Goal: Feedback & Contribution: Contribute content

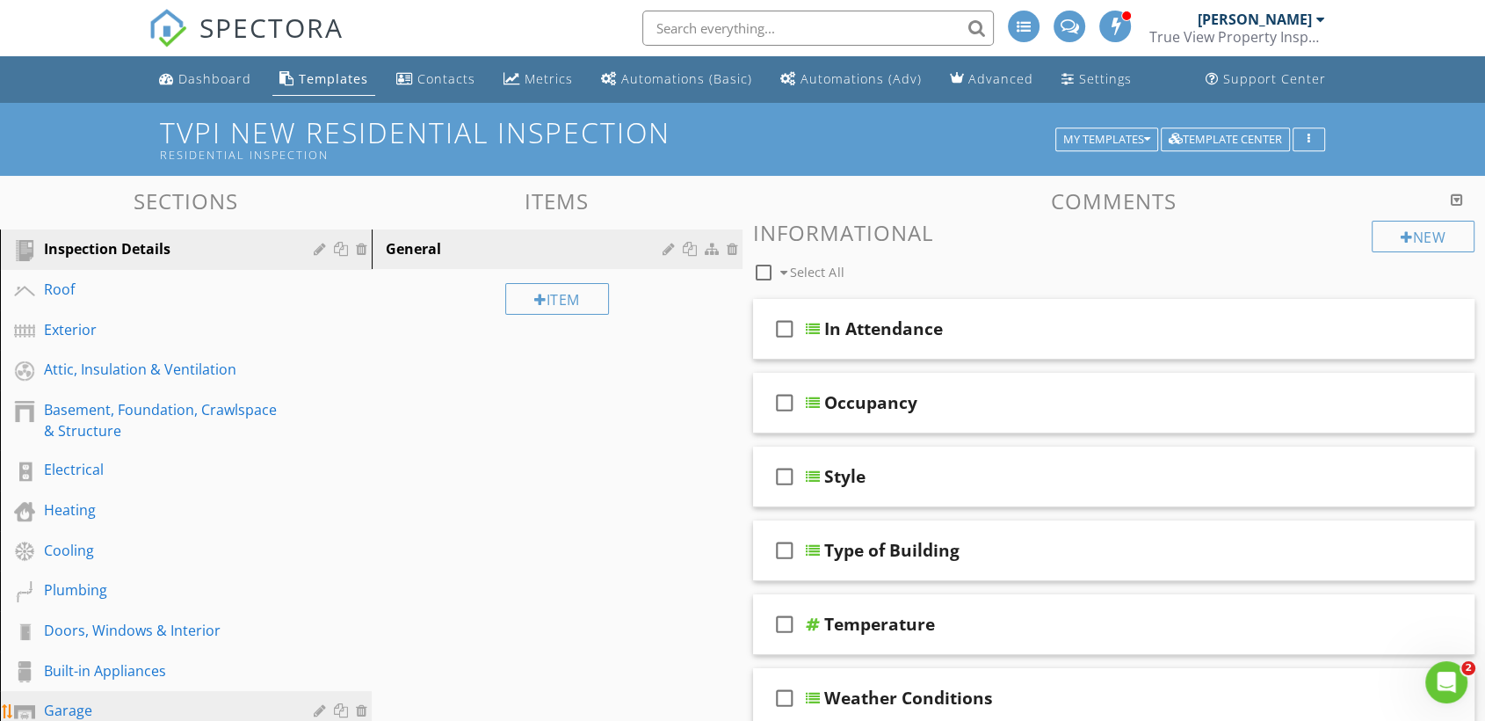
click at [142, 706] on div "Garage" at bounding box center [166, 710] width 244 height 21
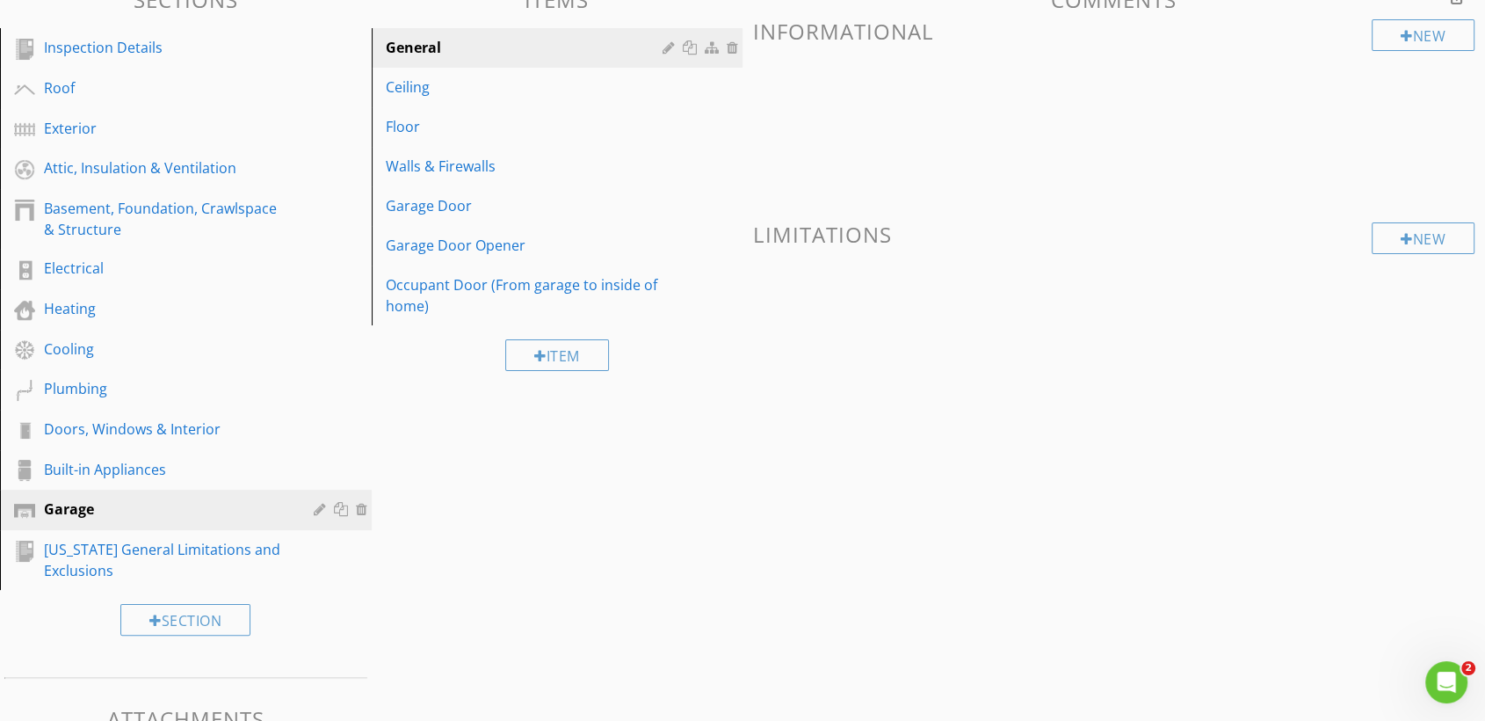
scroll to position [200, 0]
click at [464, 79] on div "Ceiling" at bounding box center [527, 87] width 283 height 21
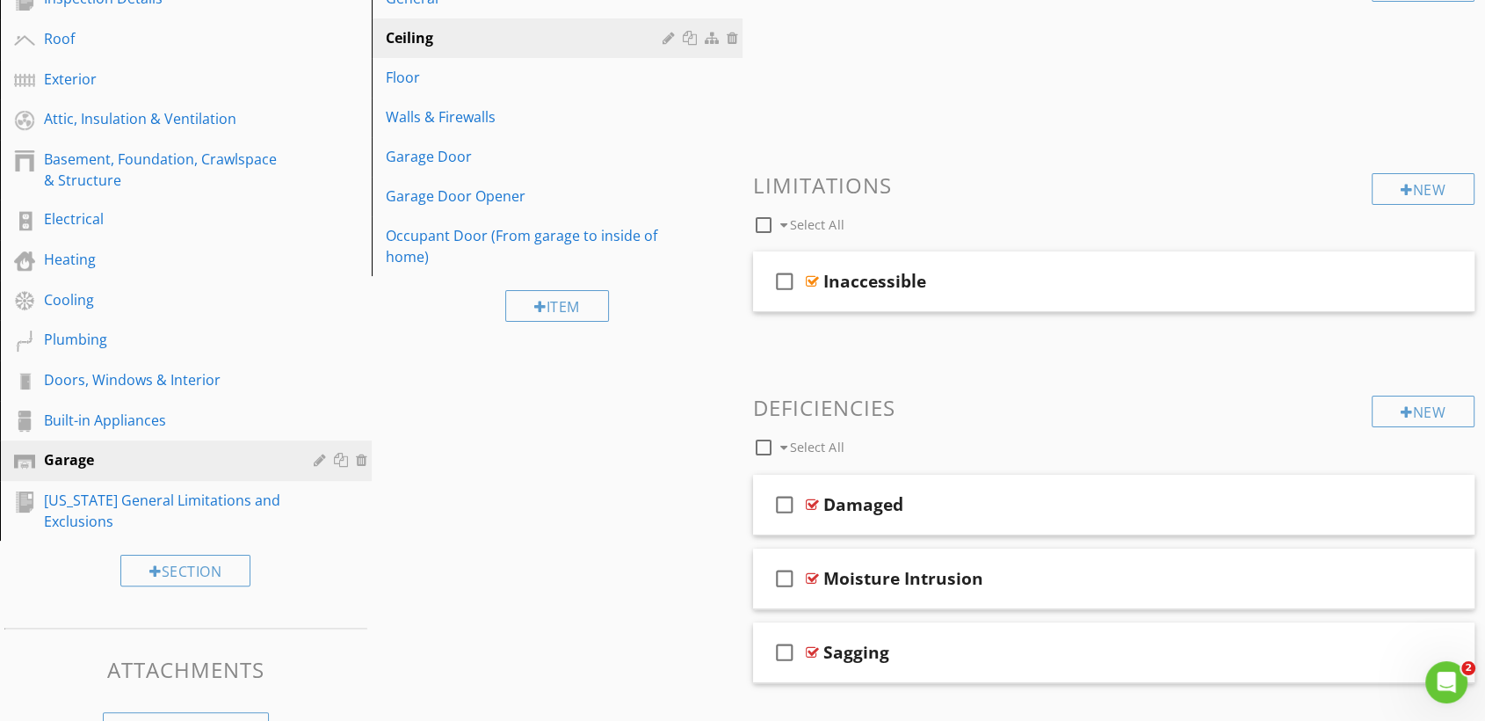
scroll to position [302, 0]
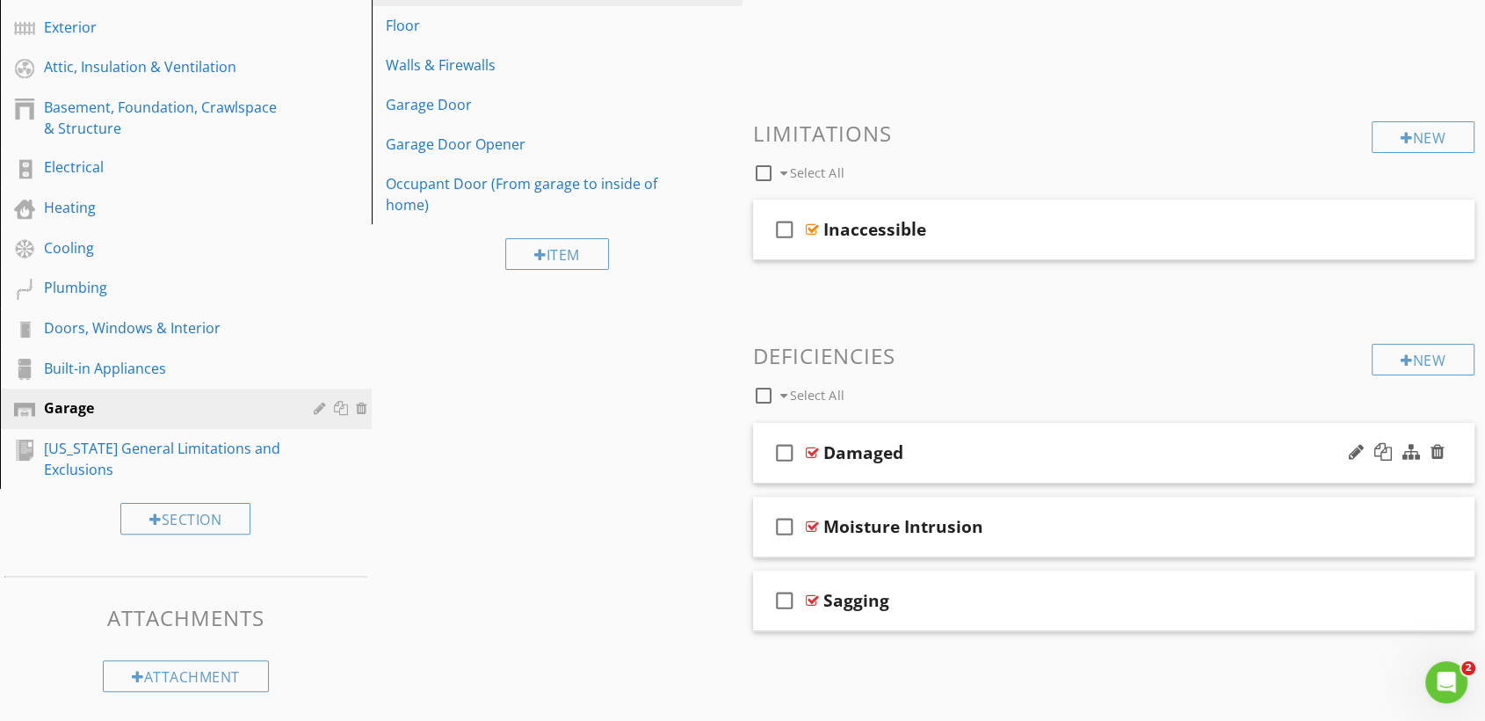
click at [992, 466] on div "check_box_outline_blank Damaged" at bounding box center [1114, 453] width 722 height 61
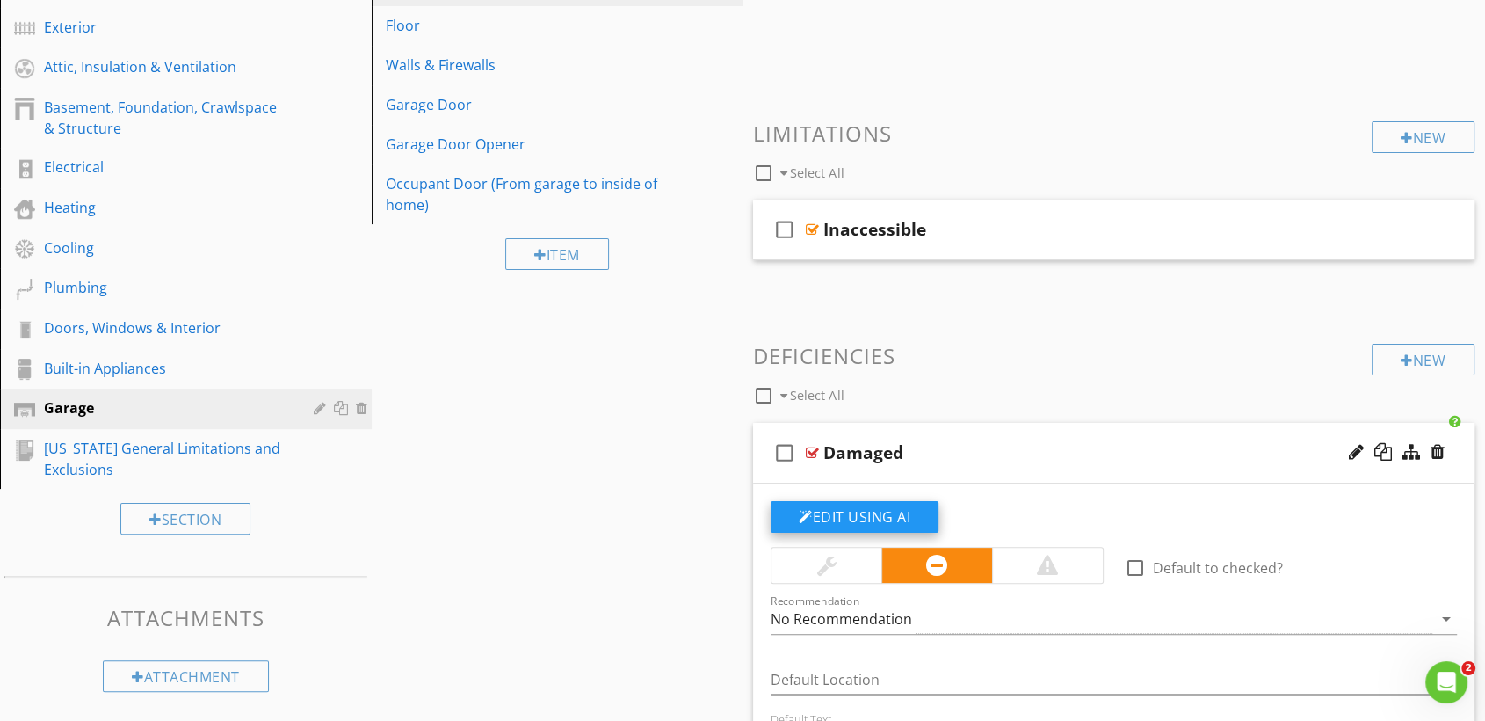
click at [875, 508] on button "Edit Using AI" at bounding box center [855, 517] width 168 height 32
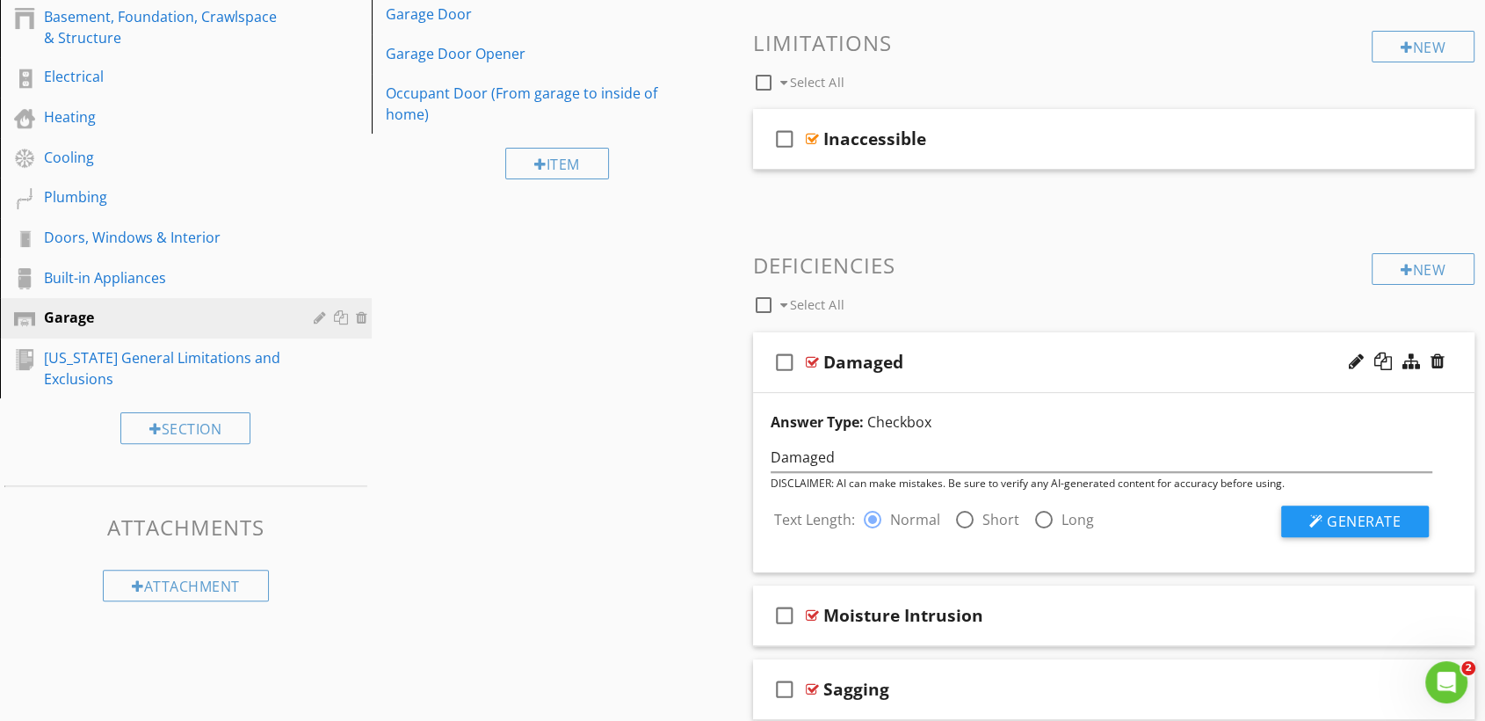
scroll to position [408, 0]
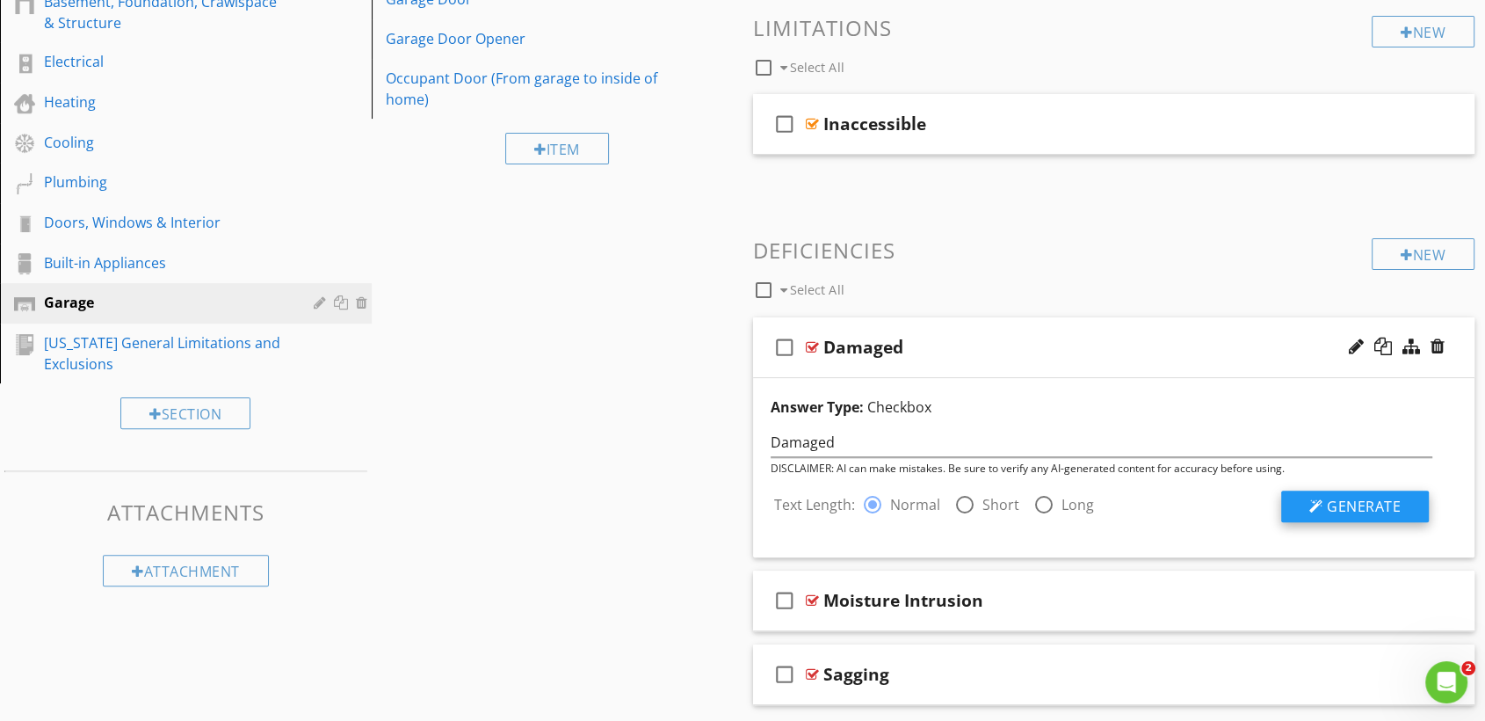
click at [1355, 510] on span "Generate" at bounding box center [1364, 506] width 74 height 19
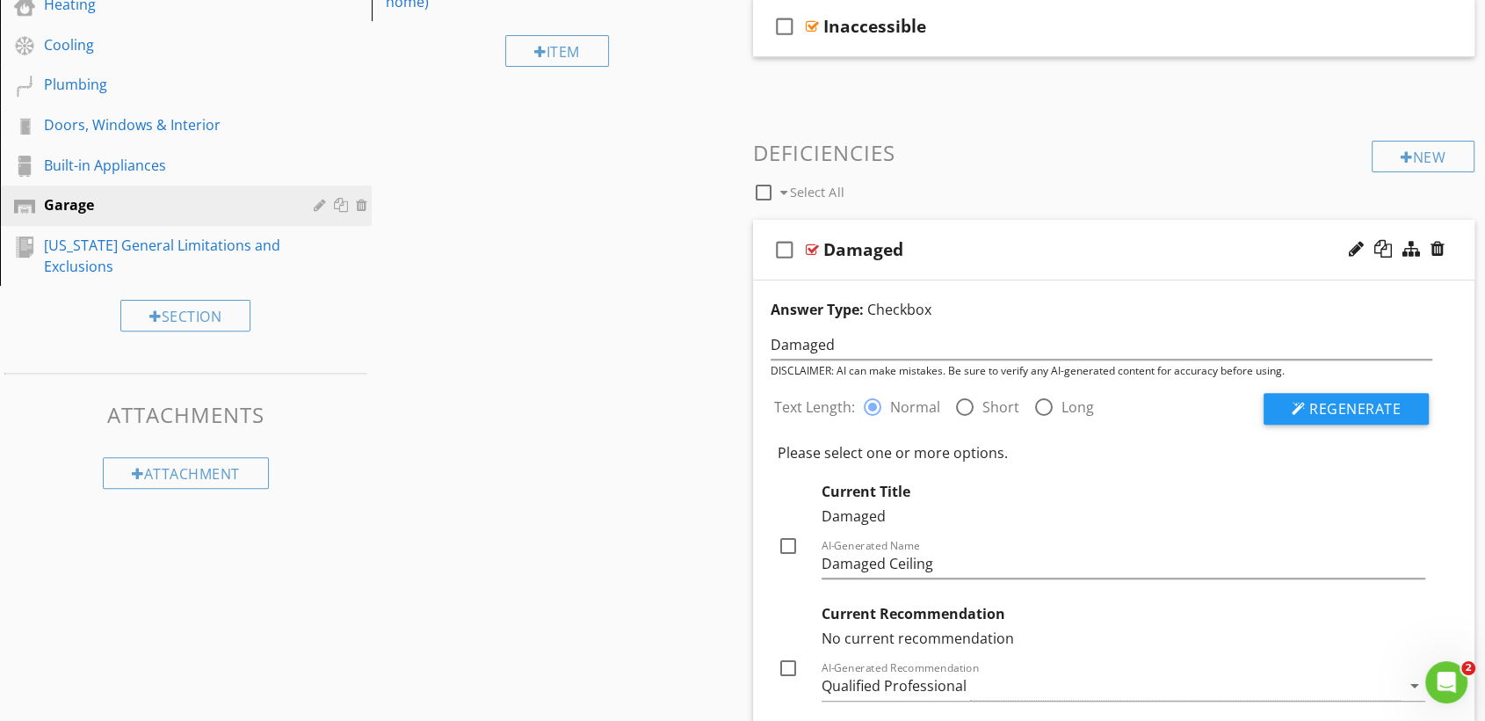
scroll to position [546, 0]
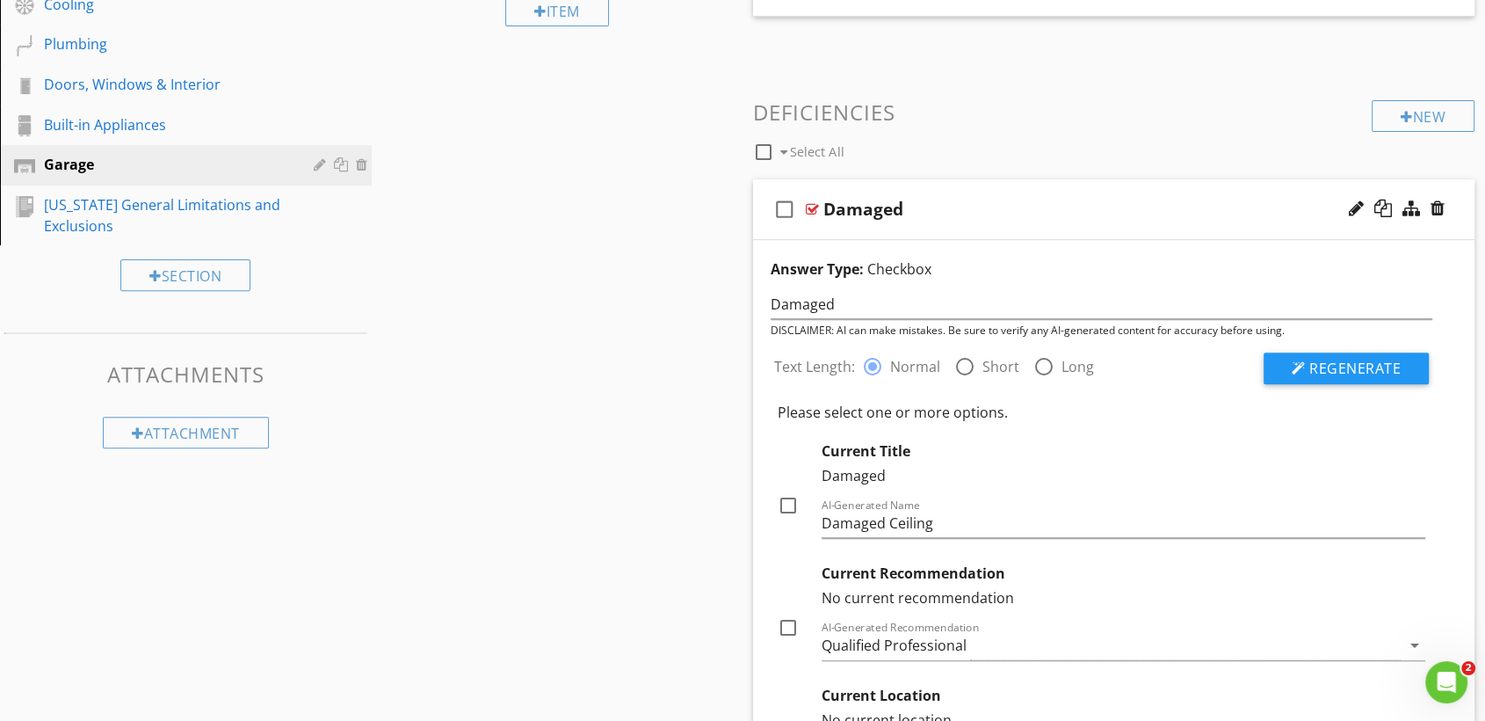
click at [786, 507] on div at bounding box center [788, 505] width 30 height 30
checkbox input "true"
click at [785, 622] on div at bounding box center [788, 628] width 30 height 30
checkbox input "true"
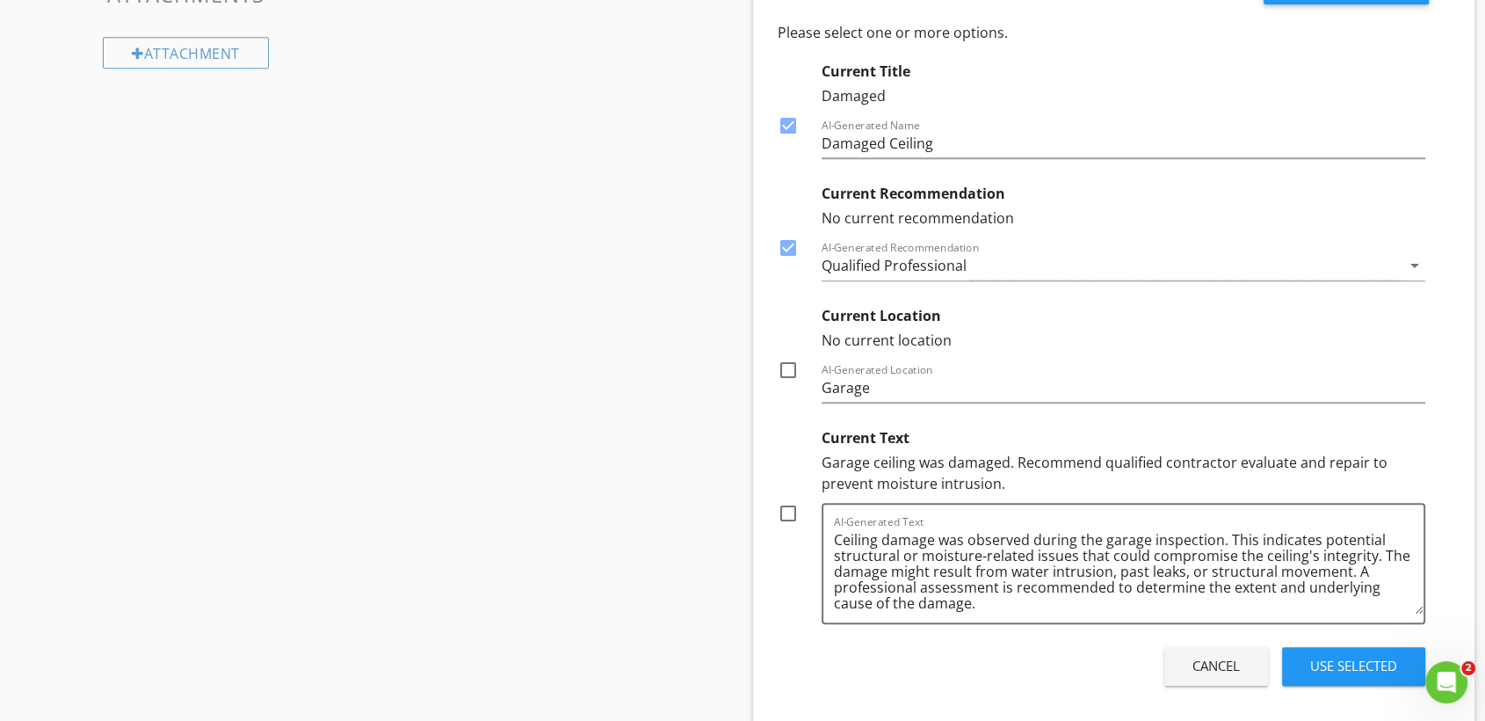
scroll to position [928, 0]
click at [790, 367] on div at bounding box center [788, 367] width 30 height 30
checkbox input "true"
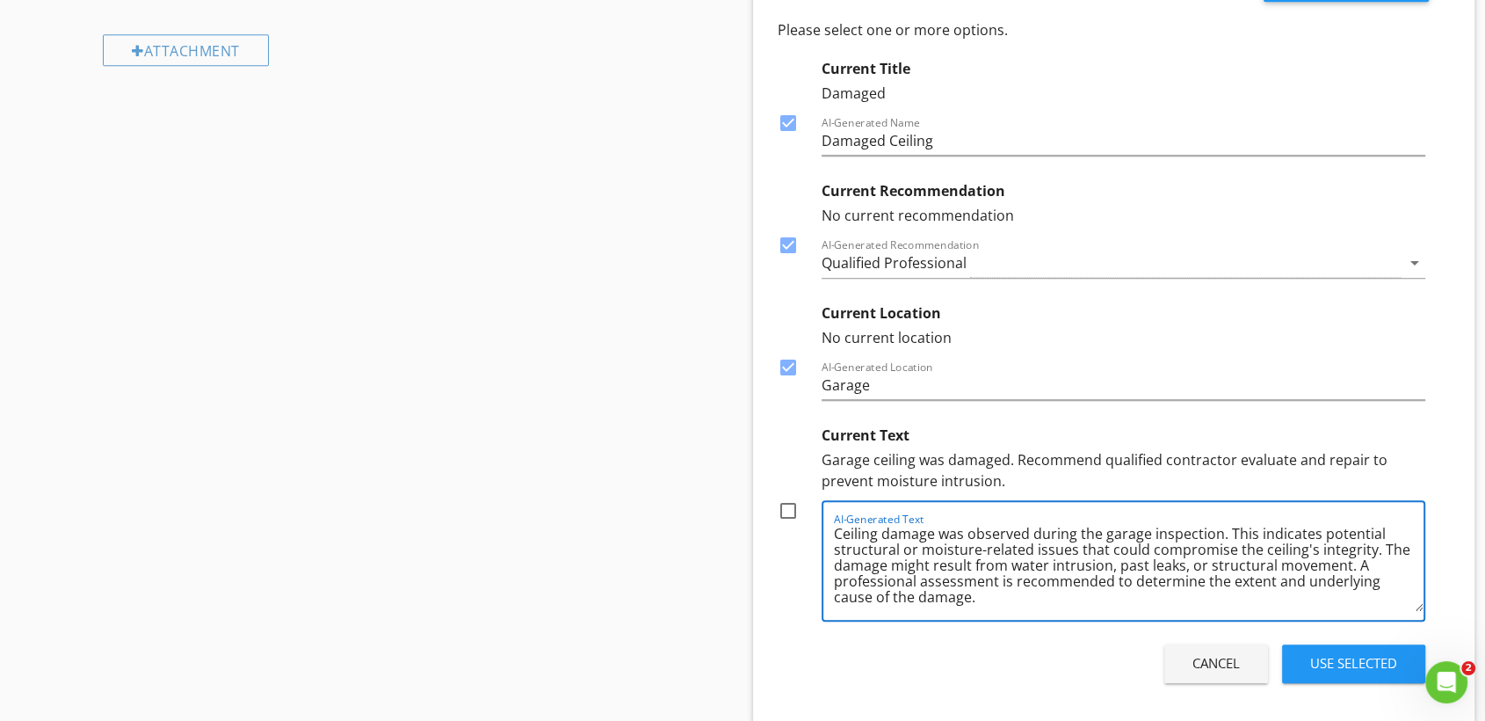
scroll to position [0, 0]
drag, startPoint x: 995, startPoint y: 608, endPoint x: 827, endPoint y: 529, distance: 185.6
click at [827, 529] on div "AI-Generated Text Ceiling damage was observed during the garage inspection. Thi…" at bounding box center [1124, 560] width 604 height 121
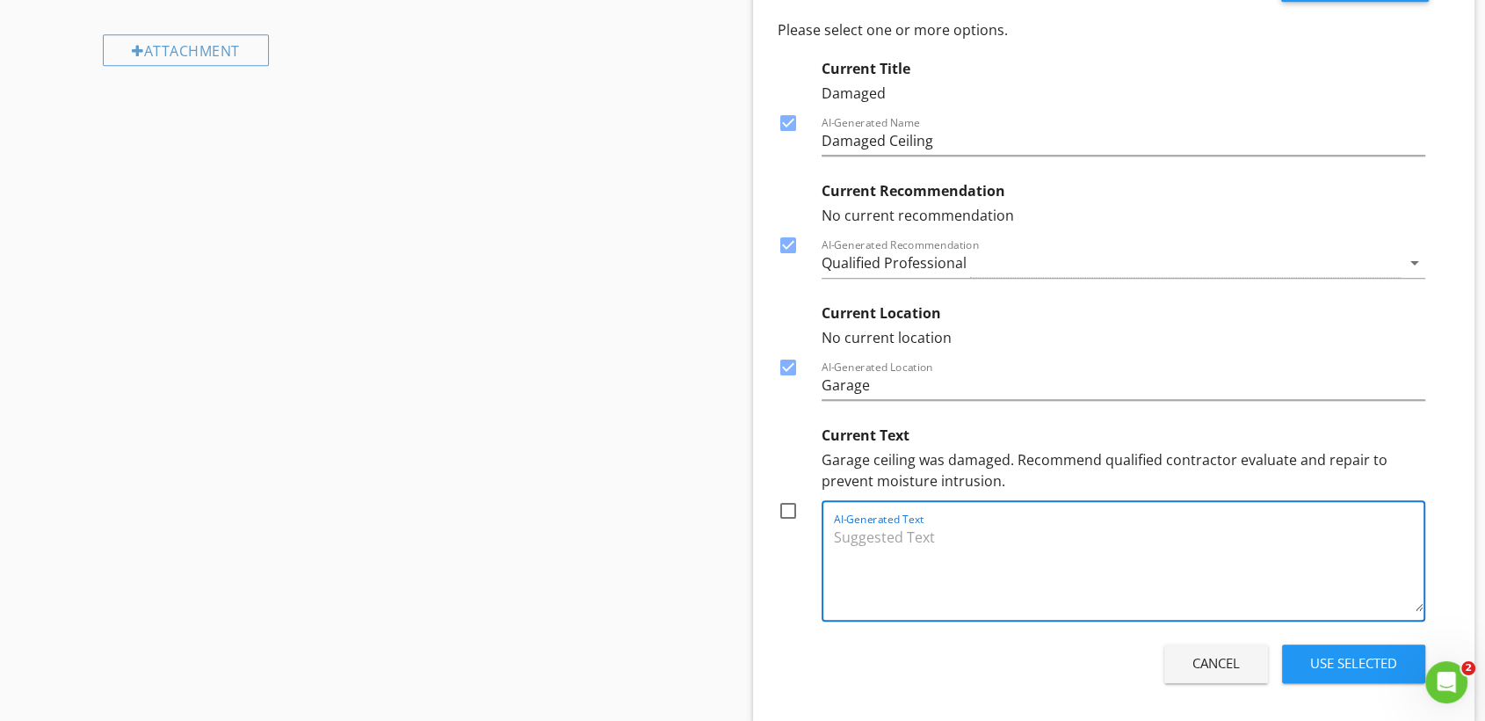
paste textarea "Ceiling damage was observed in the garage. This condition may be related to wat…"
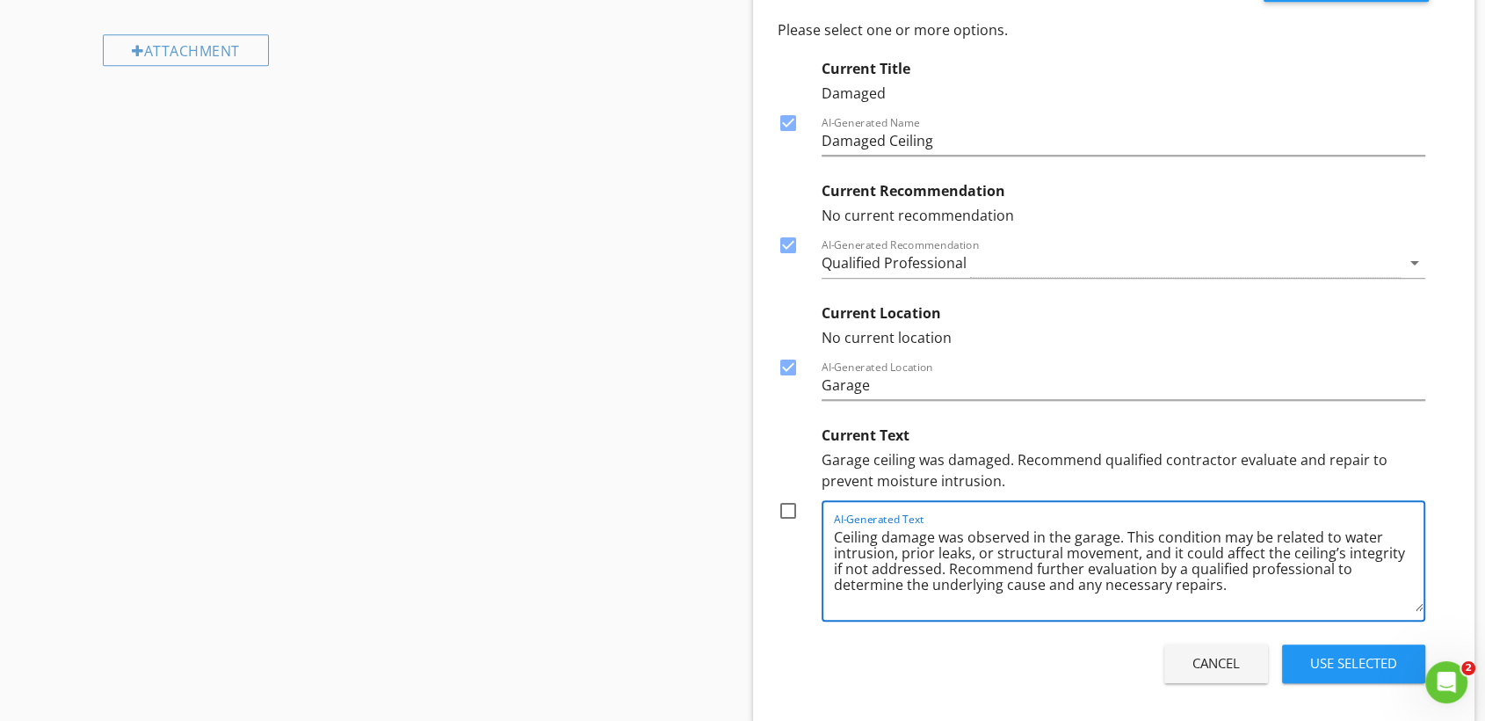
type textarea "Ceiling damage was observed in the garage. This condition may be related to wat…"
click at [780, 512] on div at bounding box center [788, 511] width 30 height 30
checkbox input "true"
click at [1329, 664] on div "Use Selected" at bounding box center [1353, 663] width 87 height 20
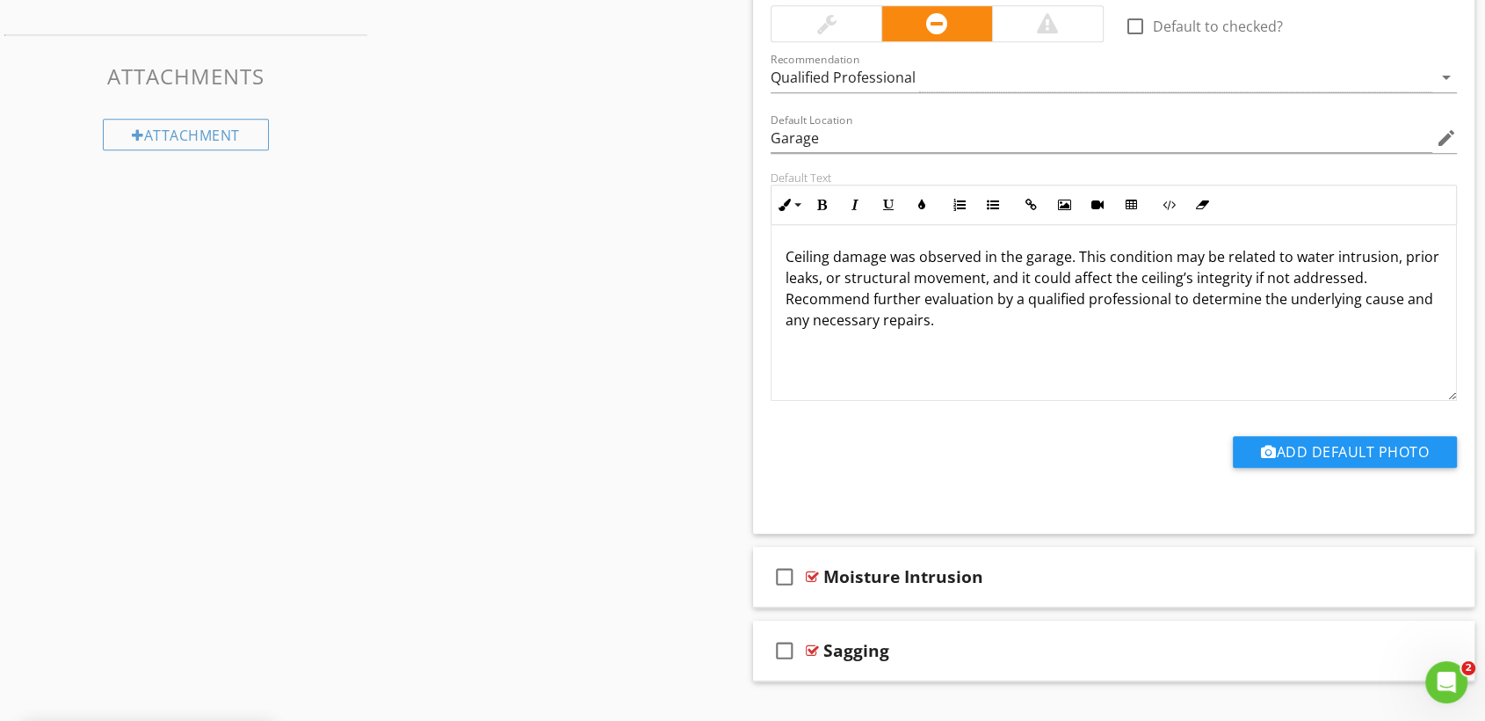
scroll to position [849, 0]
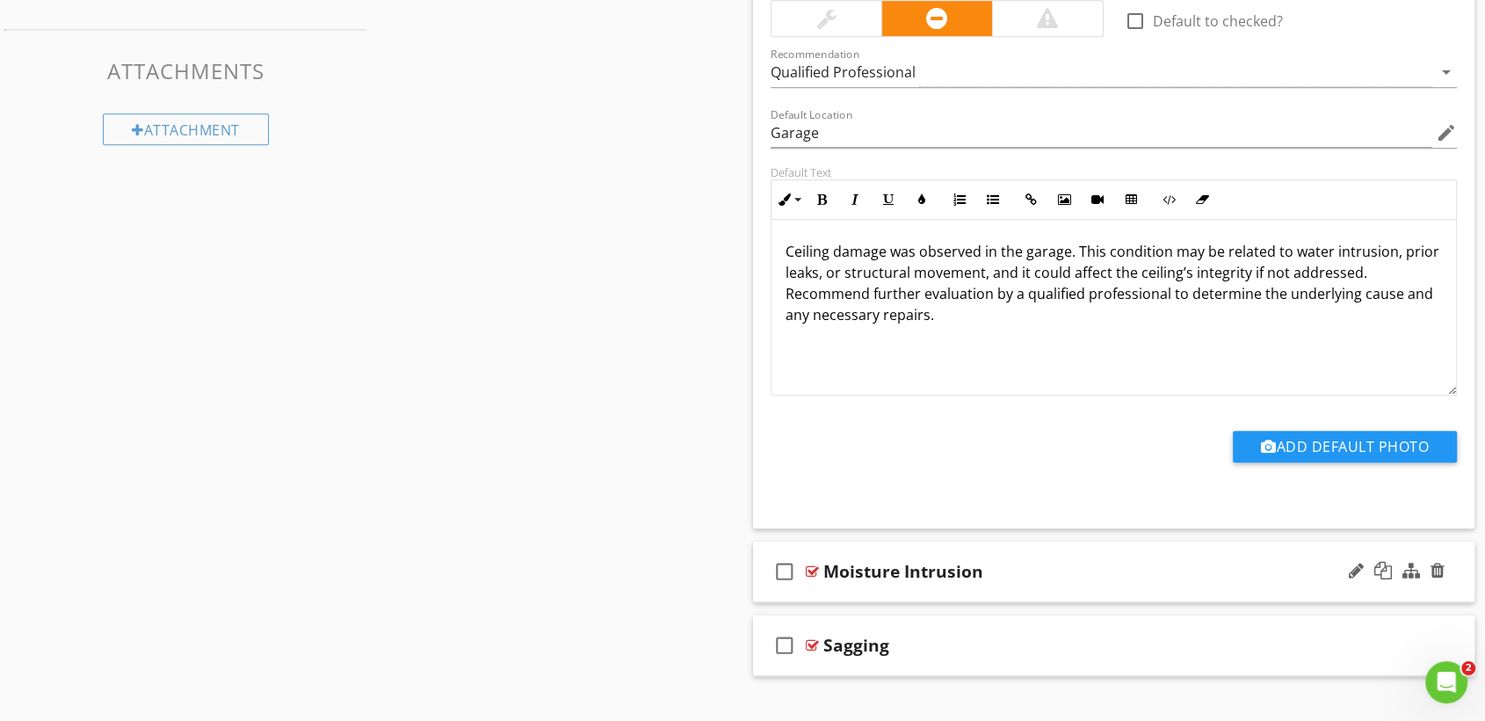
click at [1088, 578] on div "Moisture Intrusion" at bounding box center [1081, 571] width 515 height 21
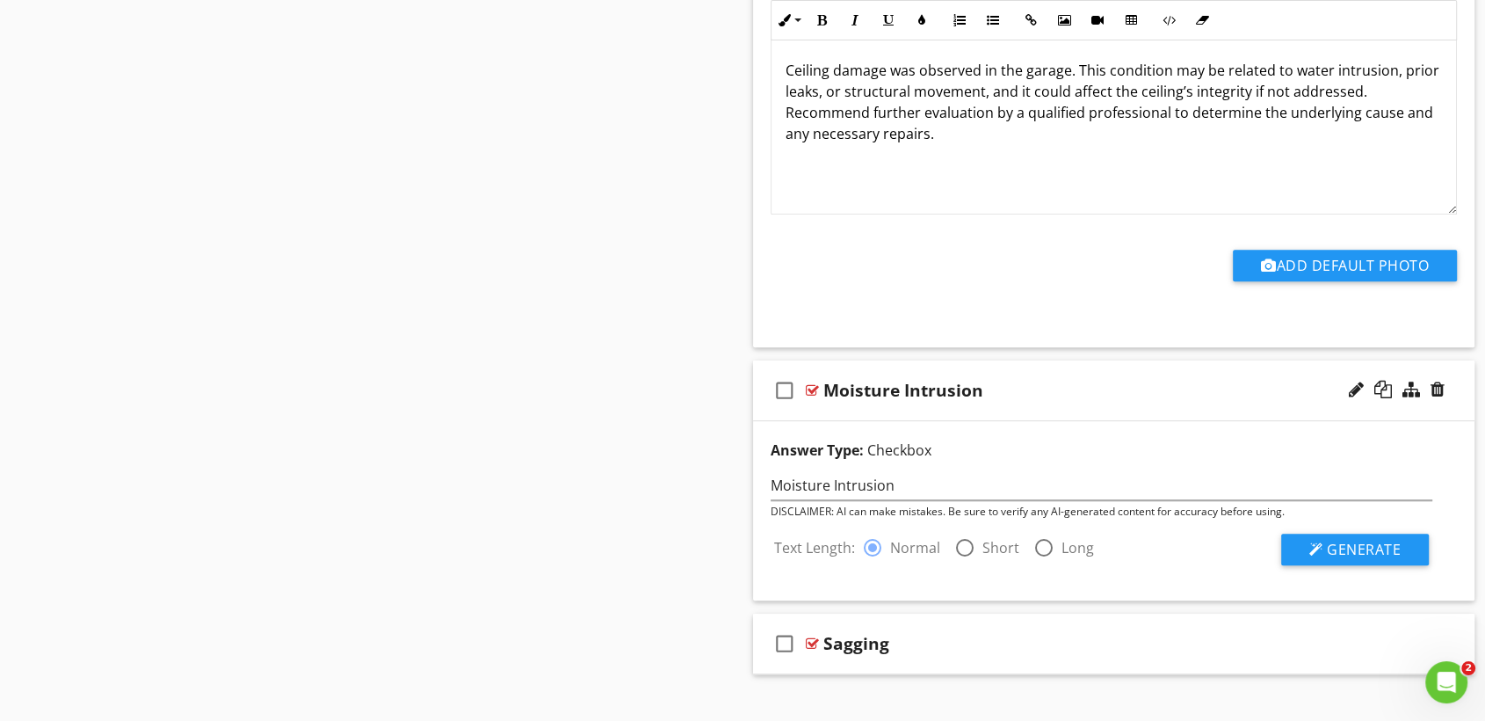
scroll to position [1056, 0]
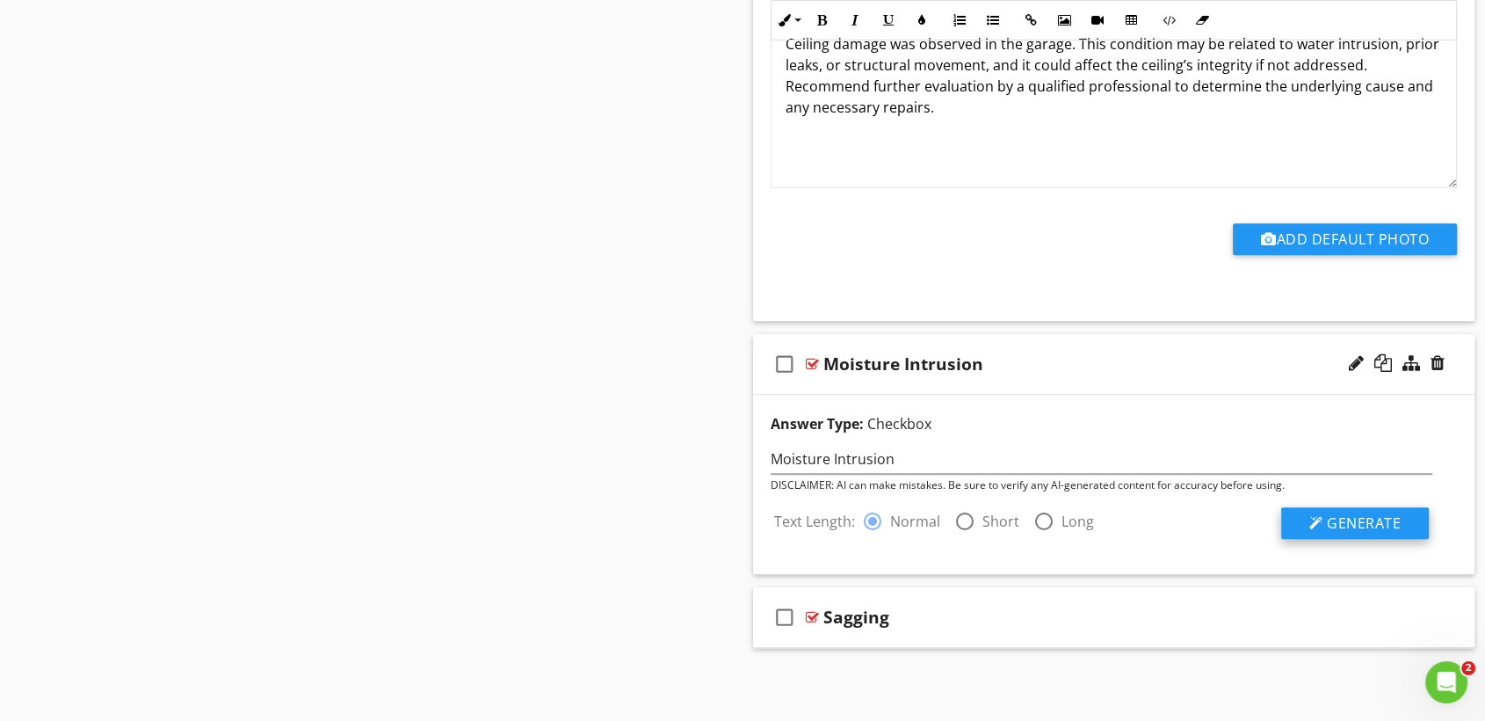
click at [1351, 525] on span "Generate" at bounding box center [1364, 522] width 74 height 19
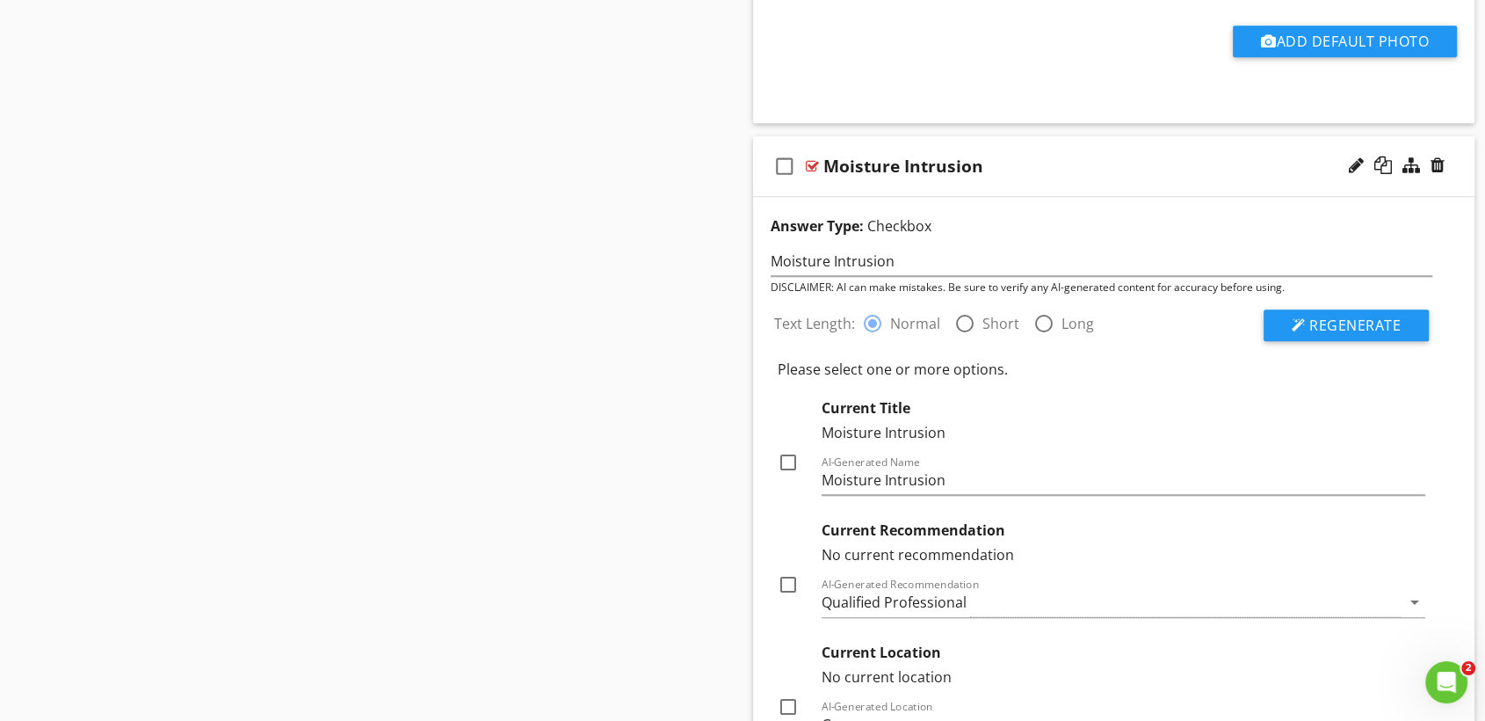
scroll to position [1336, 0]
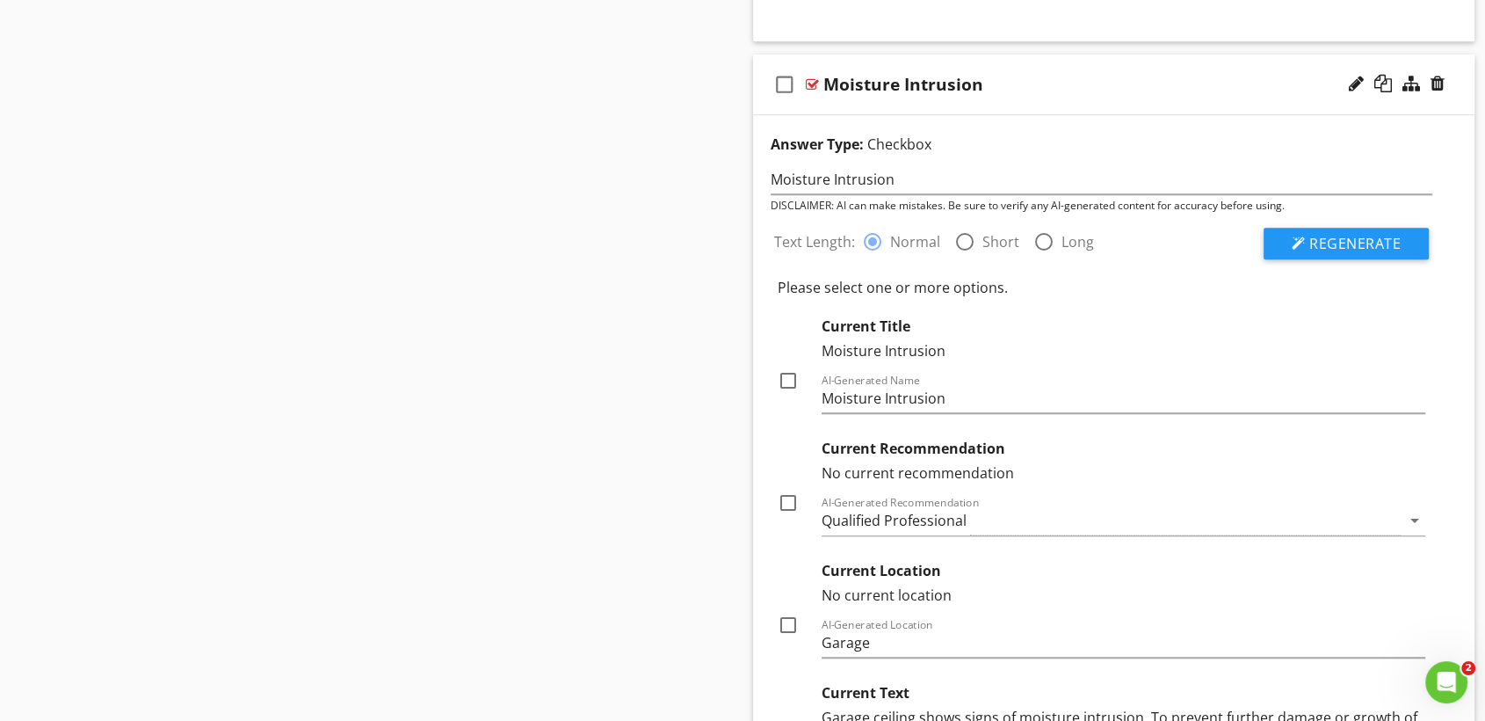
click at [784, 499] on div at bounding box center [788, 503] width 30 height 30
checkbox input "true"
click at [784, 621] on div at bounding box center [788, 625] width 30 height 30
checkbox input "true"
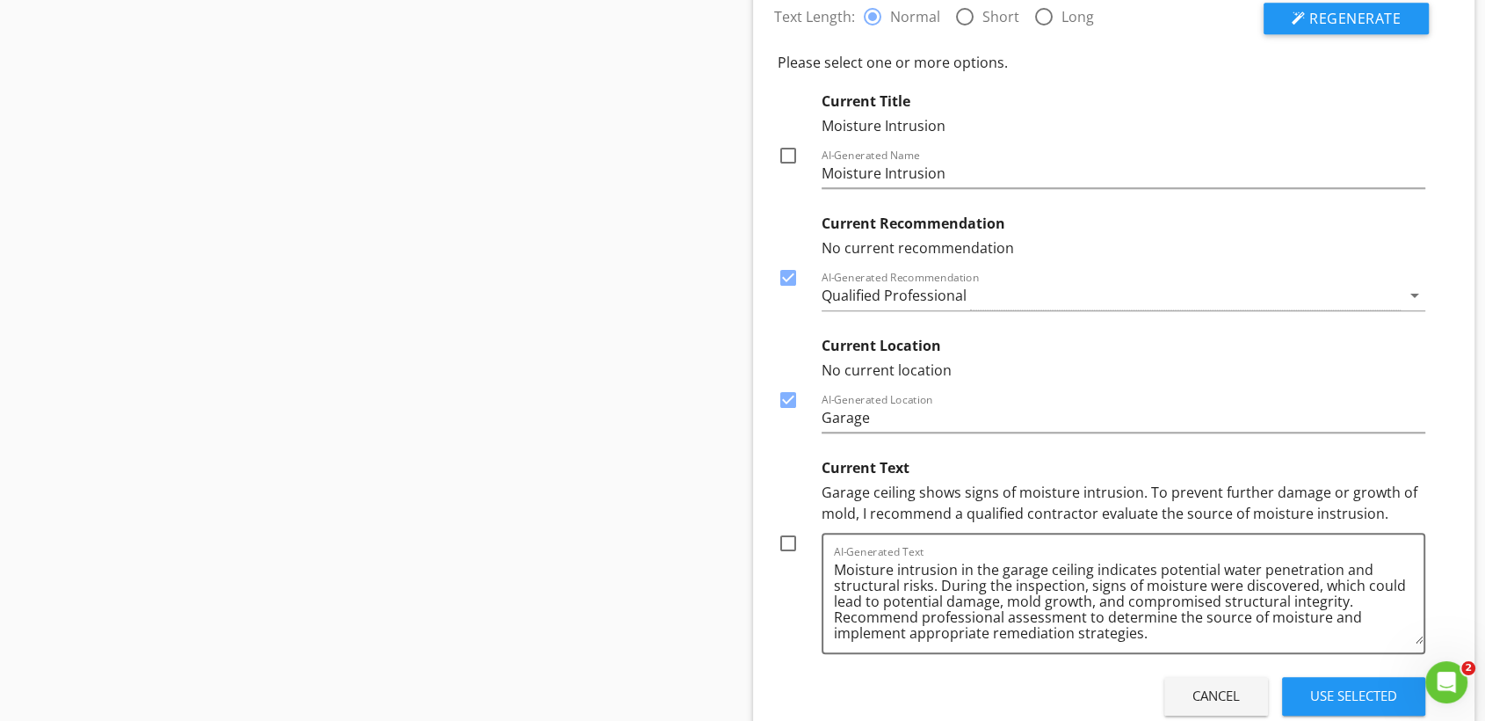
scroll to position [1603, 0]
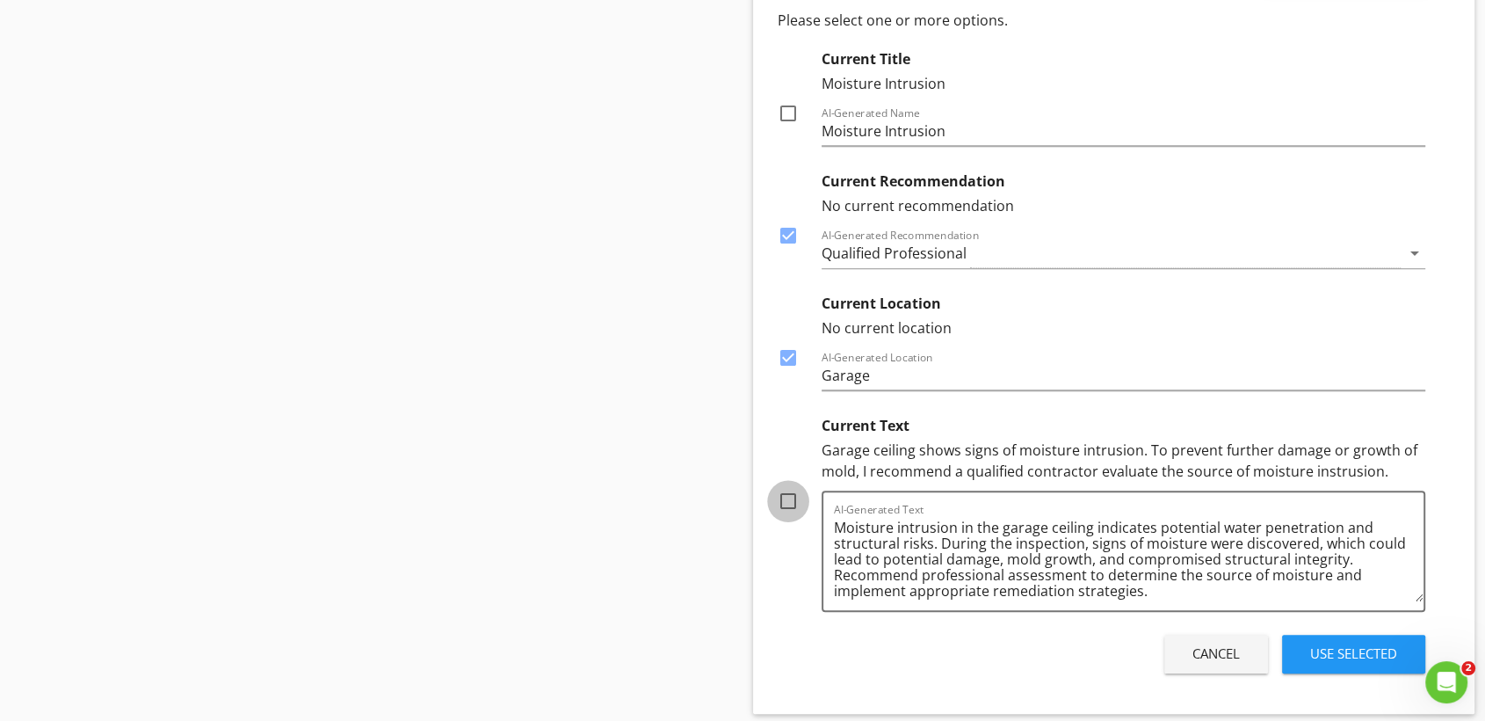
click at [788, 498] on div at bounding box center [788, 501] width 30 height 30
checkbox input "true"
click at [1369, 649] on div "Use Selected" at bounding box center [1353, 653] width 87 height 20
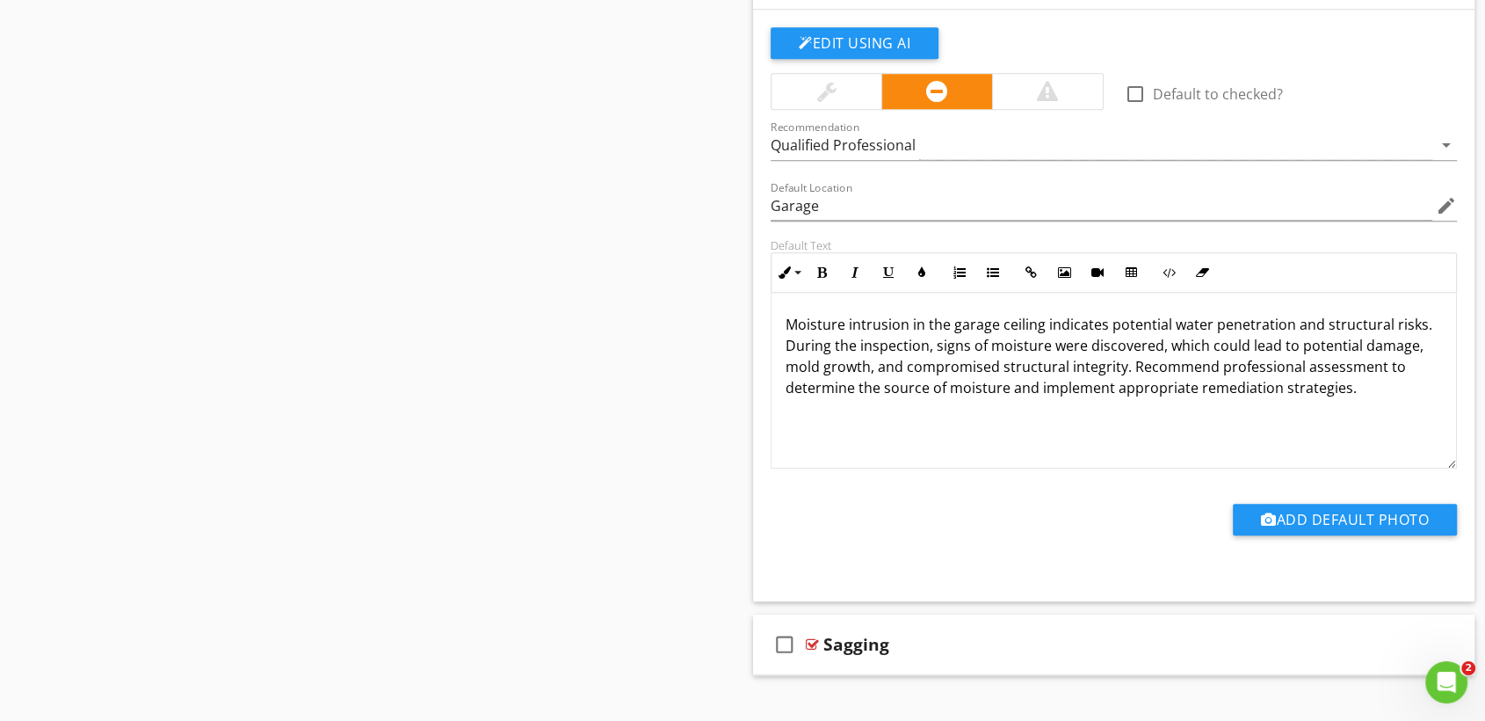
scroll to position [1451, 0]
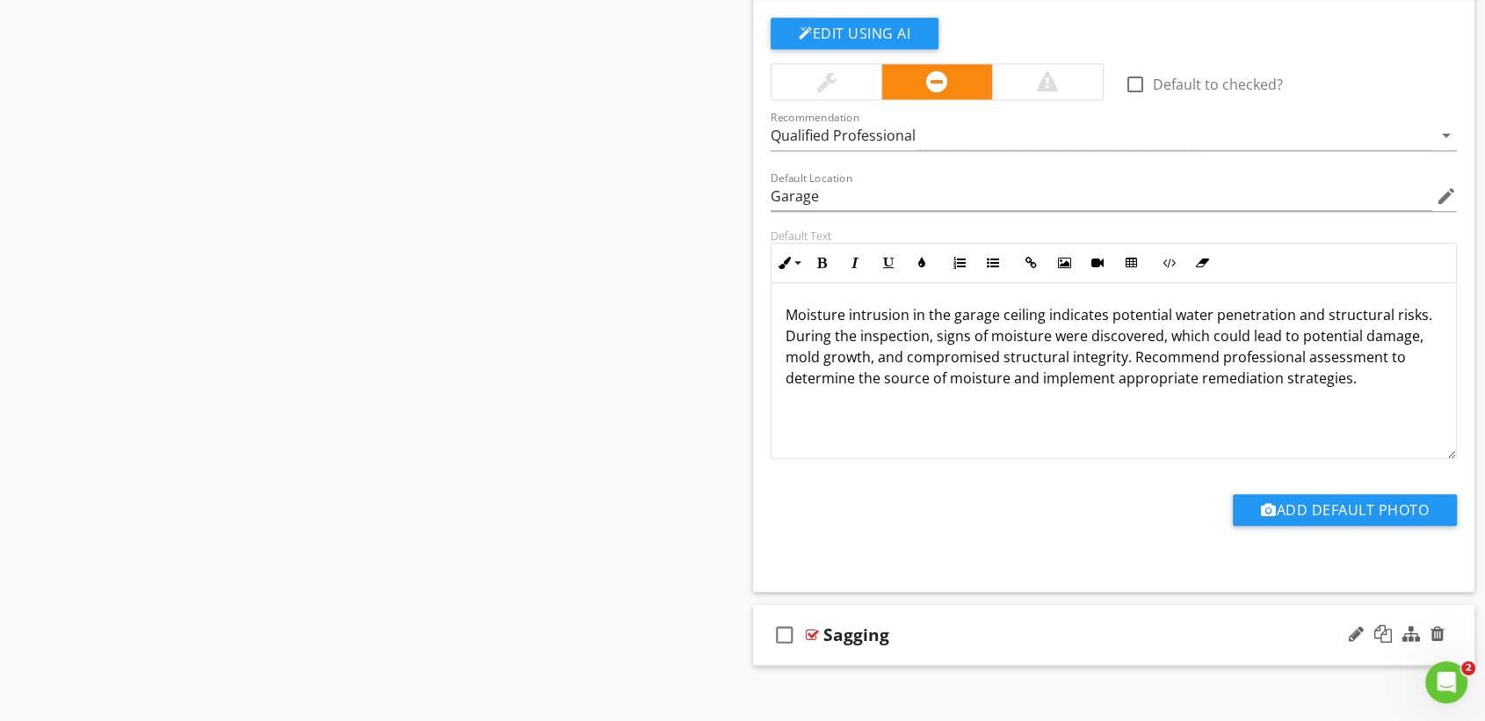
click at [1110, 635] on div "Sagging" at bounding box center [1081, 634] width 515 height 21
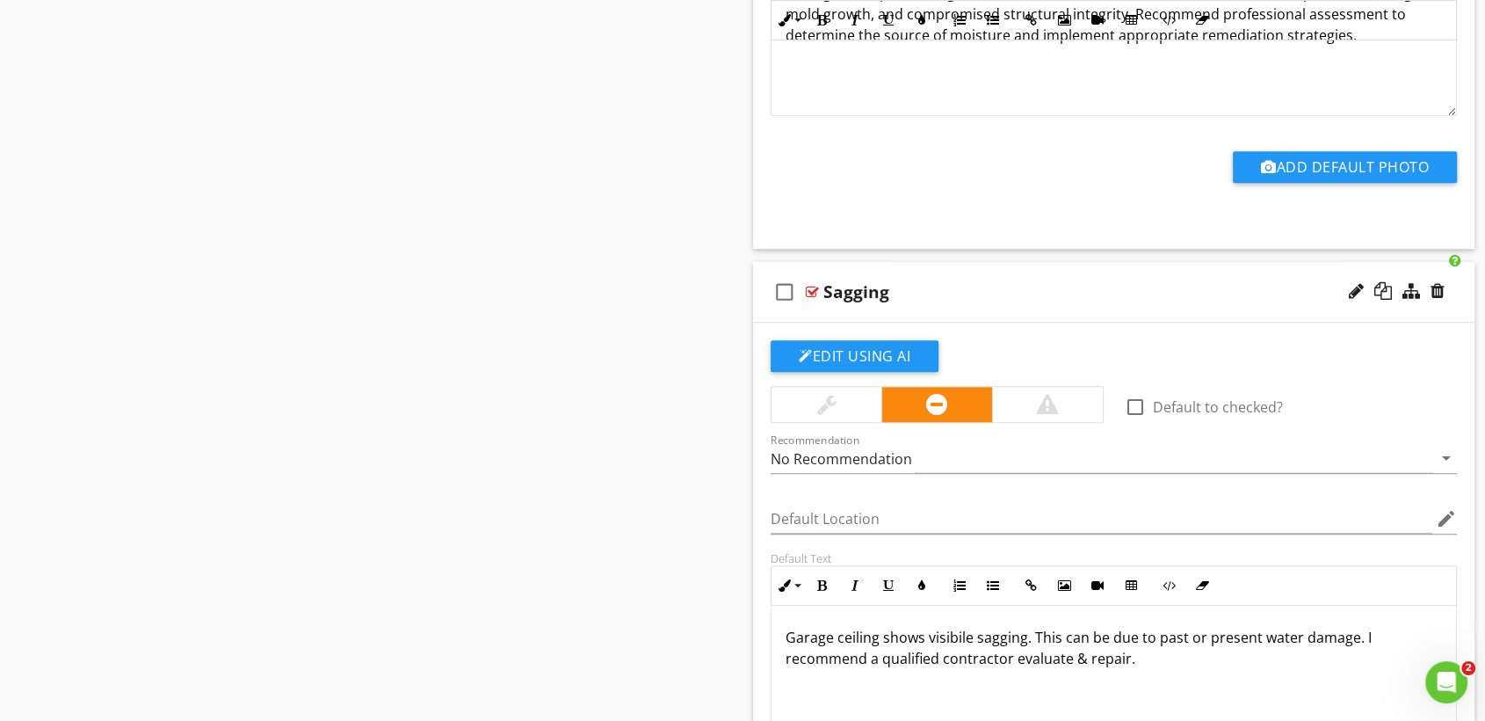
scroll to position [1790, 0]
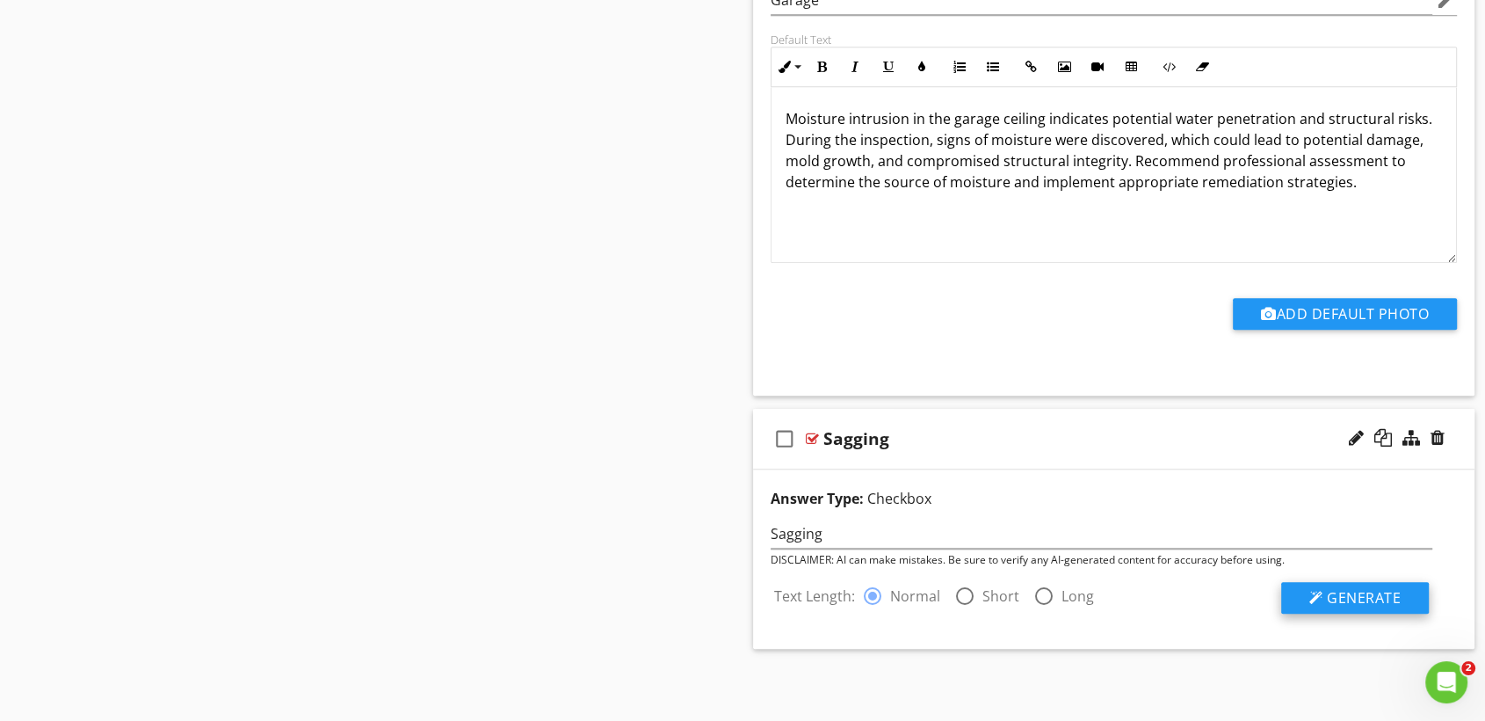
click at [1372, 592] on span "Generate" at bounding box center [1364, 597] width 74 height 19
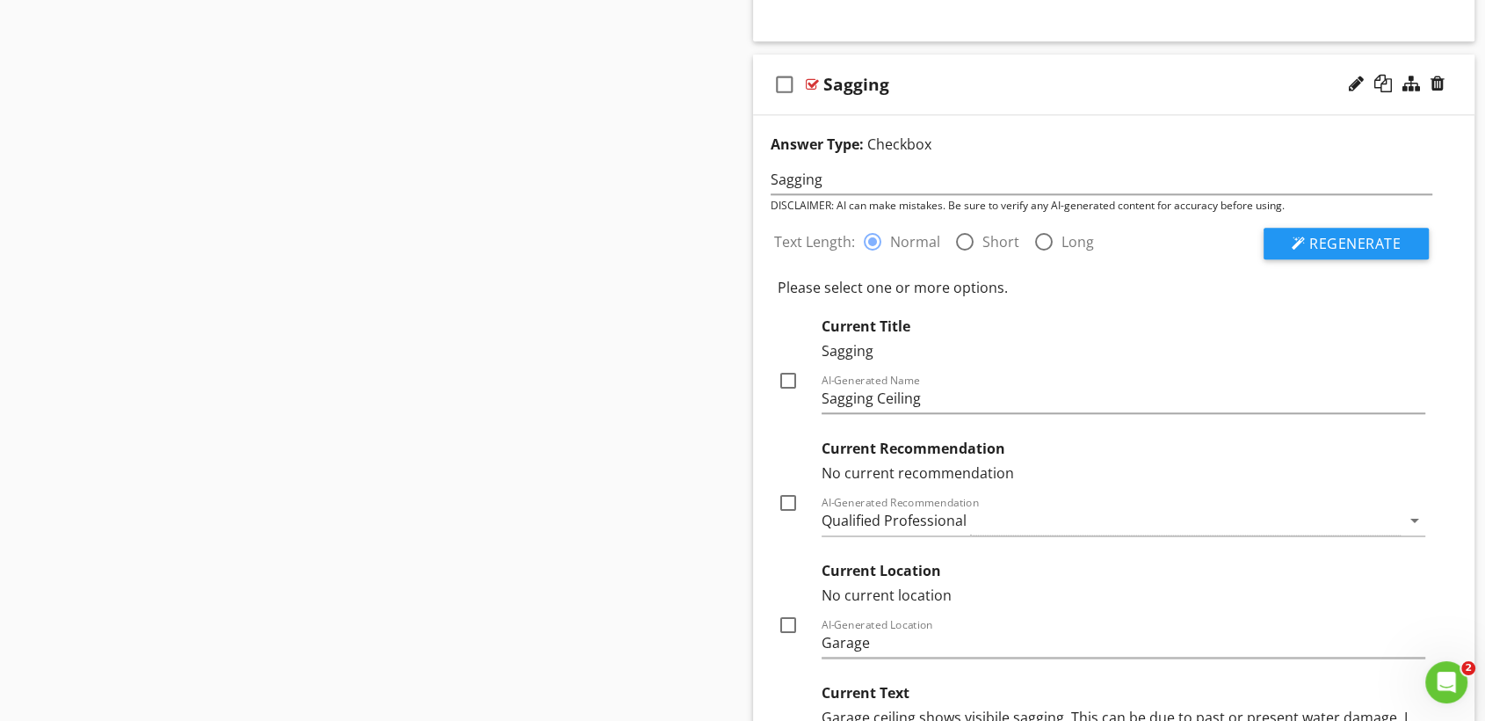
scroll to position [2015, 0]
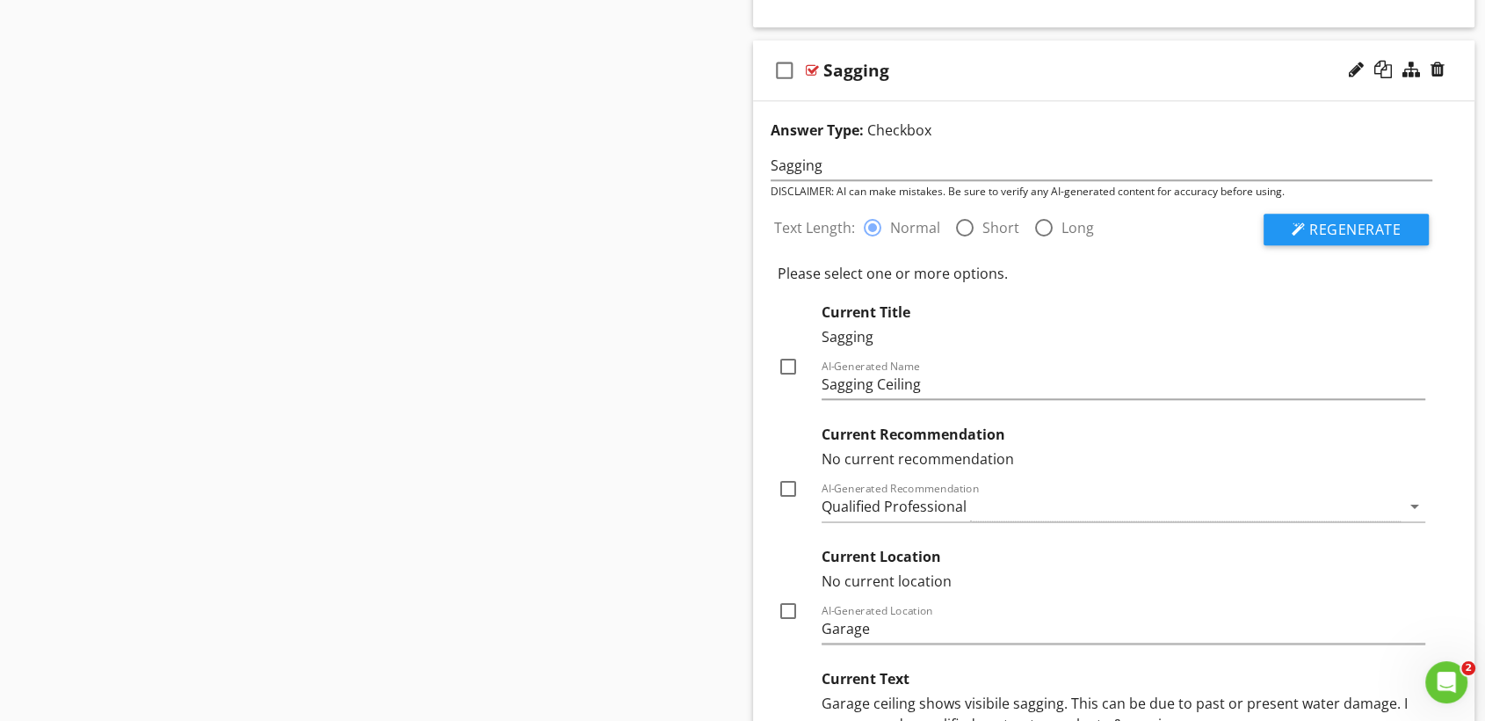
click at [788, 367] on div at bounding box center [788, 367] width 30 height 30
checkbox input "true"
click at [795, 483] on div at bounding box center [788, 489] width 30 height 30
checkbox input "true"
click at [788, 606] on div at bounding box center [788, 611] width 30 height 30
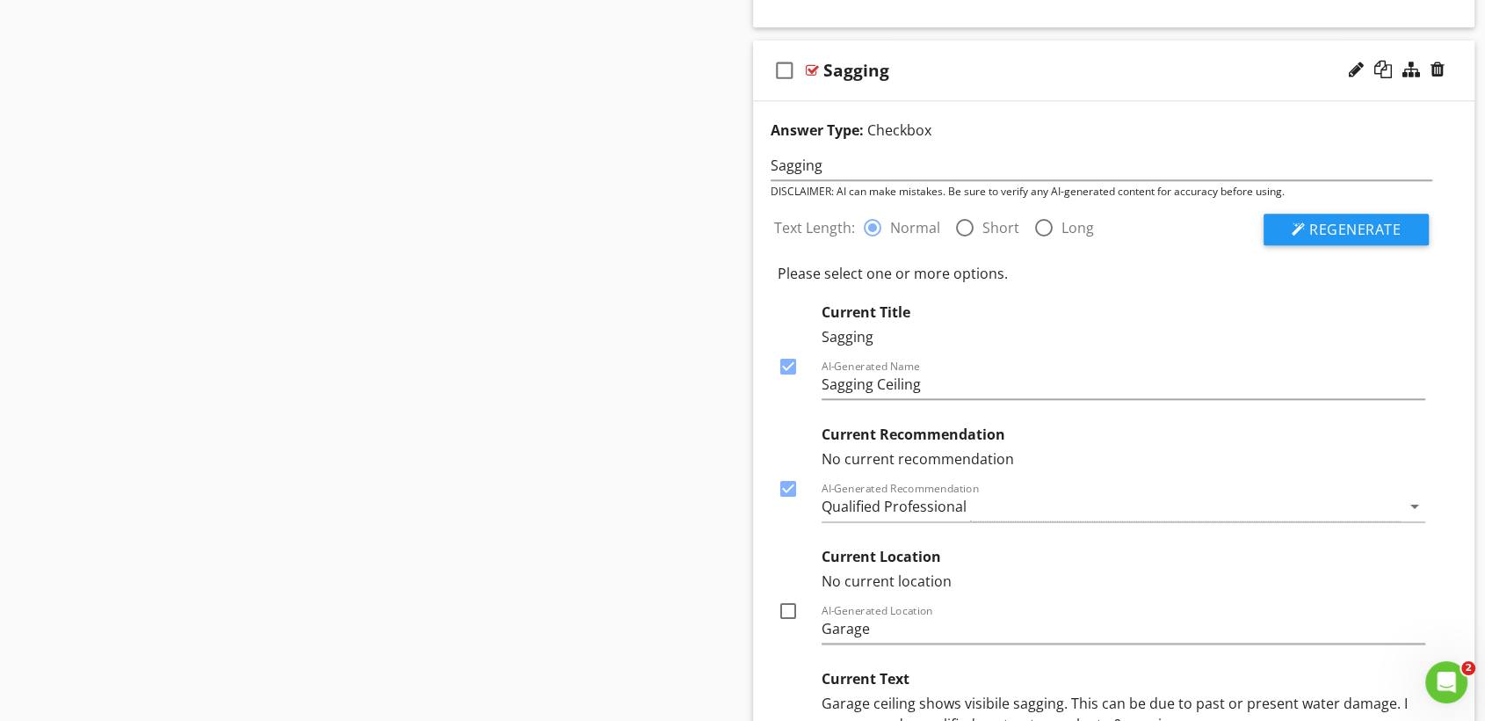
checkbox input "true"
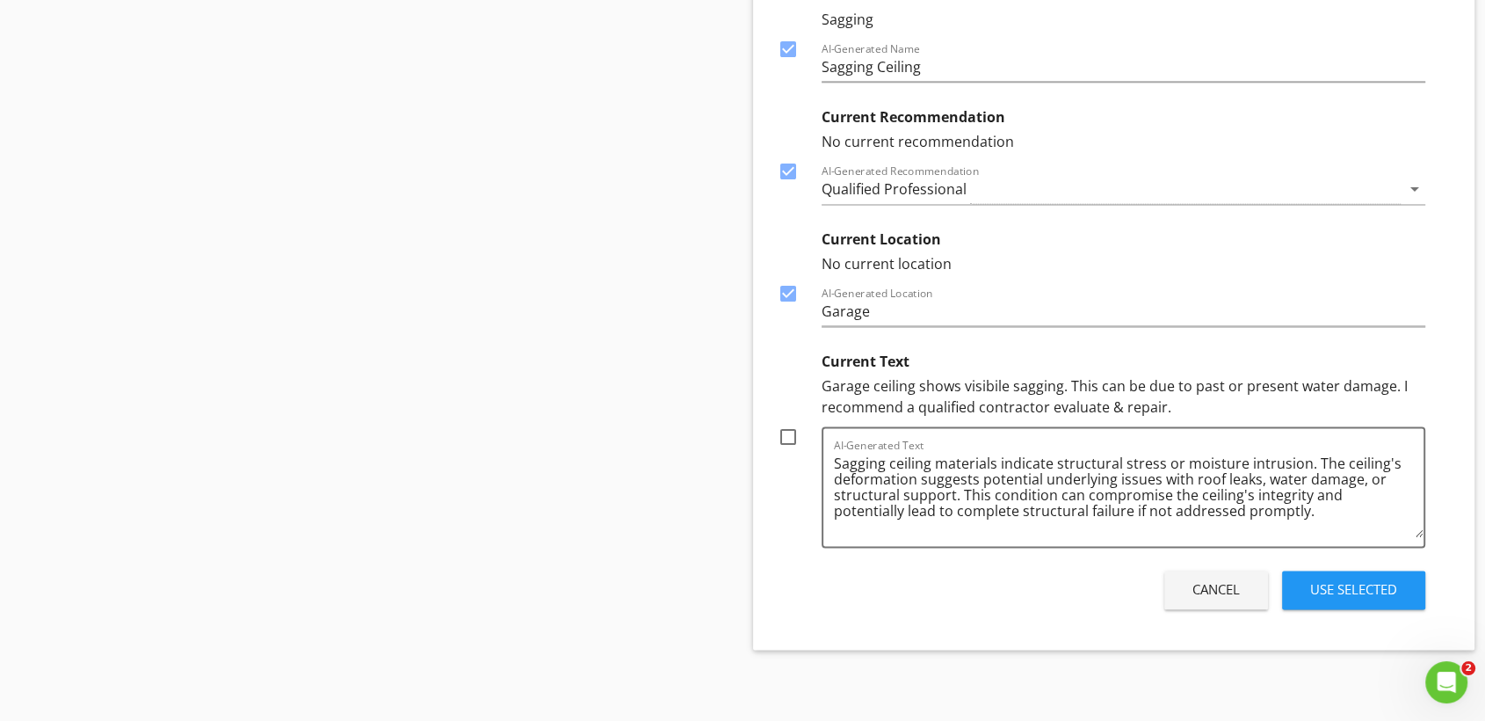
scroll to position [2332, 0]
click at [795, 439] on div at bounding box center [788, 438] width 30 height 30
checkbox input "true"
click at [1350, 588] on div "Use Selected" at bounding box center [1353, 590] width 87 height 20
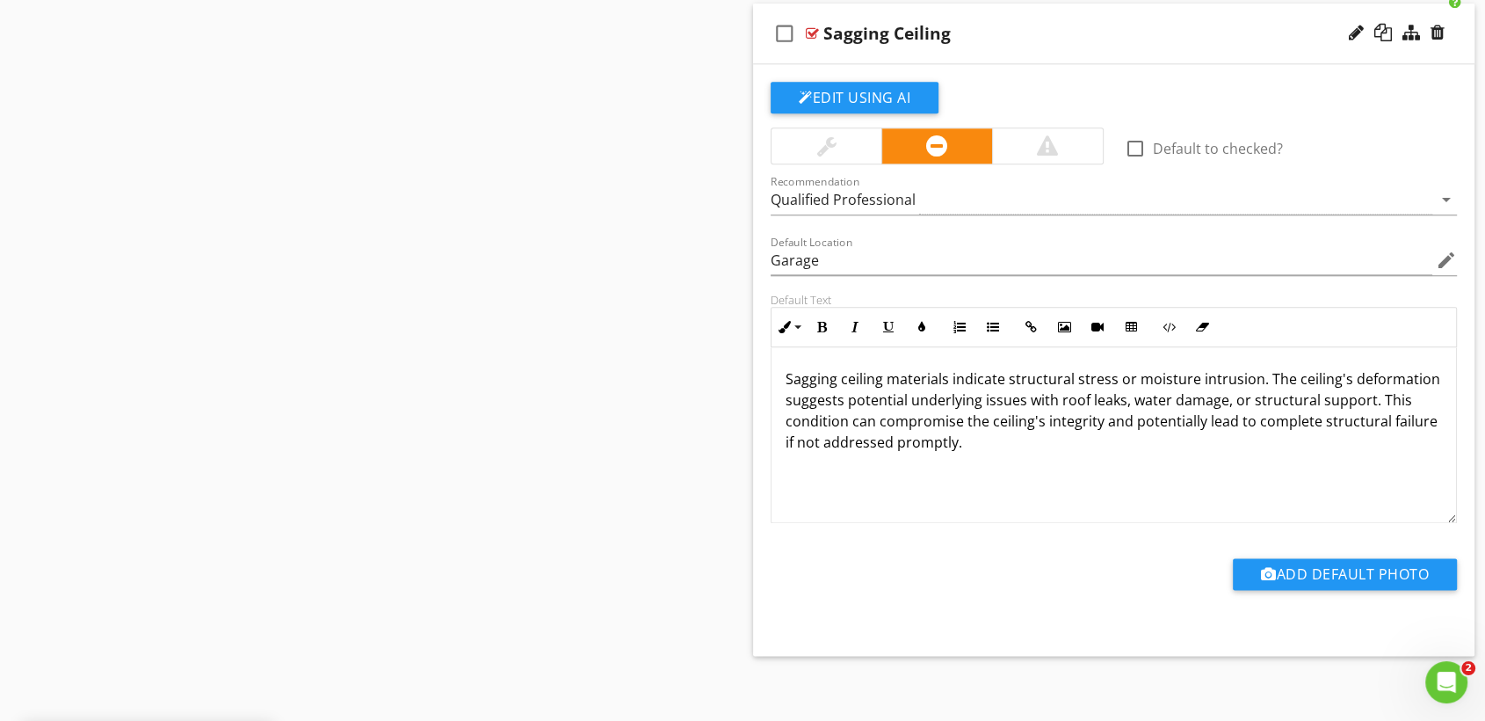
scroll to position [2059, 0]
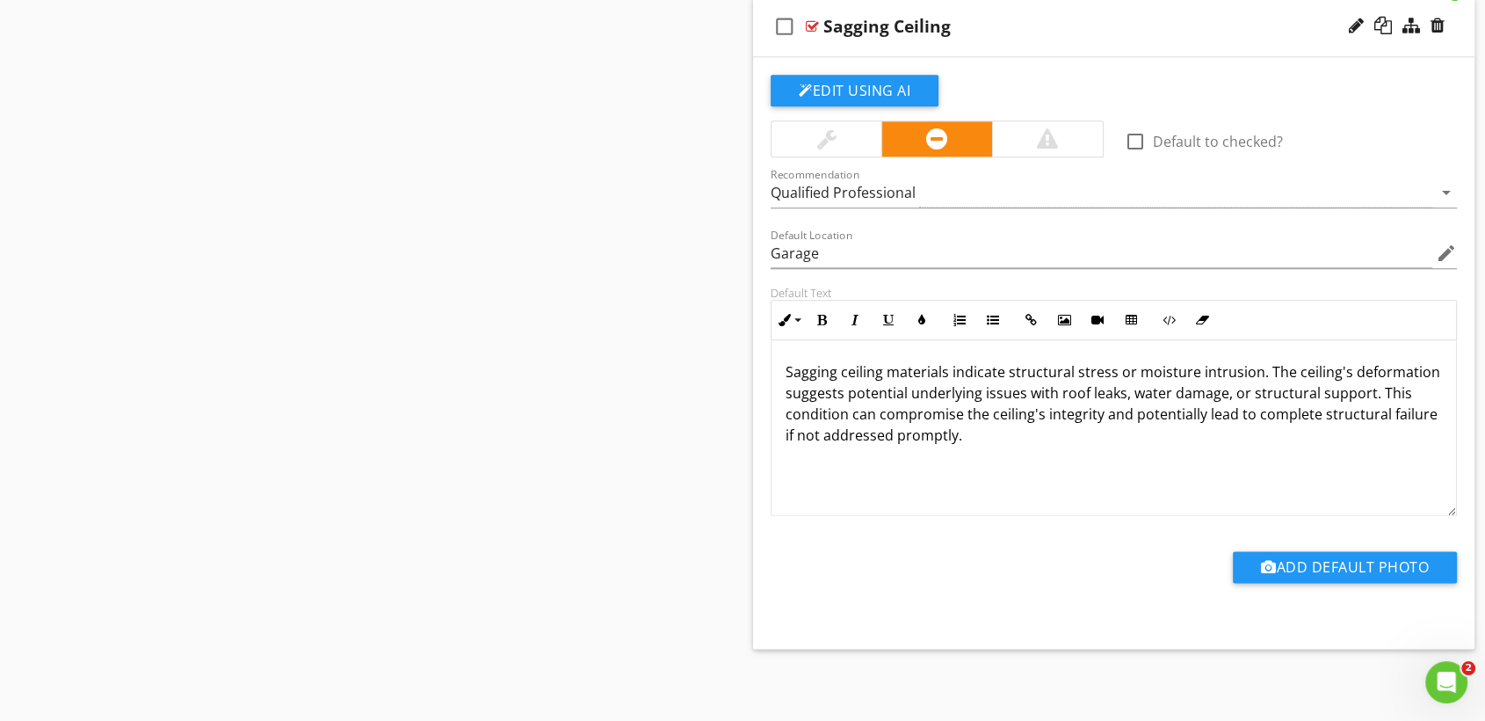
click at [954, 439] on p "Sagging ceiling materials indicate structural stress or moisture intrusion. The…" at bounding box center [1114, 403] width 657 height 84
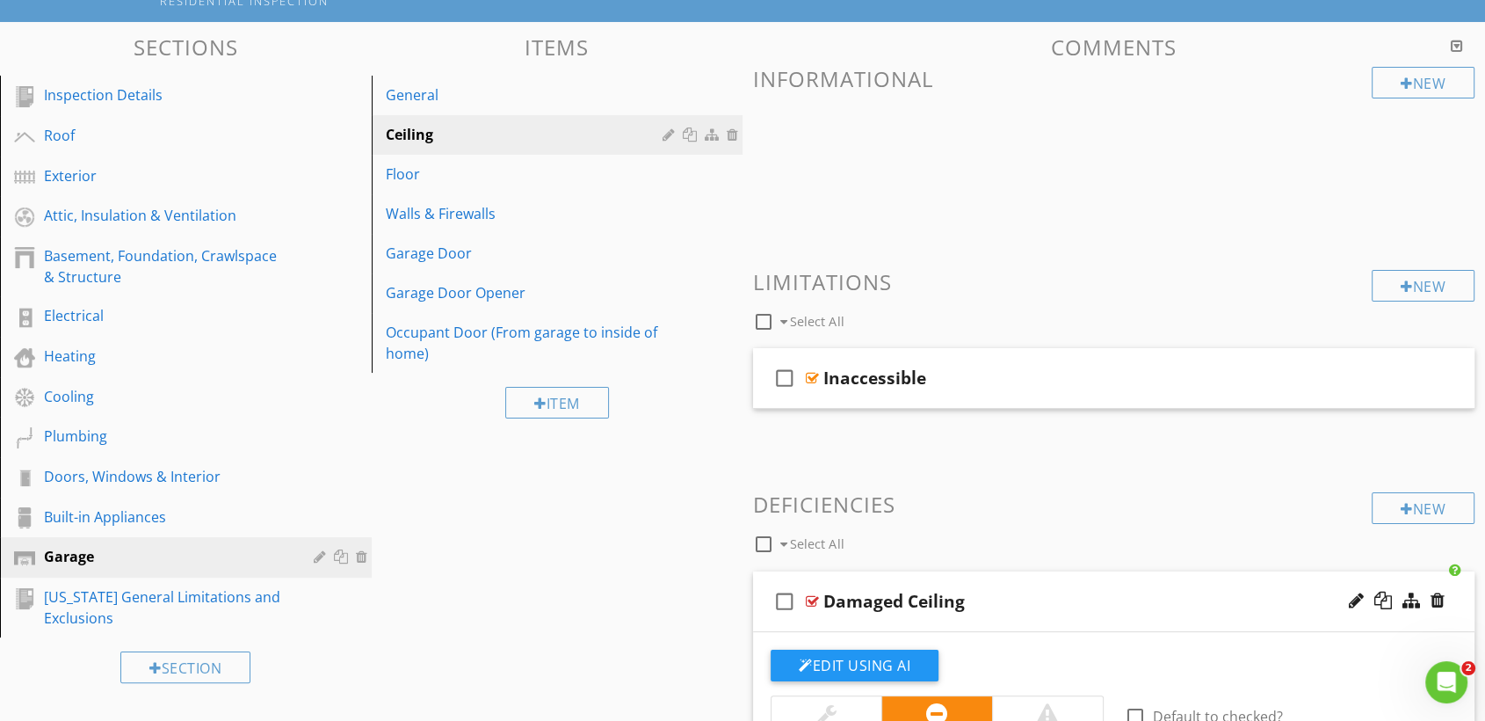
scroll to position [134, 0]
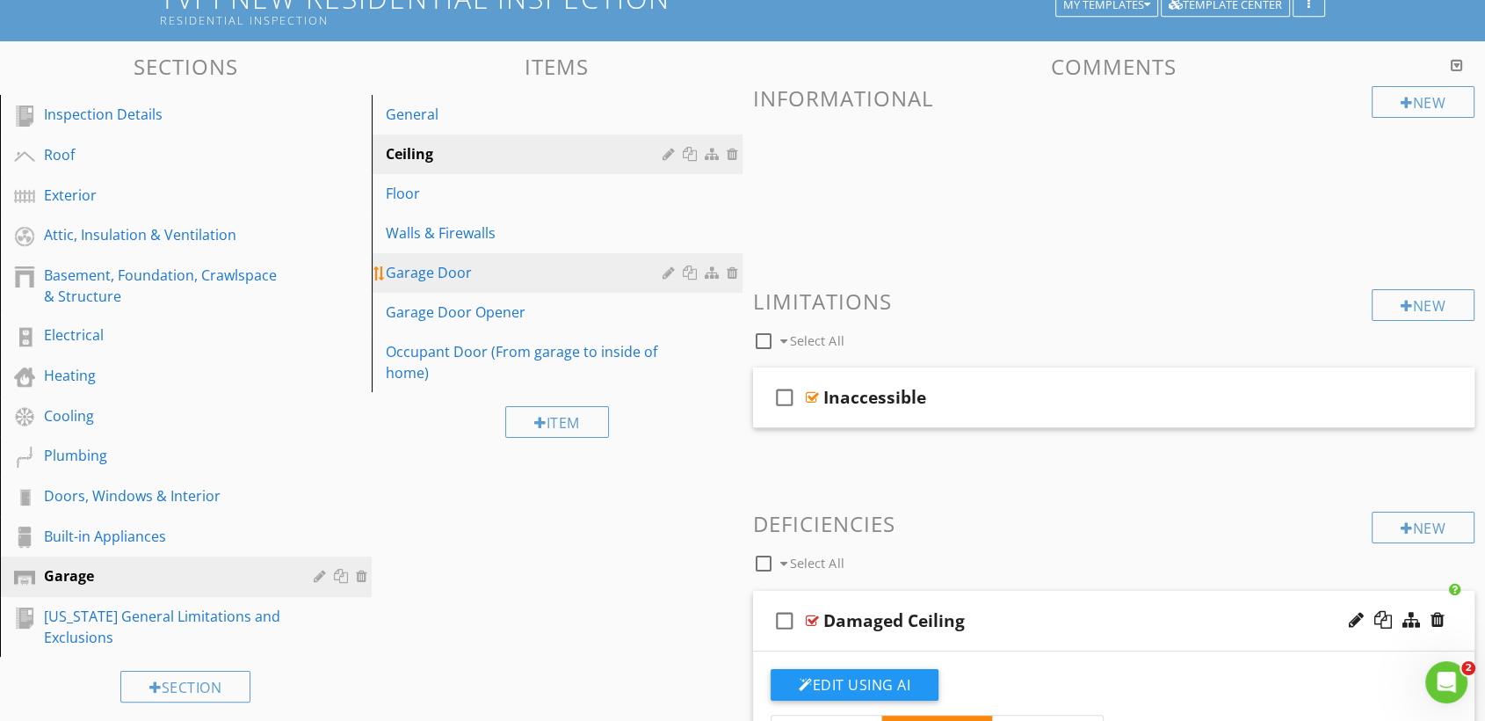
click at [483, 271] on div "Garage Door" at bounding box center [527, 272] width 283 height 21
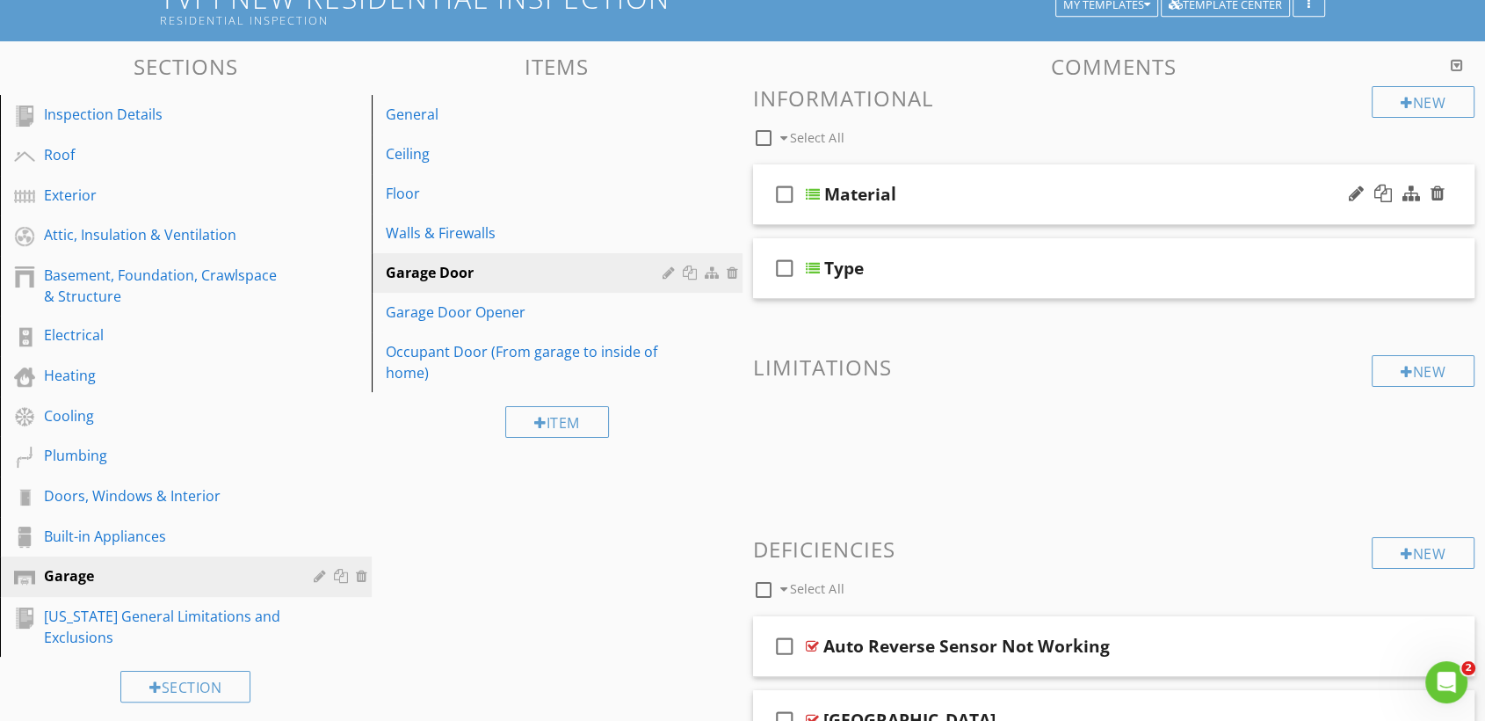
click at [1020, 193] on div "Material" at bounding box center [1081, 194] width 515 height 21
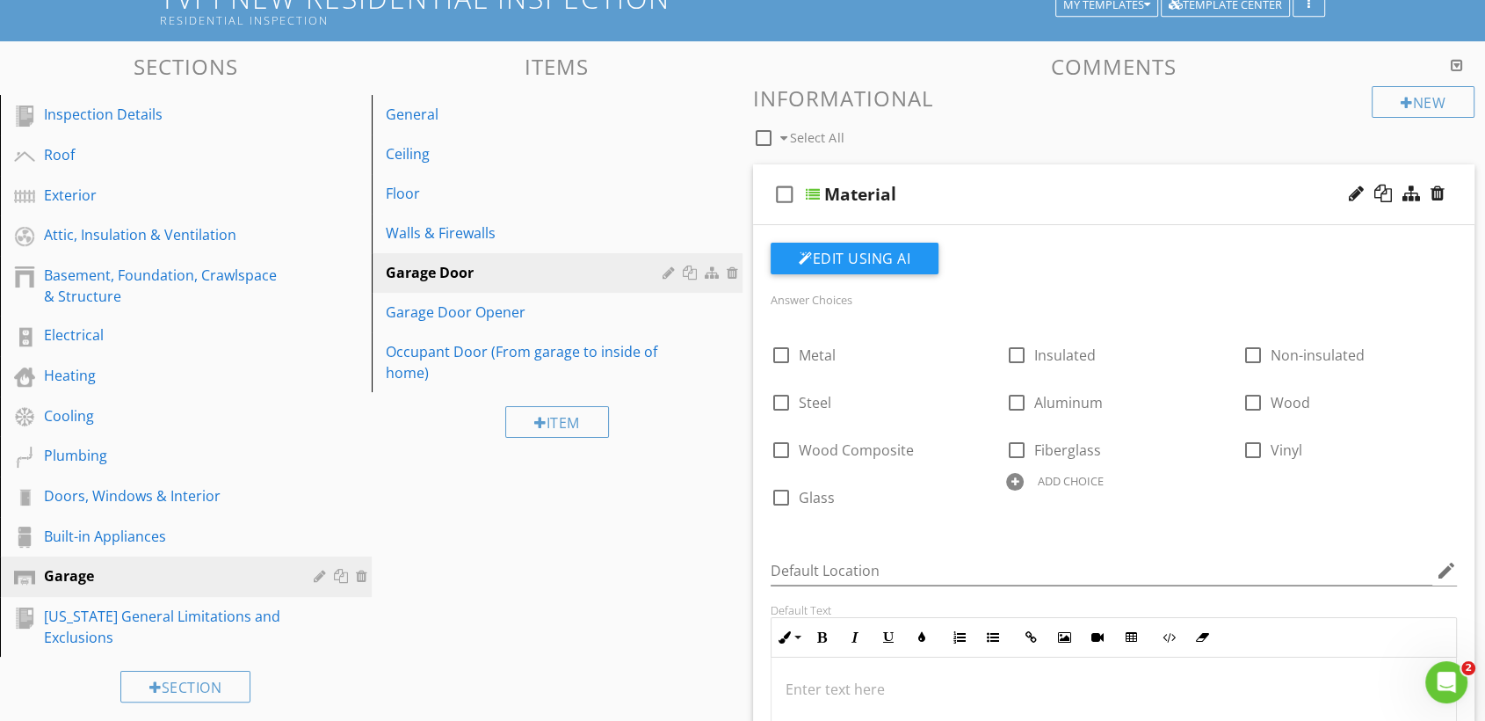
click at [1024, 195] on div "Material" at bounding box center [1081, 194] width 515 height 21
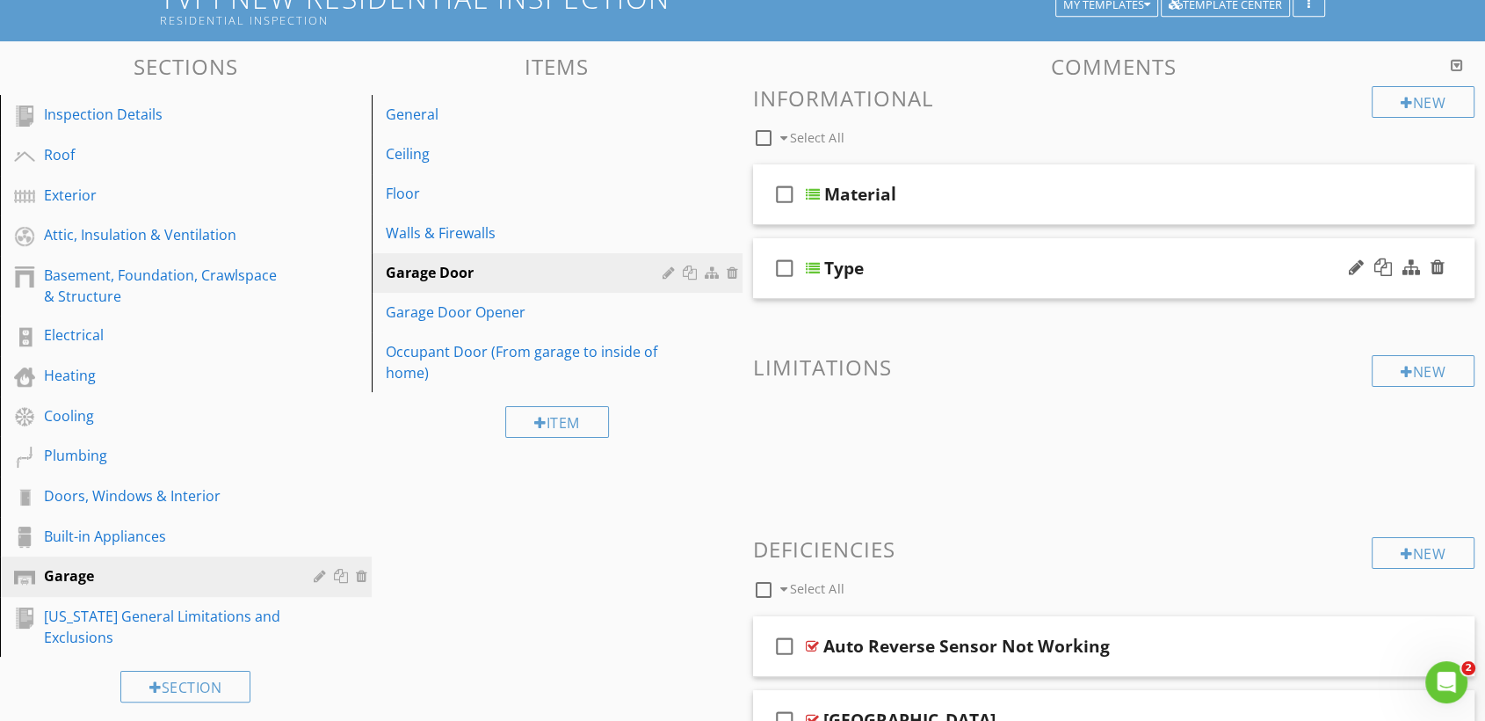
click at [946, 276] on div "Type" at bounding box center [1081, 268] width 515 height 21
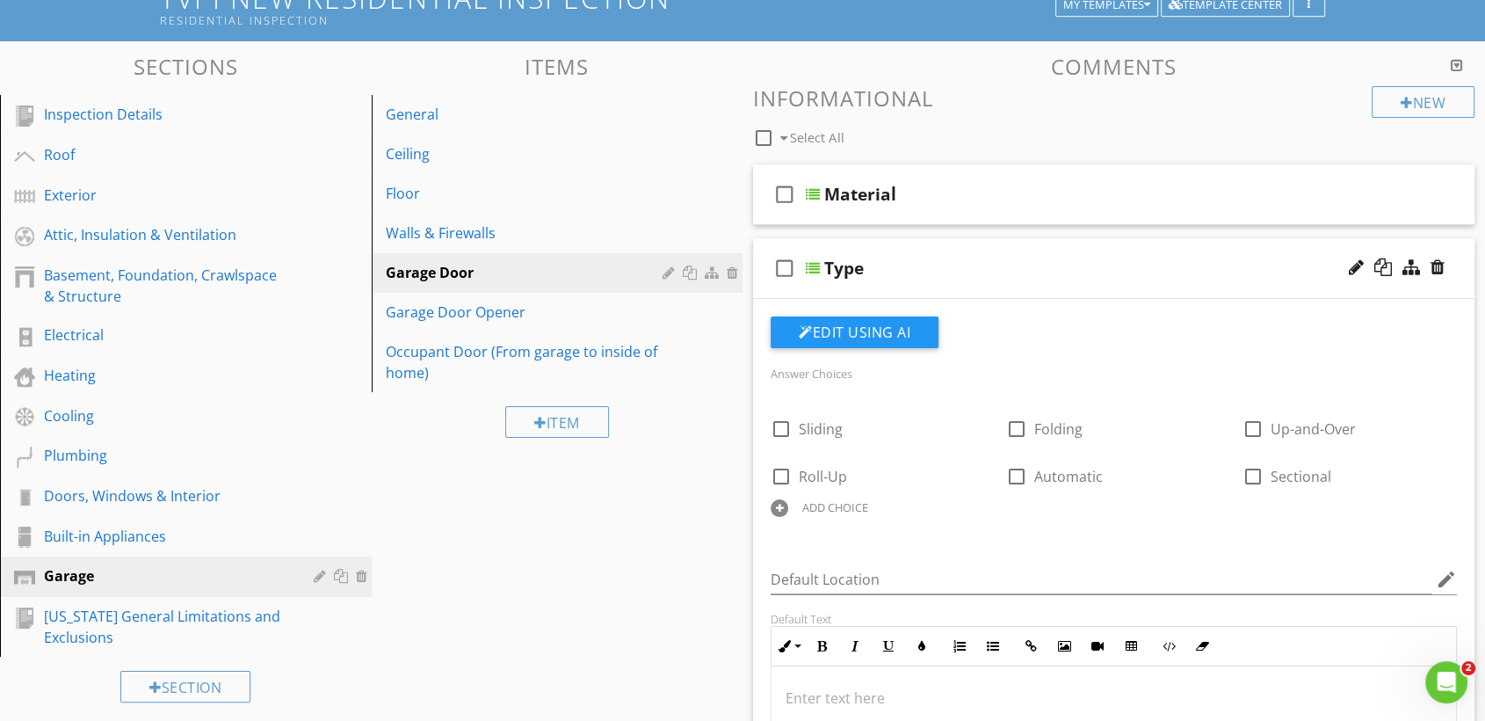
click at [1106, 276] on div "Type" at bounding box center [1081, 268] width 515 height 21
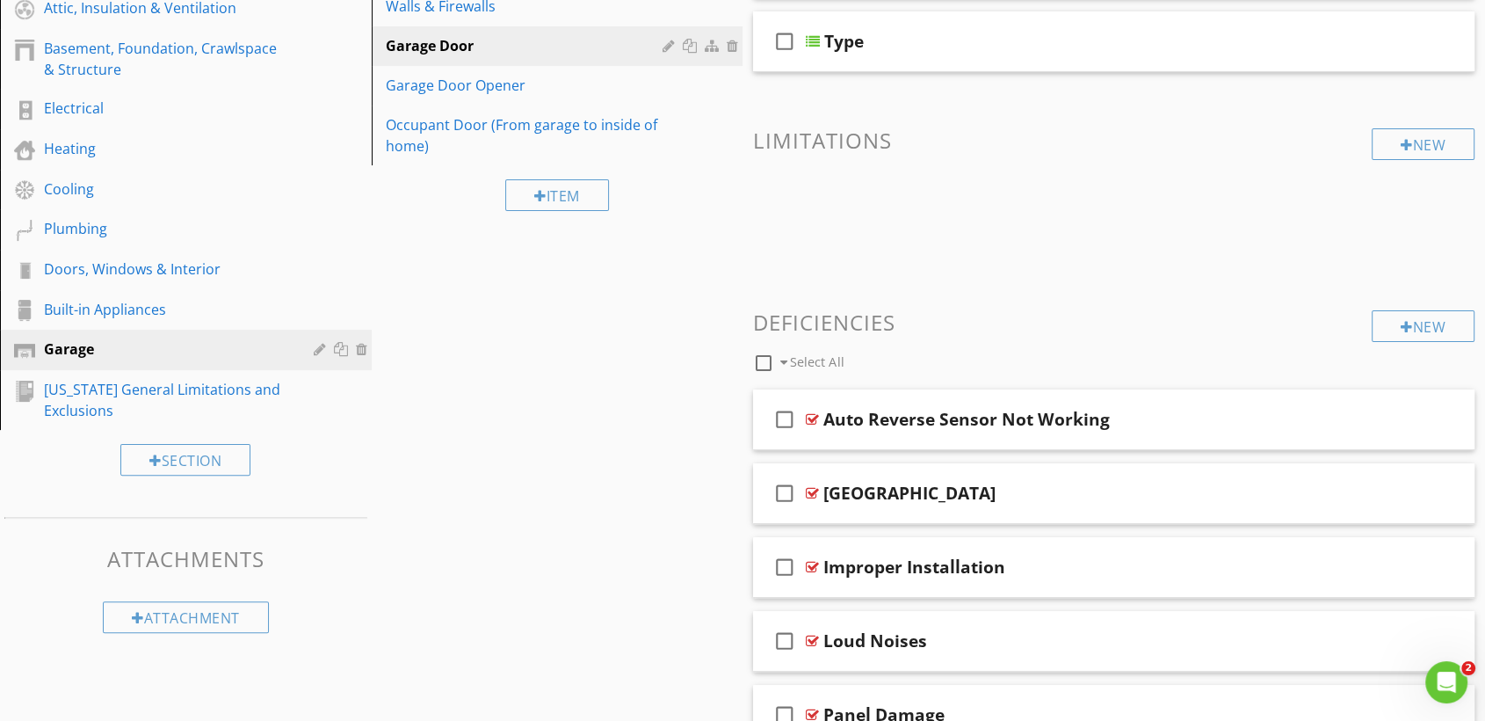
scroll to position [392, 0]
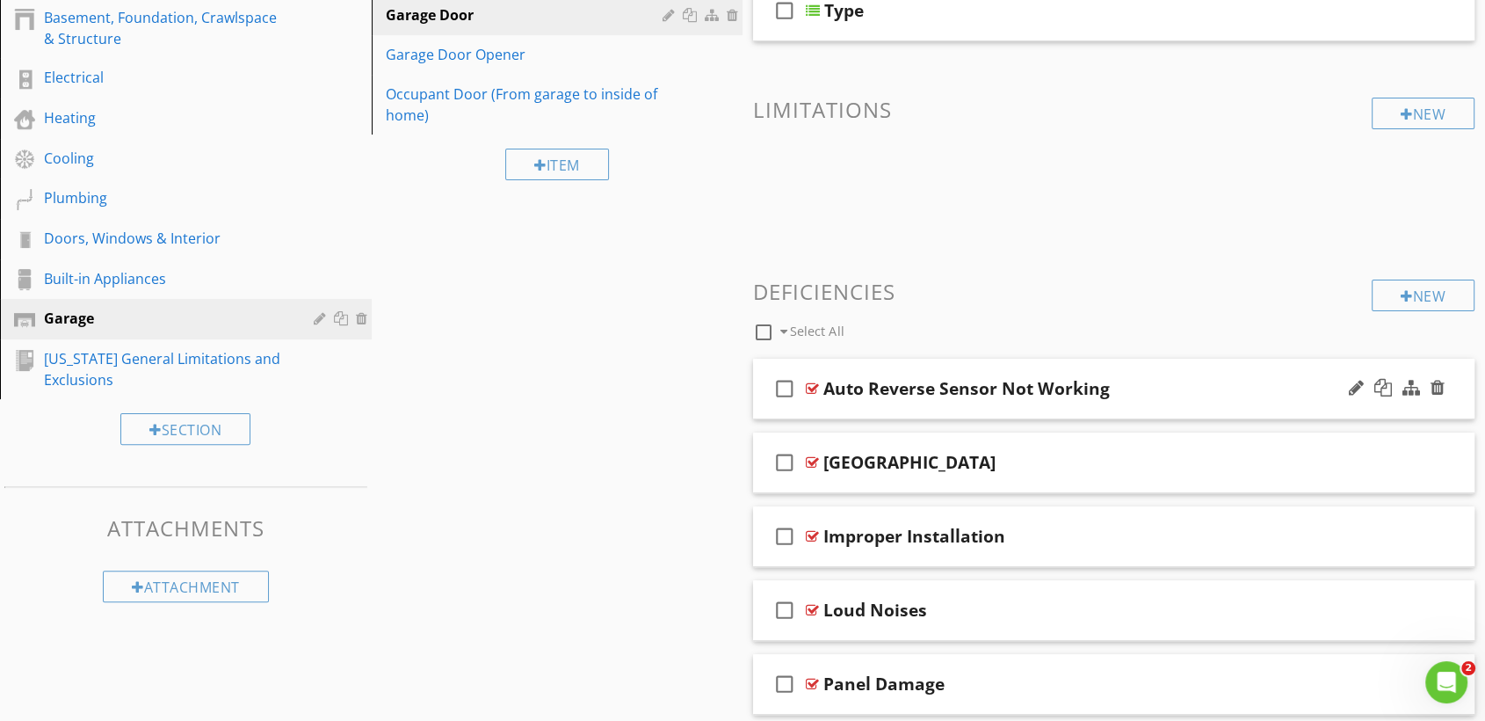
click at [1229, 382] on div "Auto Reverse Sensor Not Working" at bounding box center [1081, 388] width 515 height 21
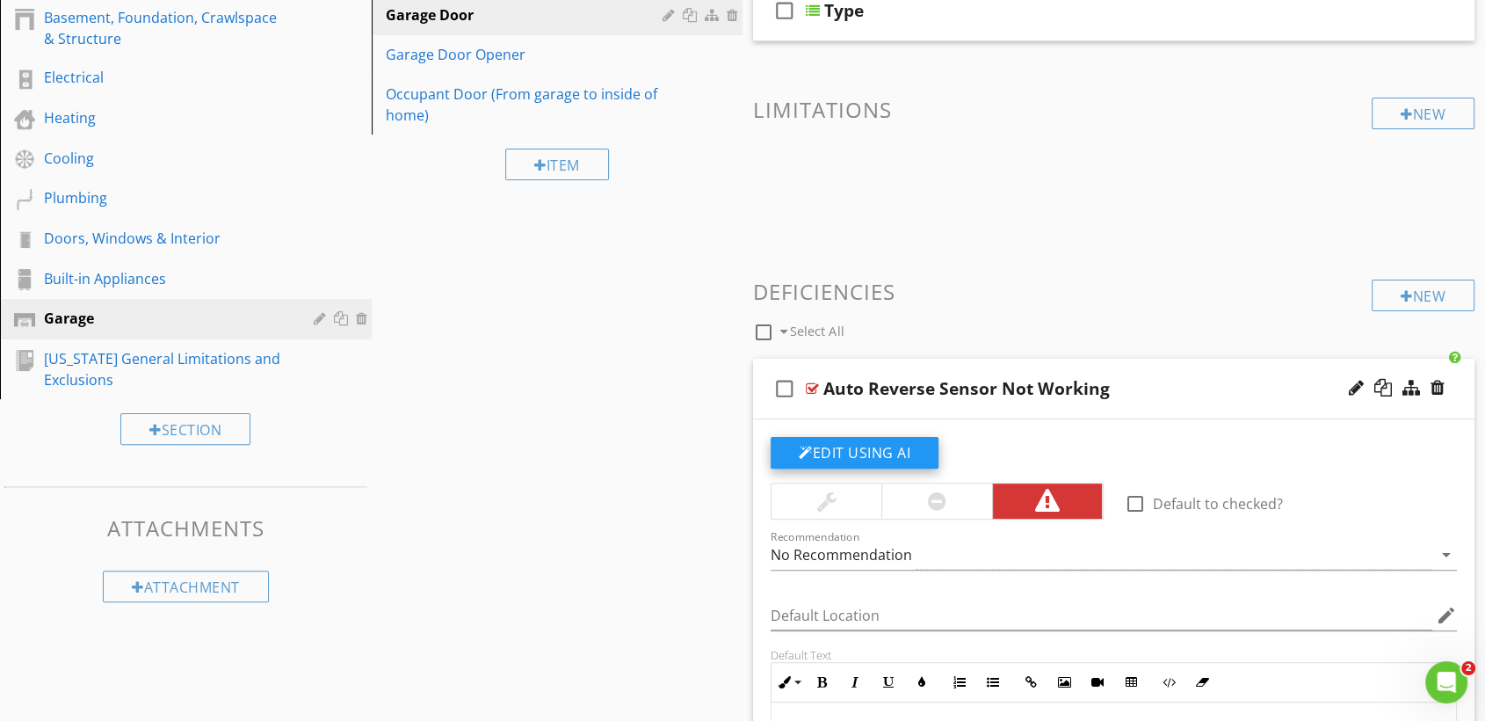
click at [858, 450] on button "Edit Using AI" at bounding box center [855, 453] width 168 height 32
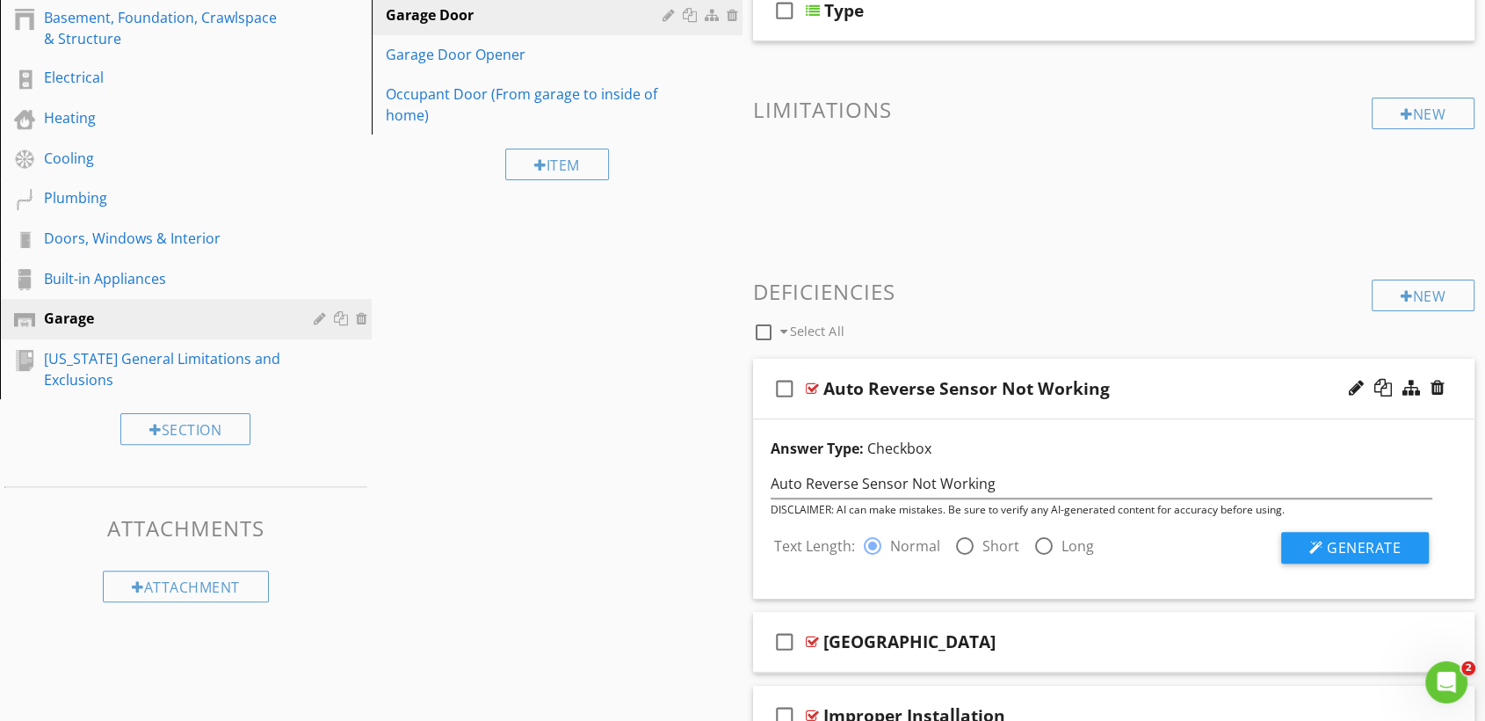
scroll to position [432, 0]
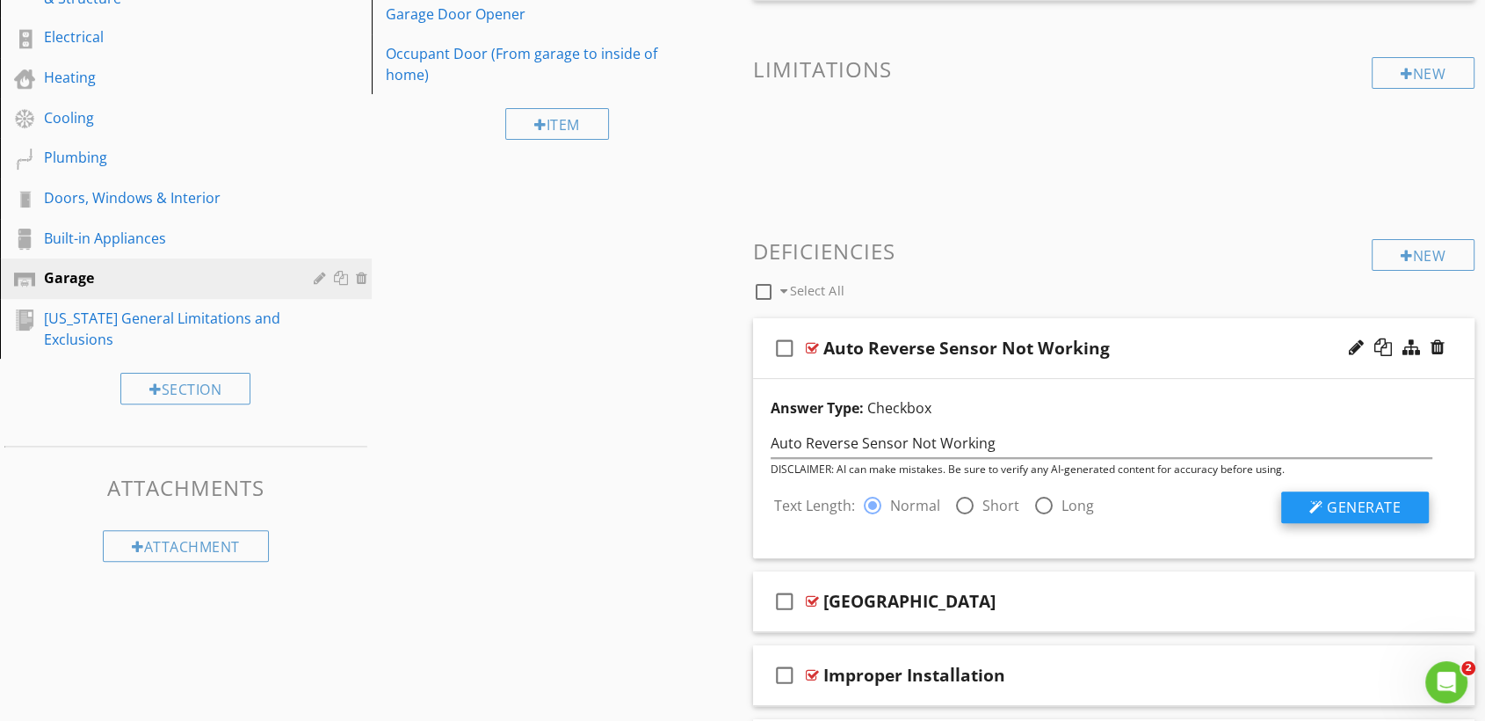
click at [1358, 509] on span "Generate" at bounding box center [1364, 506] width 74 height 19
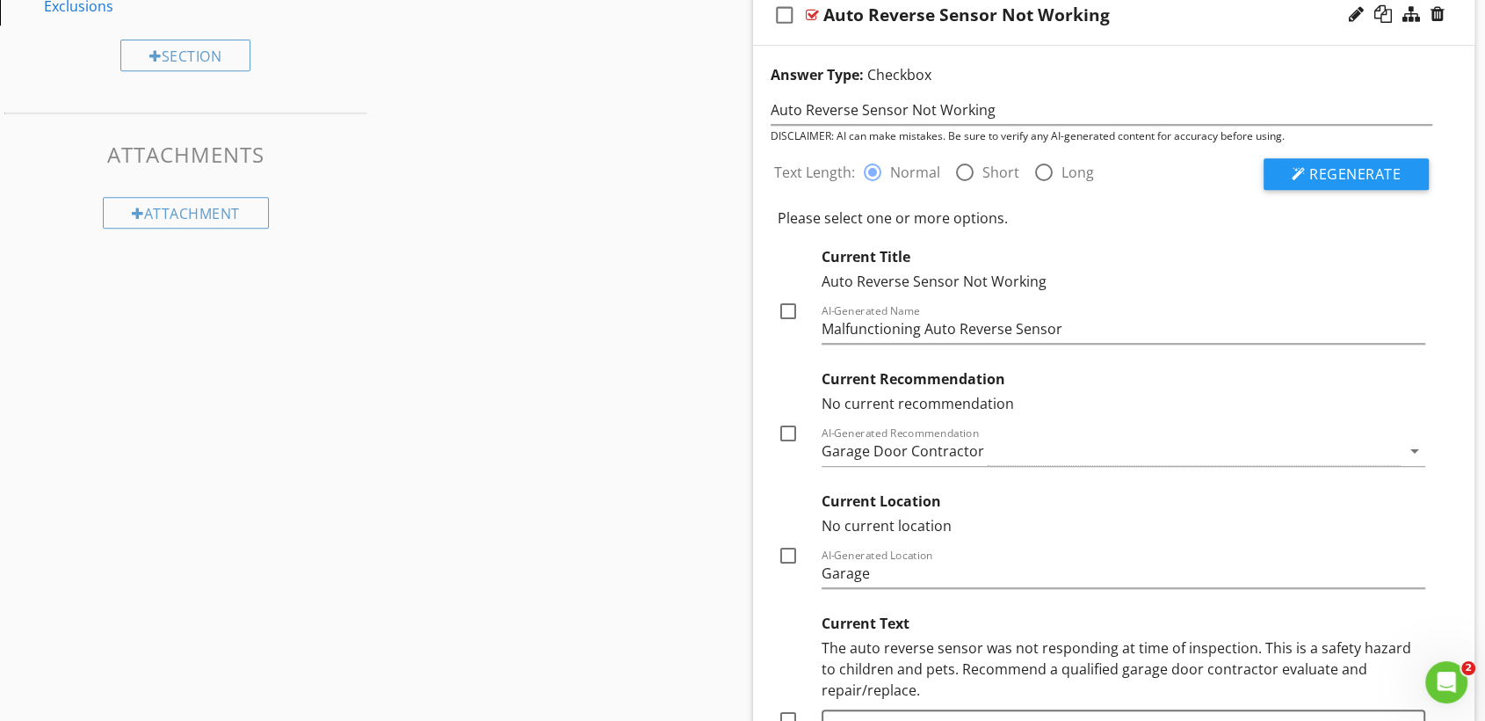
scroll to position [750, 0]
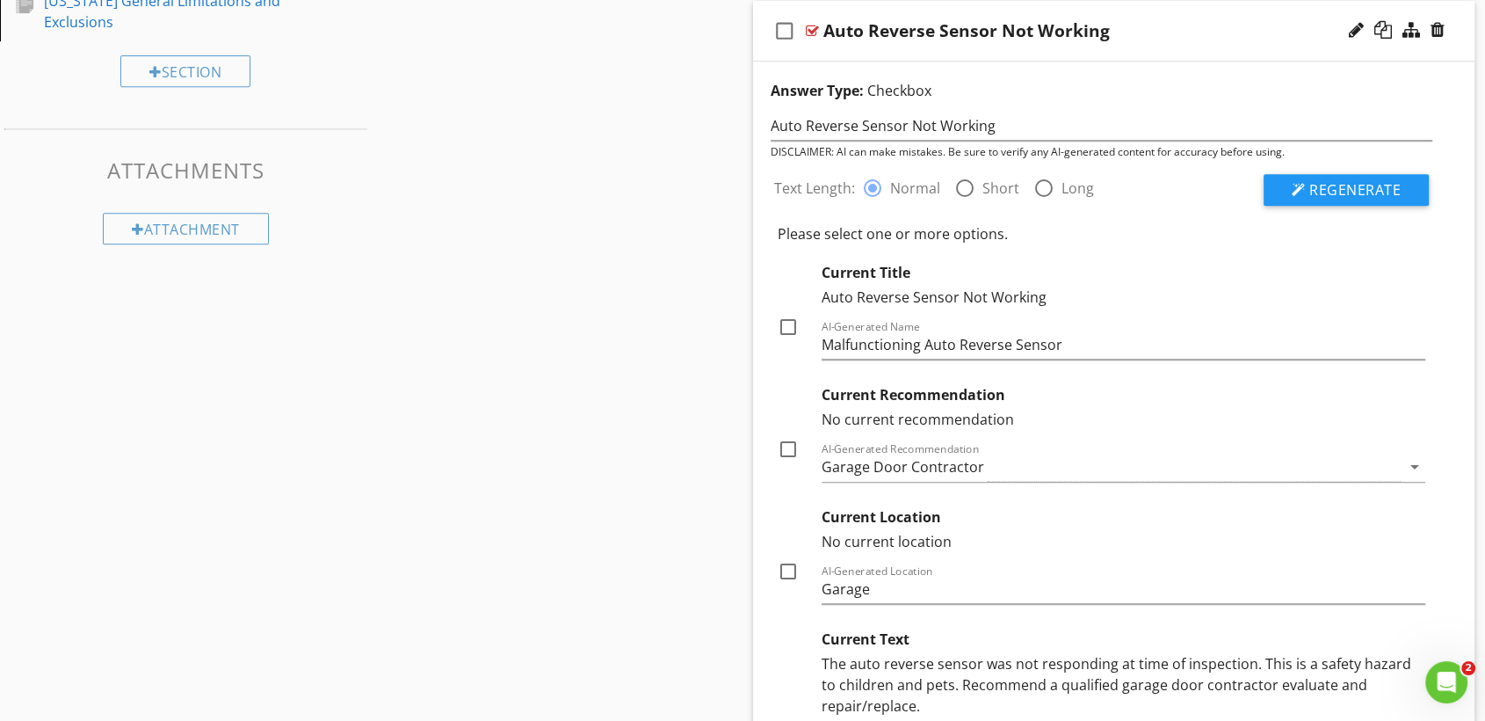
click at [788, 319] on div at bounding box center [788, 327] width 30 height 30
checkbox input "true"
click at [788, 448] on div at bounding box center [788, 449] width 30 height 30
checkbox input "true"
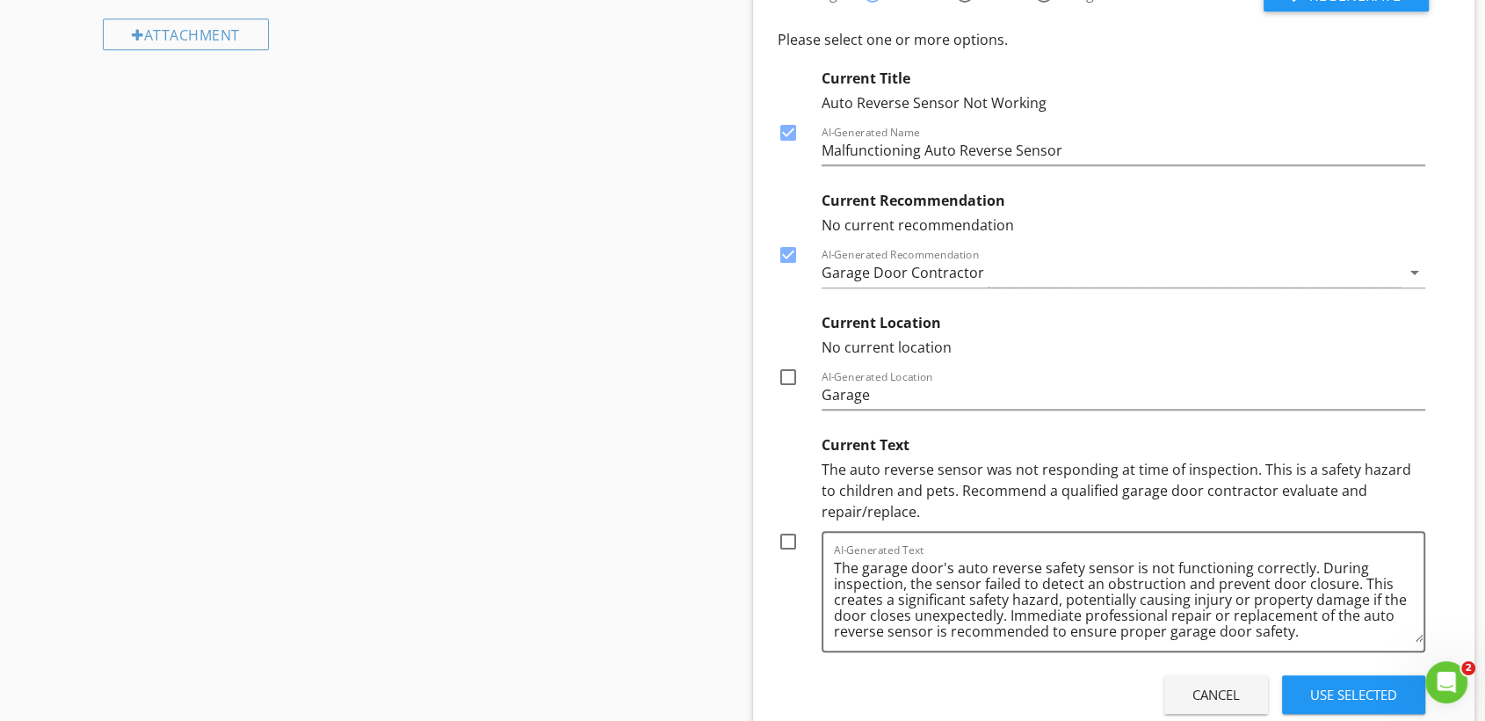
scroll to position [951, 0]
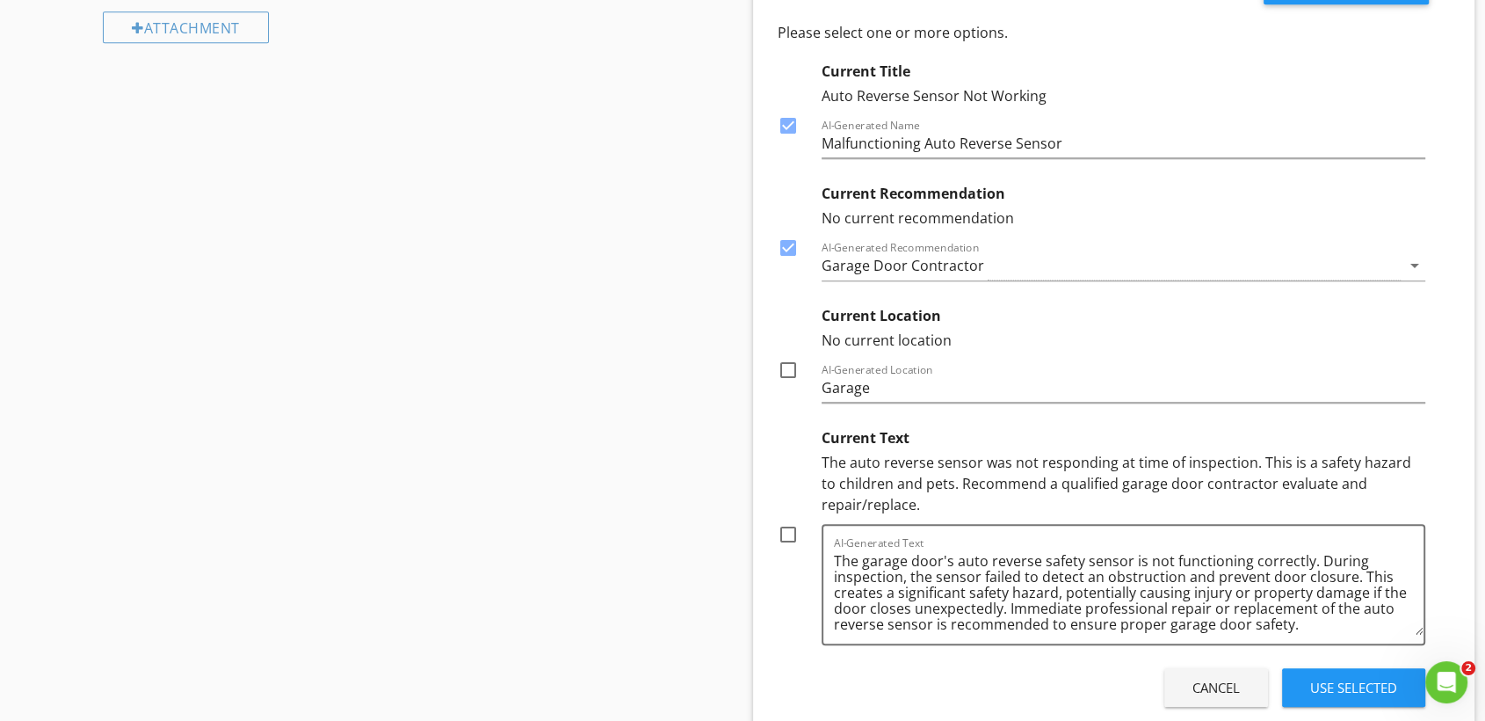
click at [788, 367] on div at bounding box center [788, 370] width 30 height 30
checkbox input "true"
click at [968, 592] on textarea "The garage door's auto reverse safety sensor is not functioning correctly. Duri…" at bounding box center [1129, 591] width 590 height 88
click at [1053, 605] on textarea "The garage door's auto reverse safety sensor is not functioning correctly. Duri…" at bounding box center [1129, 591] width 590 height 88
type textarea "The garage door's auto reverse safety sensor is not functioning correctly. Duri…"
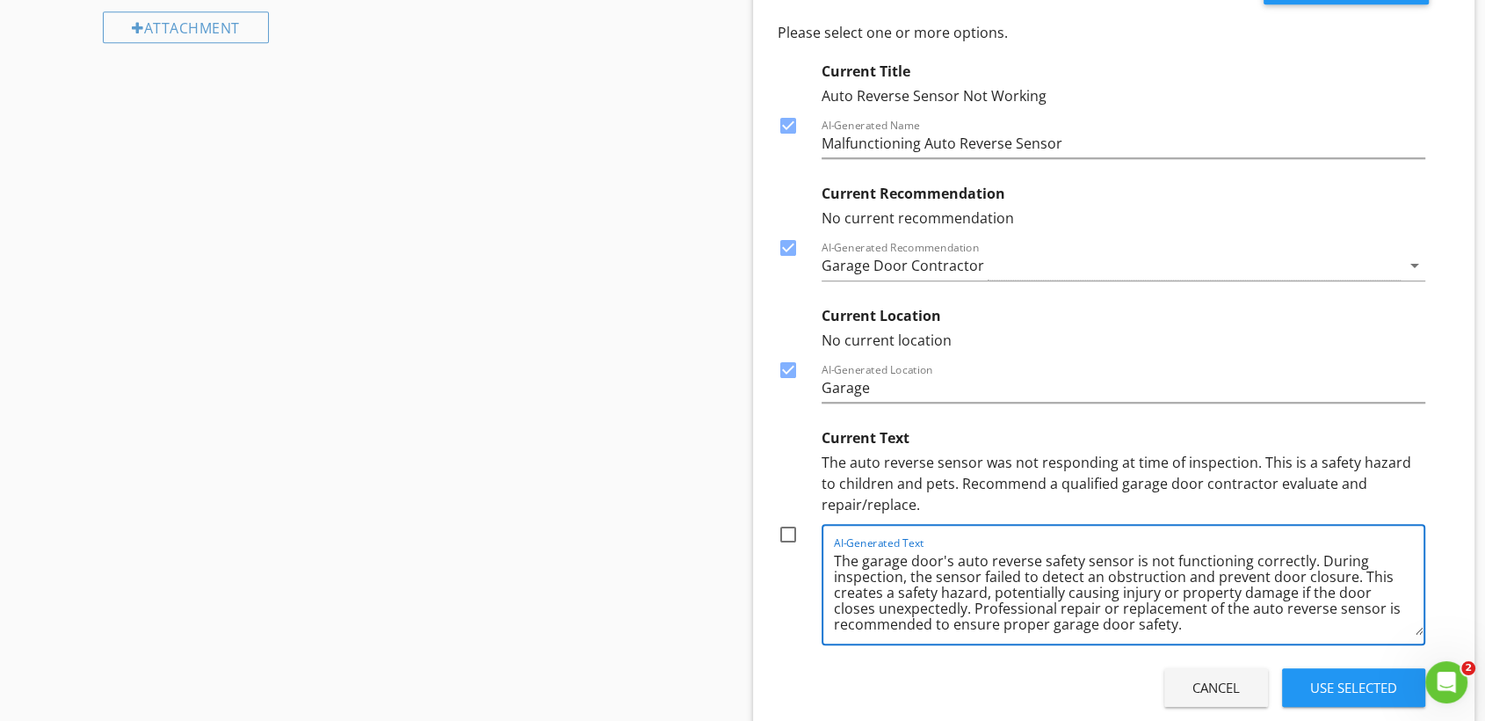
click at [788, 534] on div at bounding box center [788, 534] width 30 height 30
checkbox input "true"
click at [1356, 687] on div "Use Selected" at bounding box center [1353, 688] width 87 height 20
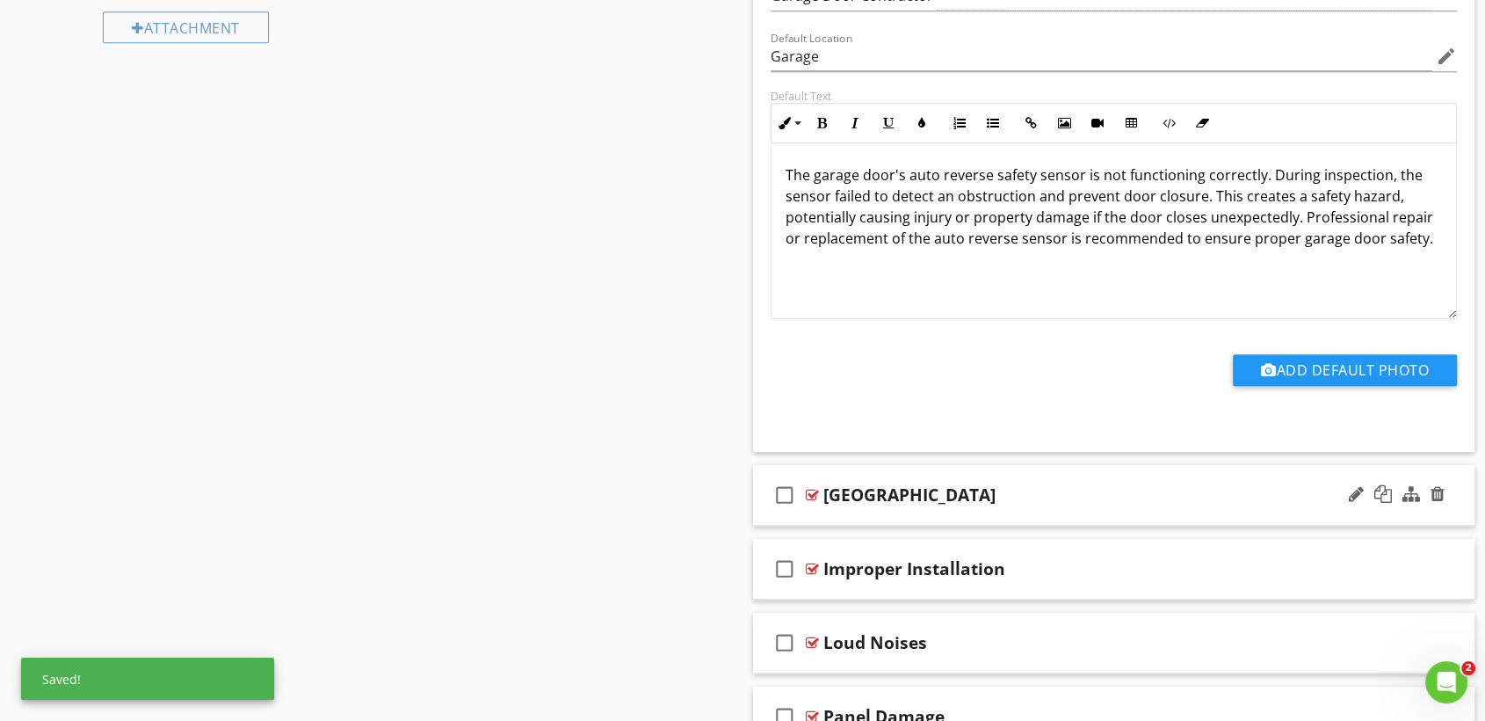
click at [1099, 490] on div "[GEOGRAPHIC_DATA]" at bounding box center [1081, 494] width 515 height 21
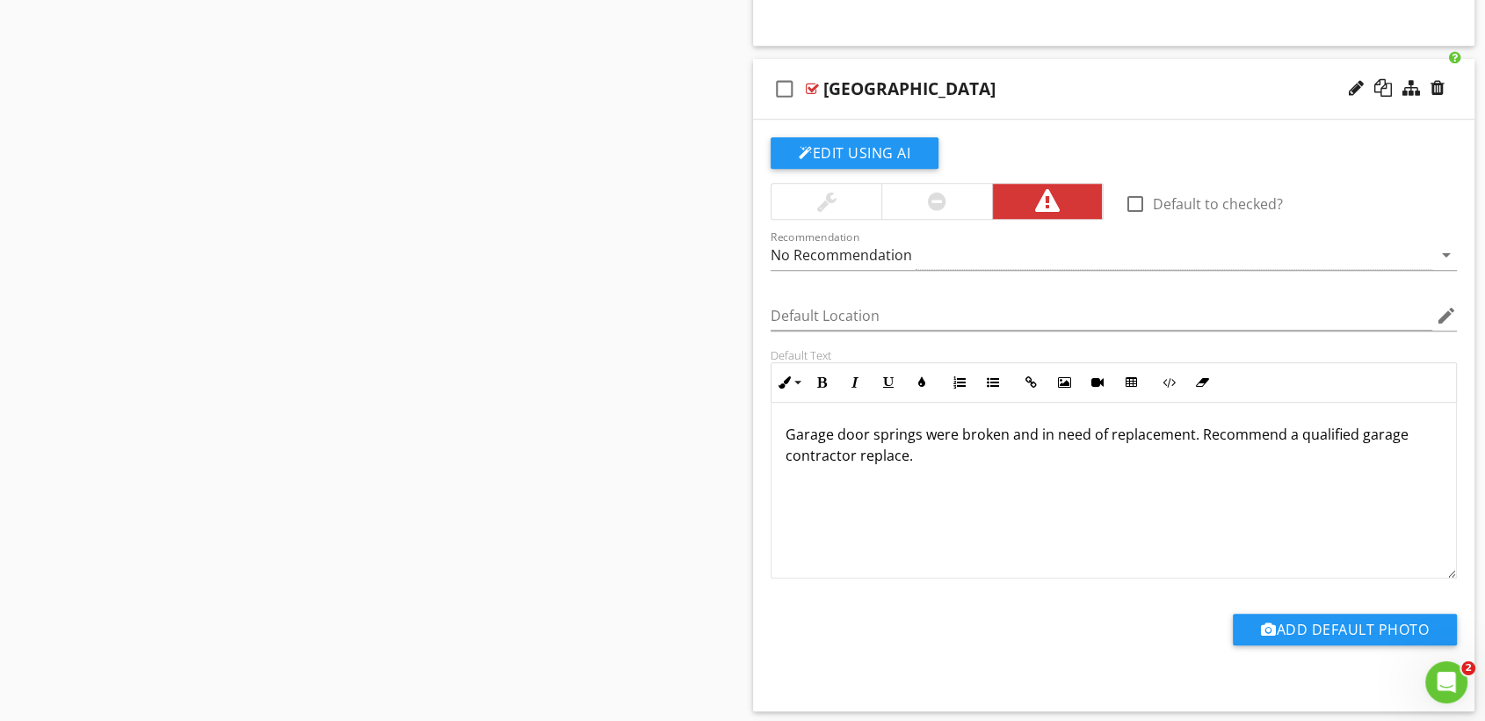
scroll to position [1312, 0]
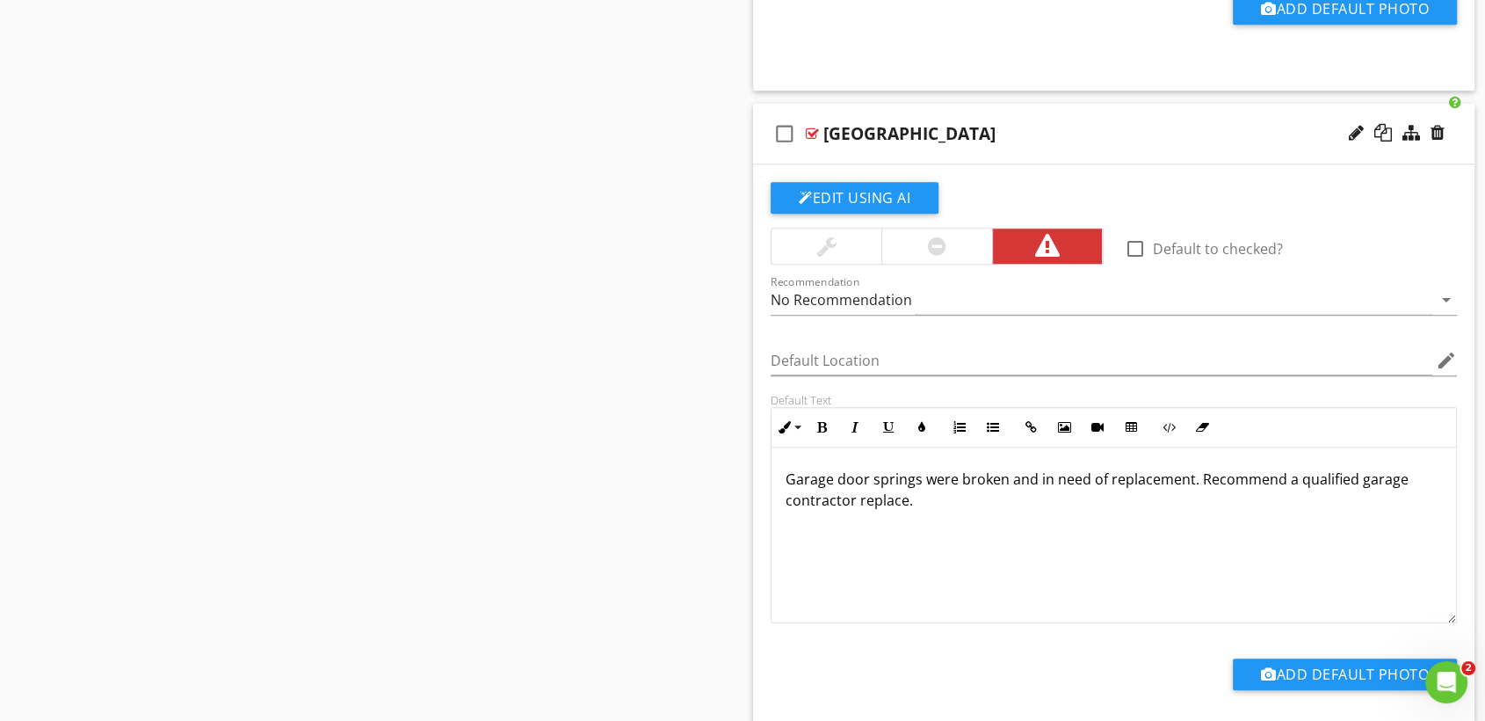
click at [1034, 138] on div "[GEOGRAPHIC_DATA]" at bounding box center [1081, 133] width 515 height 21
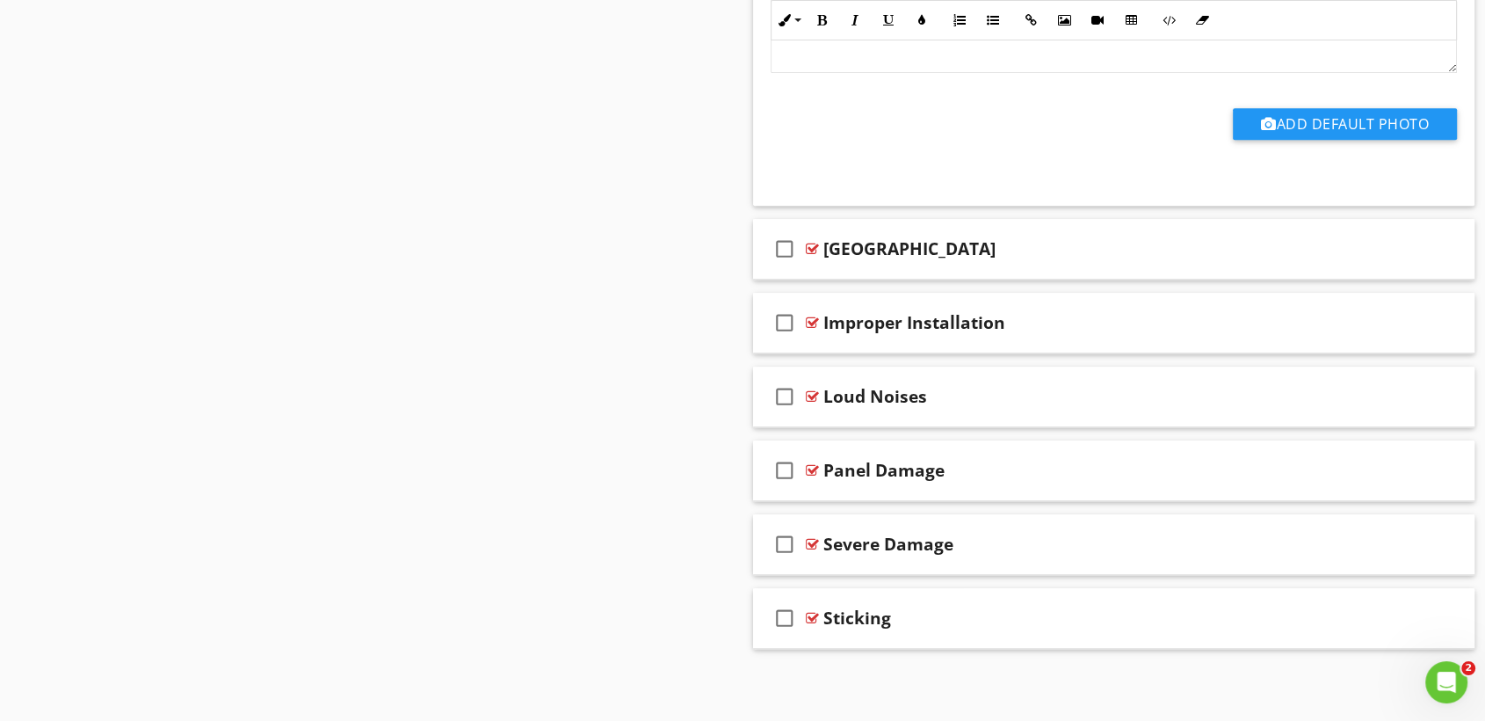
scroll to position [1188, 0]
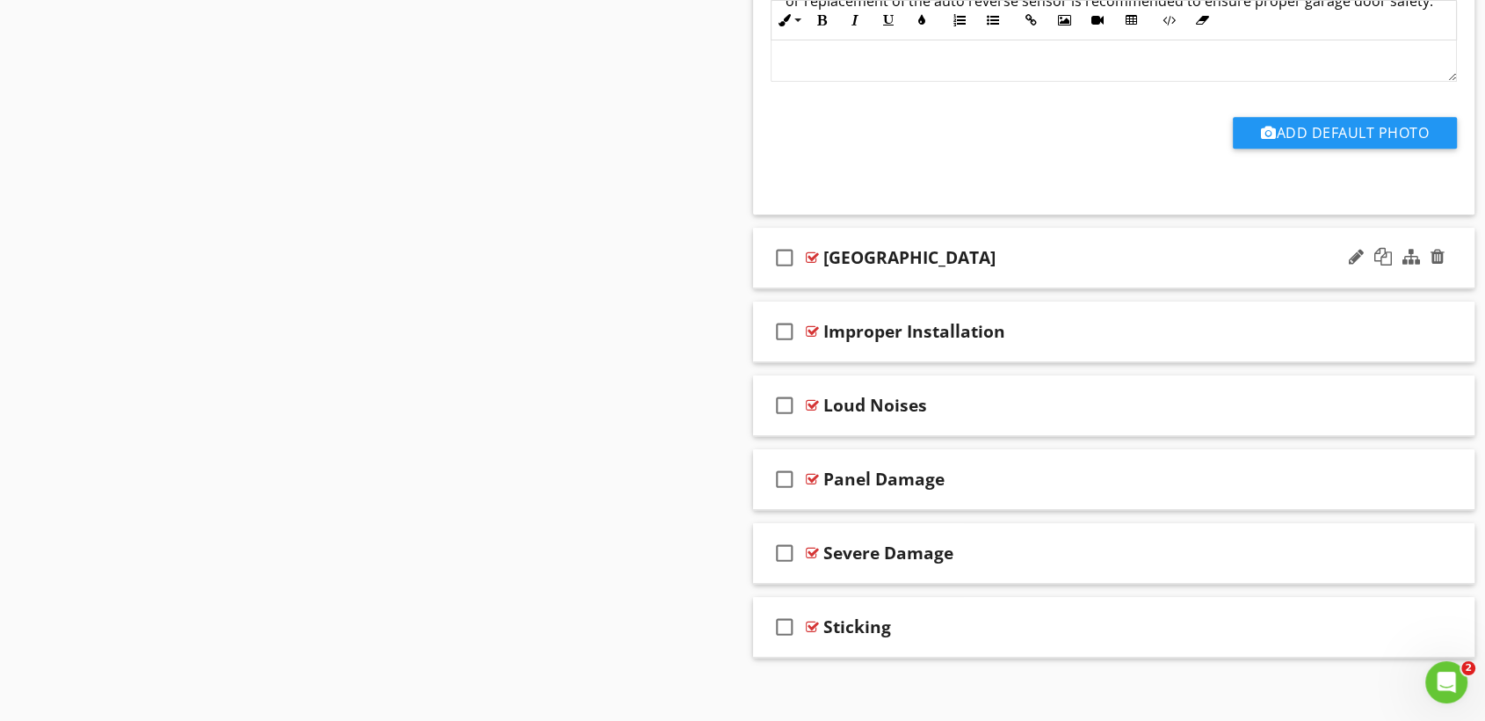
click at [1028, 275] on div "check_box_outline_blank [GEOGRAPHIC_DATA]" at bounding box center [1114, 258] width 722 height 61
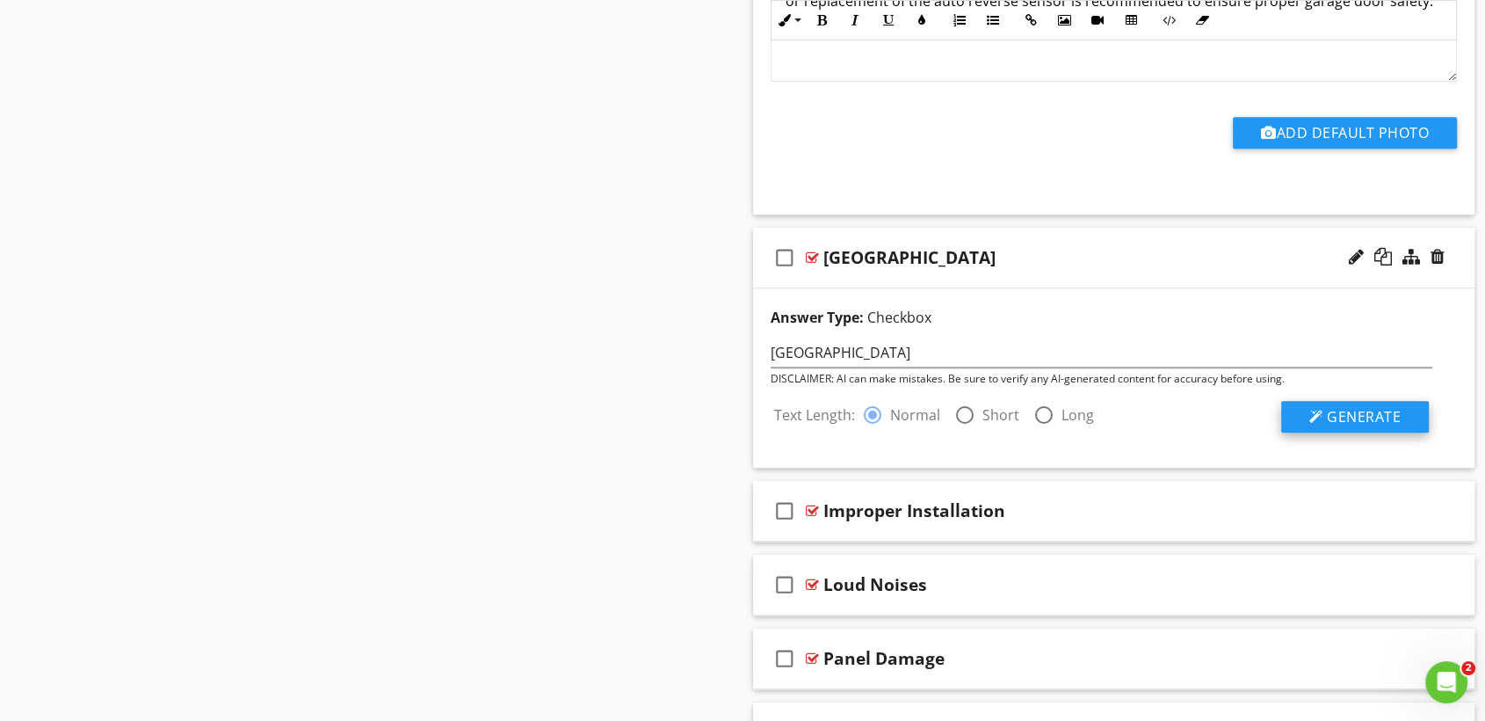
click at [1362, 422] on span "Generate" at bounding box center [1364, 416] width 74 height 19
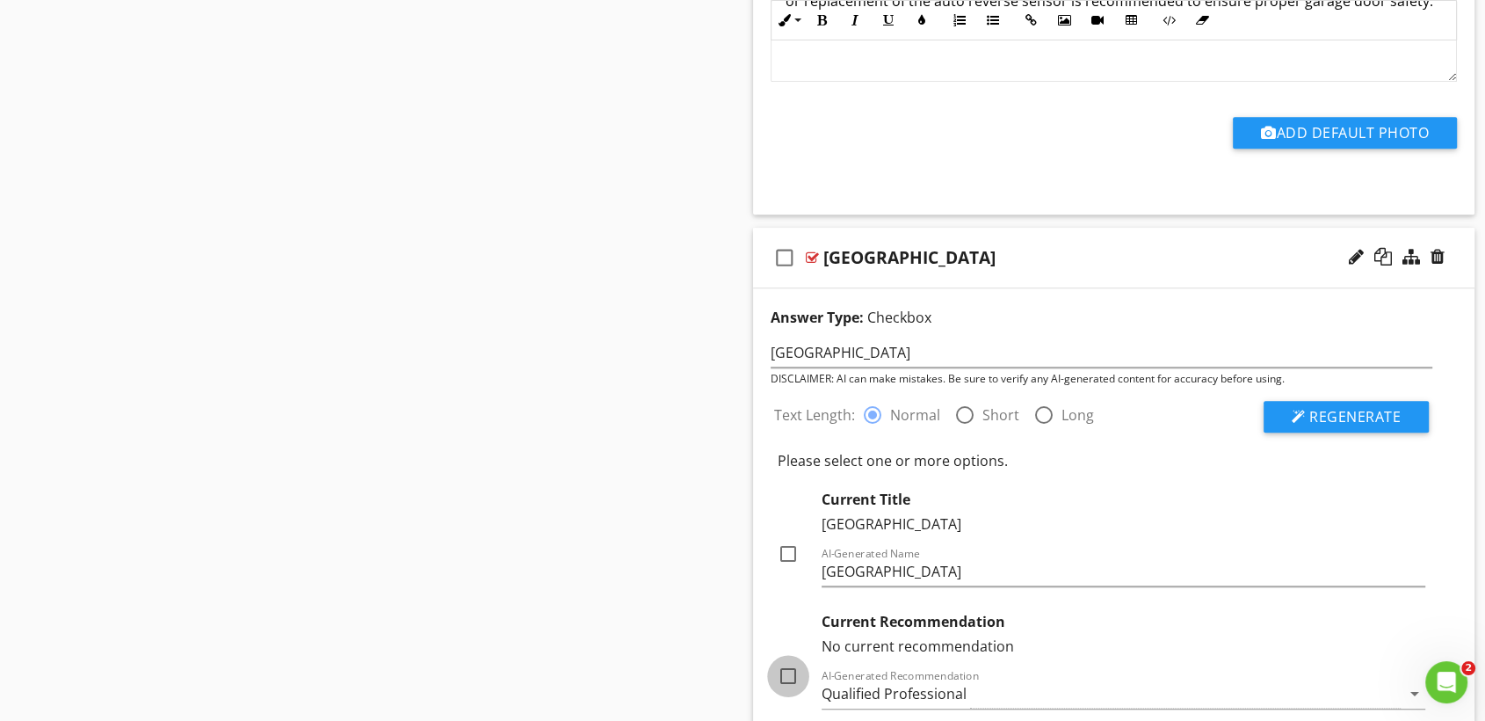
click at [784, 672] on div at bounding box center [788, 676] width 30 height 30
checkbox input "true"
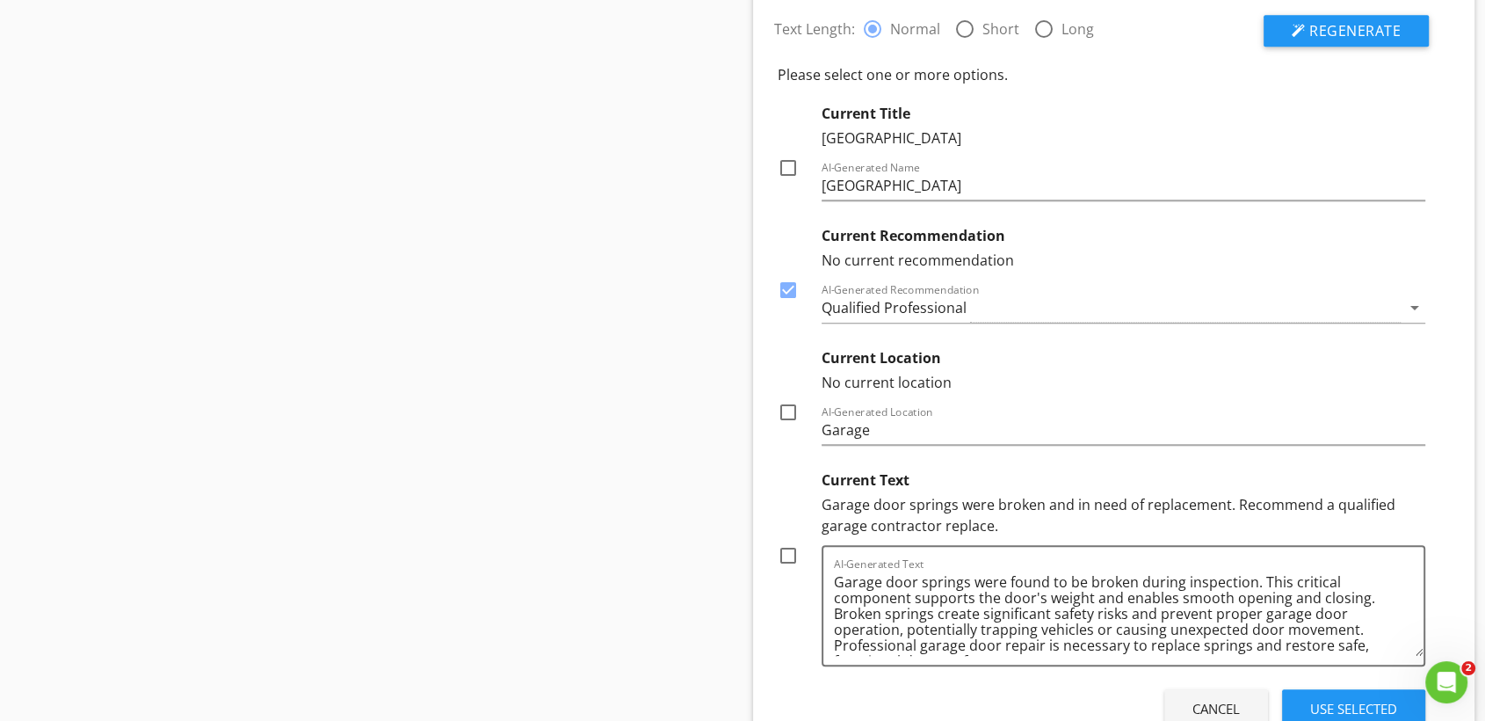
scroll to position [1599, 0]
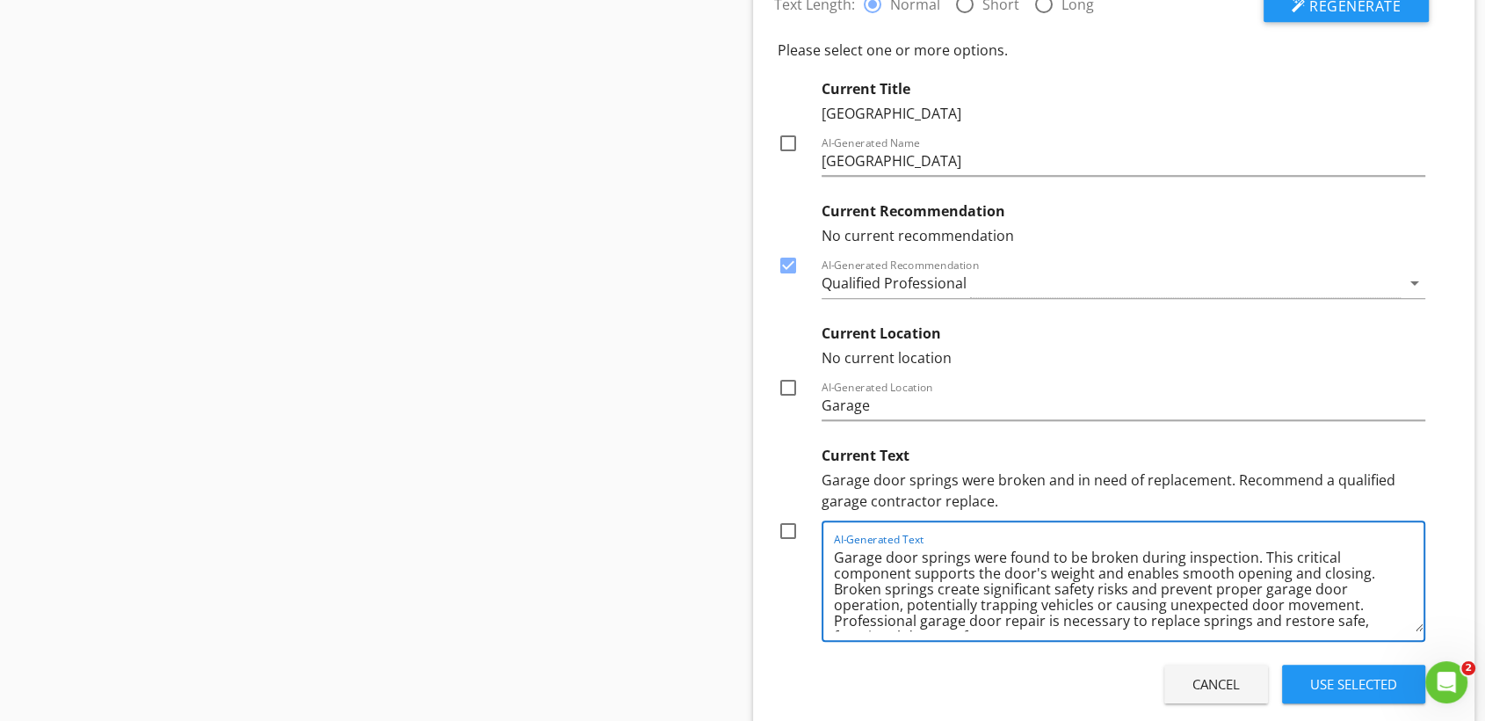
click at [834, 572] on textarea "Garage door springs were found to be broken during inspection. This critical co…" at bounding box center [1129, 587] width 590 height 88
click at [948, 589] on textarea "Garage door springs were found to be broken during inspection. This component s…" at bounding box center [1129, 587] width 590 height 88
click at [900, 619] on textarea "Garage door springs were found to be broken during inspection. This component s…" at bounding box center [1129, 587] width 590 height 88
type textarea "Garage door springs were found to be broken during inspection. This component s…"
click at [784, 526] on div at bounding box center [788, 531] width 30 height 30
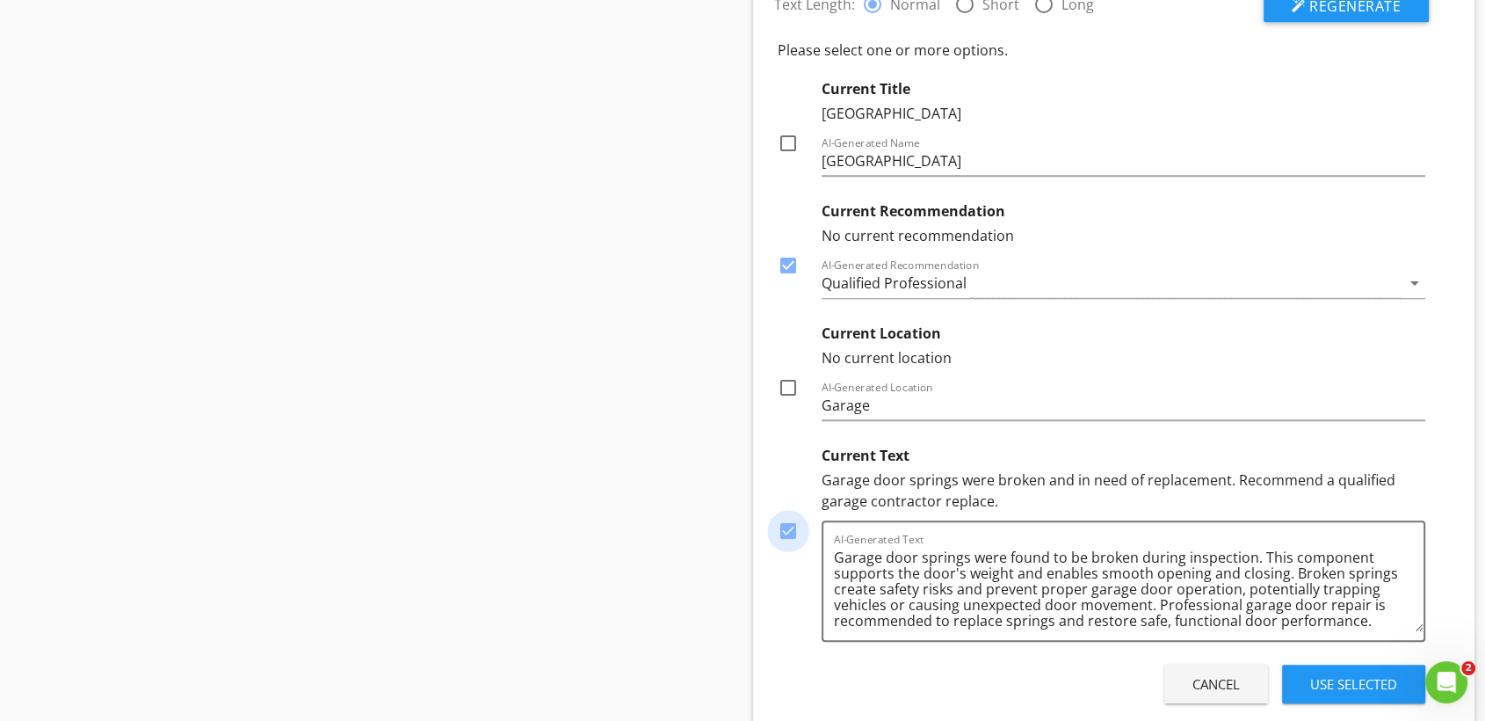
checkbox input "true"
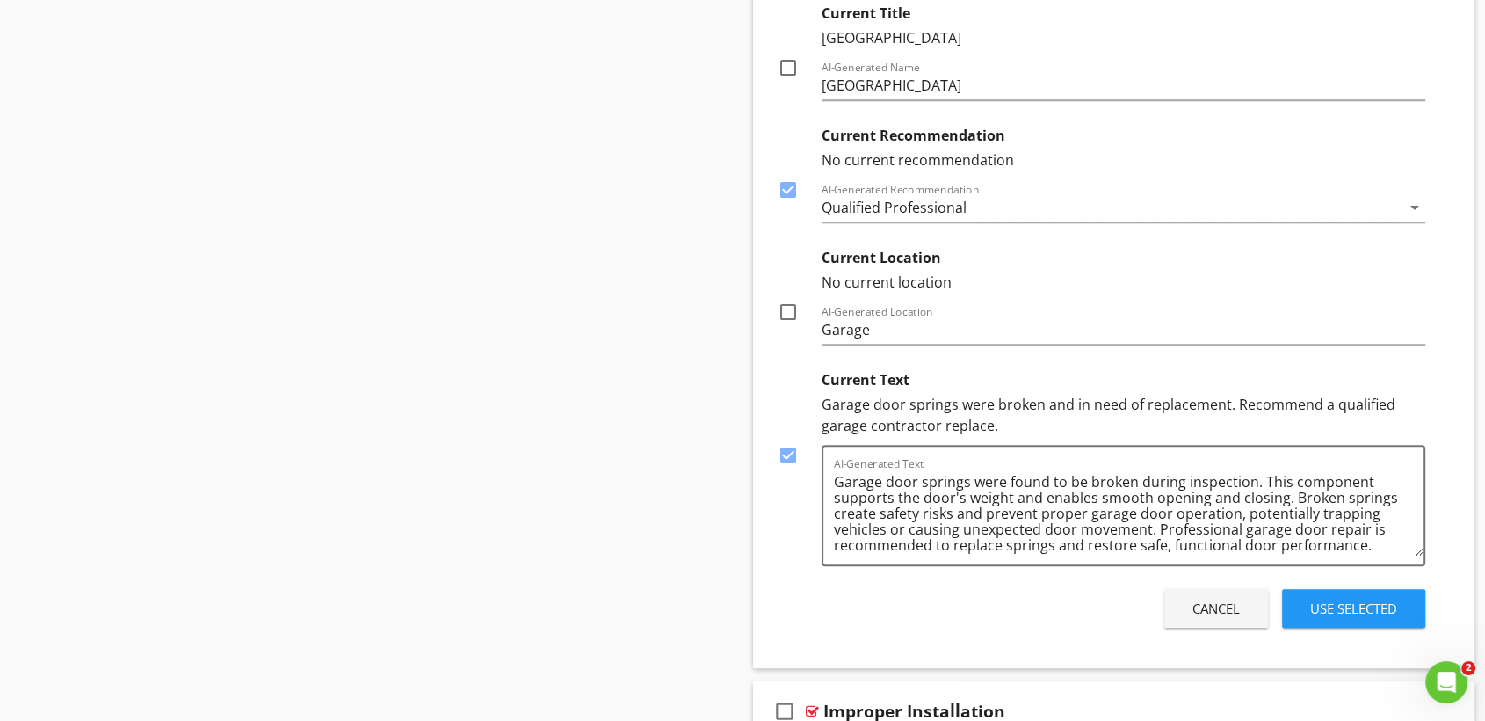
scroll to position [1716, 0]
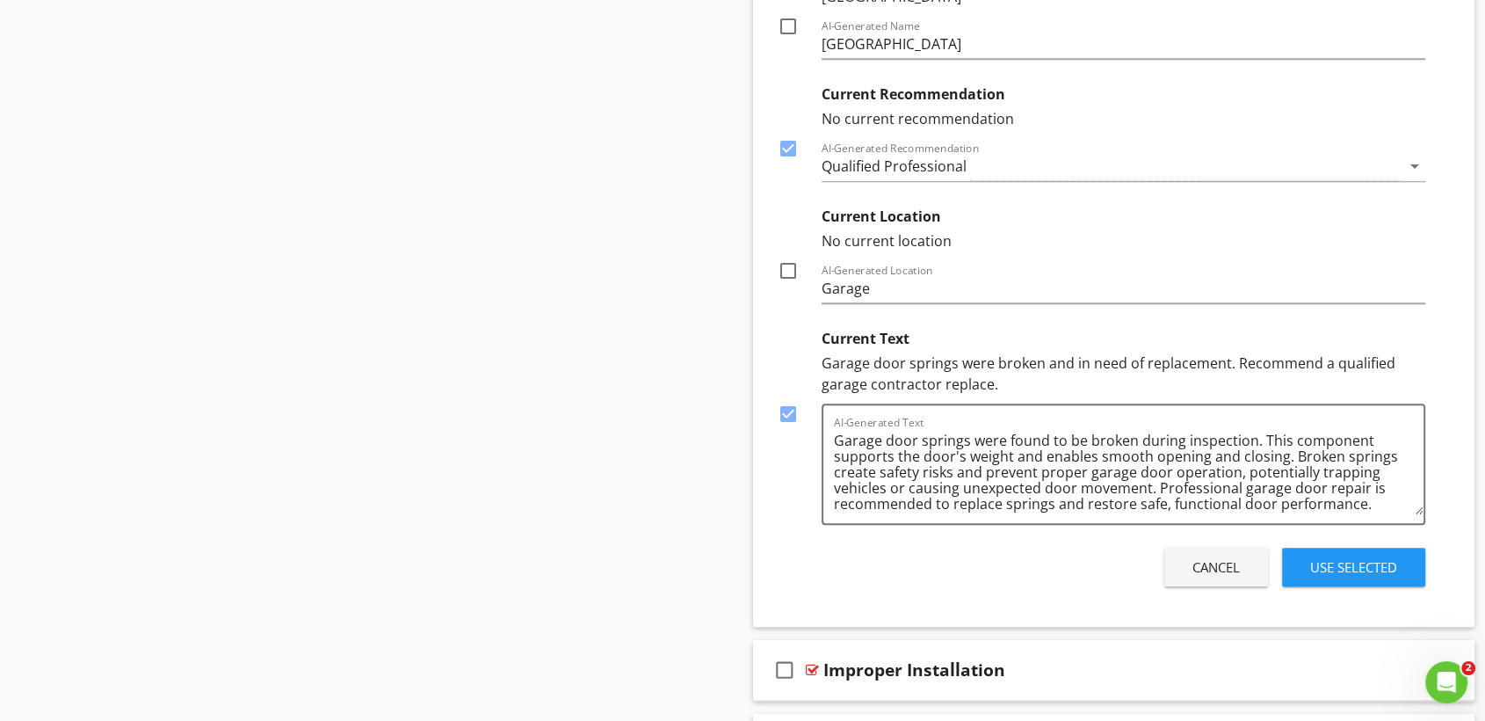
click at [1364, 560] on div "Use Selected" at bounding box center [1353, 567] width 87 height 20
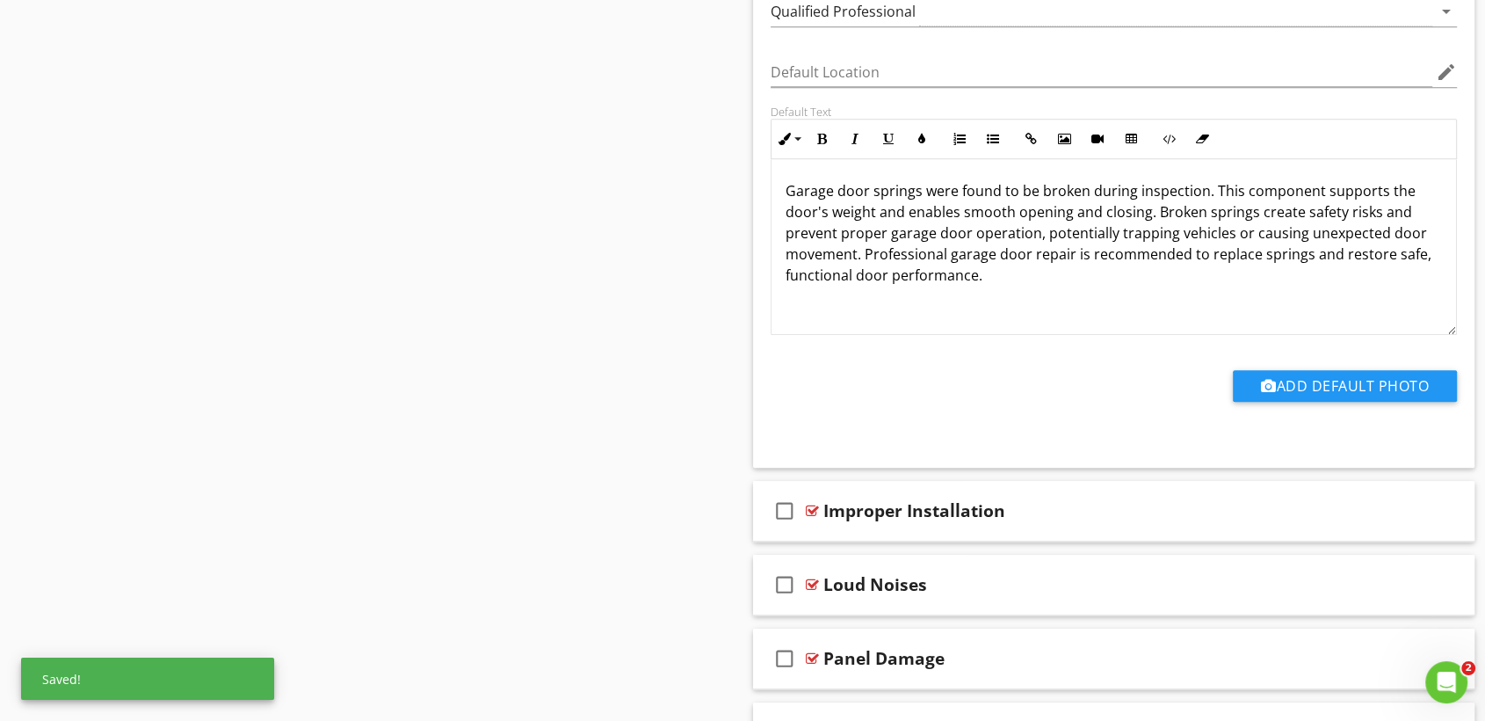
scroll to position [1718, 0]
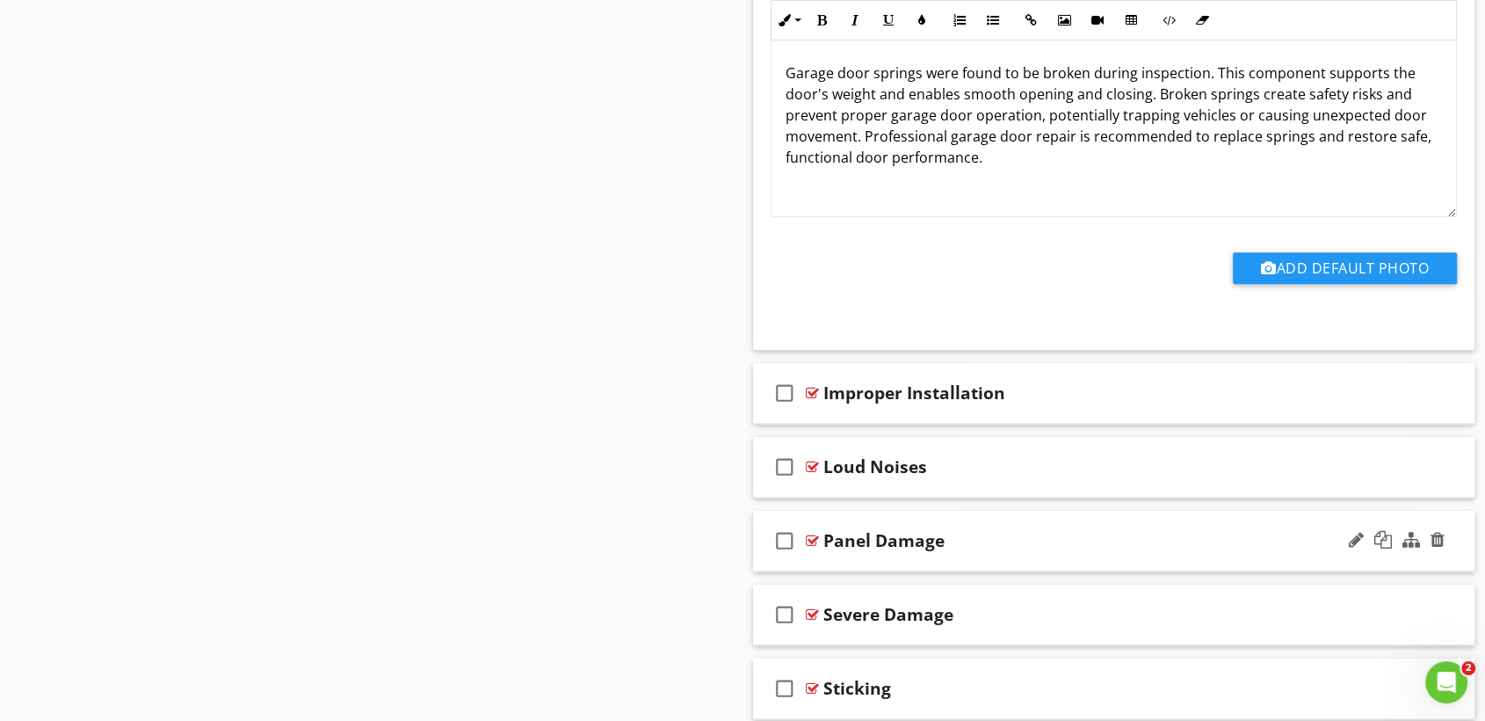
click at [1020, 546] on div "Panel Damage" at bounding box center [1081, 540] width 515 height 21
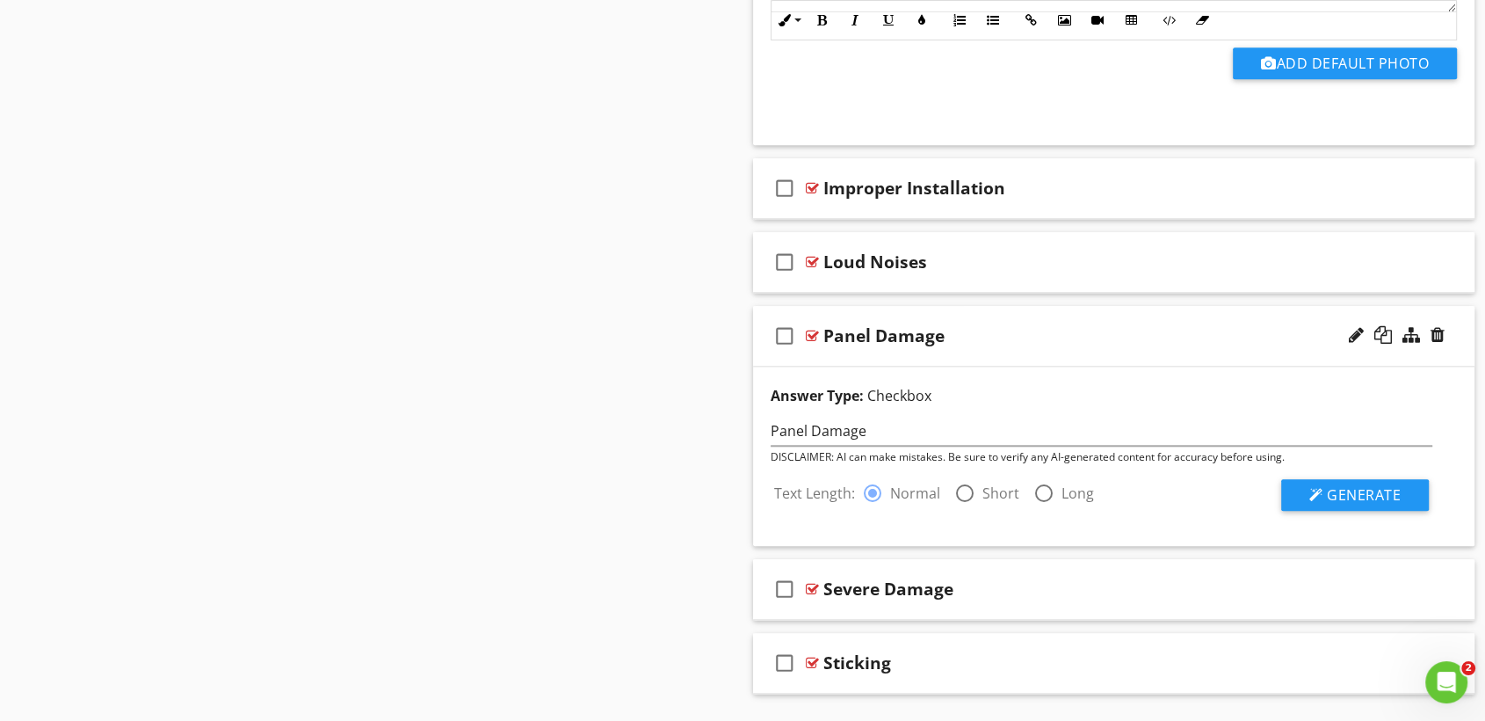
scroll to position [1968, 0]
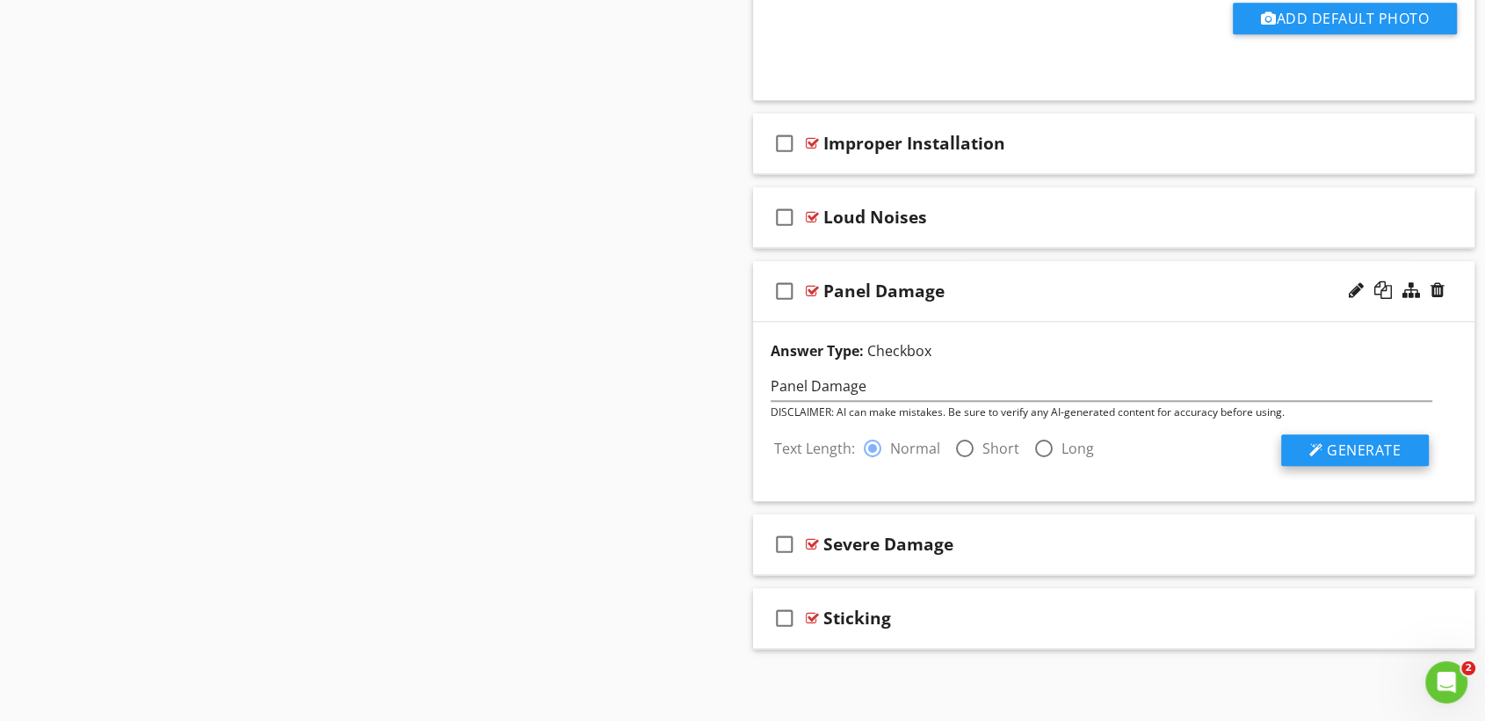
click at [1378, 442] on span "Generate" at bounding box center [1364, 449] width 74 height 19
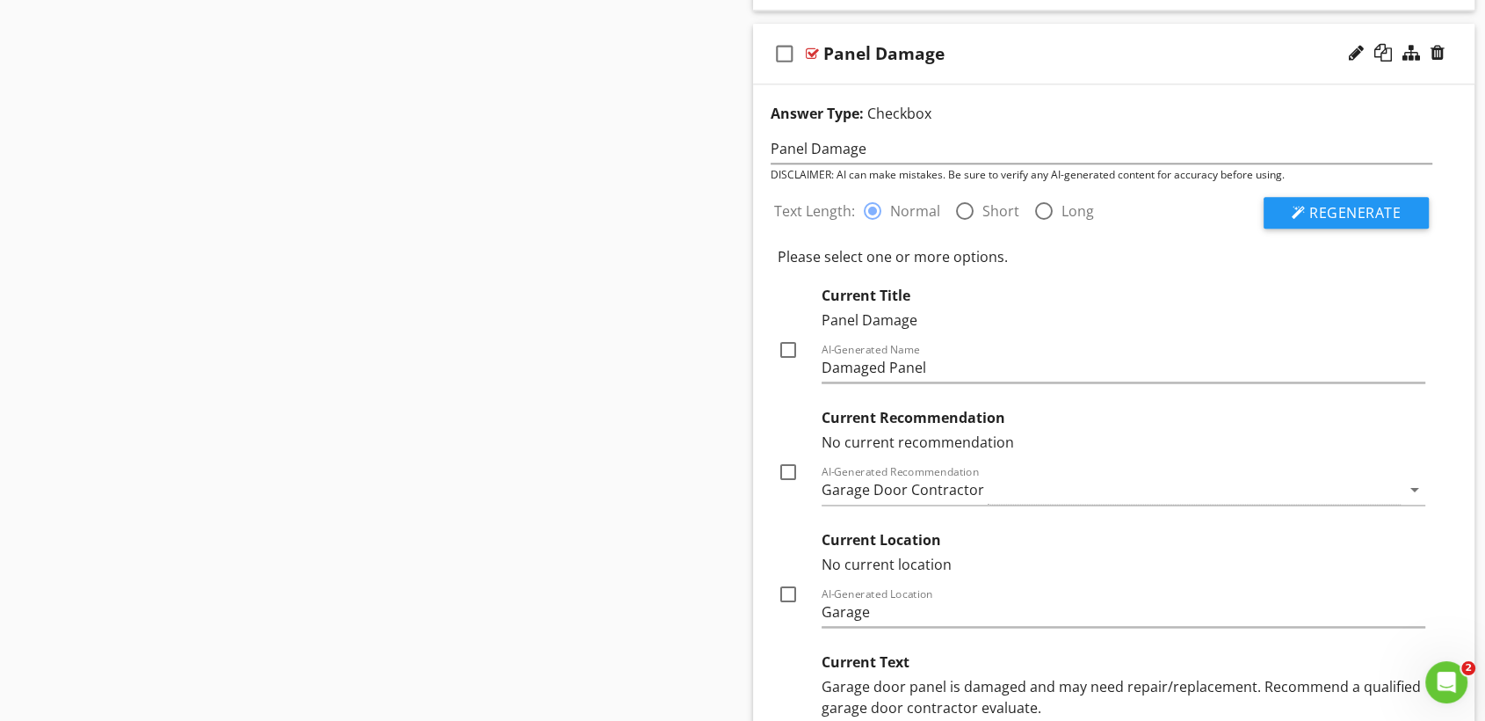
scroll to position [2325, 0]
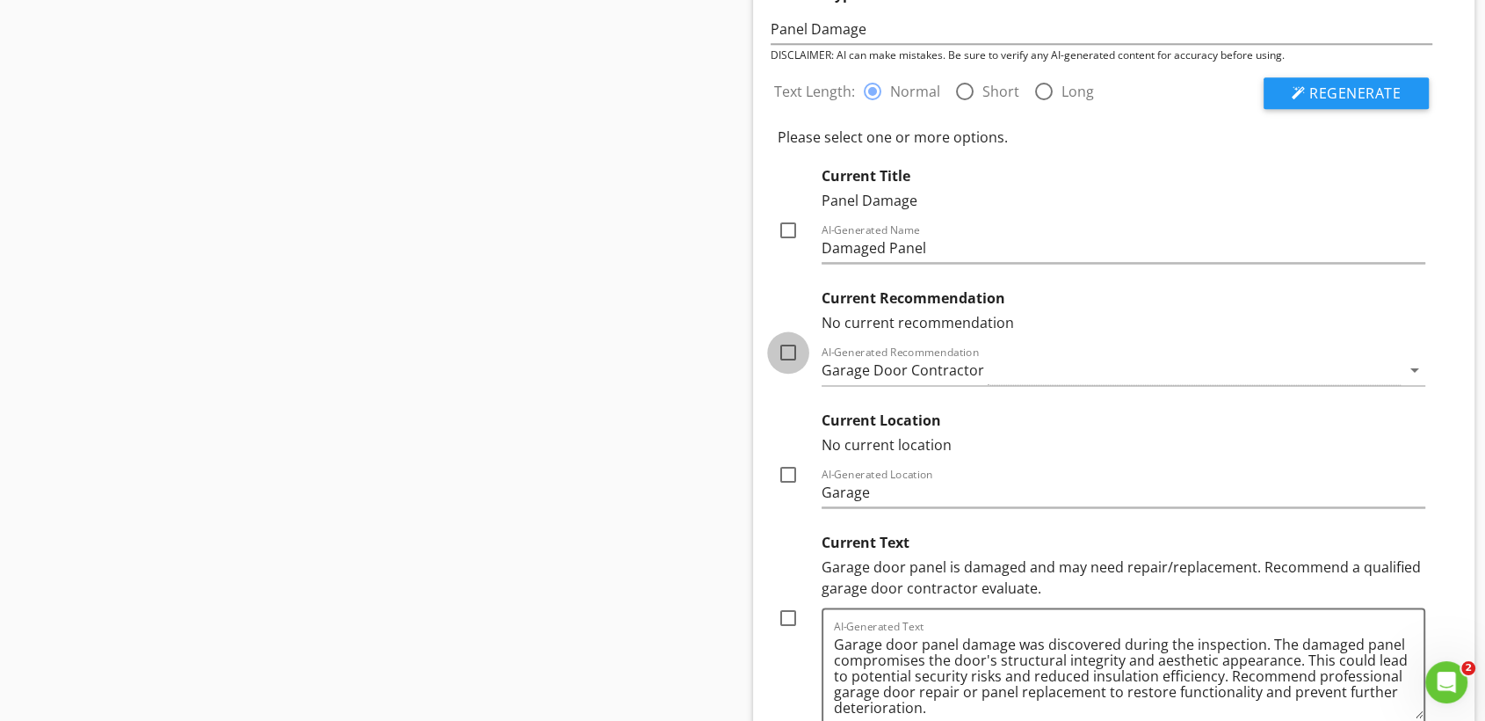
click at [783, 349] on div at bounding box center [788, 353] width 30 height 30
checkbox input "true"
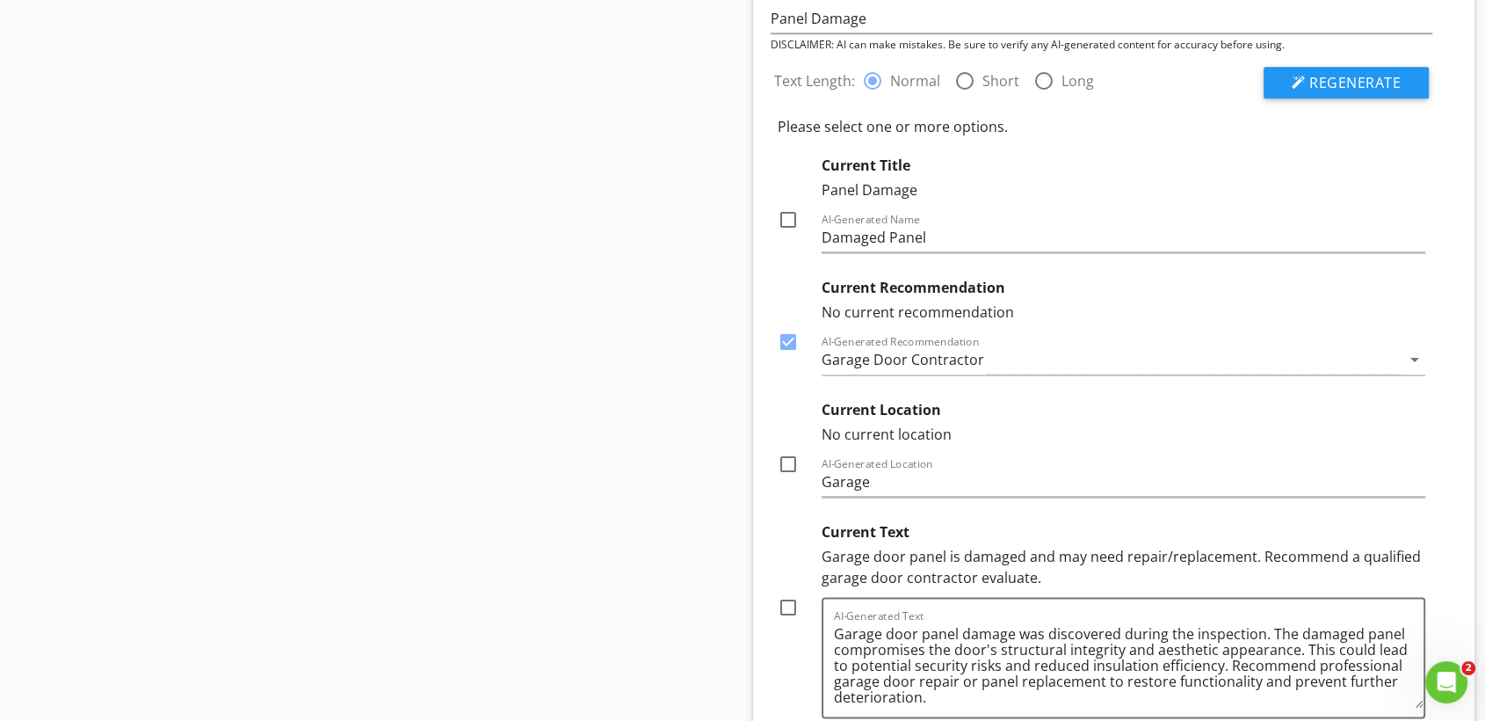
click at [792, 462] on div at bounding box center [788, 464] width 30 height 30
checkbox input "true"
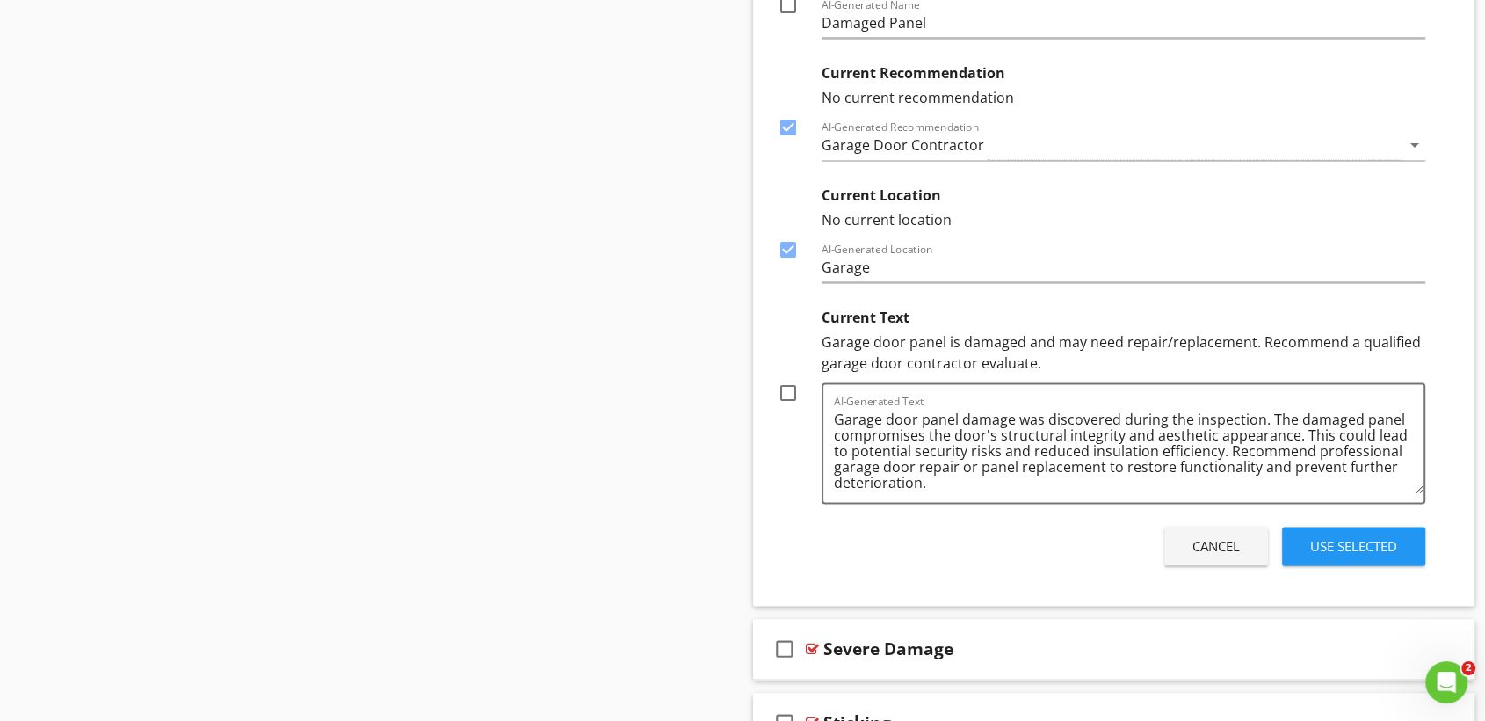
scroll to position [2566, 0]
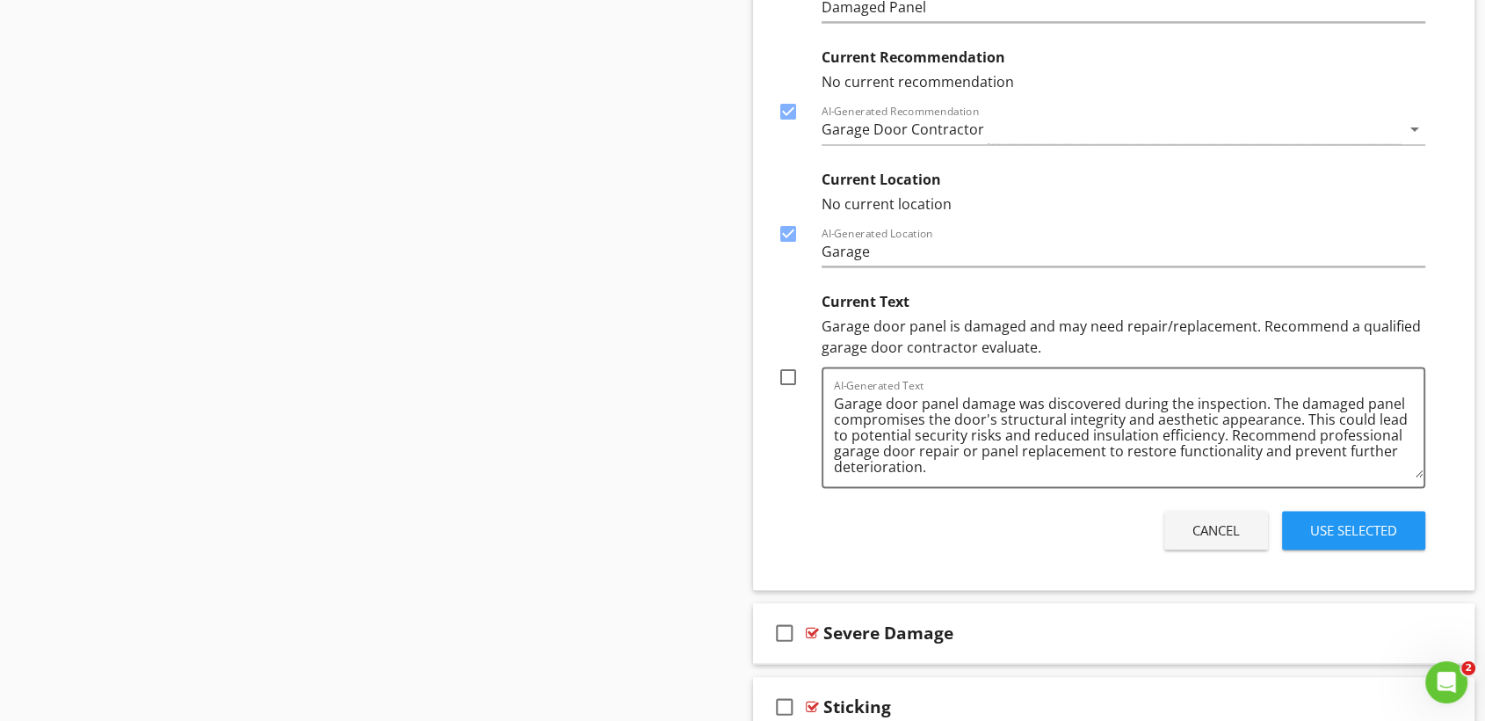
click at [785, 374] on div at bounding box center [788, 377] width 30 height 30
checkbox input "true"
click at [1365, 527] on div "Use Selected" at bounding box center [1353, 530] width 87 height 20
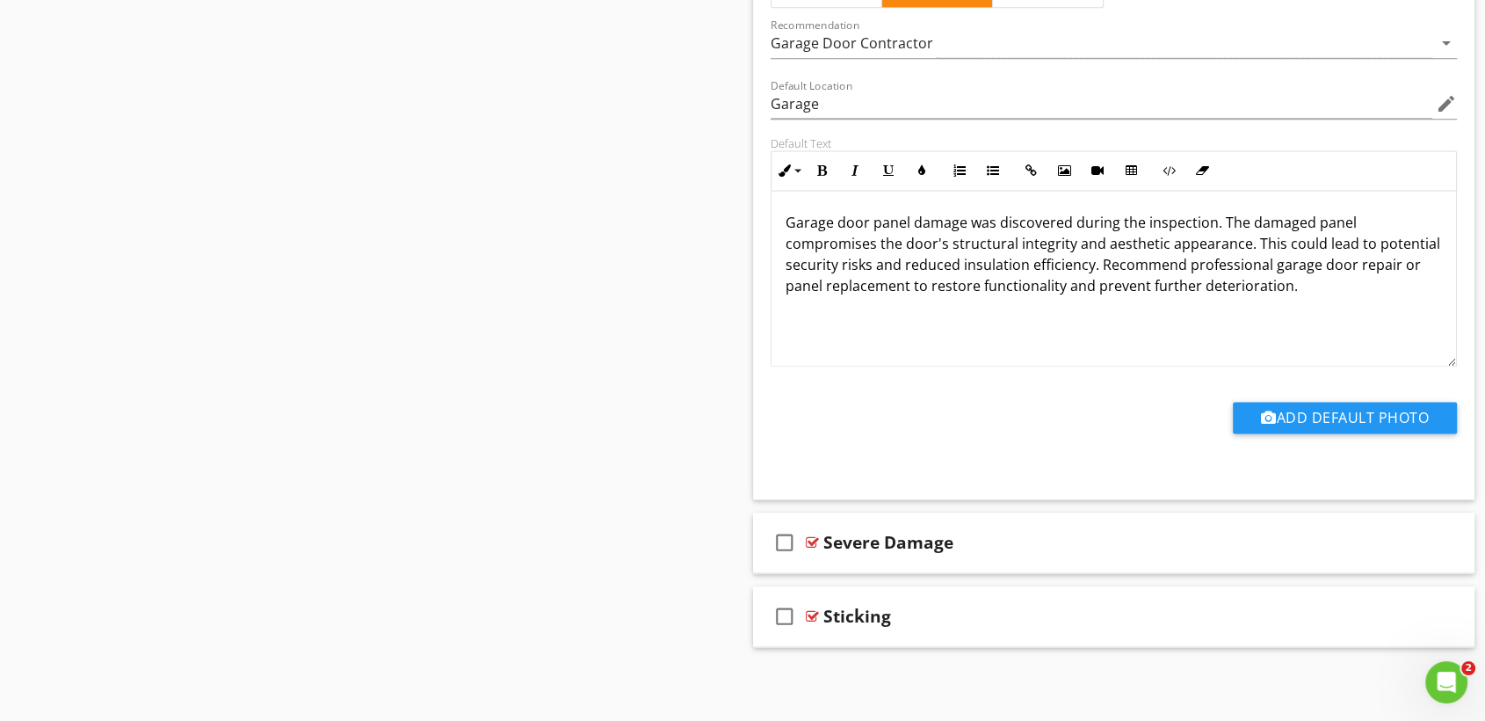
scroll to position [2040, 0]
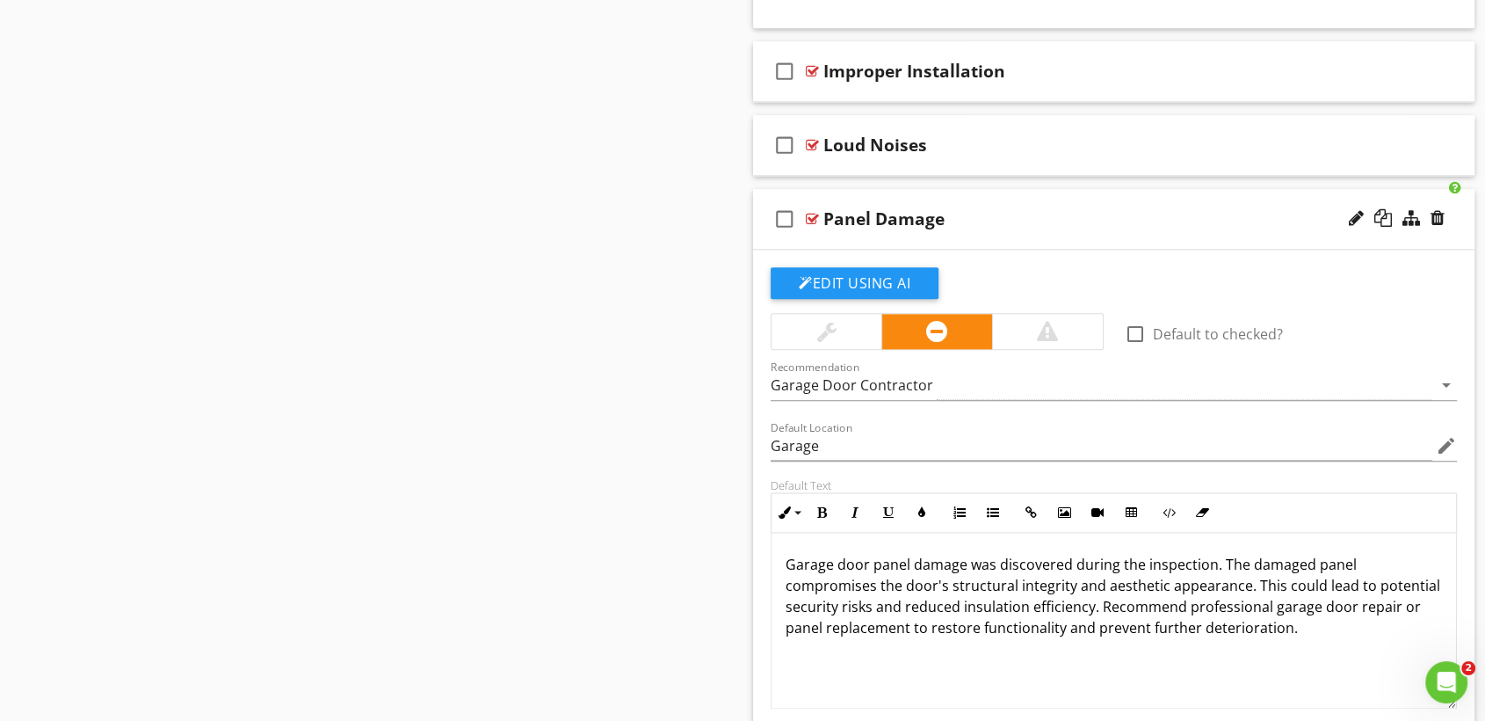
click at [1075, 208] on div "Panel Damage" at bounding box center [1081, 218] width 515 height 21
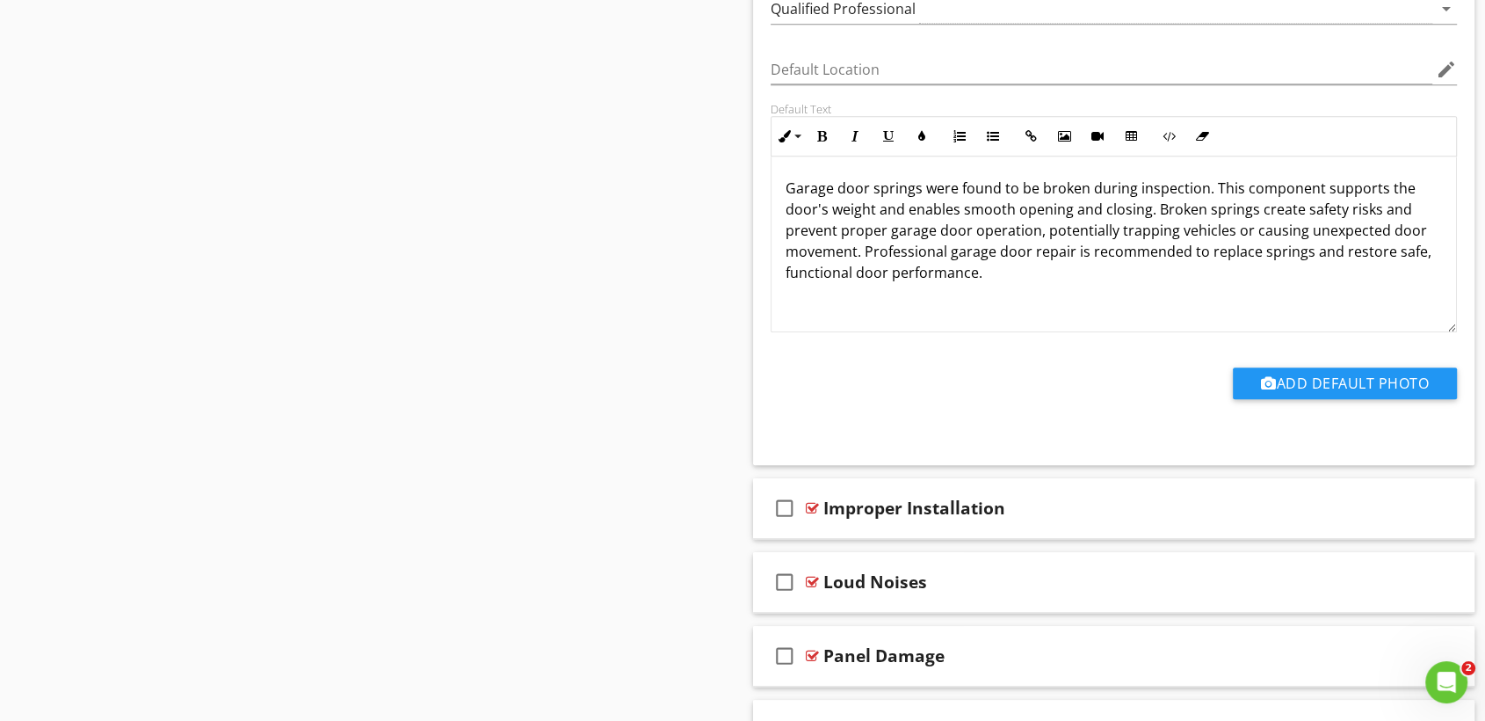
scroll to position [1650, 0]
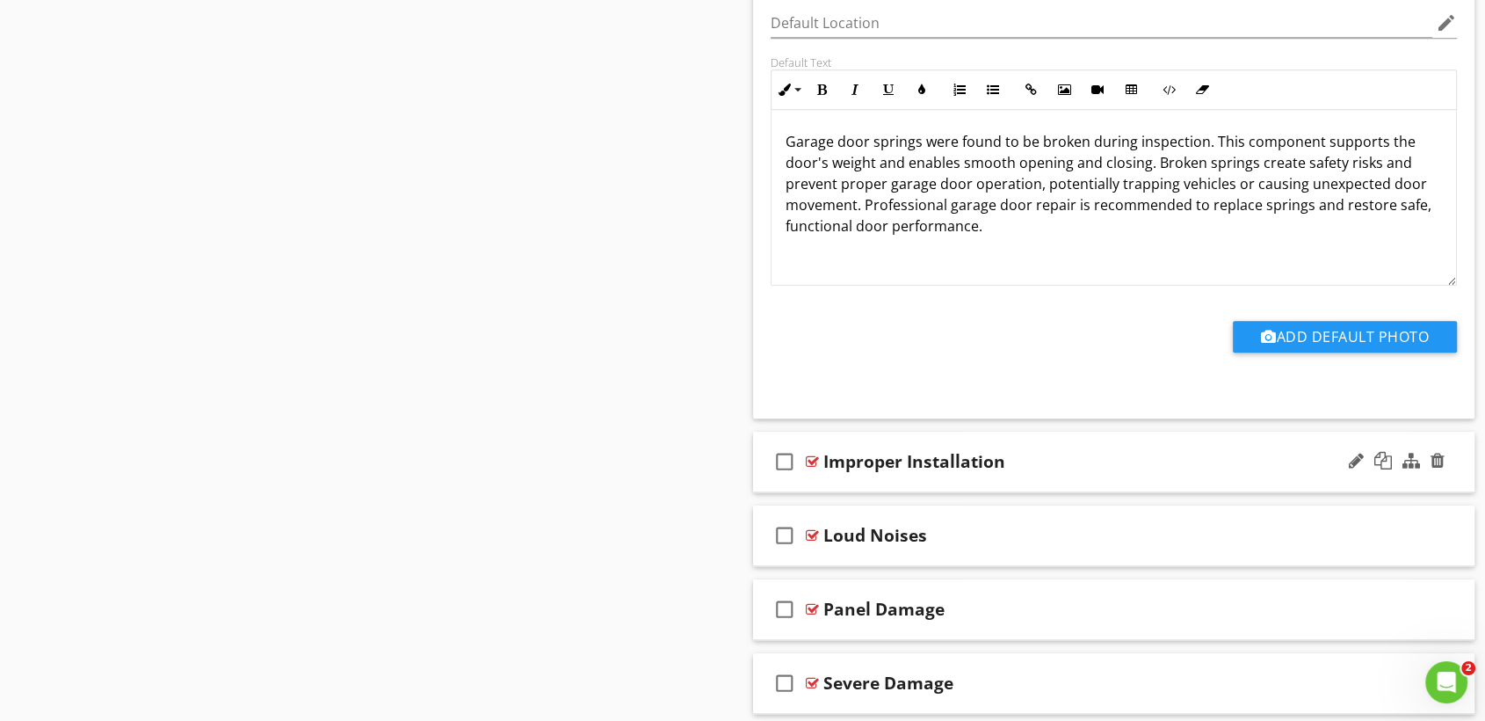
click at [1079, 481] on div "check_box_outline_blank Improper Installation" at bounding box center [1114, 462] width 722 height 61
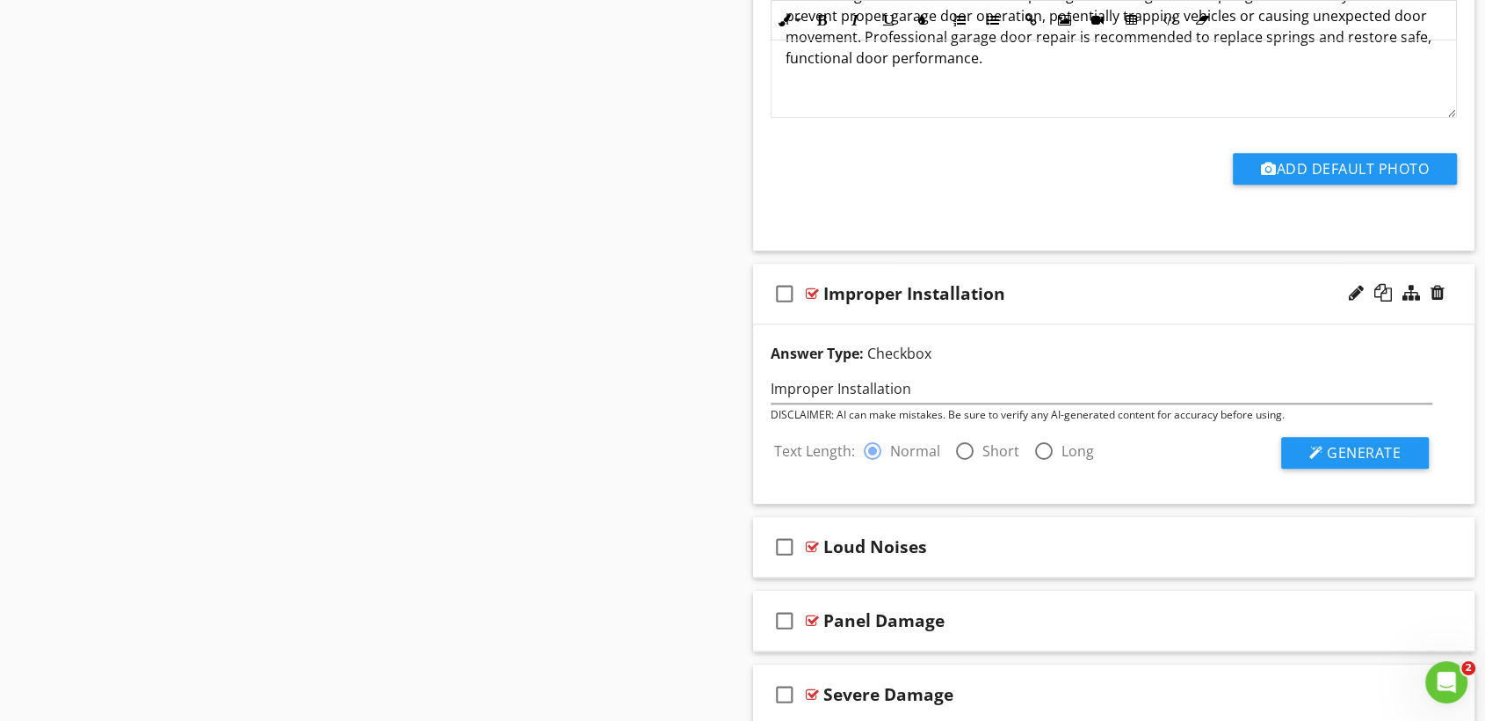
scroll to position [1904, 0]
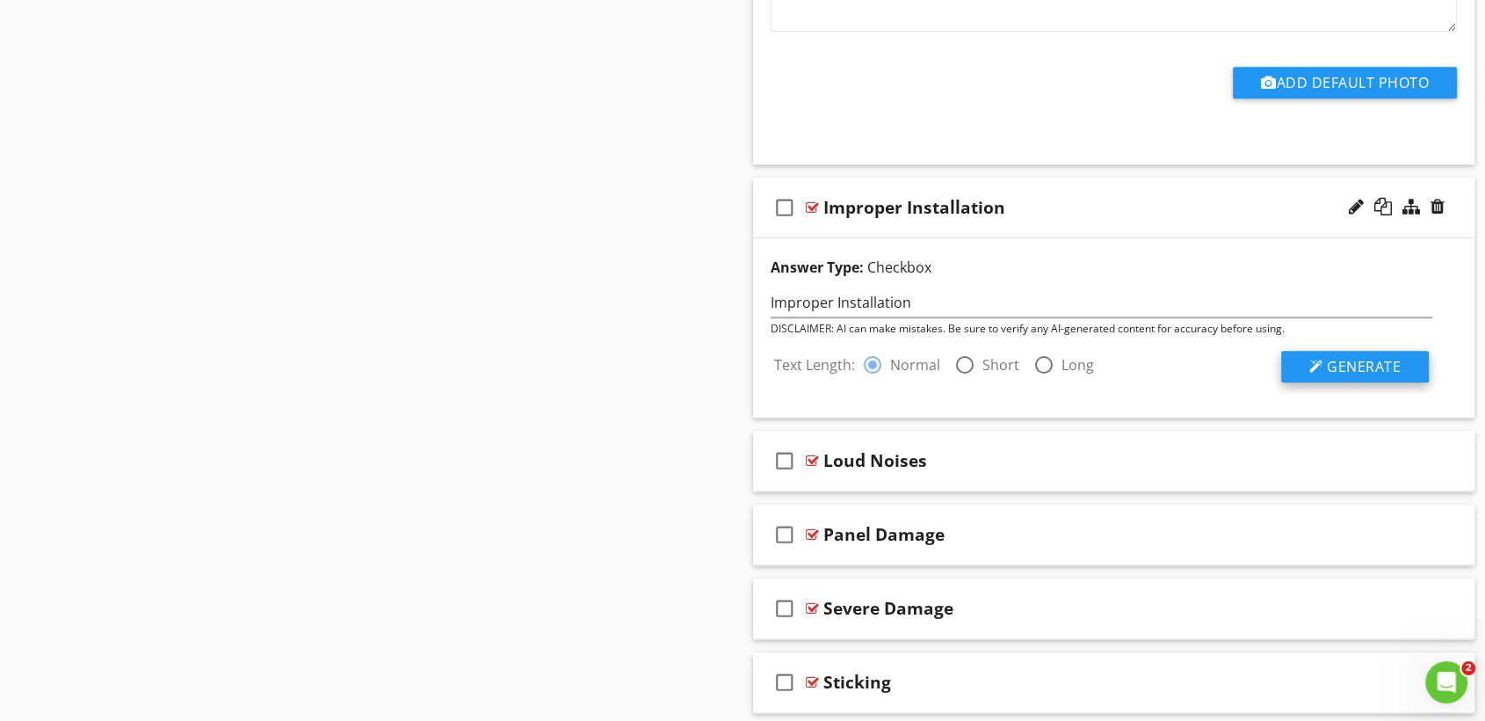
click at [1339, 369] on span "Generate" at bounding box center [1364, 366] width 74 height 19
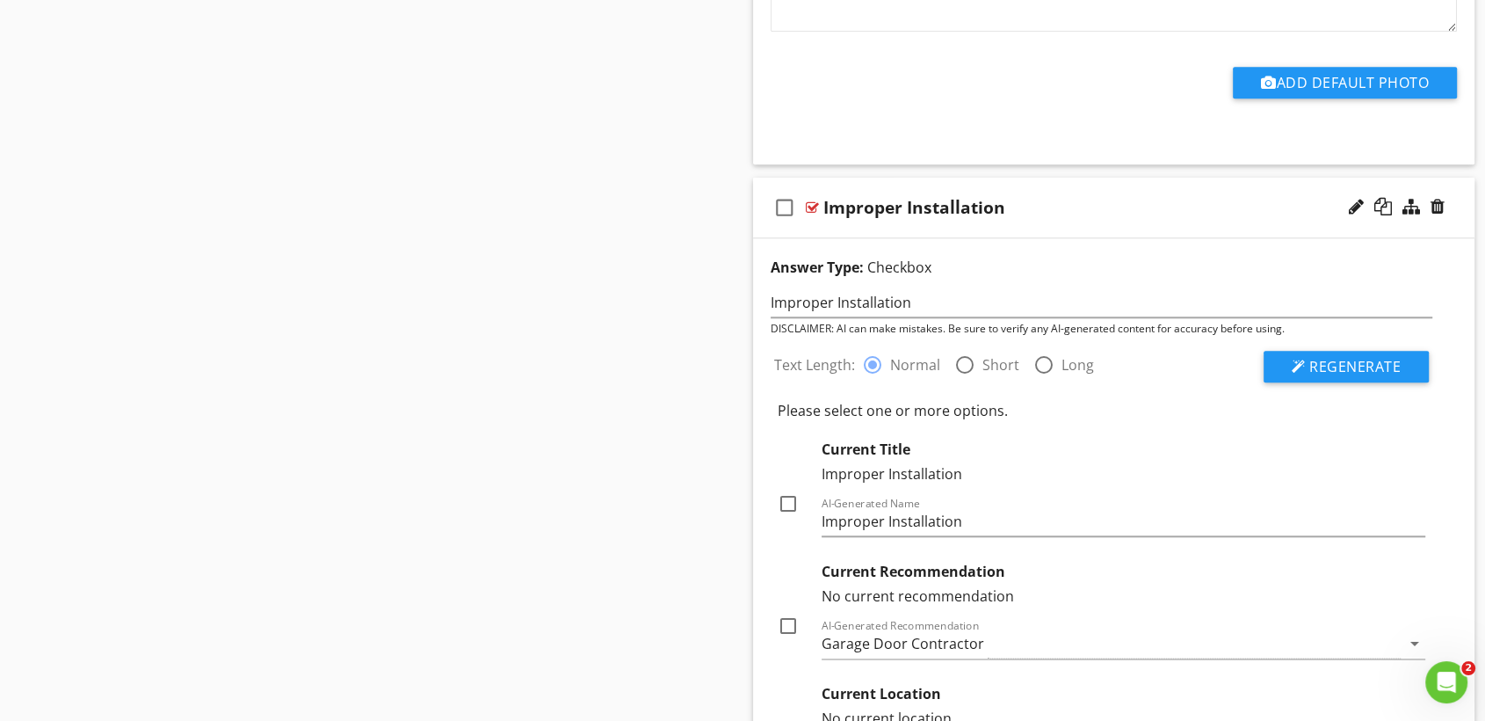
click at [779, 624] on div at bounding box center [788, 626] width 30 height 30
checkbox input "true"
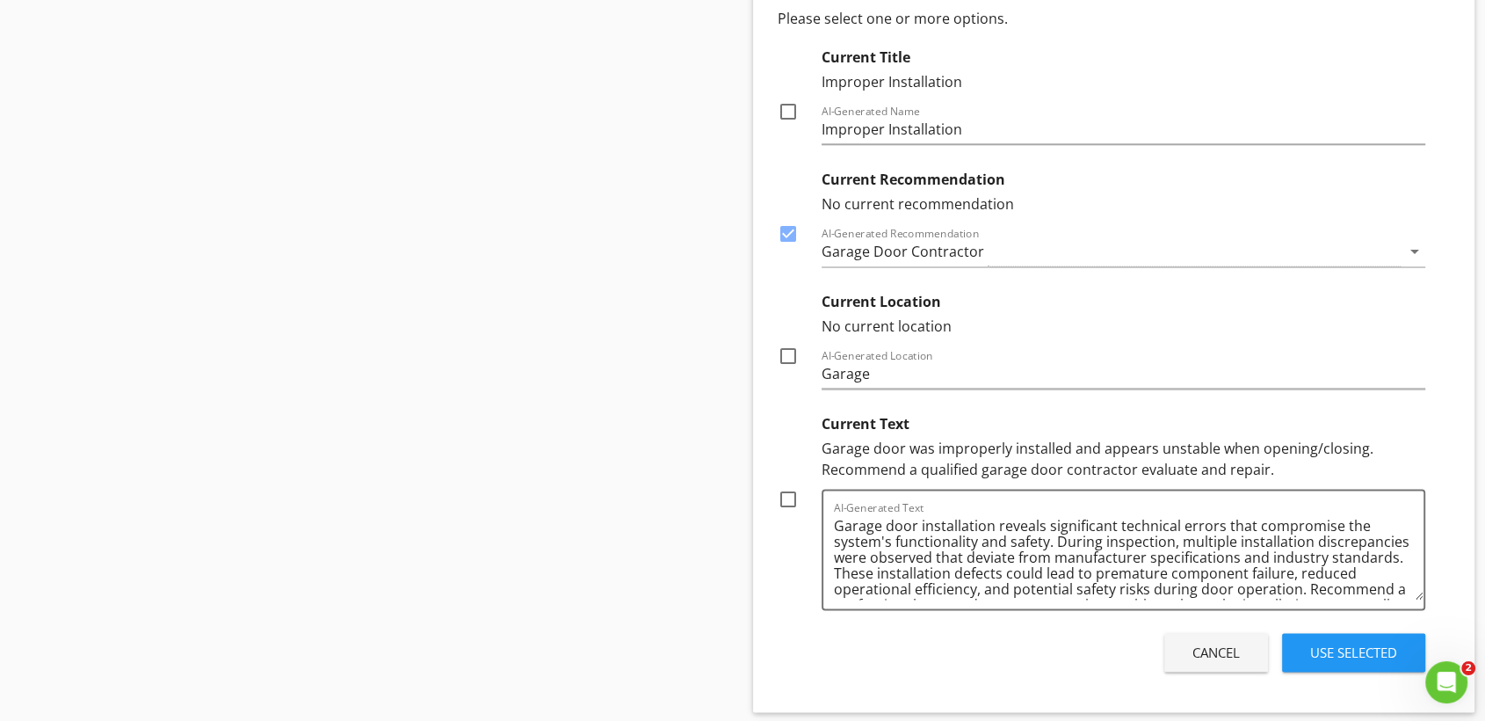
scroll to position [2306, 0]
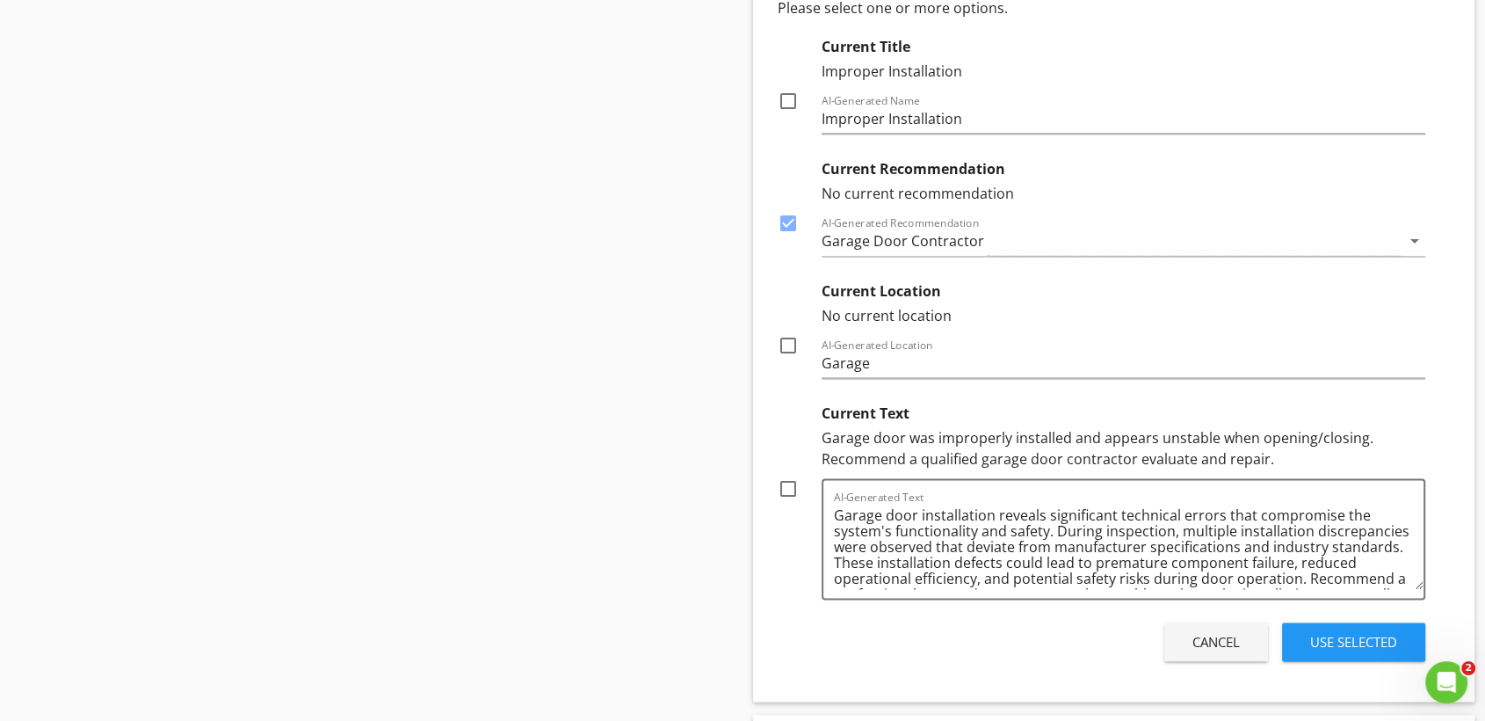
click at [786, 343] on div at bounding box center [788, 345] width 30 height 30
checkbox input "true"
click at [1114, 515] on textarea "Garage door installation reveals significant technical errors that compromise t…" at bounding box center [1129, 545] width 590 height 88
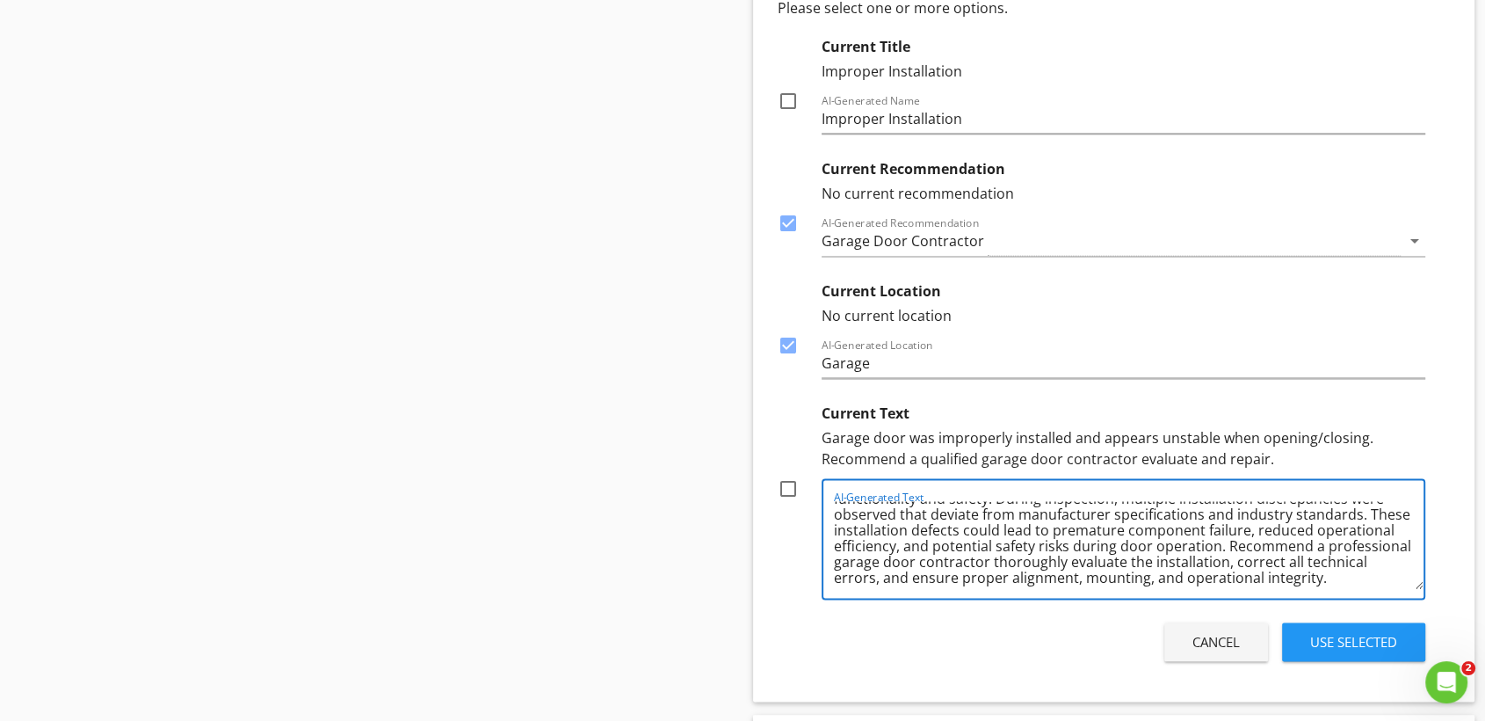
scroll to position [35, 0]
type textarea "Garage door installation reveals technical errors that compromise the system's …"
click at [795, 488] on div at bounding box center [788, 489] width 30 height 30
checkbox input "true"
click at [1369, 641] on div "Use Selected" at bounding box center [1353, 642] width 87 height 20
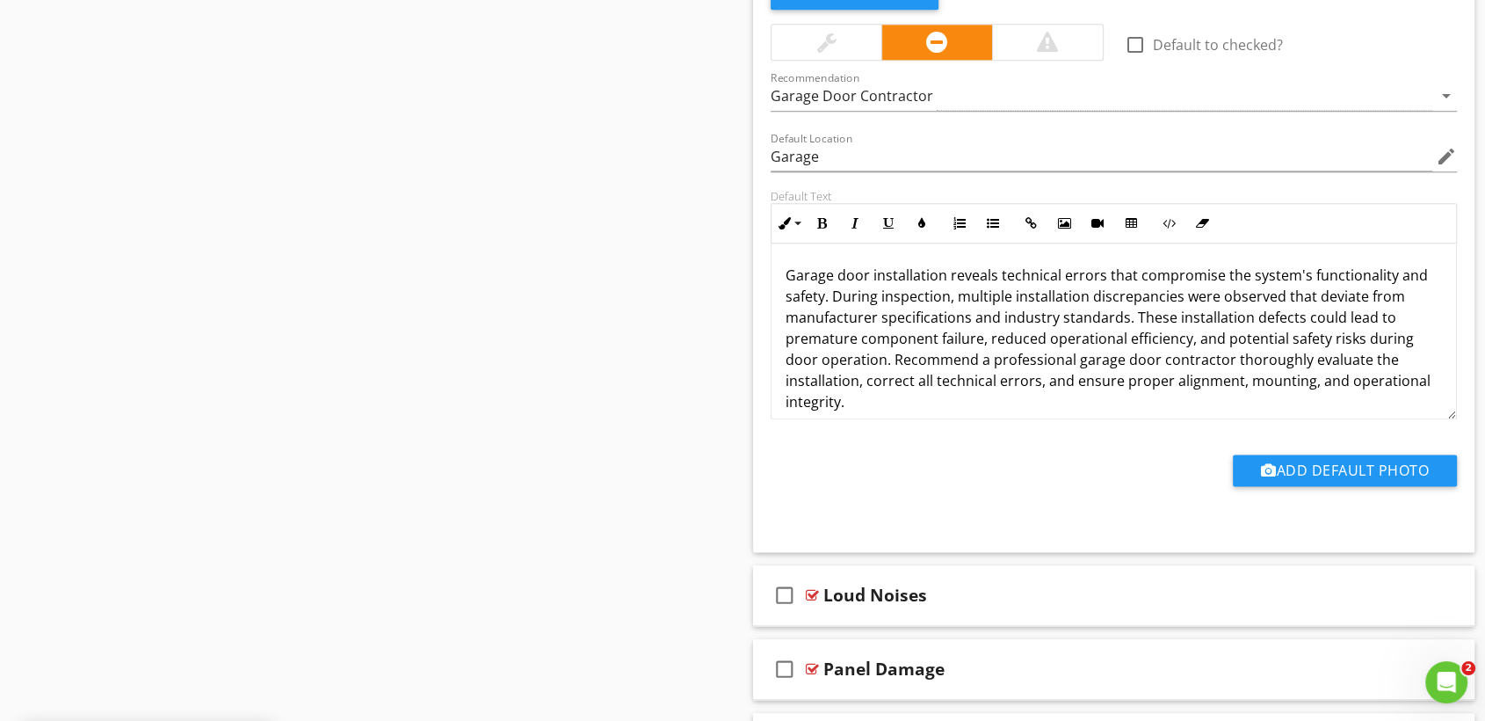
scroll to position [2379, 0]
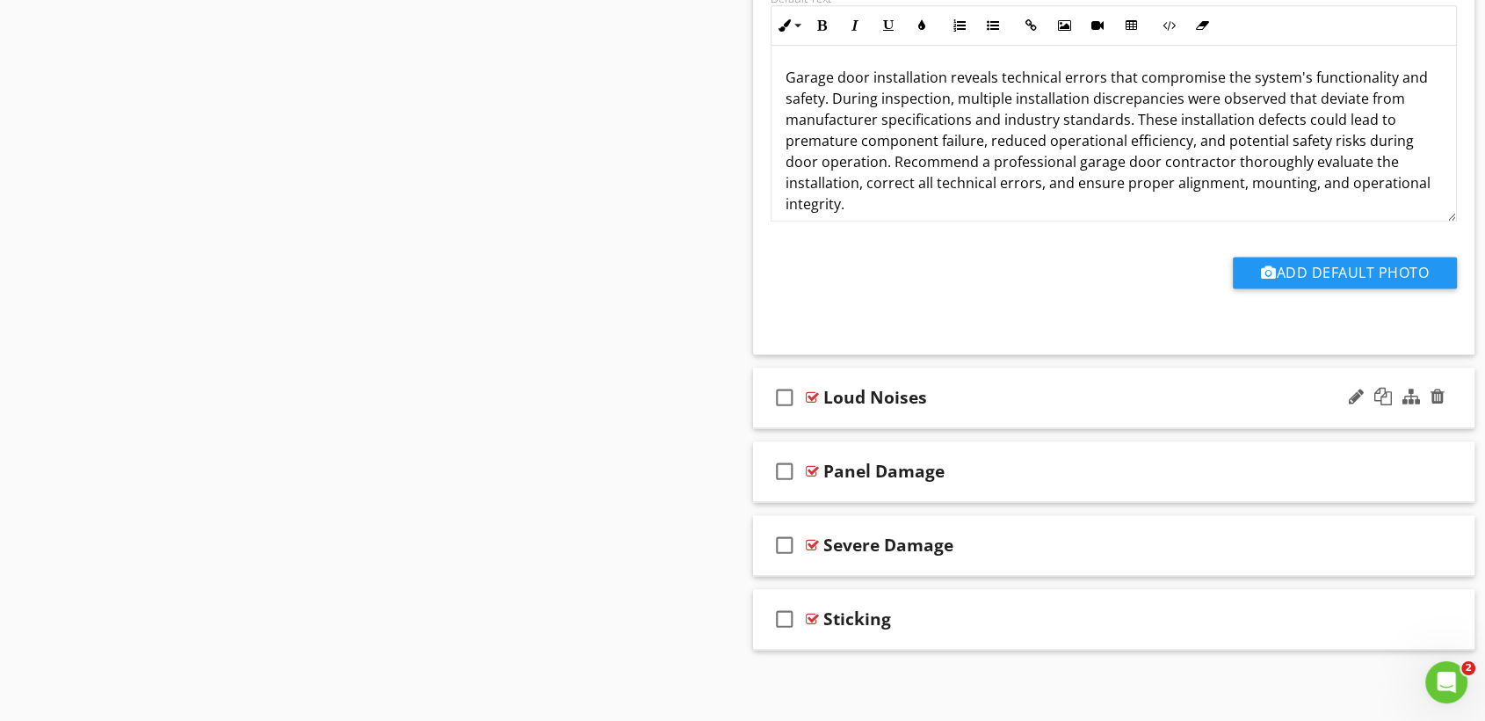
click at [1031, 401] on div "Loud Noises" at bounding box center [1081, 397] width 515 height 21
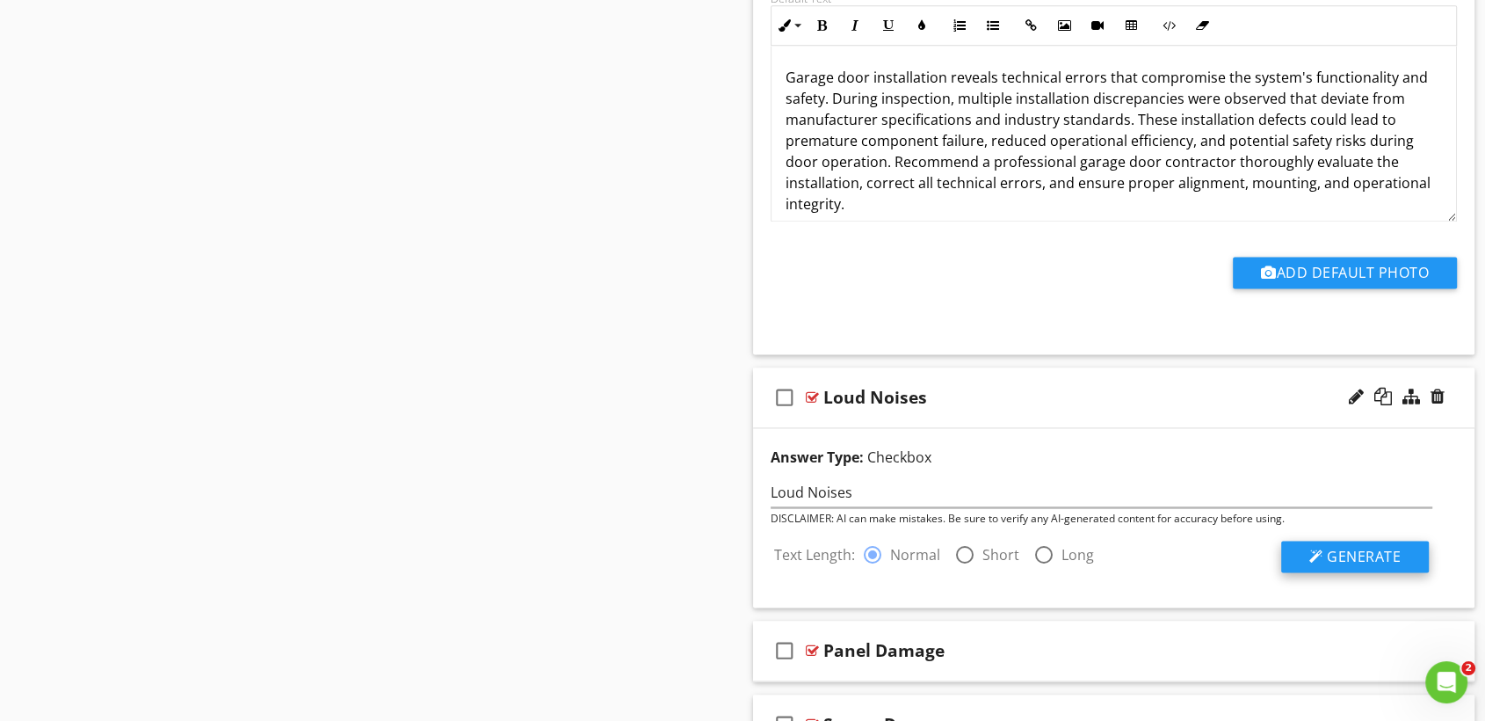
click at [1355, 555] on span "Generate" at bounding box center [1364, 556] width 74 height 19
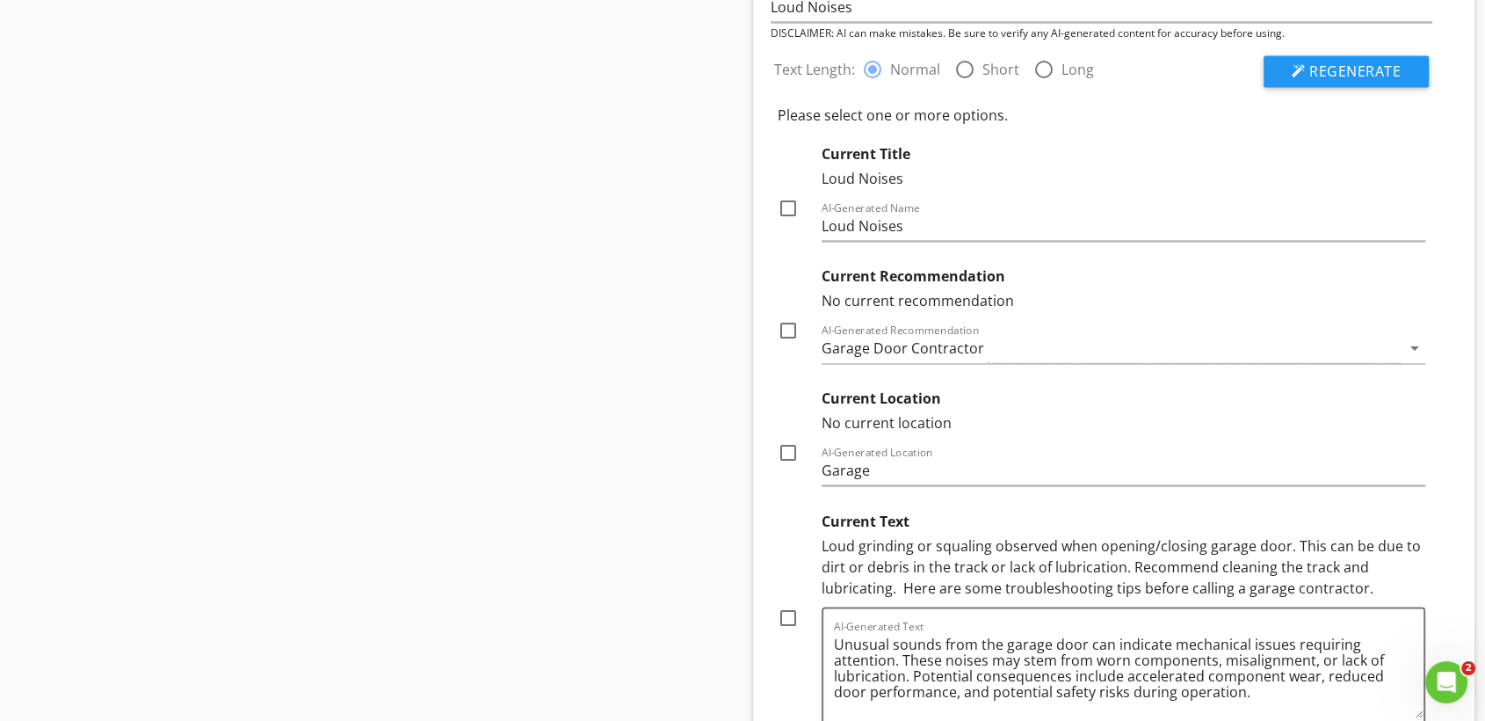
scroll to position [2869, 0]
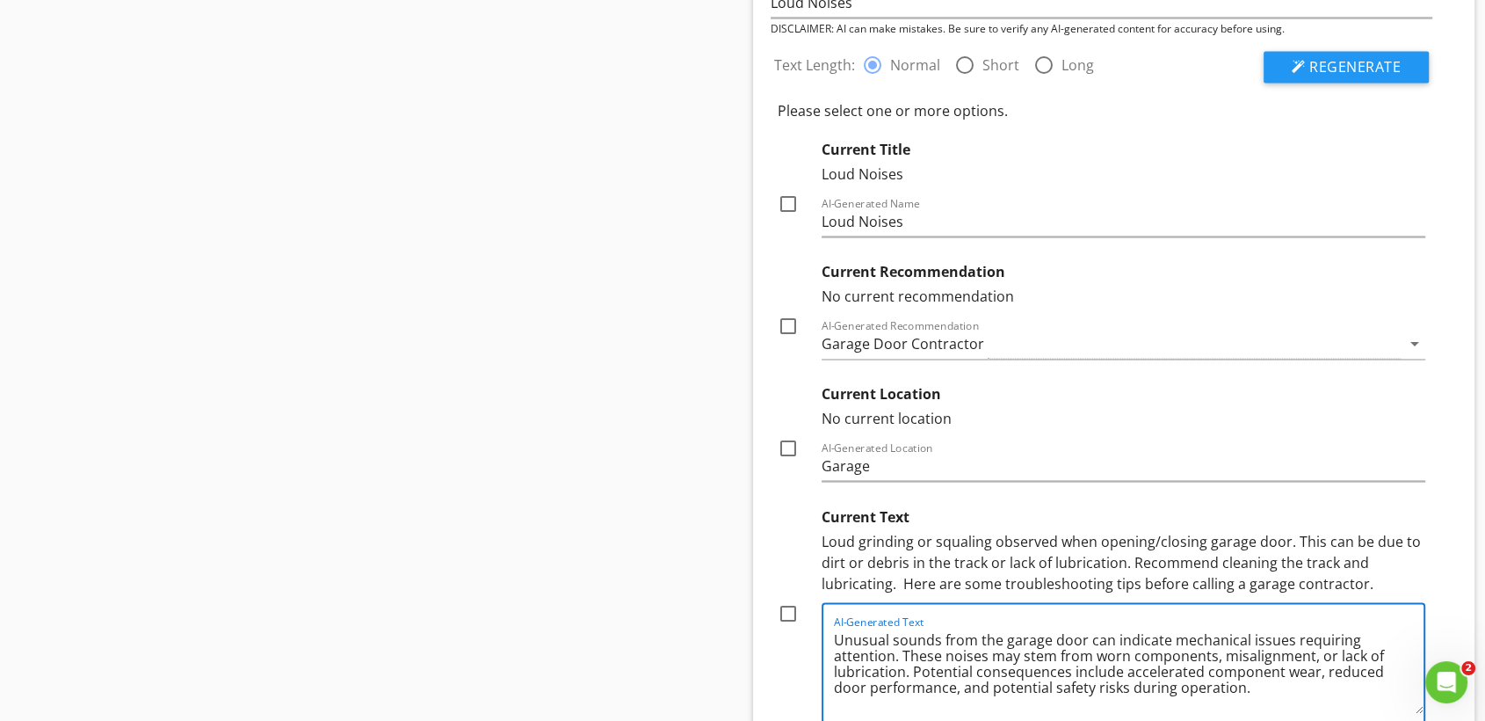
click at [1216, 686] on textarea "Unusual sounds from the garage door can indicate mechanical issues requiring at…" at bounding box center [1129, 669] width 590 height 88
type textarea "Unusual sounds from the garage door can indicate mechanical issues requiring at…"
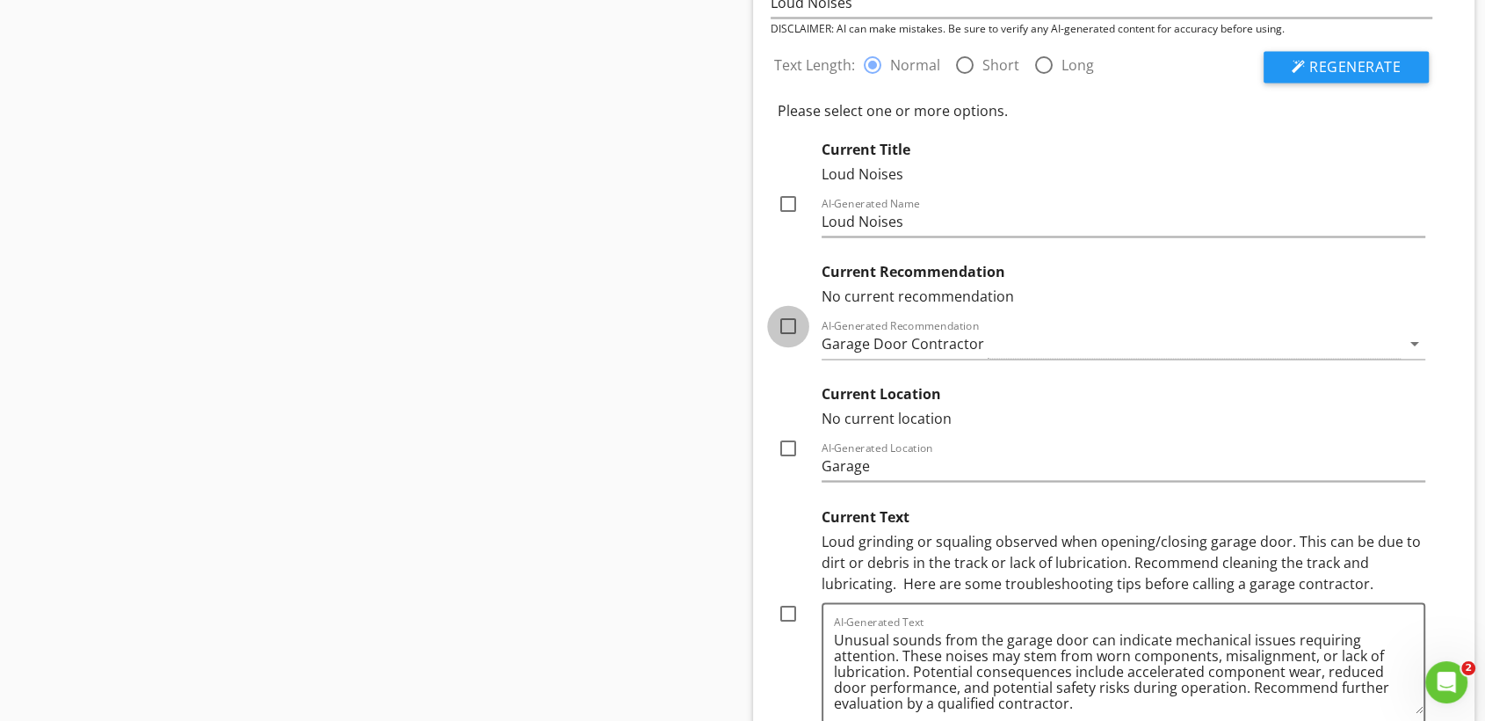
click at [780, 313] on div at bounding box center [788, 326] width 30 height 30
checkbox input "true"
click at [906, 698] on textarea "Unusual sounds from the garage door can indicate mechanical issues requiring at…" at bounding box center [1129, 669] width 590 height 88
type textarea "Unusual sounds from the garage door can indicate mechanical issues requiring at…"
click at [795, 605] on div at bounding box center [788, 613] width 30 height 30
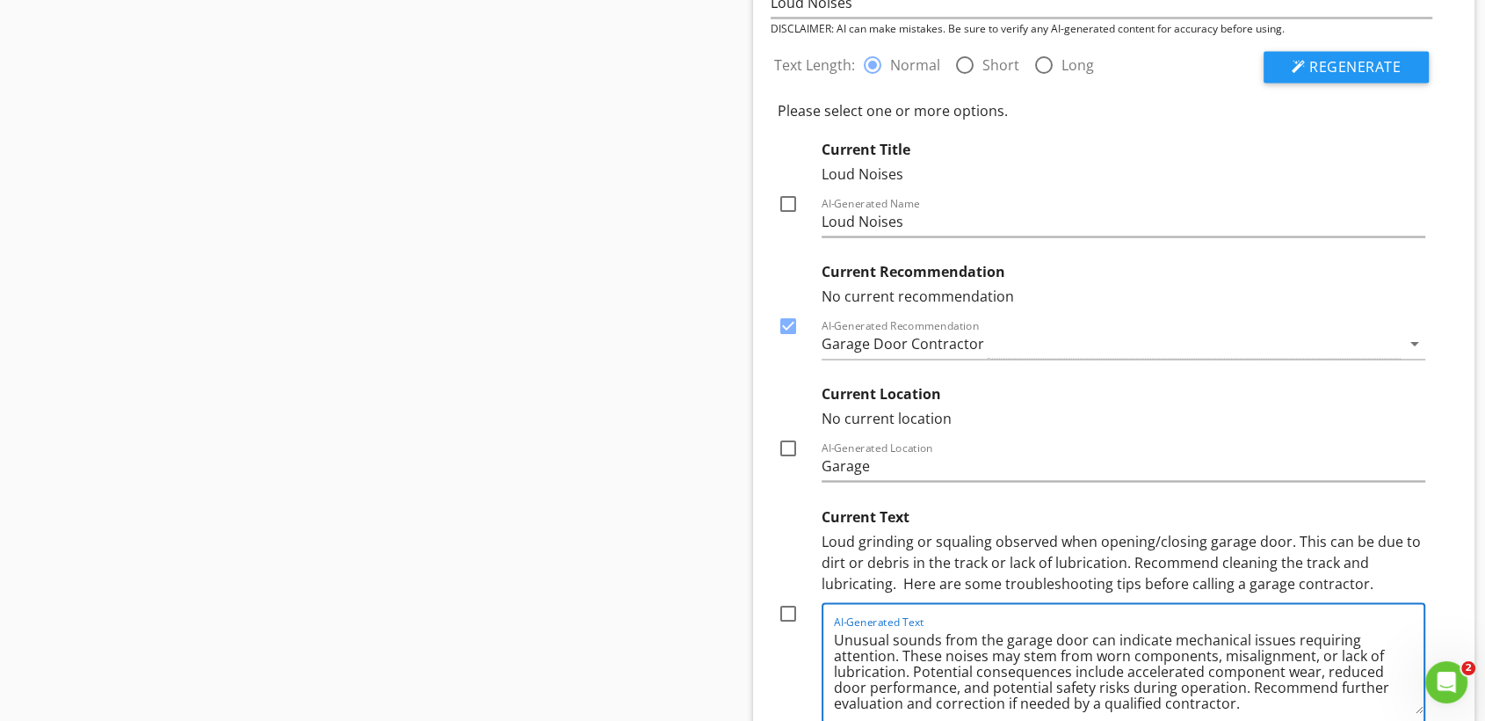
checkbox input "true"
click at [934, 698] on textarea "Unusual sounds from the garage door can indicate mechanical issues requiring at…" at bounding box center [1129, 669] width 590 height 88
click at [1181, 653] on textarea "Unusual sounds from the garage door can indicate mechanical issues requiring at…" at bounding box center [1129, 669] width 590 height 88
click at [969, 693] on textarea "Unusual sounds from the garage door can indicate mechanical issues requiring at…" at bounding box center [1129, 669] width 590 height 88
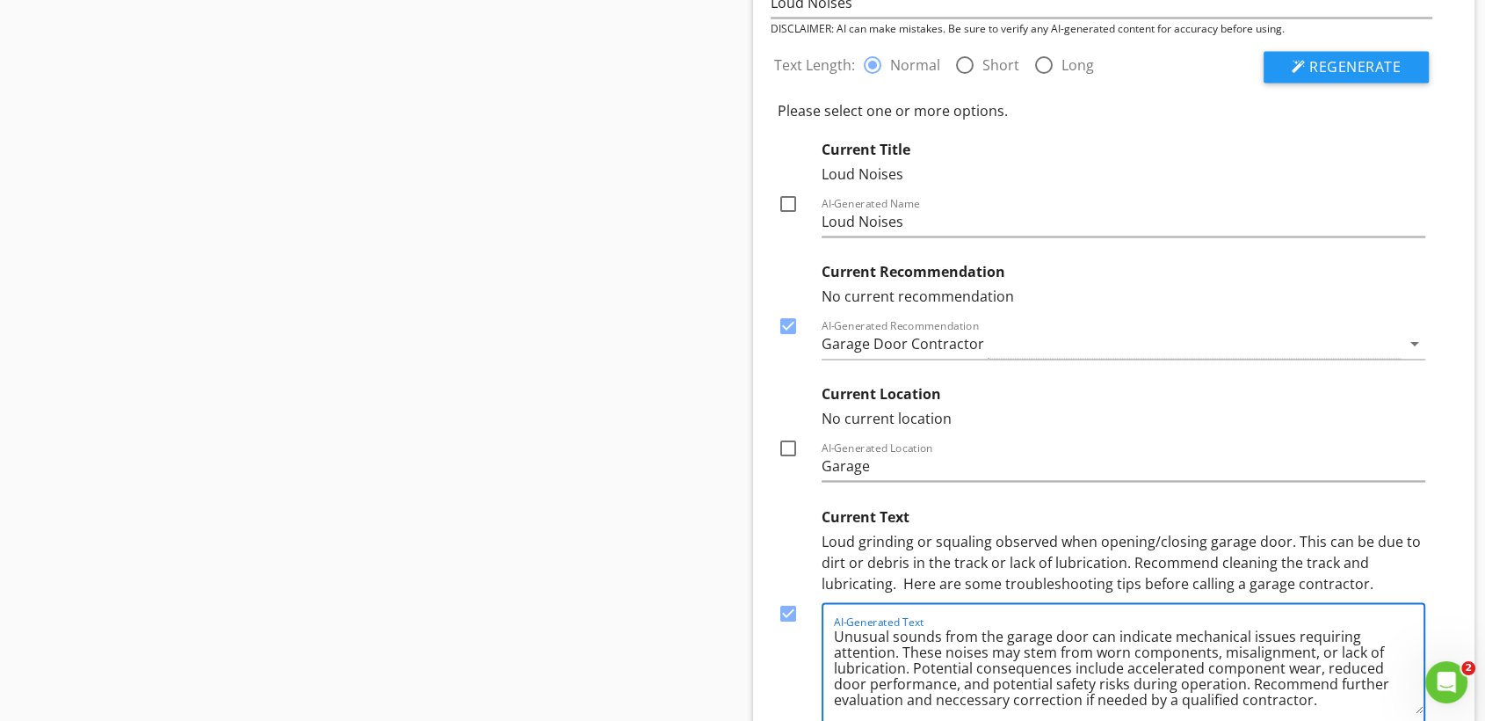
click at [969, 693] on textarea "Unusual sounds from the garage door can indicate mechanical issues requiring at…" at bounding box center [1129, 669] width 590 height 88
drag, startPoint x: 969, startPoint y: 693, endPoint x: 928, endPoint y: 703, distance: 42.4
click at [928, 703] on textarea "Unusual sounds from the garage door can indicate mechanical issues requiring at…" at bounding box center [1129, 669] width 590 height 88
click at [991, 700] on textarea "Unusual sounds from the garage door can indicate mechanical issues requiring at…" at bounding box center [1129, 669] width 590 height 88
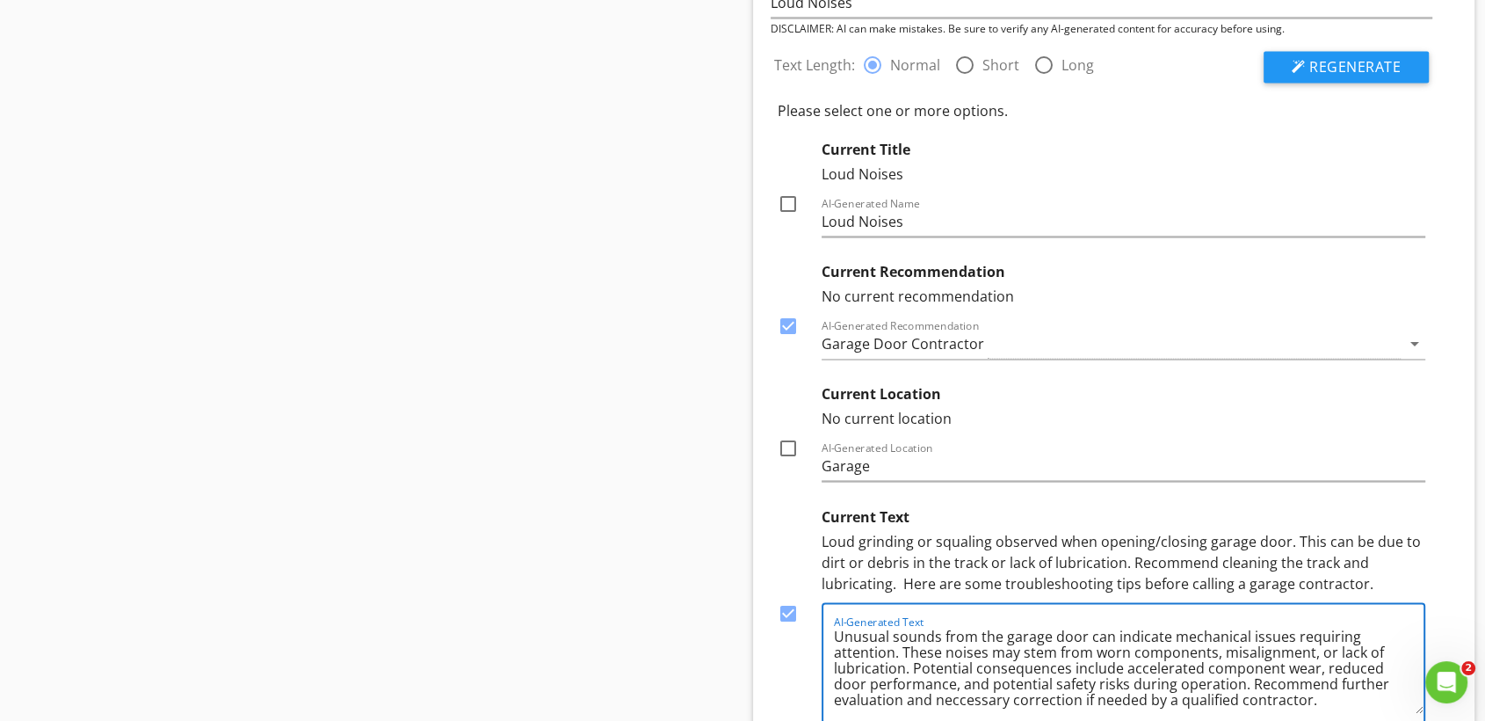
drag, startPoint x: 1005, startPoint y: 696, endPoint x: 935, endPoint y: 699, distance: 69.5
click at [935, 699] on textarea "Unusual sounds from the garage door can indicate mechanical issues requiring at…" at bounding box center [1129, 669] width 590 height 88
click at [1252, 705] on textarea "Unusual sounds from the garage door can indicate mechanical issues requiring at…" at bounding box center [1129, 669] width 590 height 88
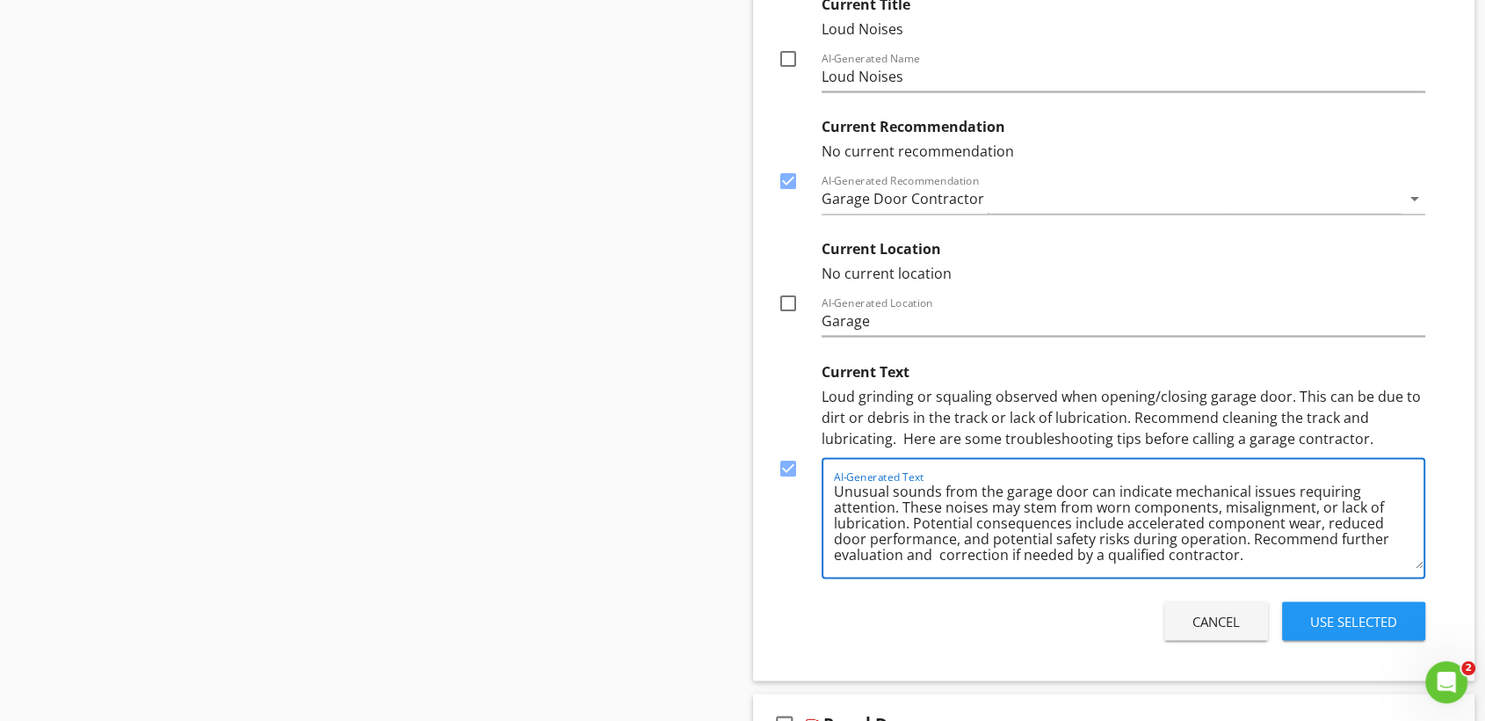
scroll to position [3078, 0]
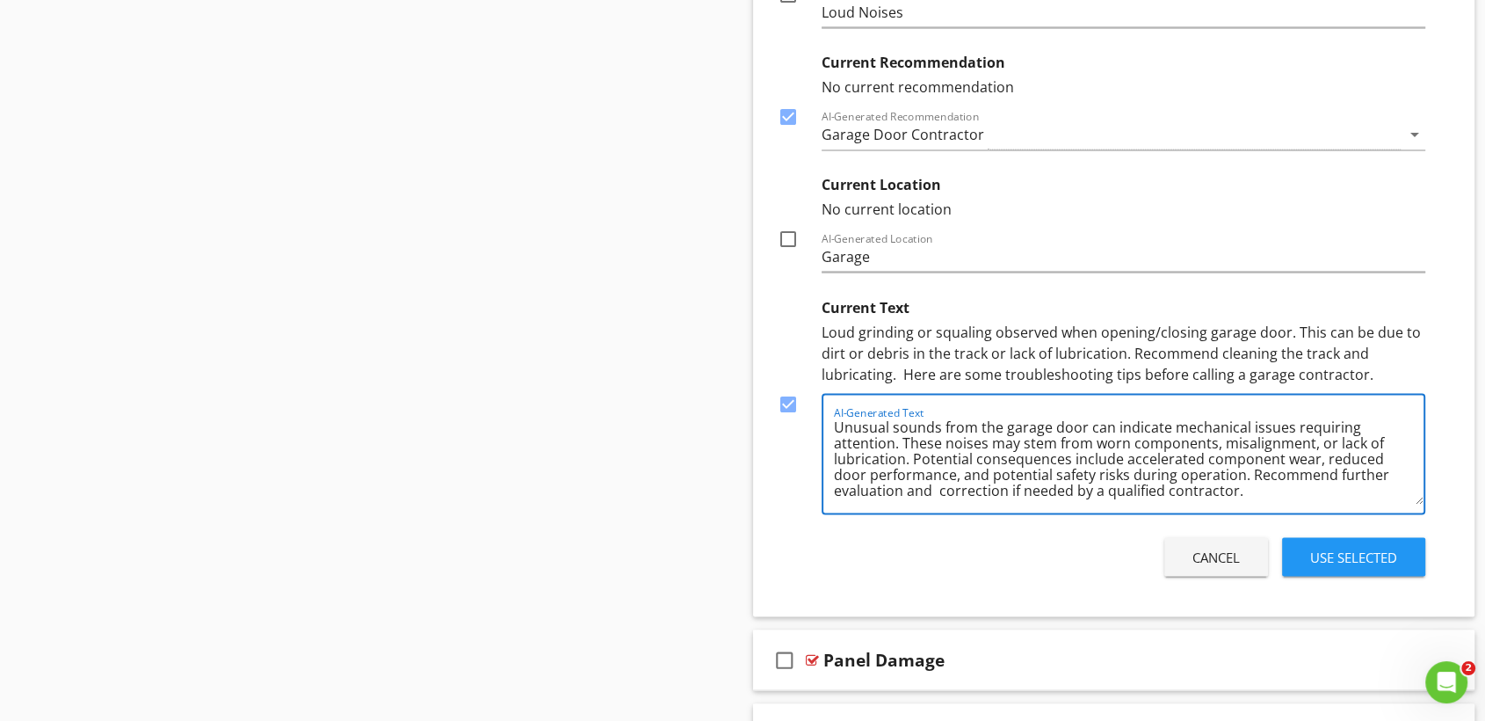
type textarea "Unusual sounds from the garage door can indicate mechanical issues requiring at…"
click at [1369, 557] on div "Use Selected" at bounding box center [1353, 557] width 87 height 20
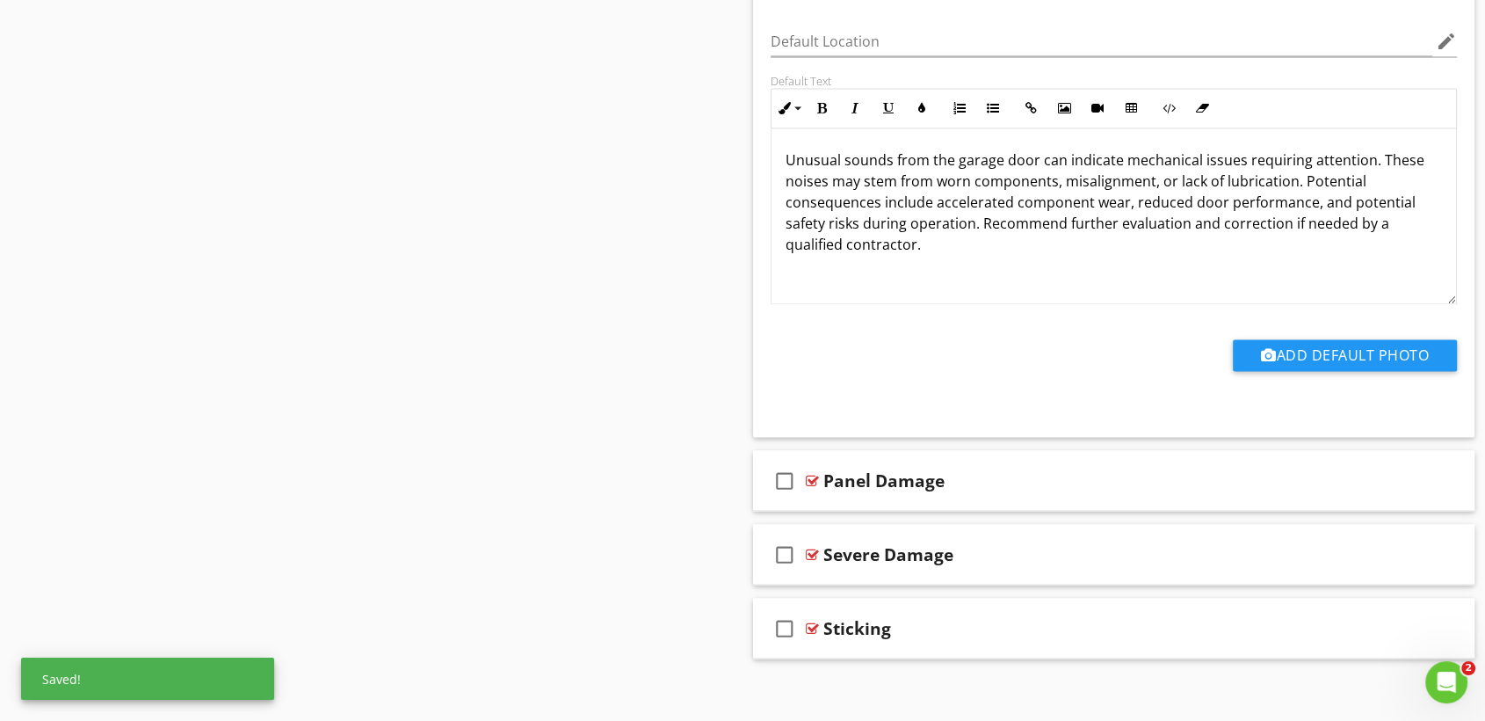
scroll to position [2970, 0]
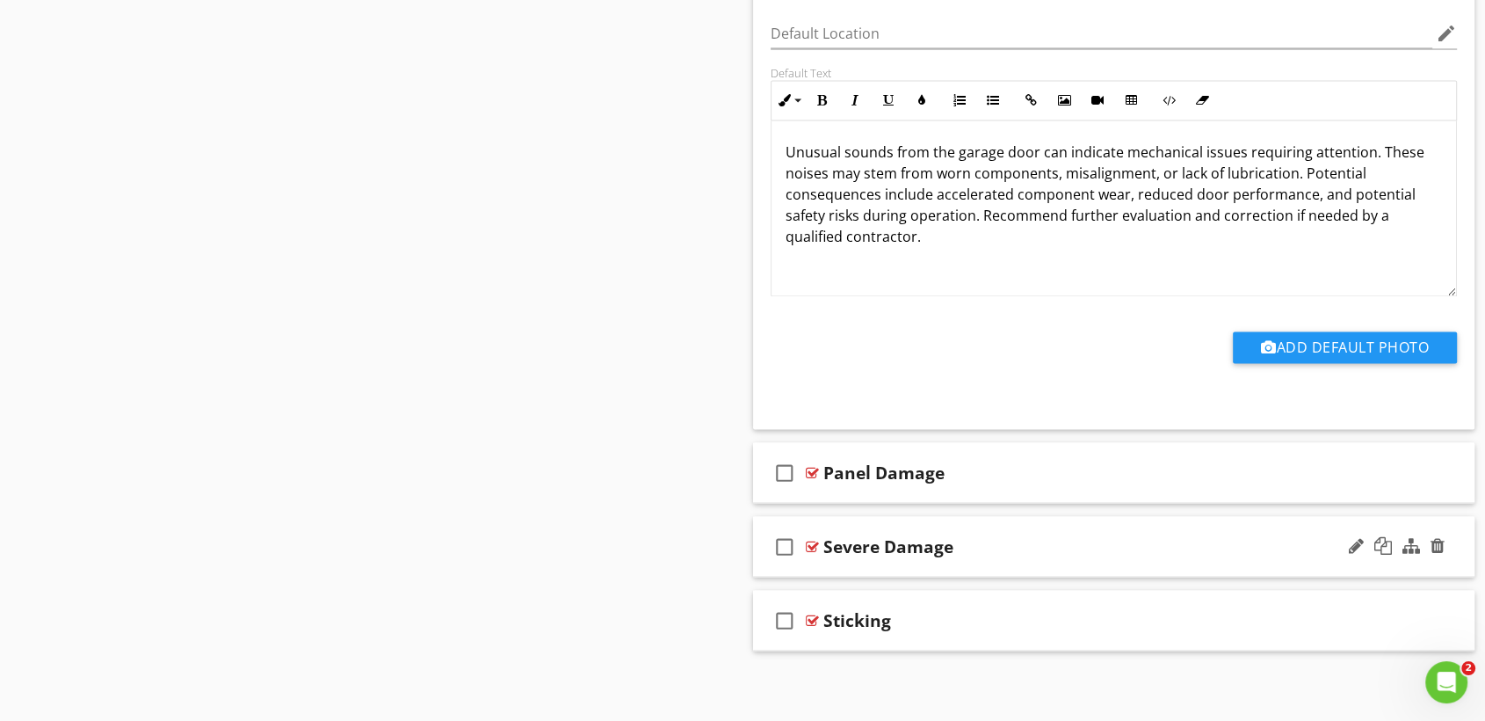
click at [1038, 539] on div "Severe Damage" at bounding box center [1081, 545] width 515 height 21
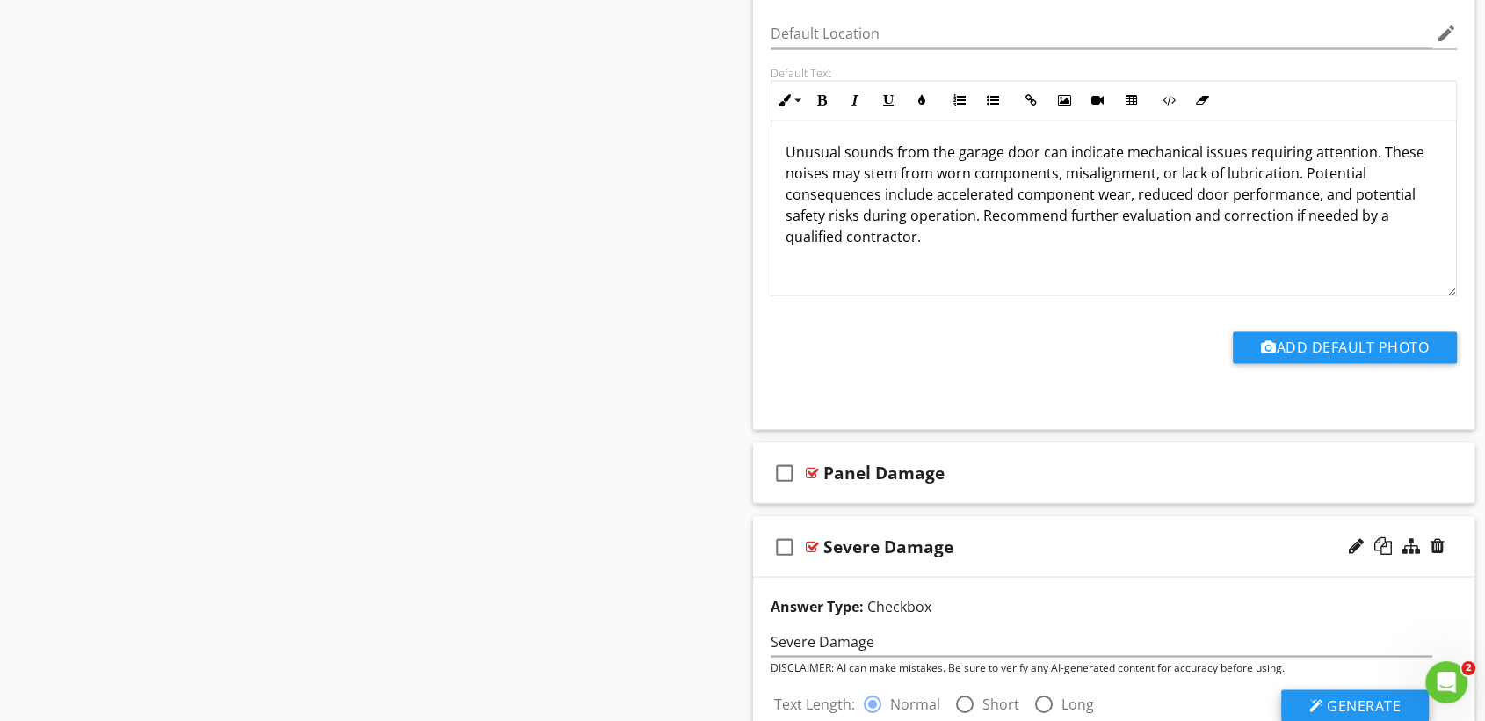
click at [1348, 699] on span "Generate" at bounding box center [1364, 704] width 74 height 19
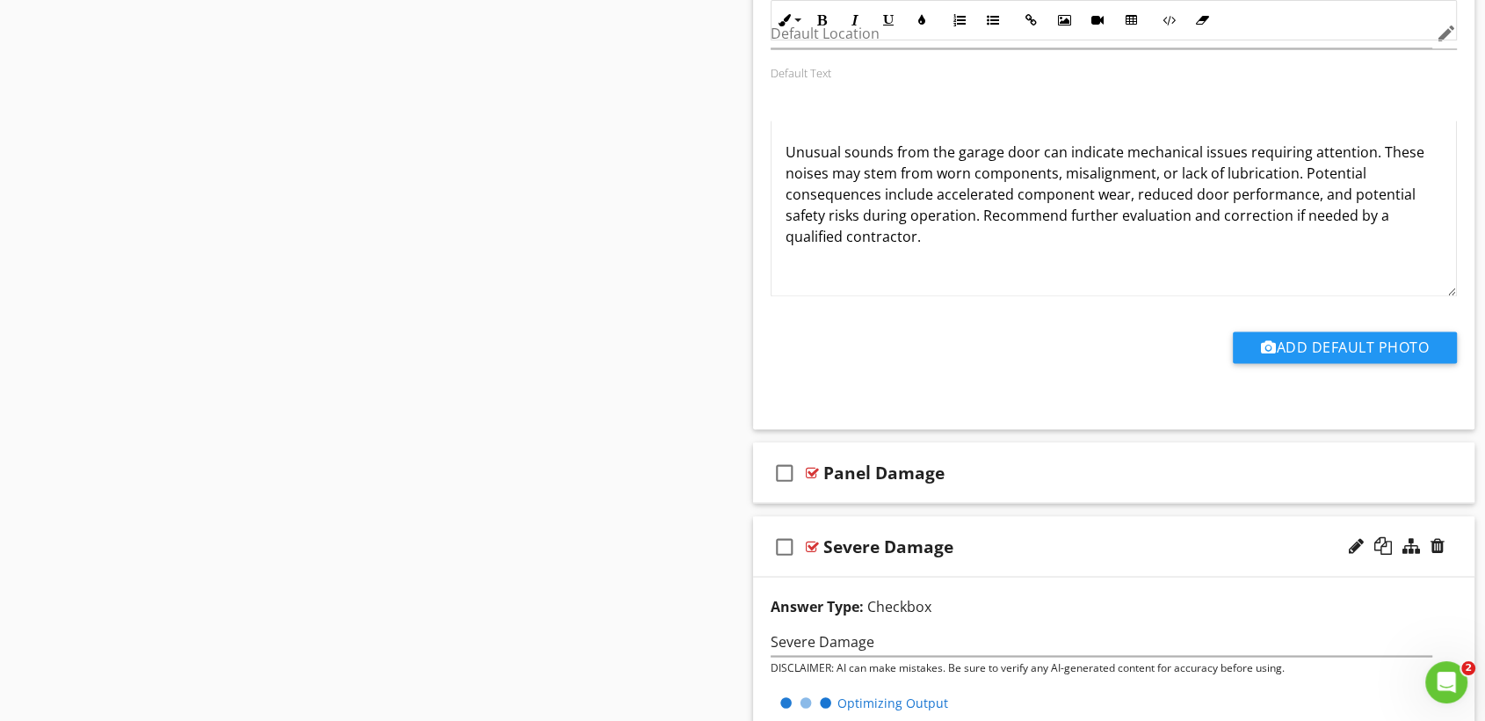
scroll to position [3144, 0]
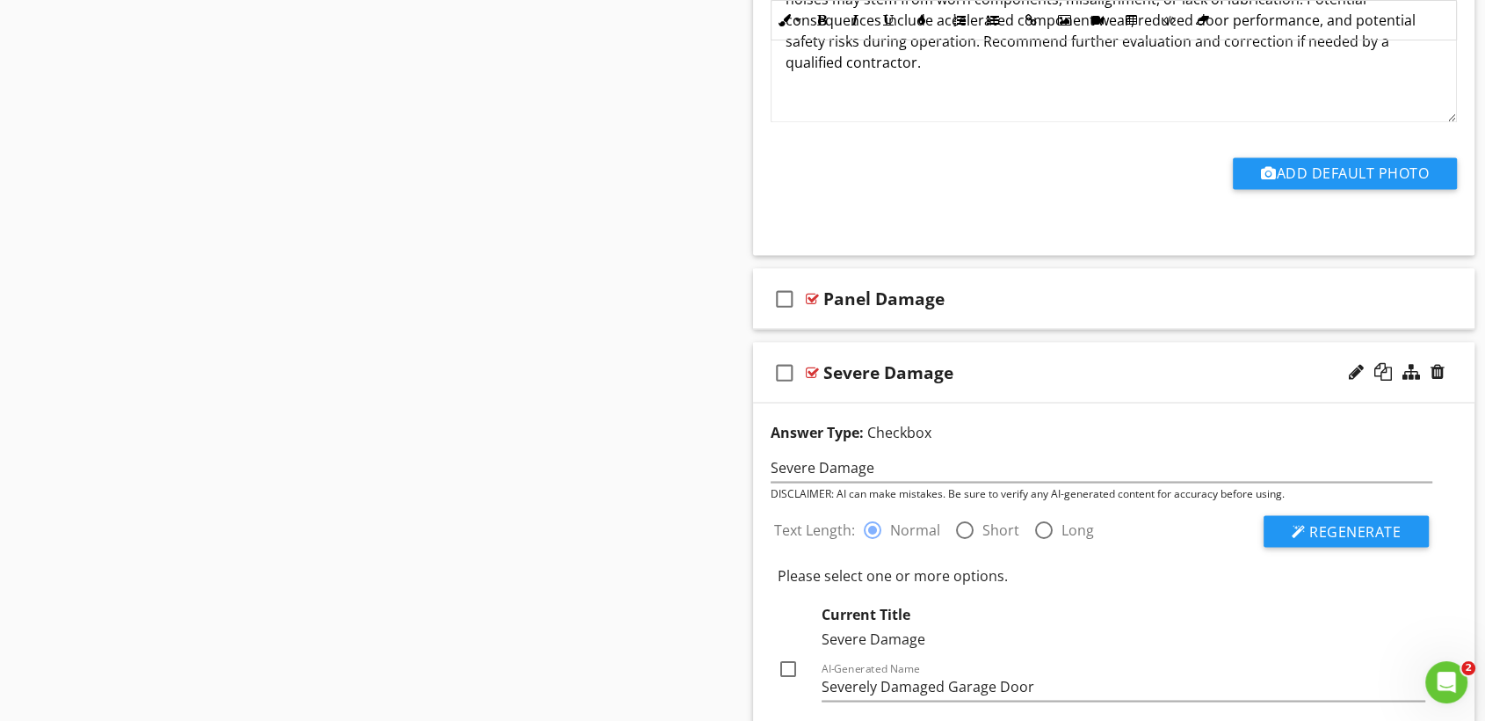
click at [788, 661] on div at bounding box center [788, 668] width 30 height 30
checkbox input "true"
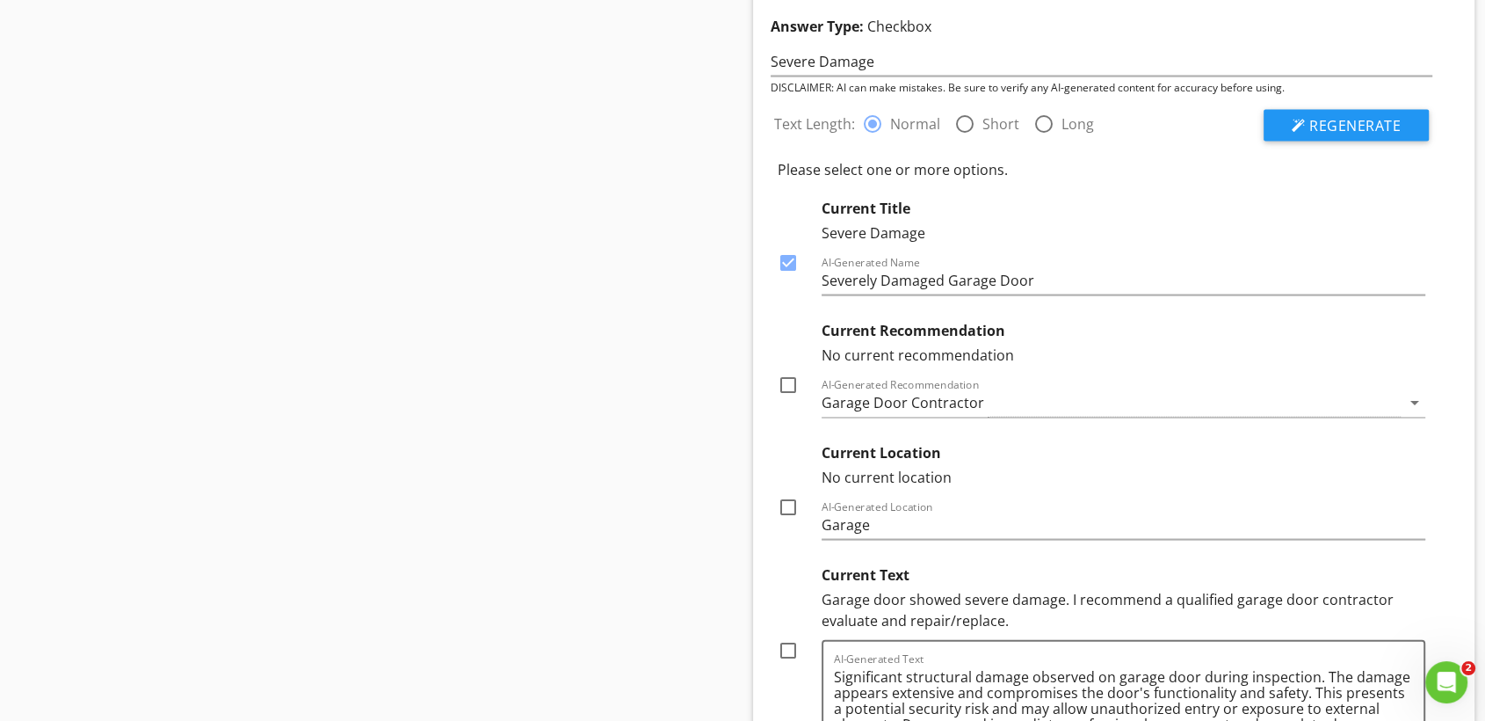
scroll to position [3554, 0]
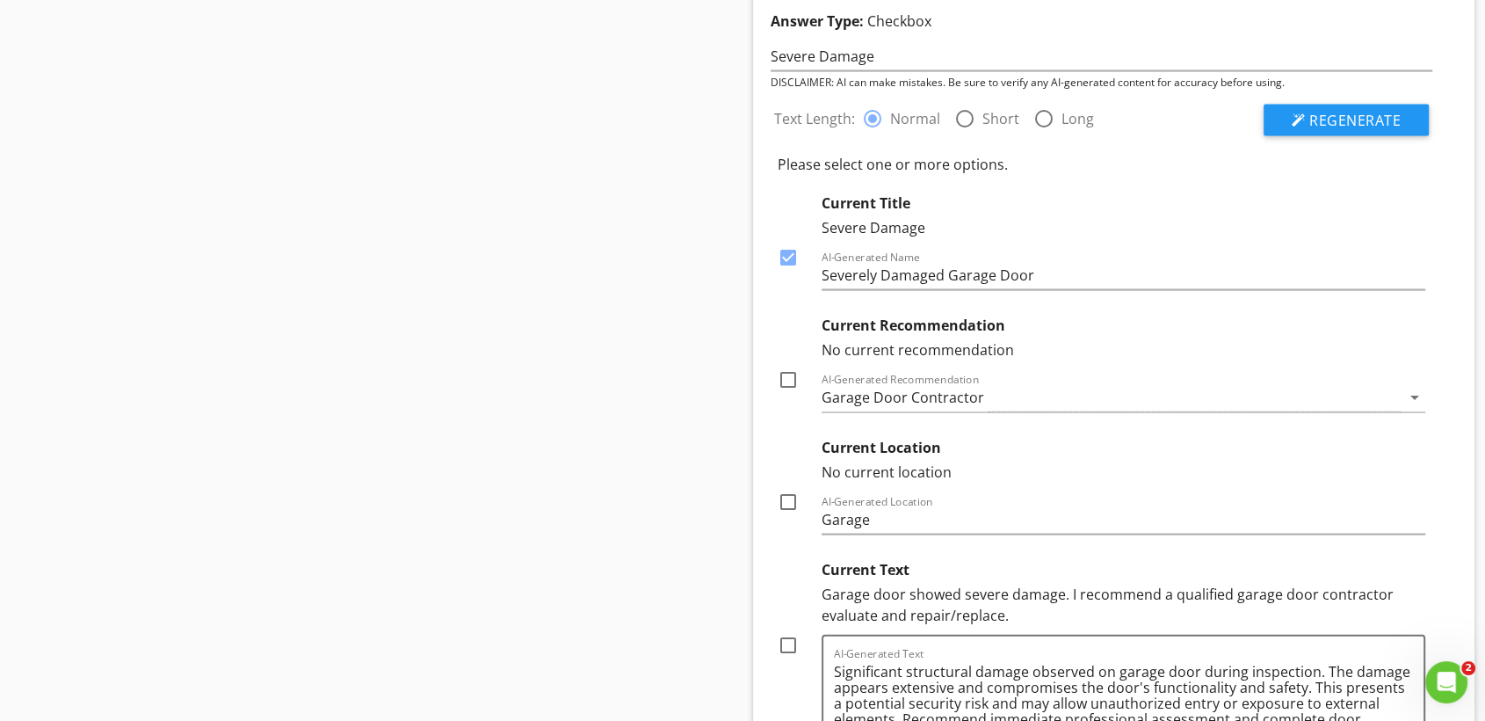
click at [783, 378] on div at bounding box center [788, 380] width 30 height 30
checkbox input "true"
click at [783, 498] on div at bounding box center [788, 502] width 30 height 30
checkbox input "true"
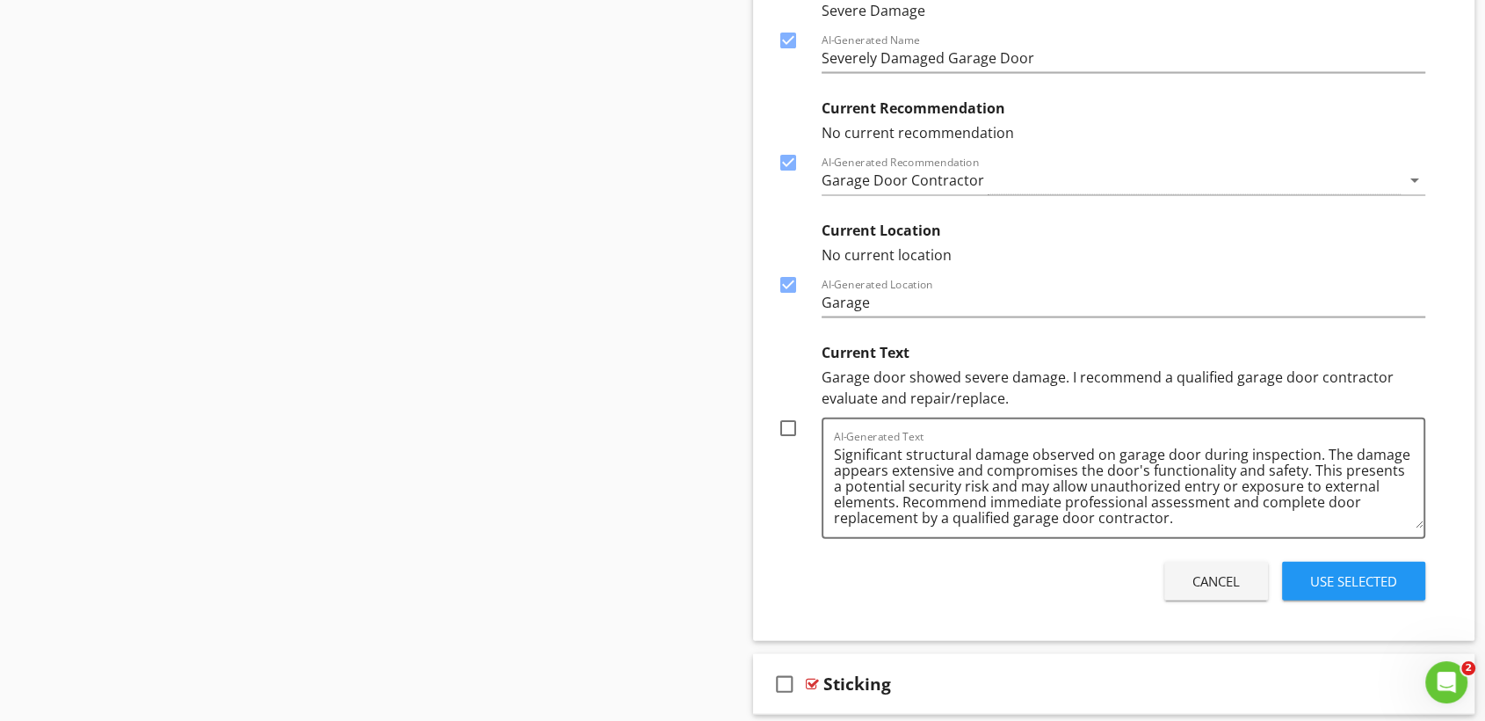
scroll to position [3792, 0]
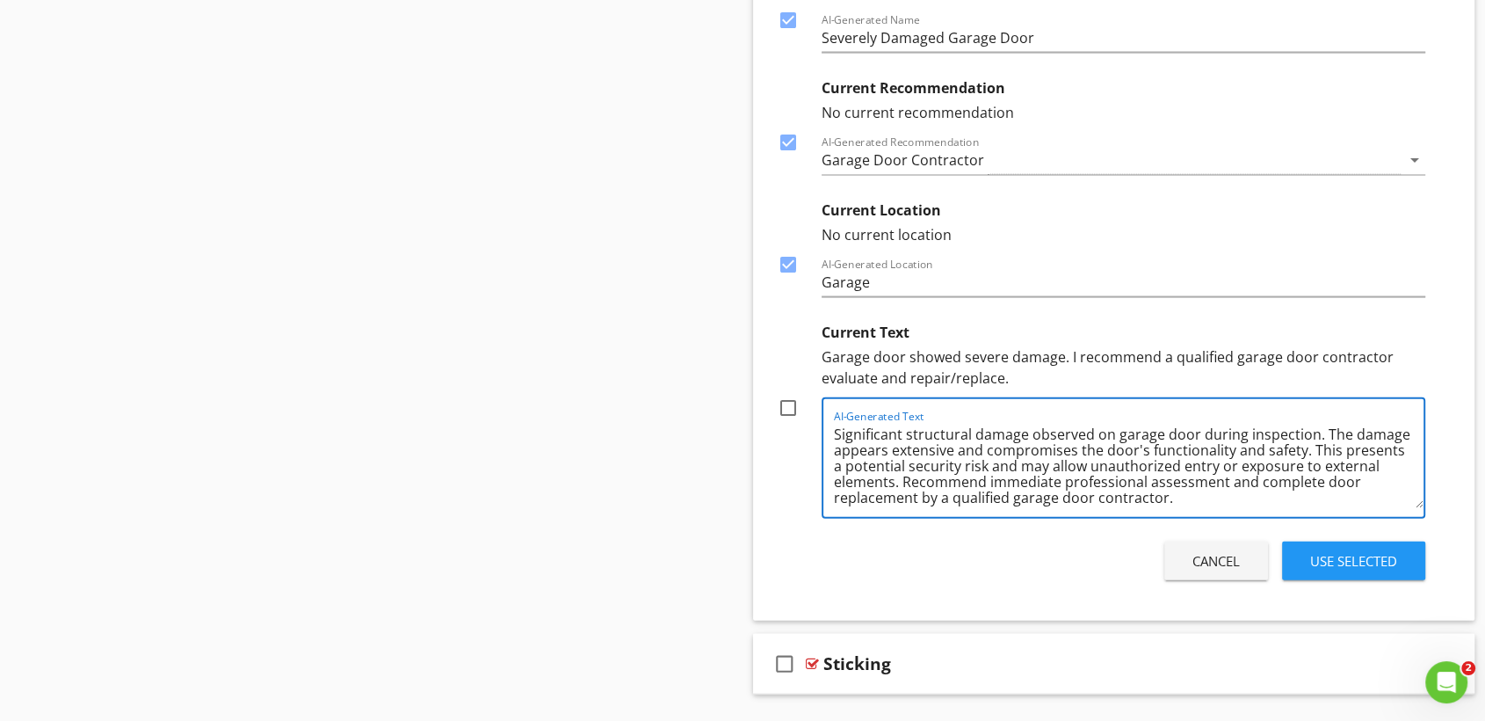
click at [1122, 483] on textarea "Significant structural damage observed on garage door during inspection. The da…" at bounding box center [1129, 464] width 590 height 88
type textarea "Significant structural damage observed on garage door during inspection. The da…"
click at [778, 402] on div at bounding box center [788, 408] width 30 height 30
checkbox input "true"
click at [1323, 555] on div "Use Selected" at bounding box center [1353, 561] width 87 height 20
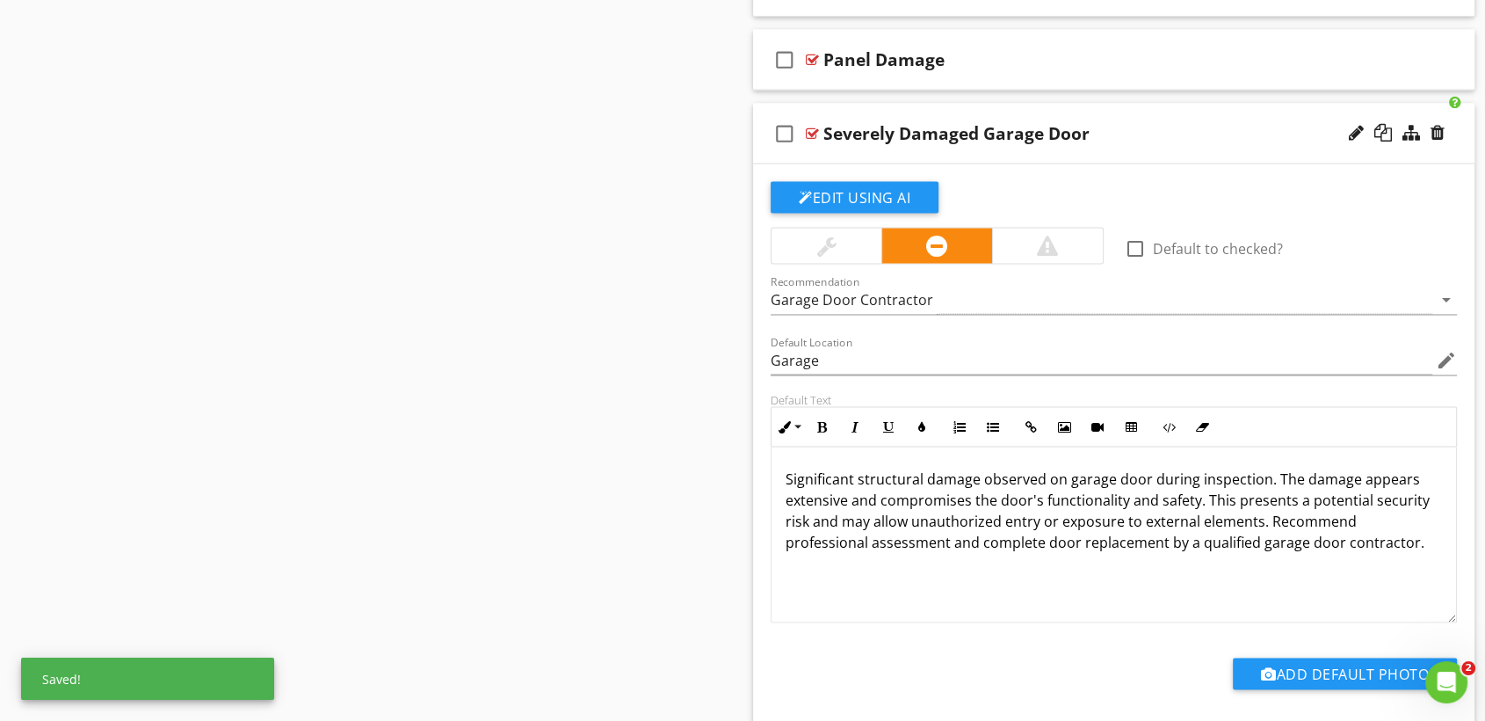
scroll to position [3561, 0]
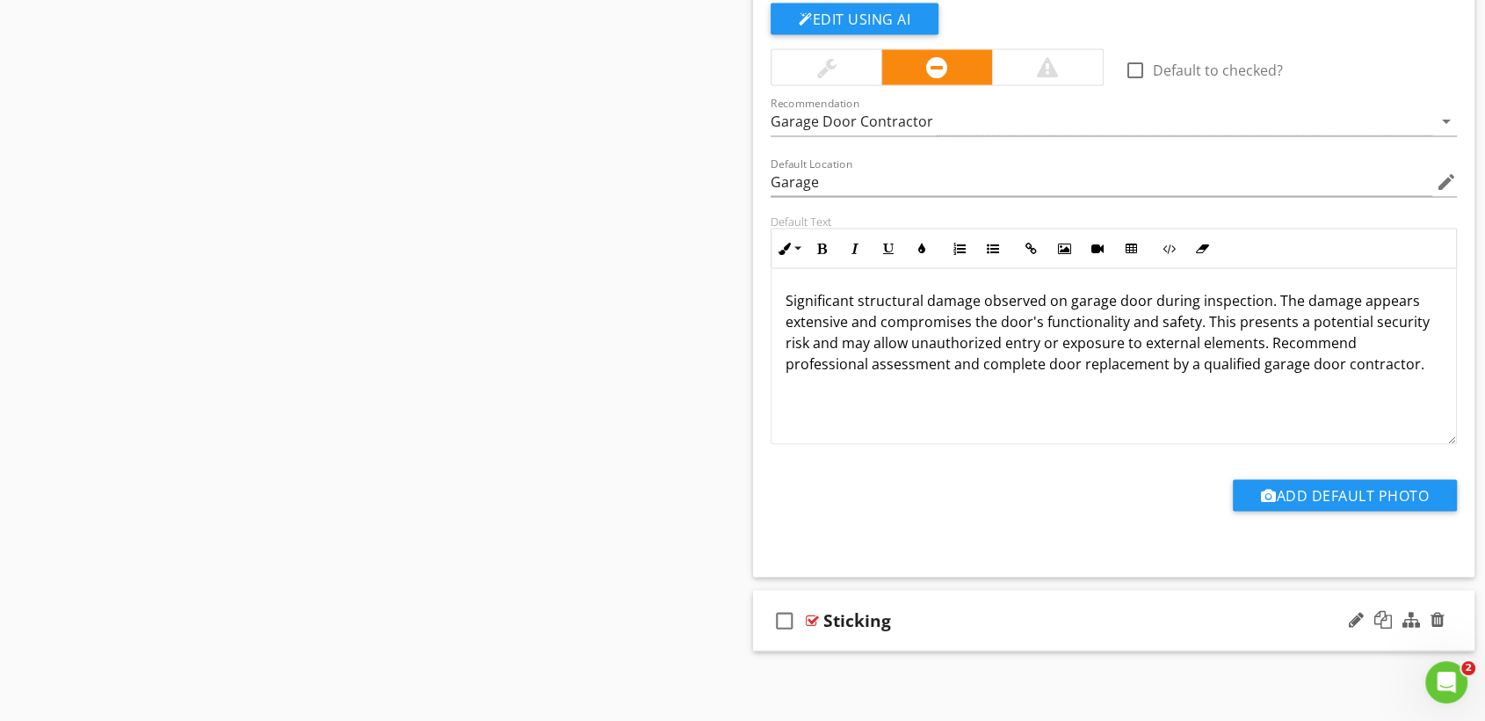
click at [1122, 639] on div "check_box_outline_blank Sticking" at bounding box center [1114, 621] width 722 height 61
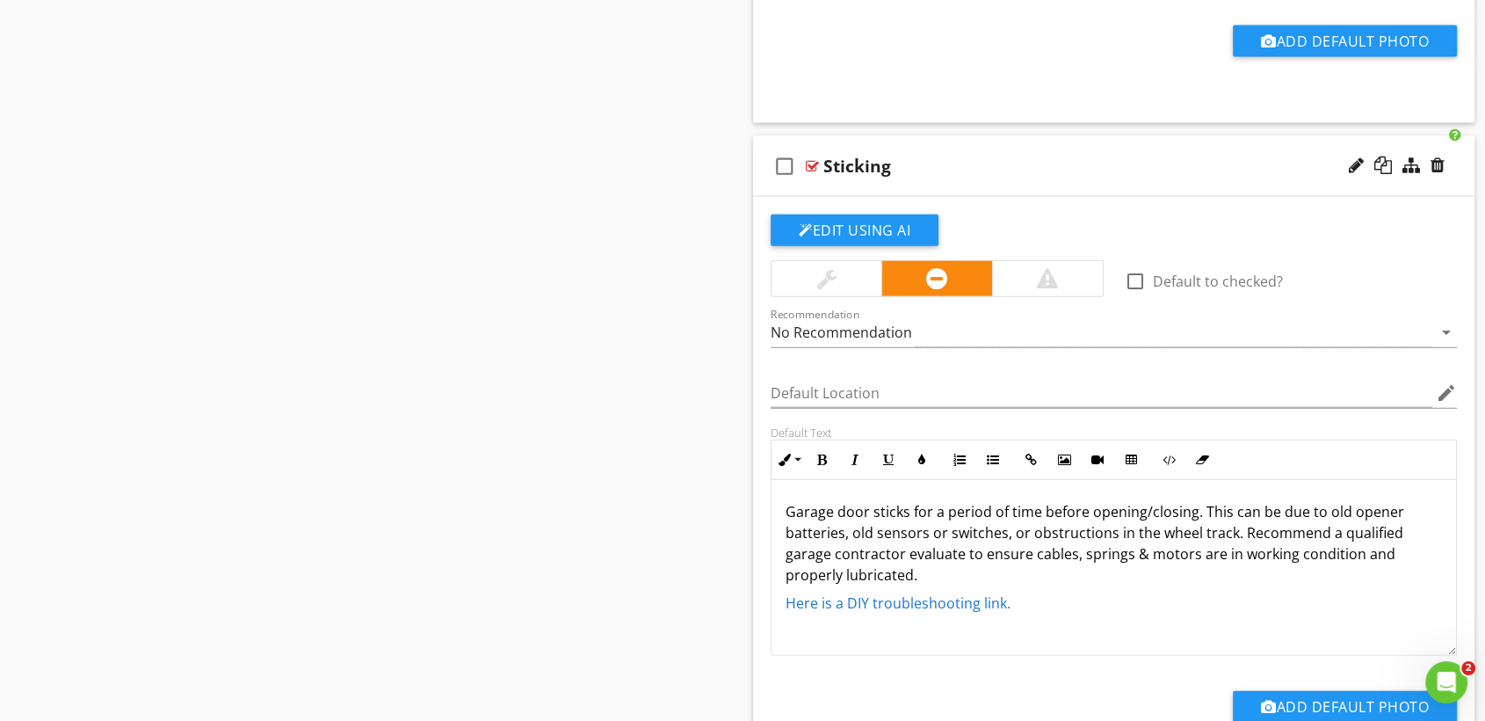
scroll to position [4048, 0]
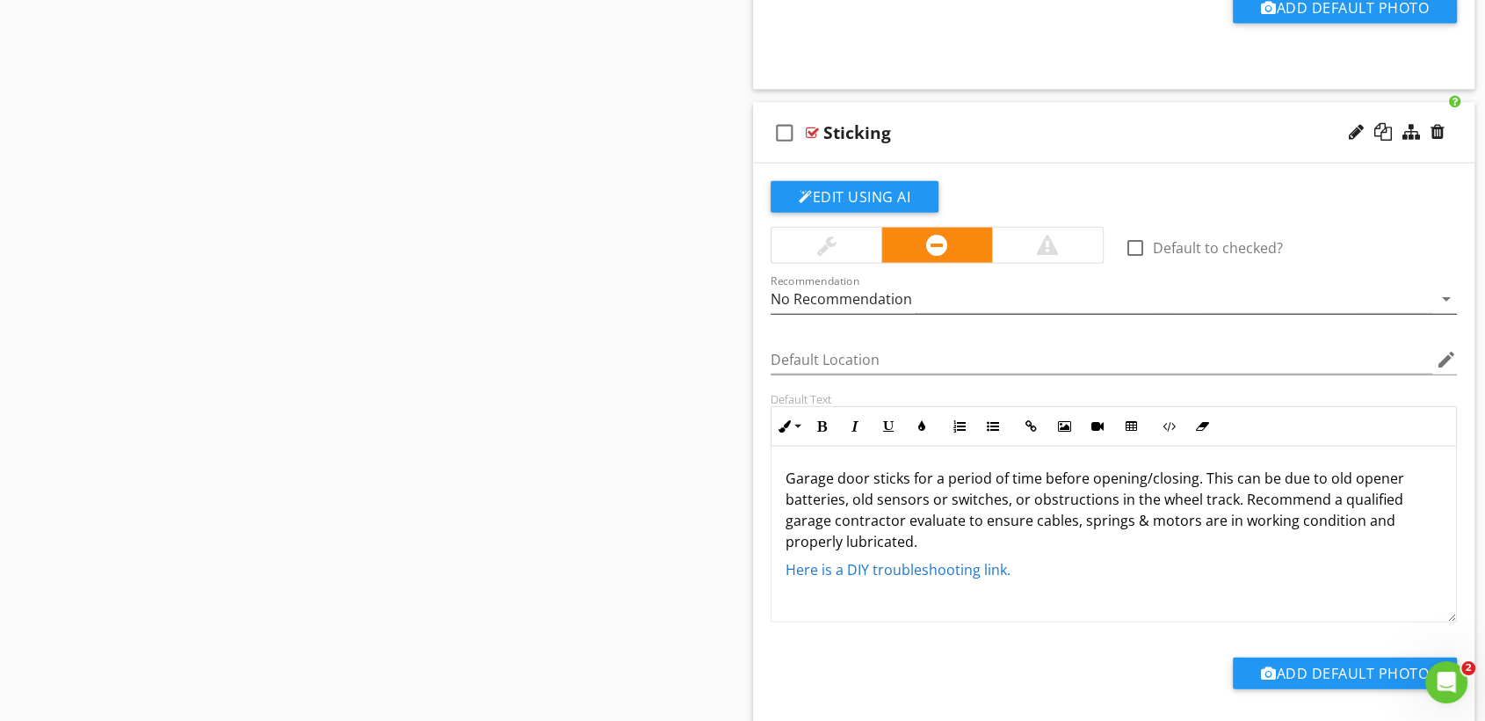
click at [918, 292] on div "No Recommendation" at bounding box center [1102, 299] width 662 height 29
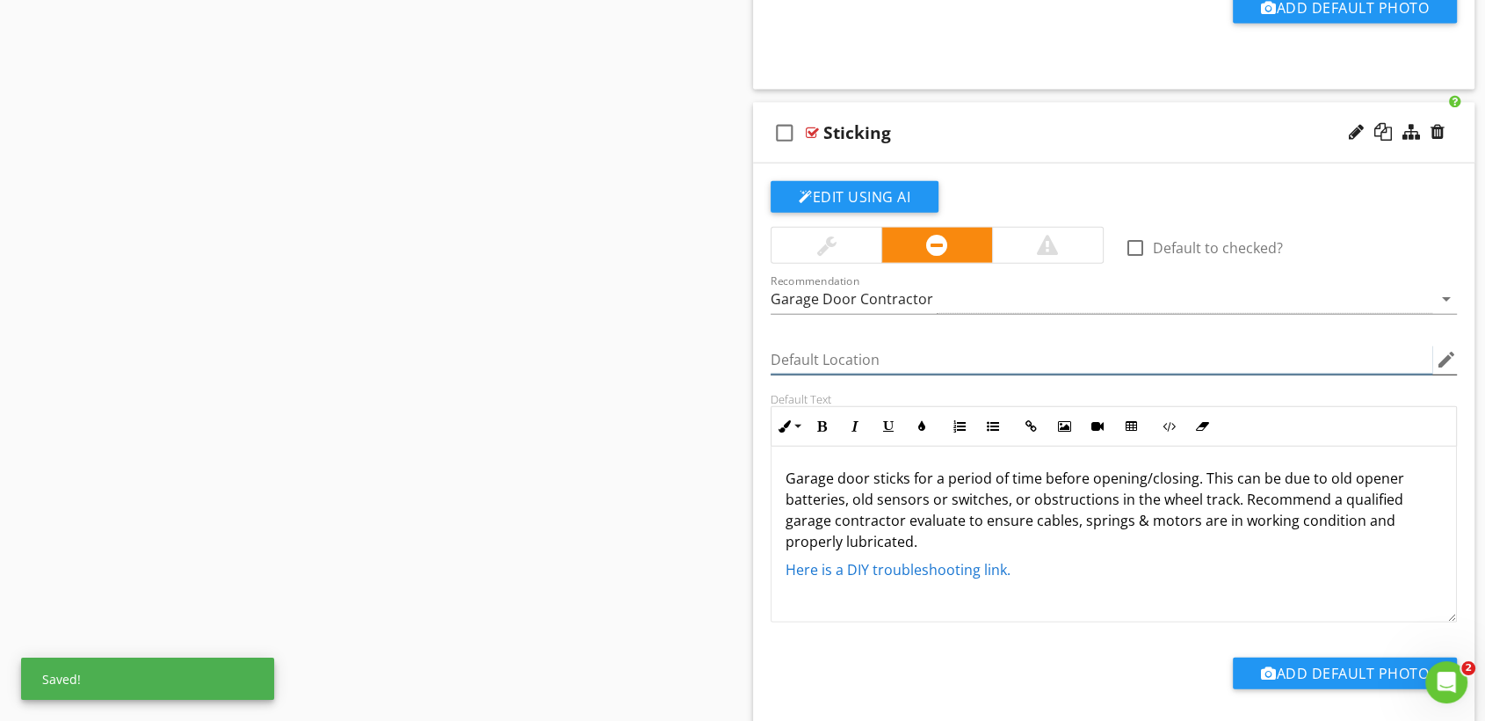
click at [854, 354] on input "Default Location" at bounding box center [1102, 359] width 662 height 29
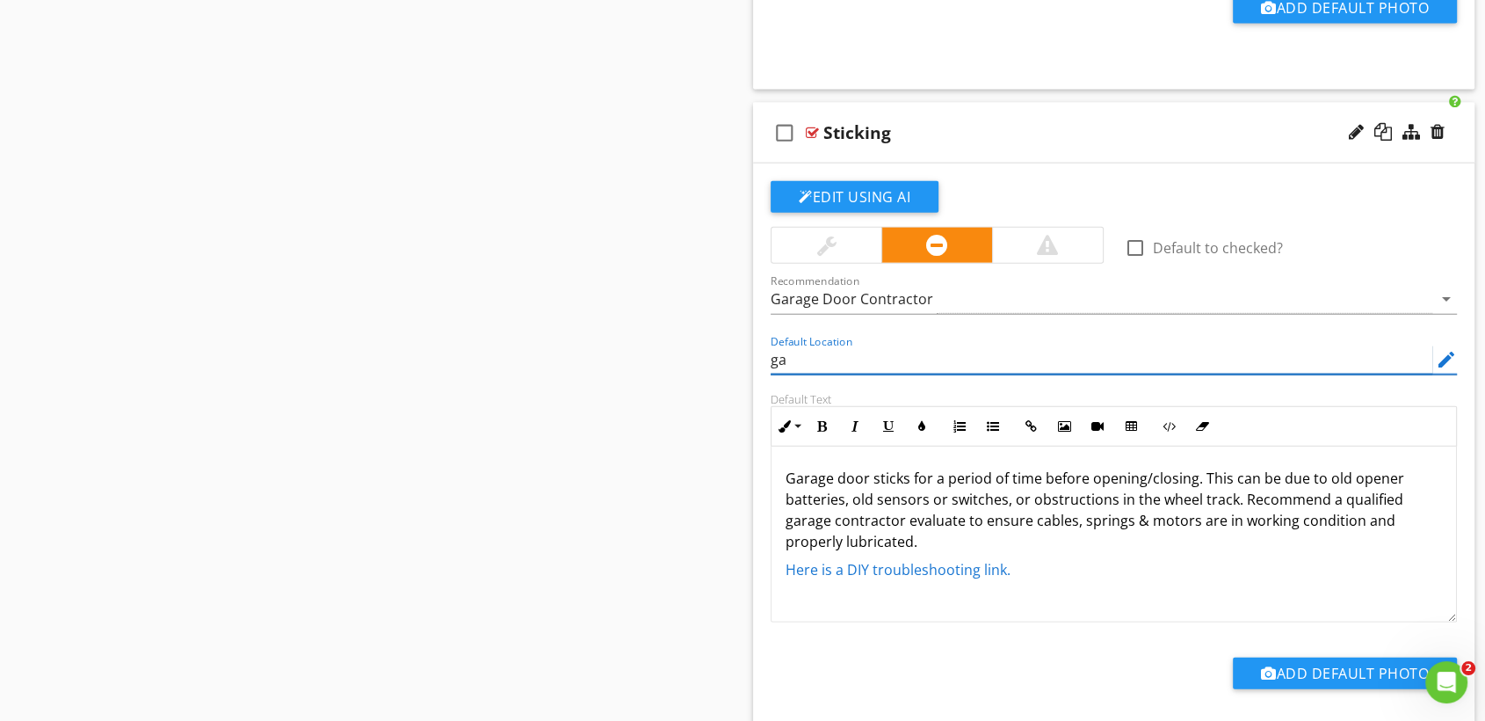
type input "g"
click at [1442, 357] on icon "edit" at bounding box center [1446, 359] width 21 height 21
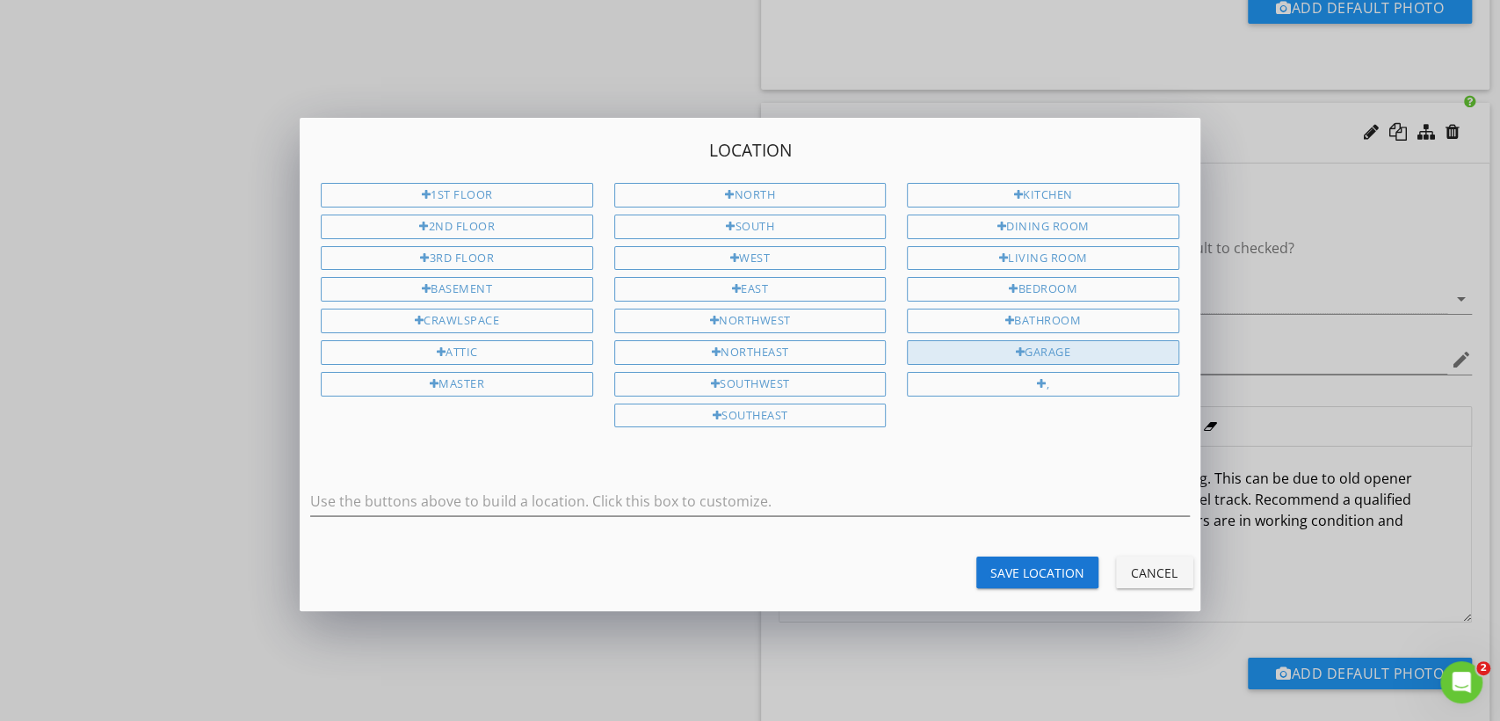
click at [1027, 344] on div "Garage" at bounding box center [1043, 352] width 272 height 25
type input "Garage"
click at [1049, 564] on div "Save Location" at bounding box center [1038, 572] width 94 height 18
type input "Garage"
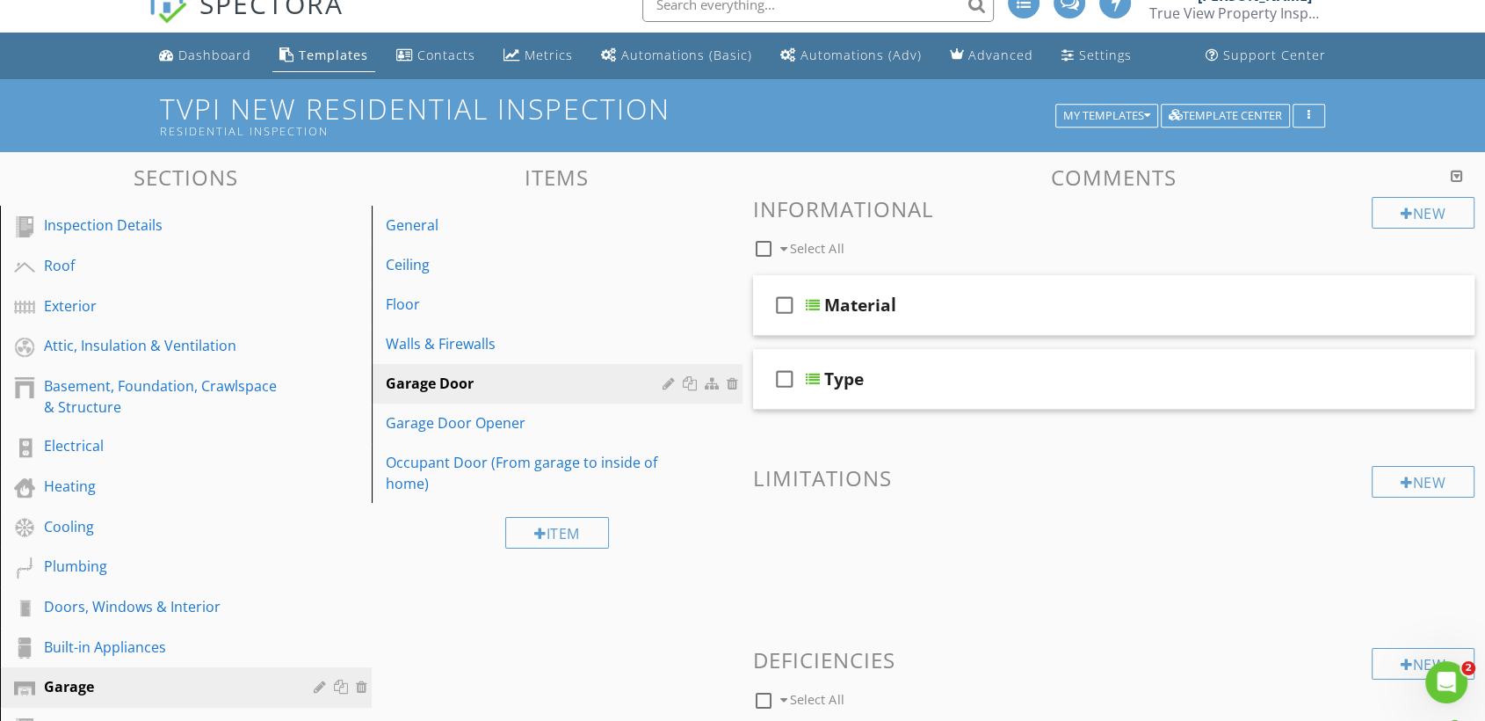
scroll to position [17, 0]
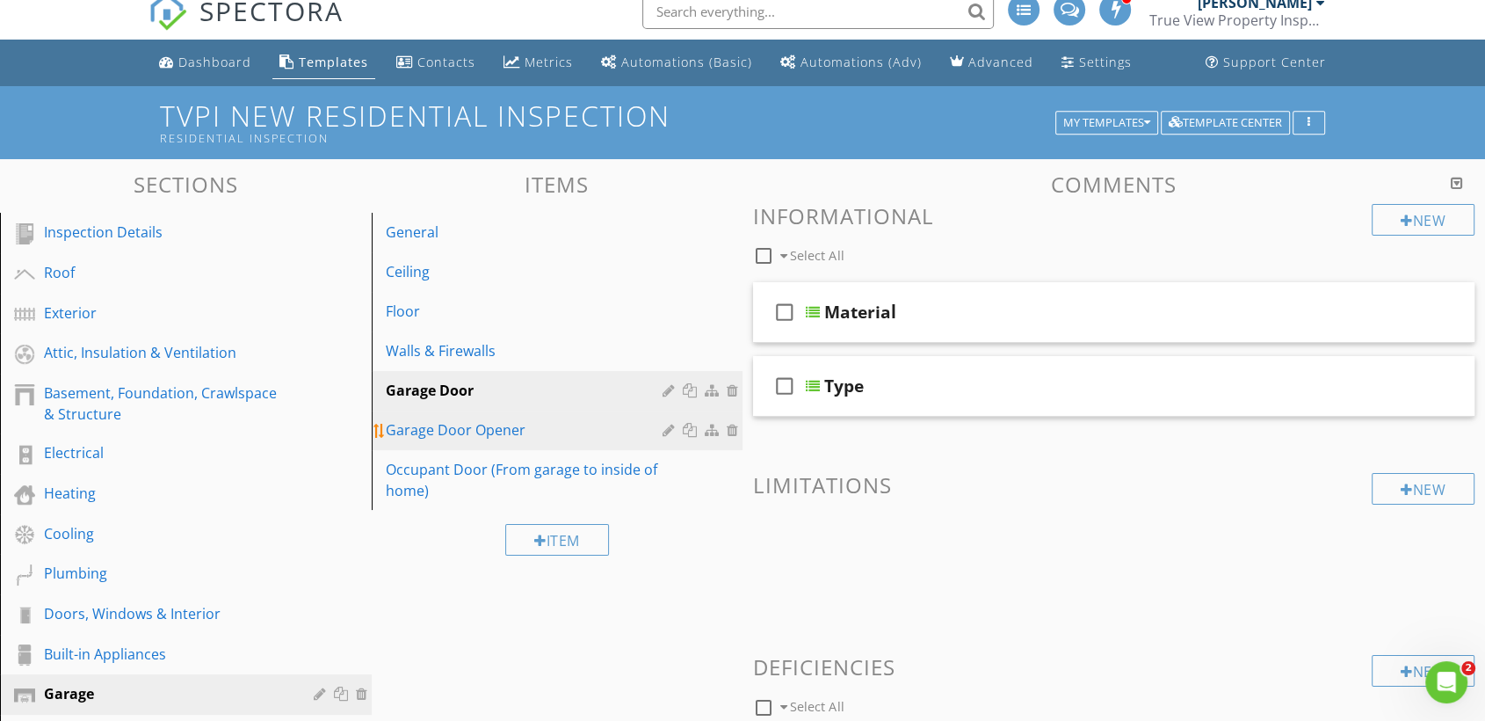
click at [515, 419] on div "Garage Door Opener" at bounding box center [527, 429] width 283 height 21
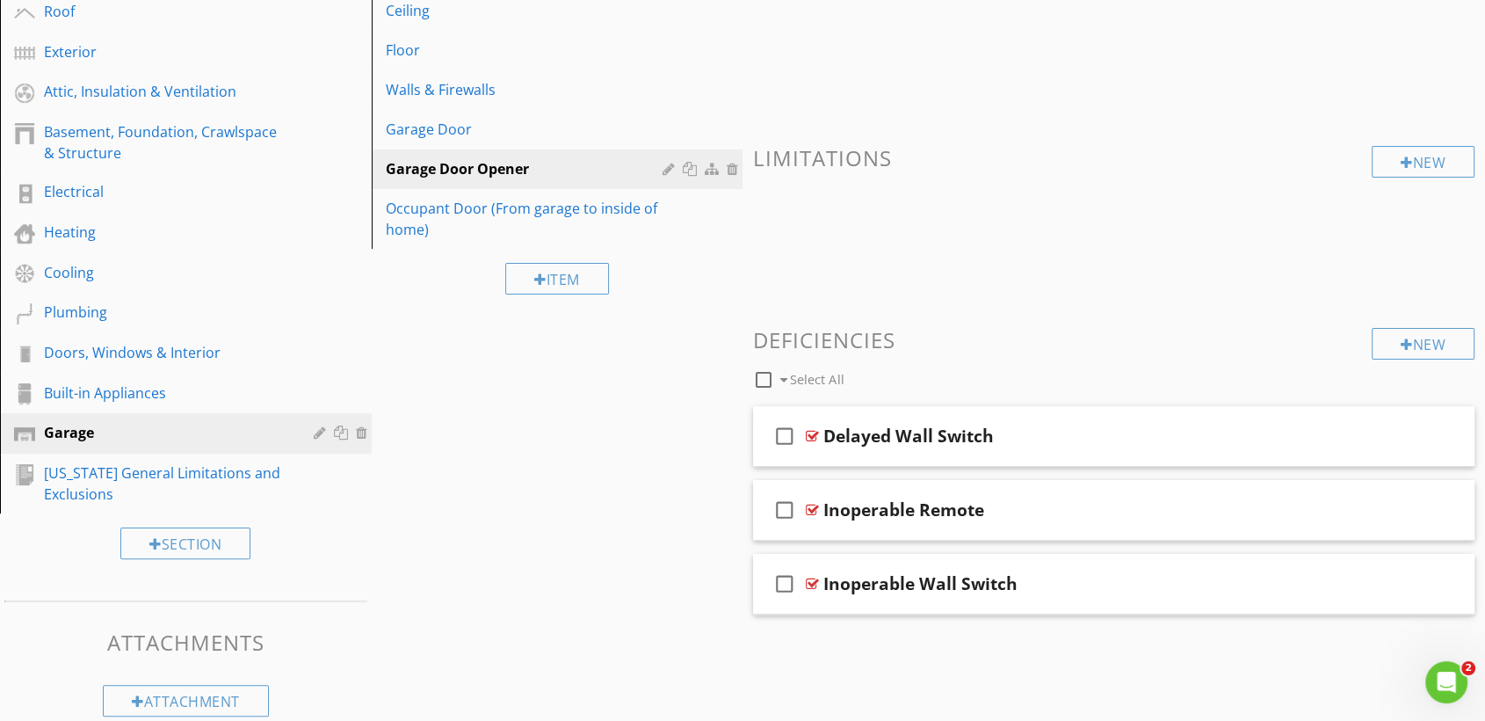
scroll to position [302, 0]
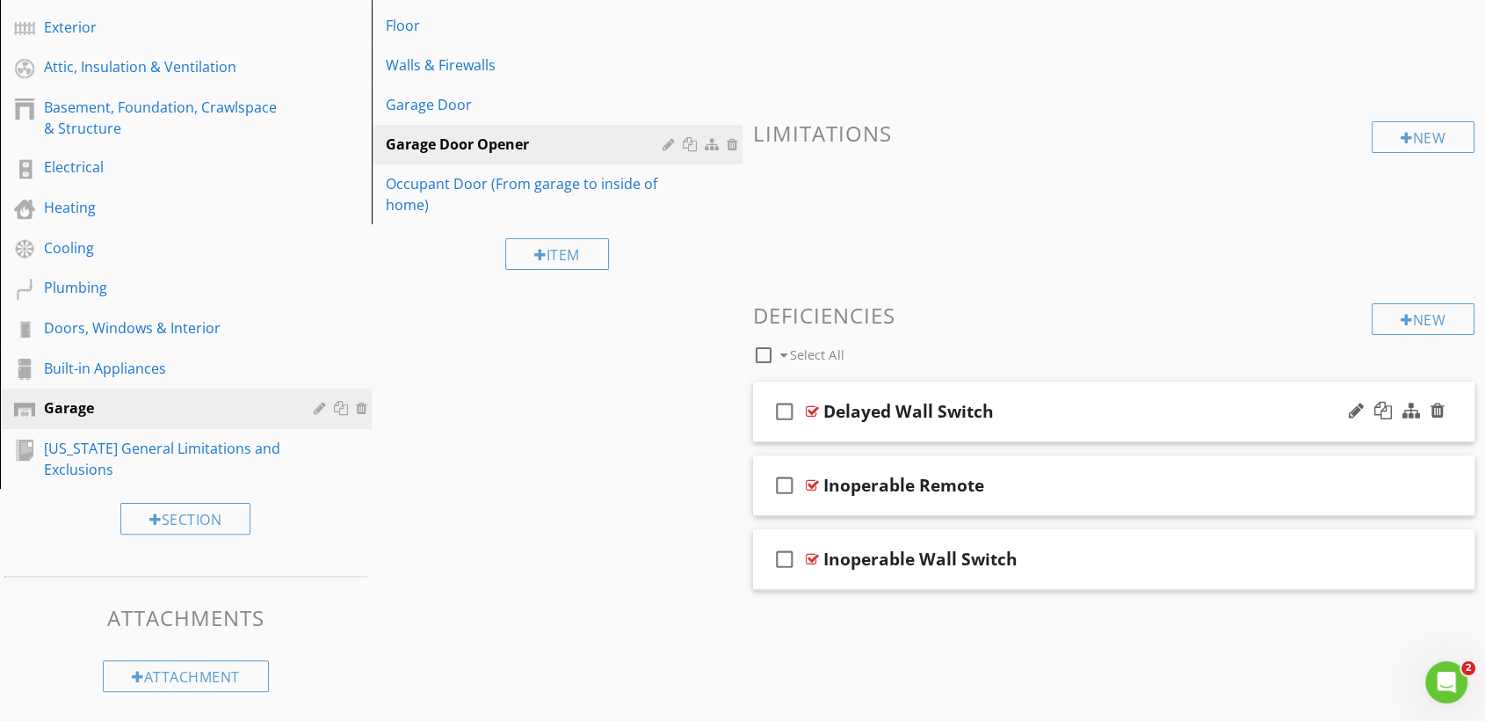
click at [1055, 405] on div "Delayed Wall Switch" at bounding box center [1081, 411] width 515 height 21
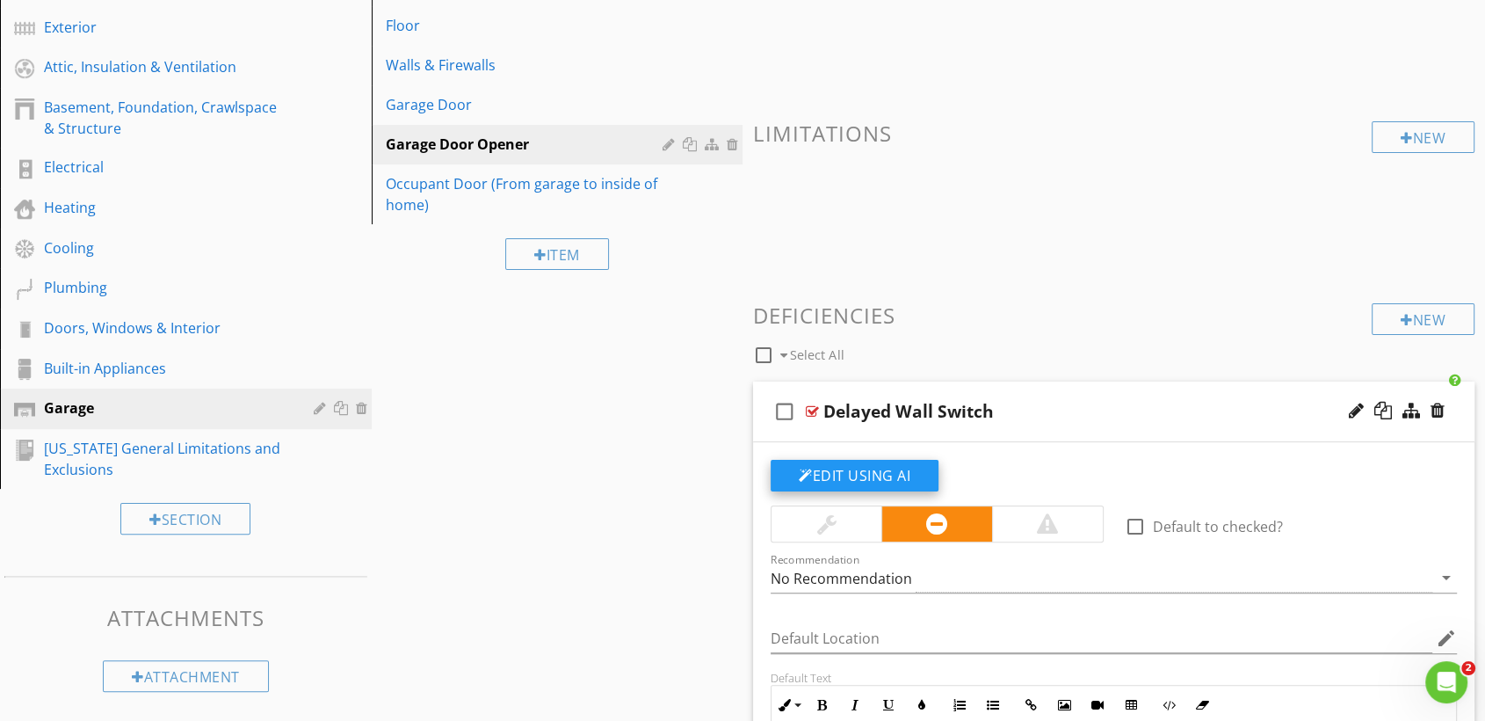
click at [853, 481] on button "Edit Using AI" at bounding box center [855, 476] width 168 height 32
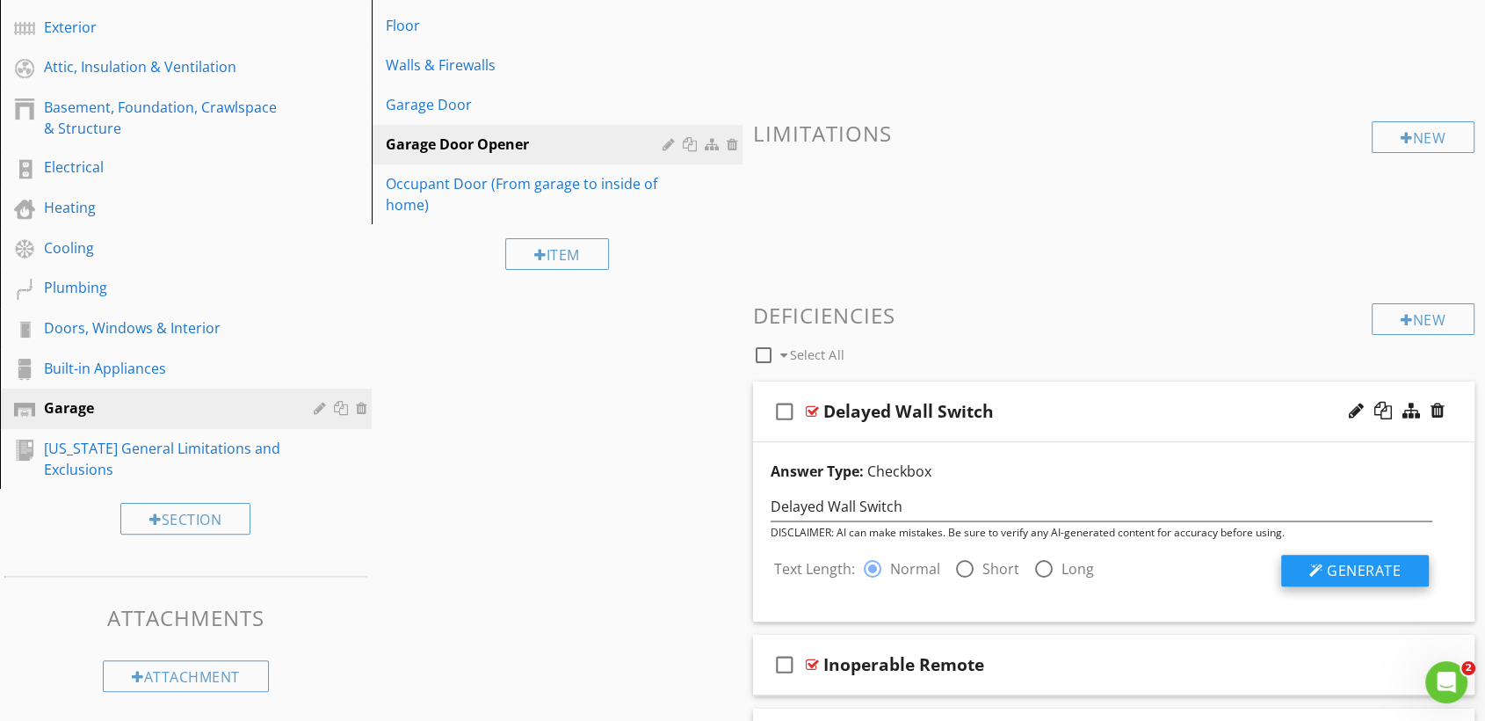
click at [1385, 562] on span "Generate" at bounding box center [1364, 570] width 74 height 19
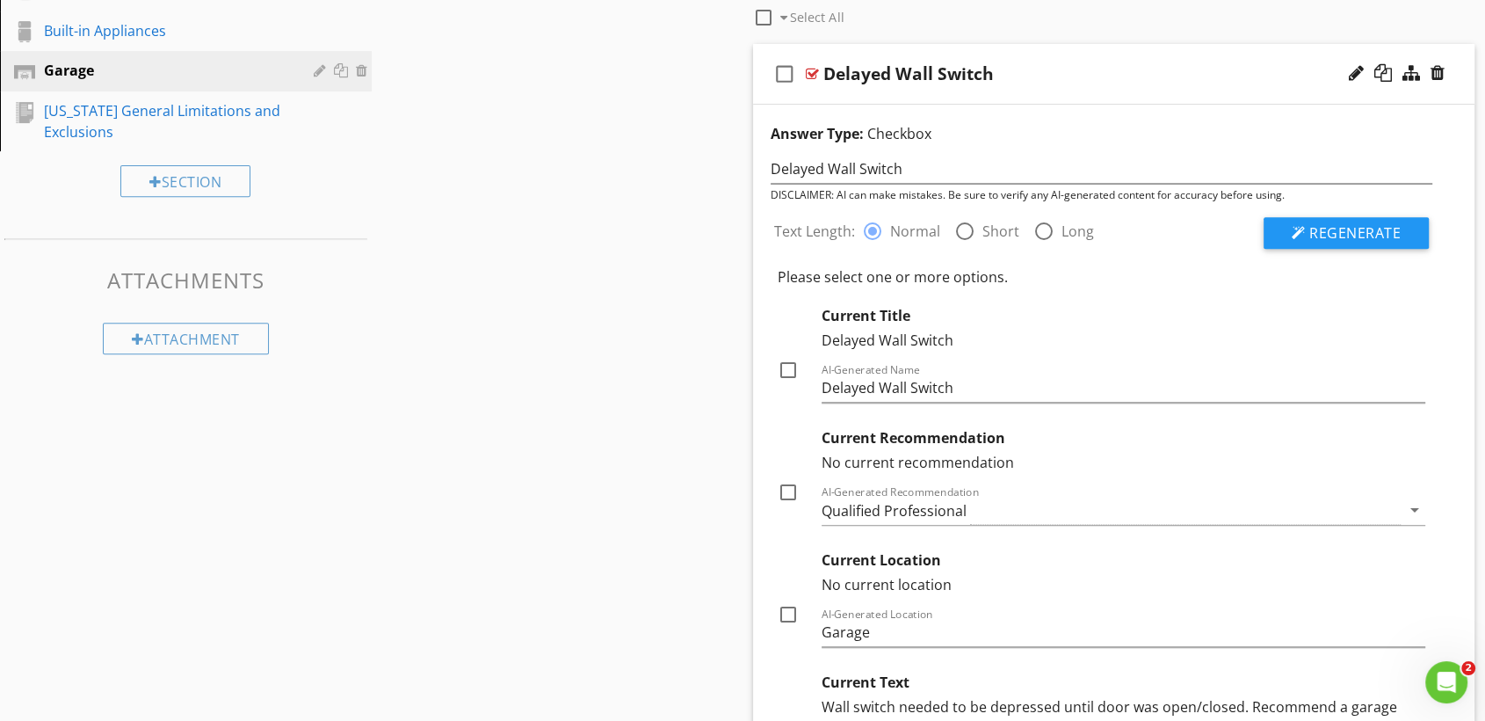
scroll to position [717, 0]
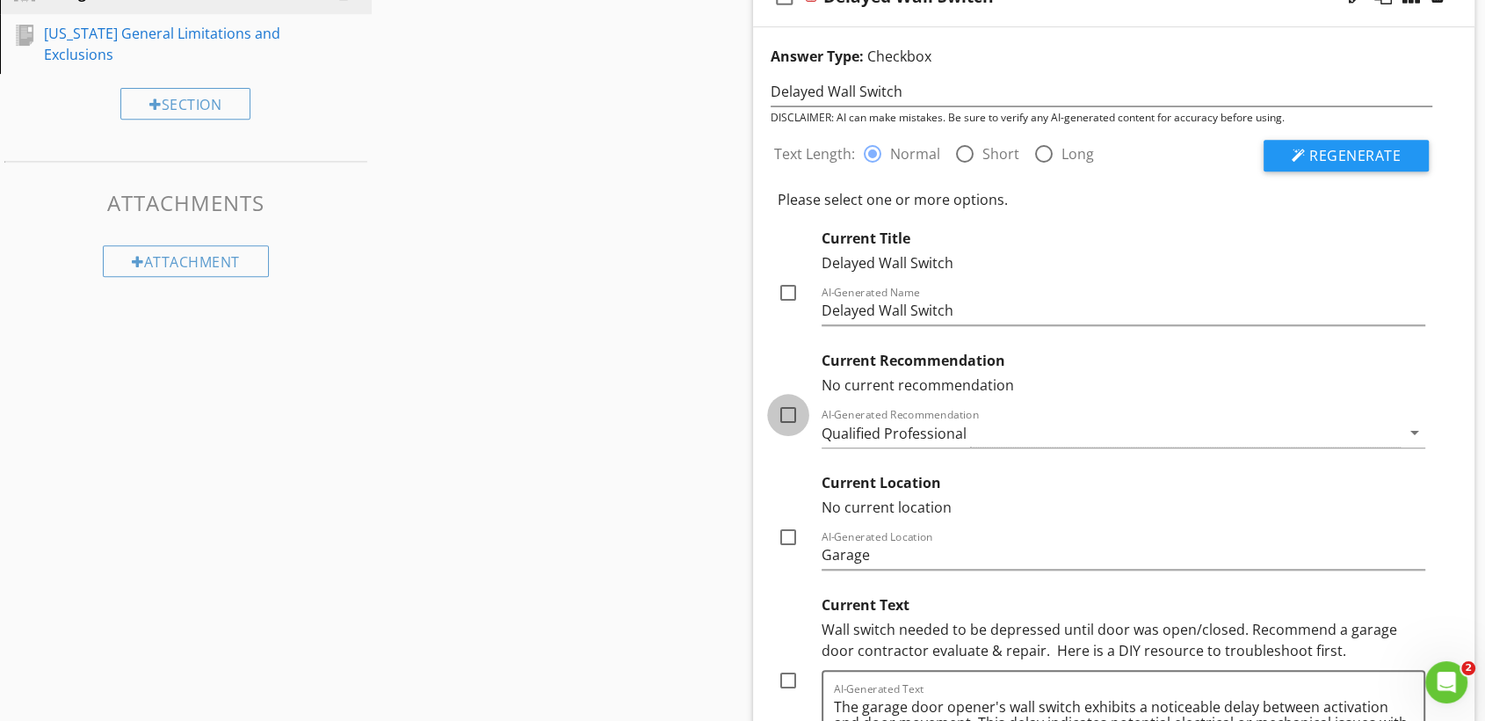
click at [788, 410] on div at bounding box center [788, 415] width 30 height 30
checkbox input "true"
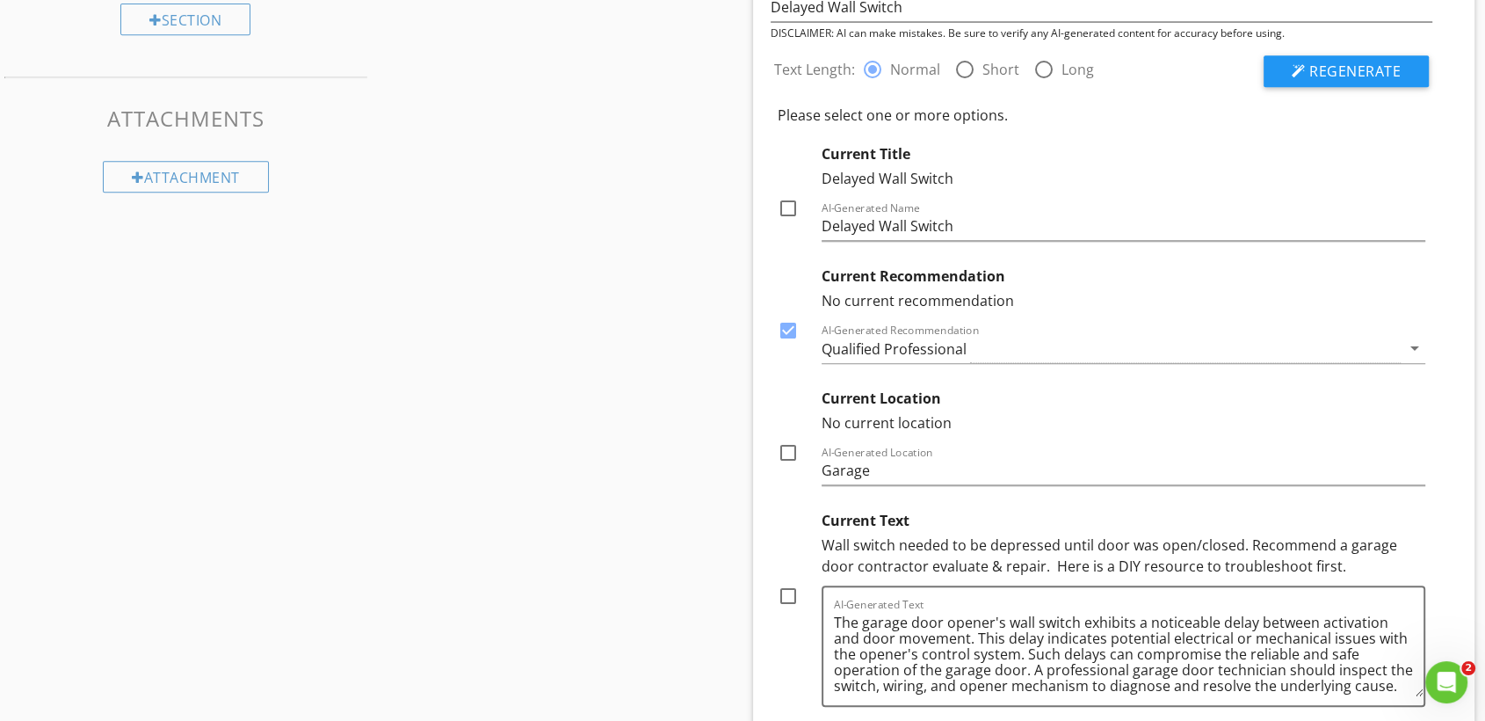
scroll to position [839, 0]
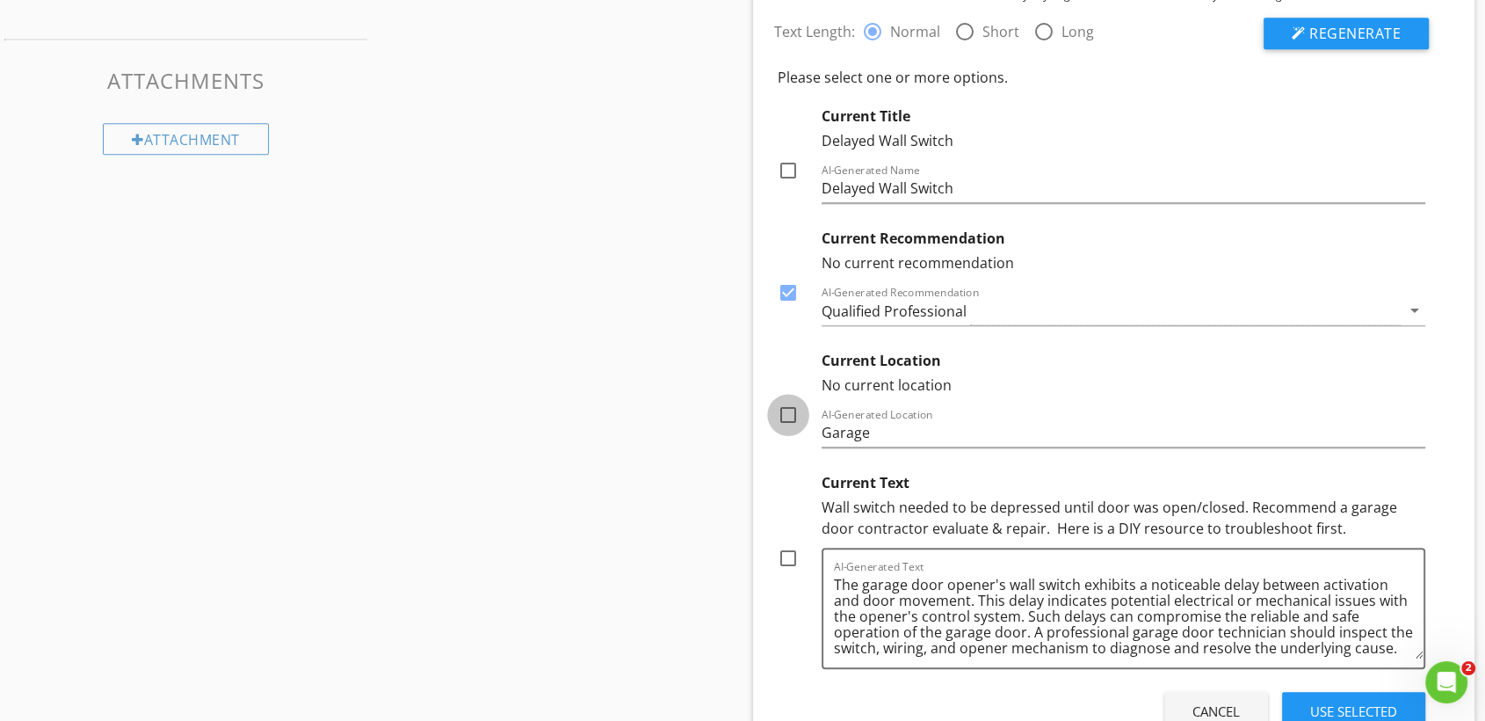
click at [782, 410] on div at bounding box center [788, 415] width 30 height 30
checkbox input "true"
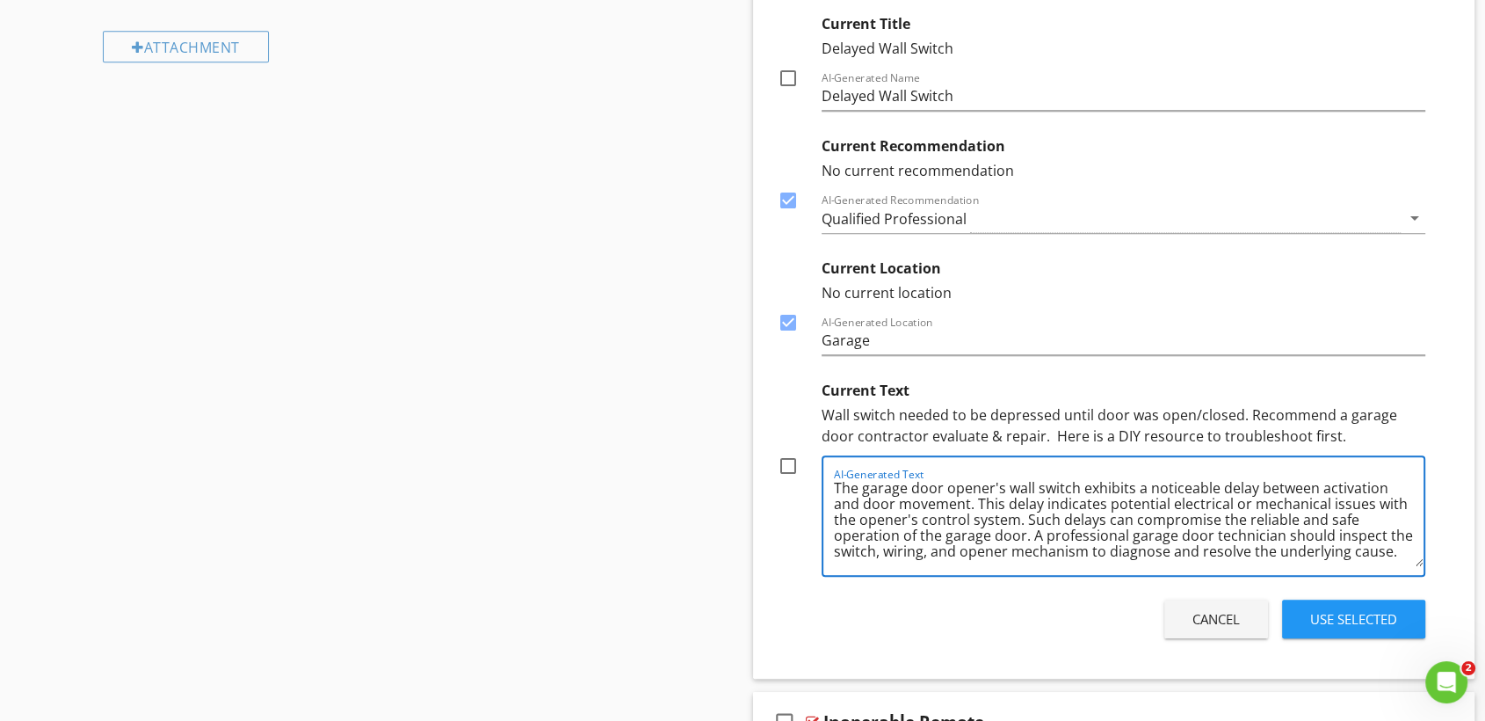
scroll to position [19, 0]
click at [780, 462] on div at bounding box center [788, 466] width 30 height 30
checkbox input "true"
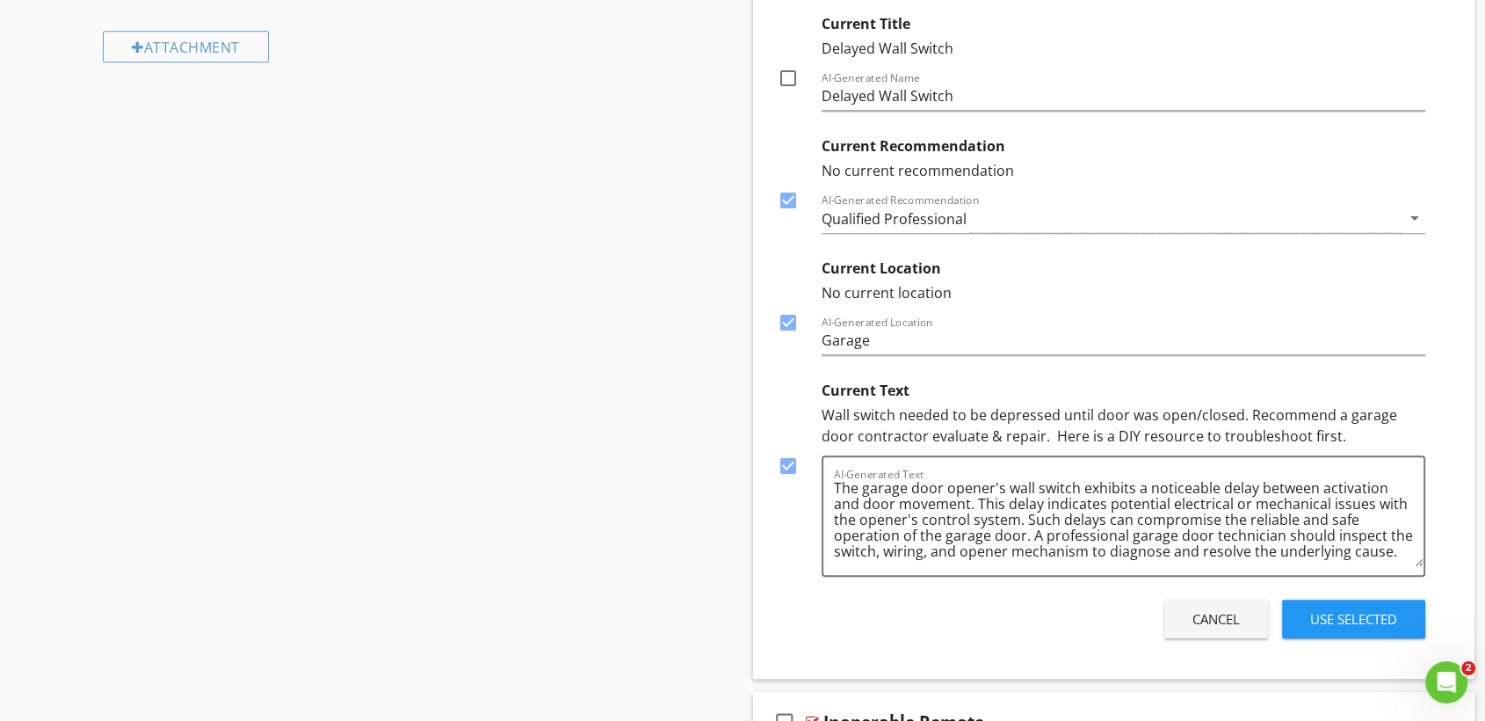
click at [1356, 621] on div "Use Selected" at bounding box center [1353, 619] width 87 height 20
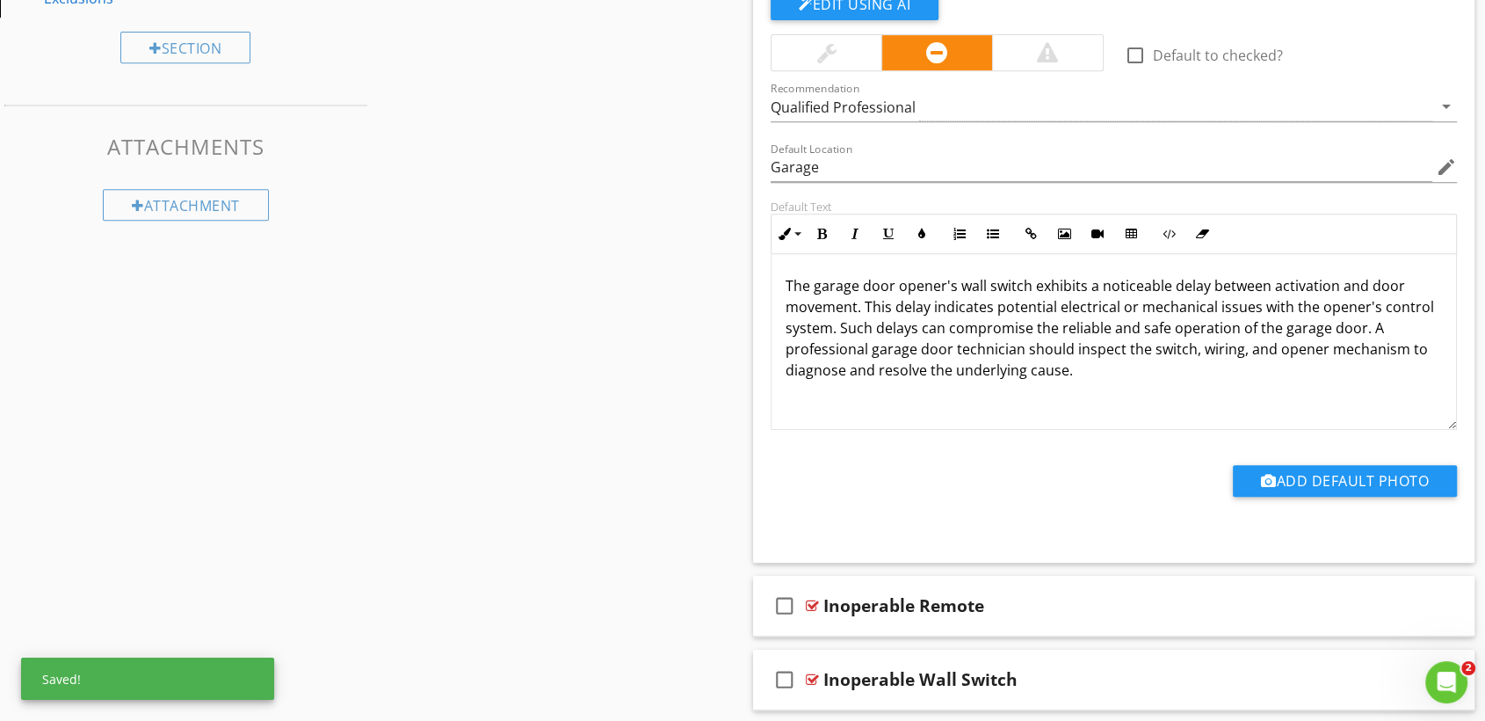
scroll to position [837, 0]
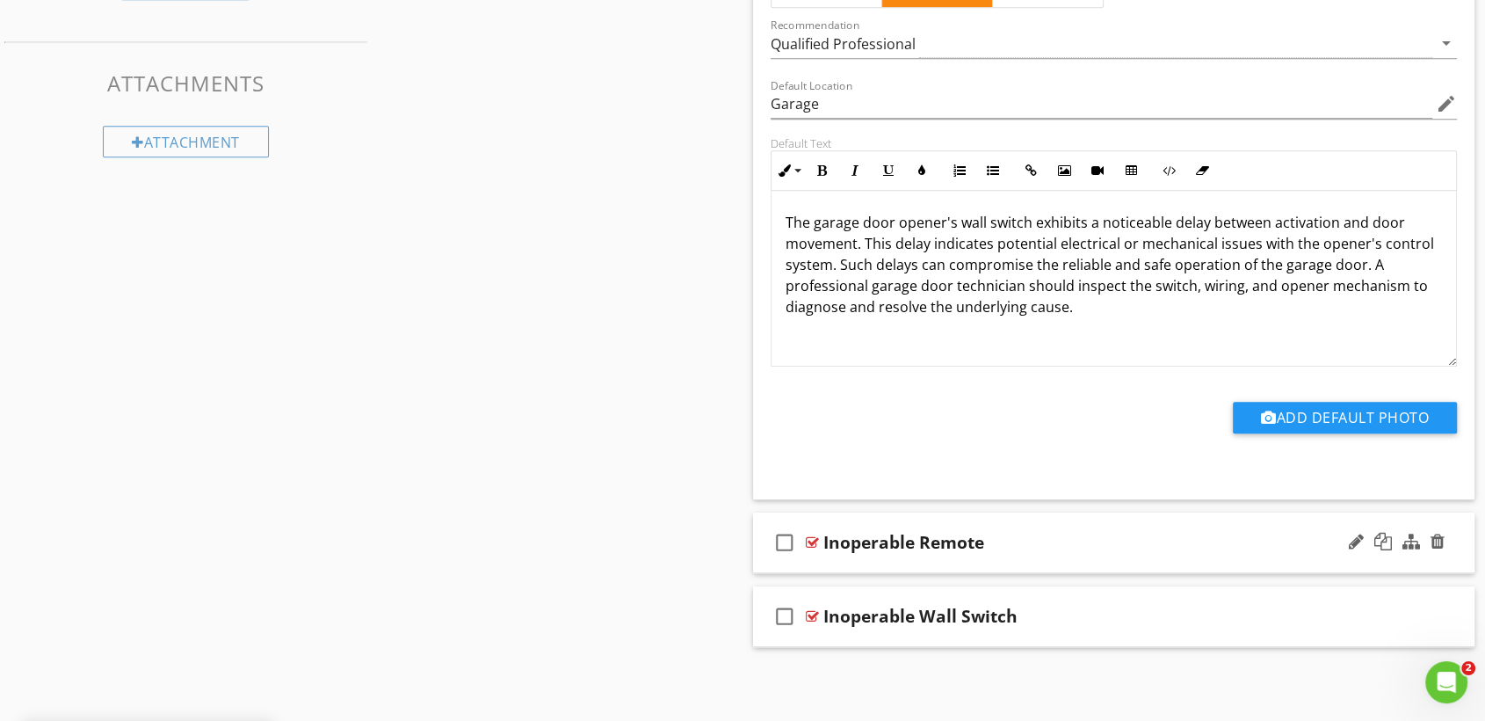
click at [1074, 546] on div "Inoperable Remote" at bounding box center [1081, 542] width 515 height 21
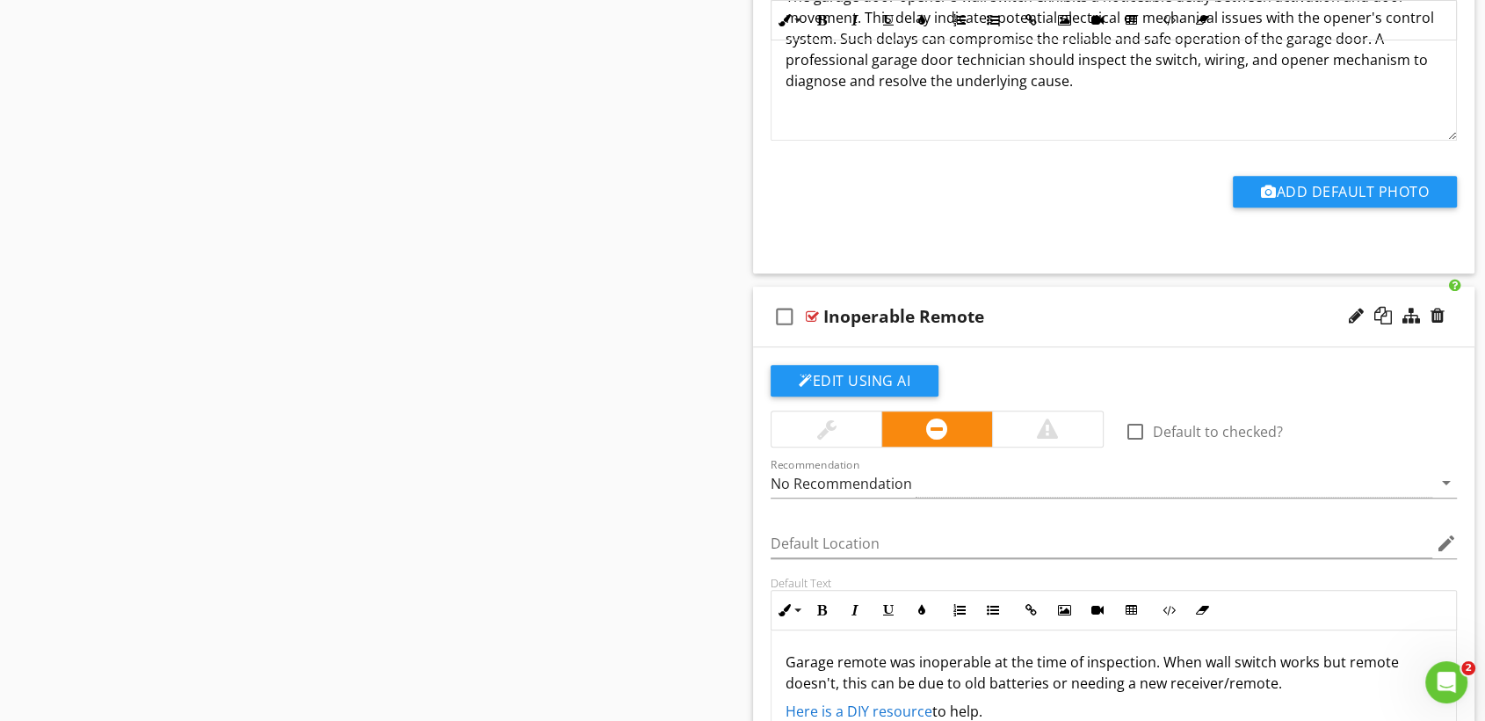
scroll to position [1167, 0]
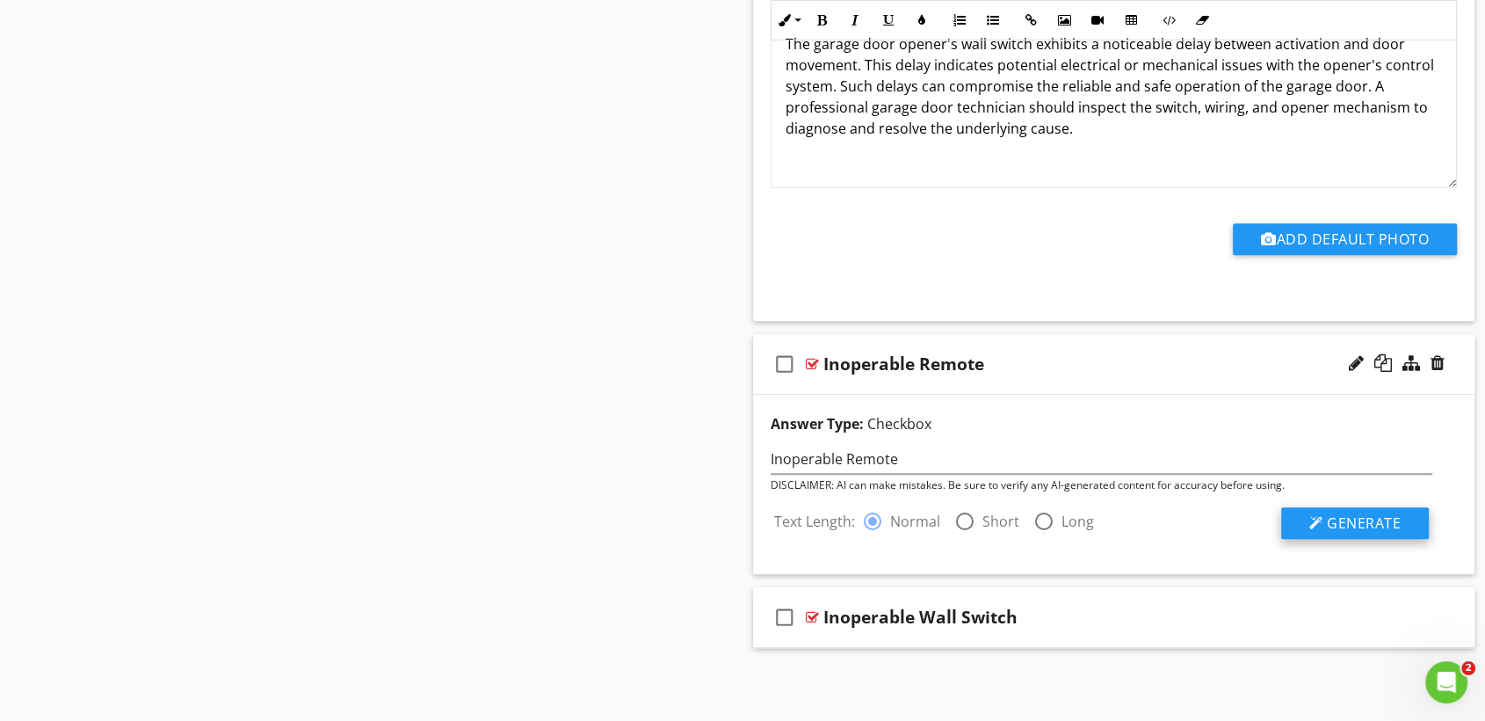
click at [1353, 517] on span "Generate" at bounding box center [1364, 522] width 74 height 19
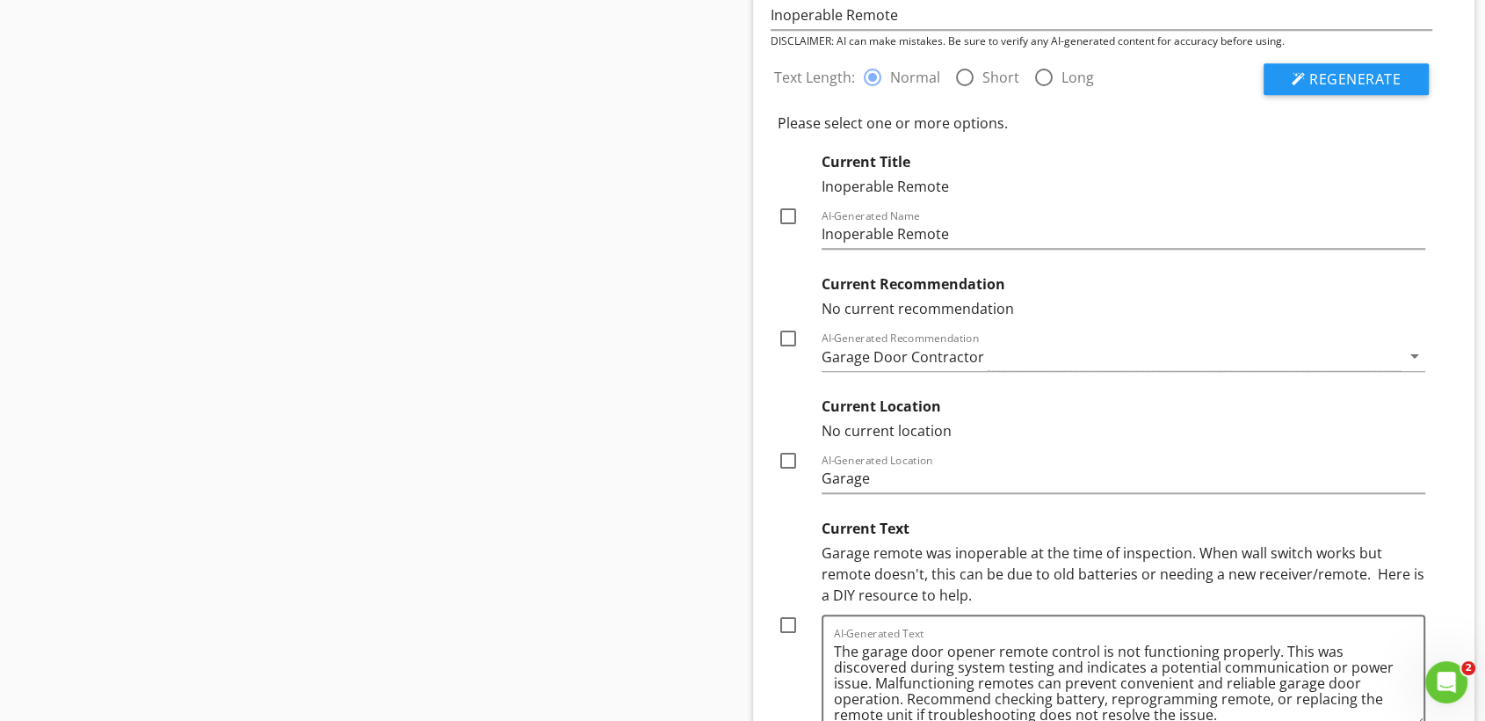
scroll to position [1460, 0]
click at [789, 324] on div at bounding box center [788, 338] width 30 height 30
checkbox input "true"
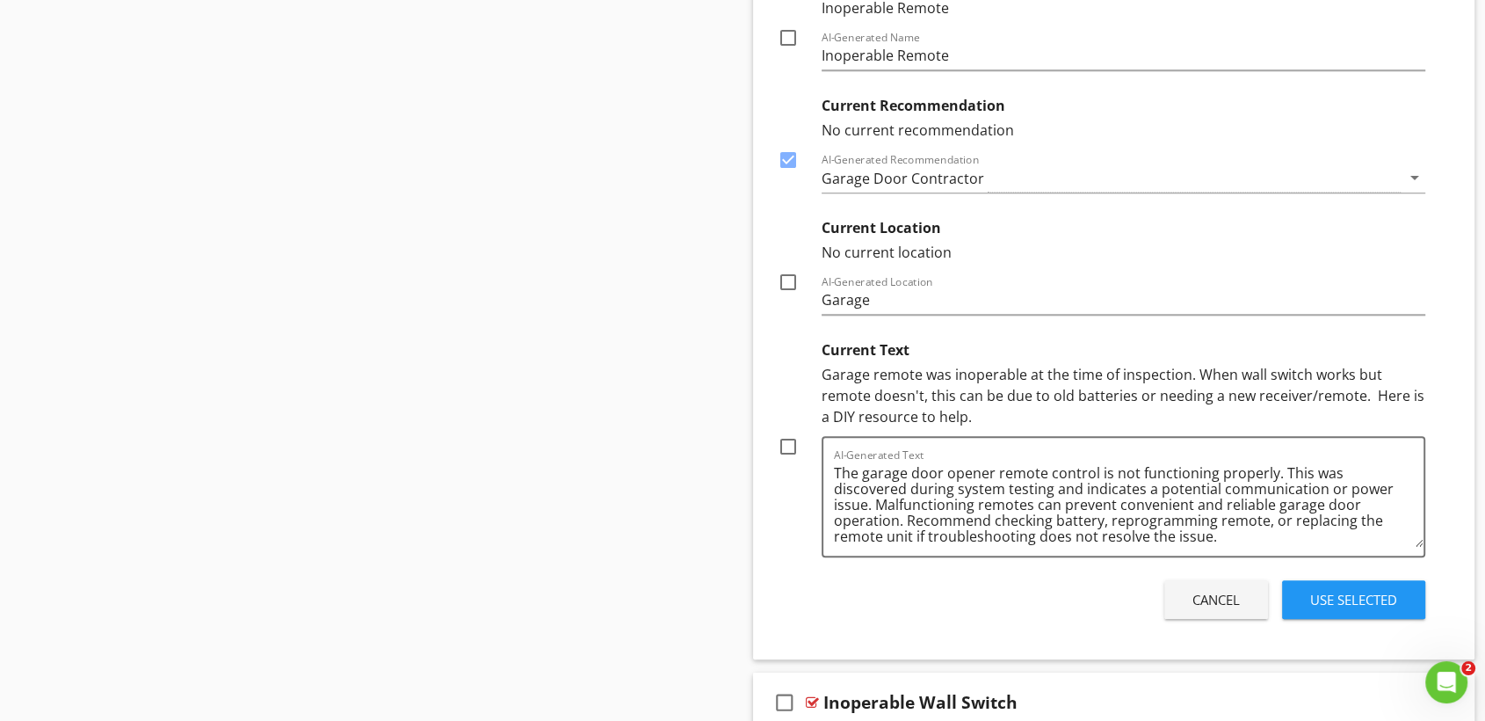
scroll to position [1638, 0]
click at [781, 279] on div at bounding box center [788, 281] width 30 height 30
checkbox input "true"
click at [782, 447] on div at bounding box center [788, 446] width 30 height 30
checkbox input "true"
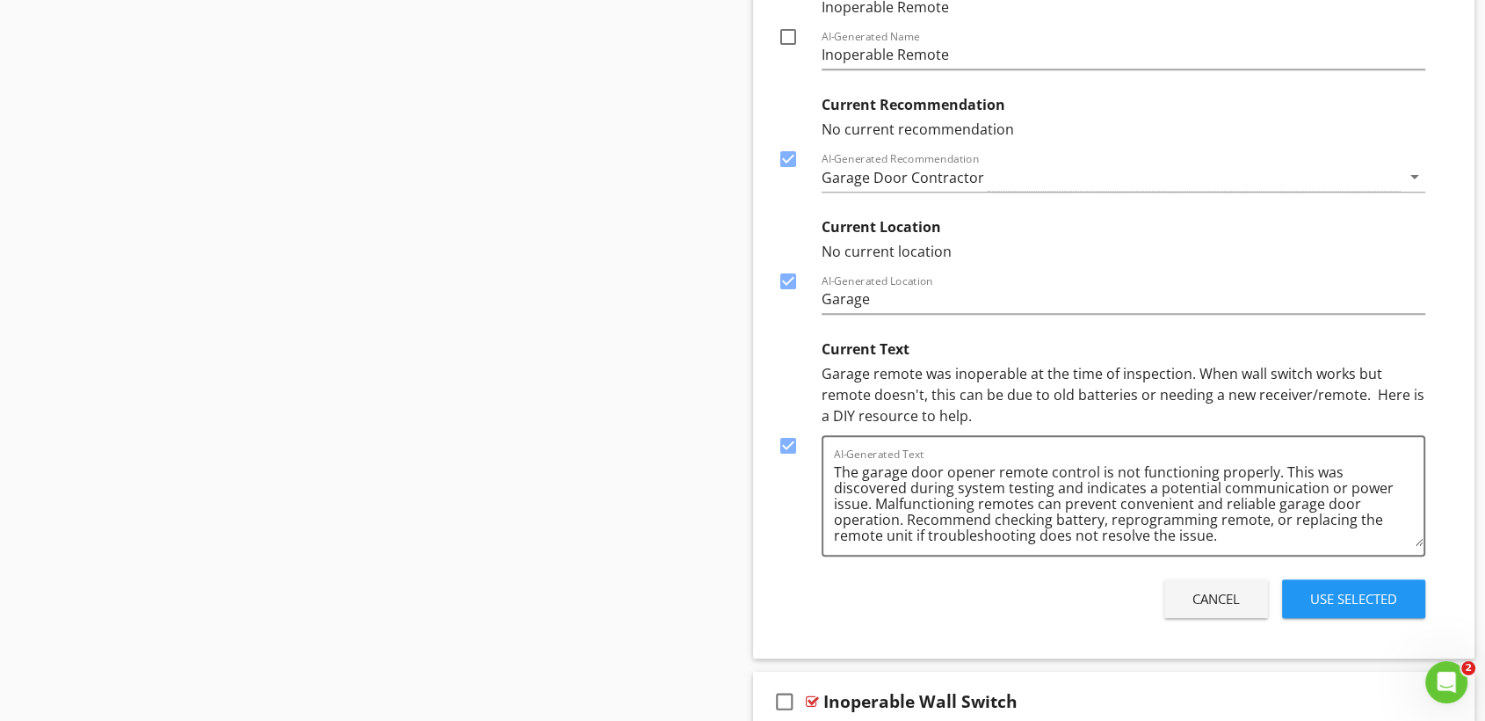
click at [1344, 592] on div "Use Selected" at bounding box center [1353, 599] width 87 height 20
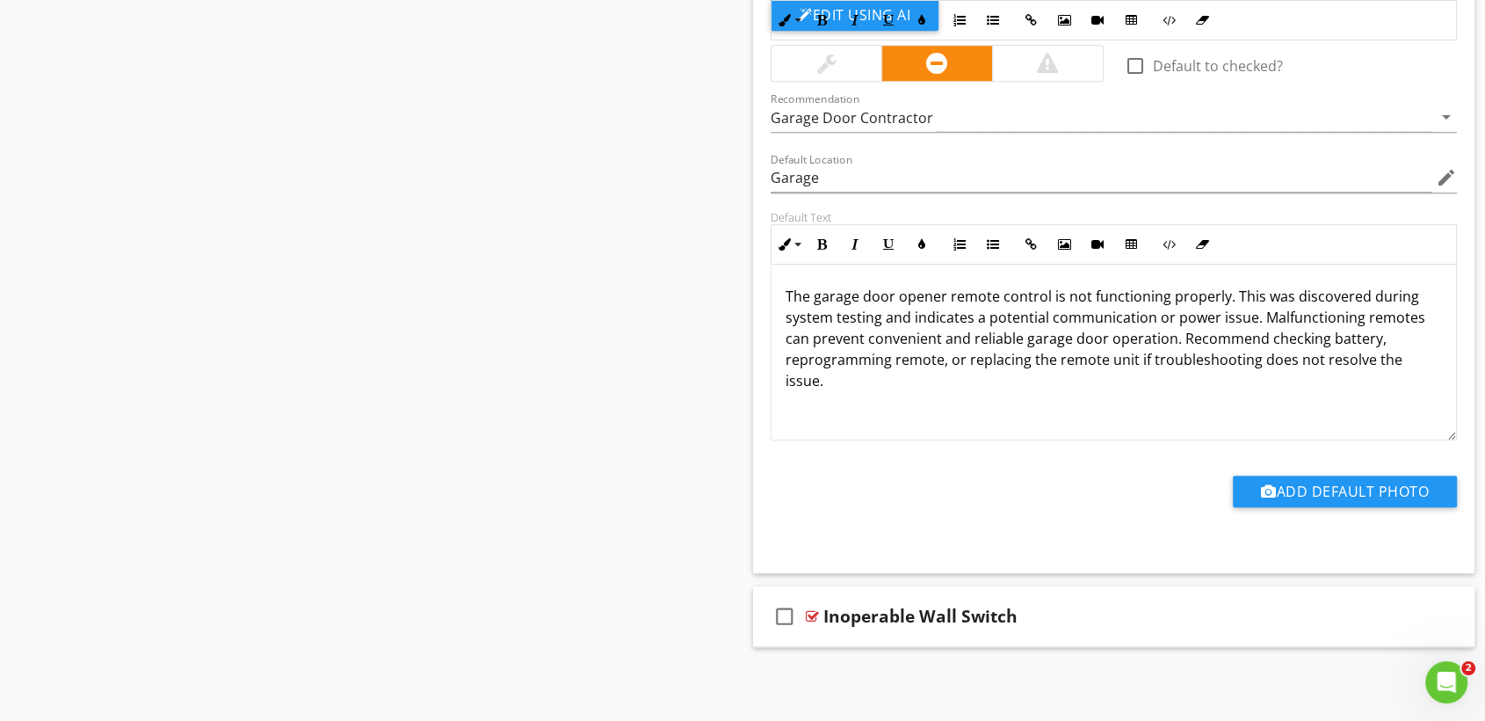
scroll to position [1088, 0]
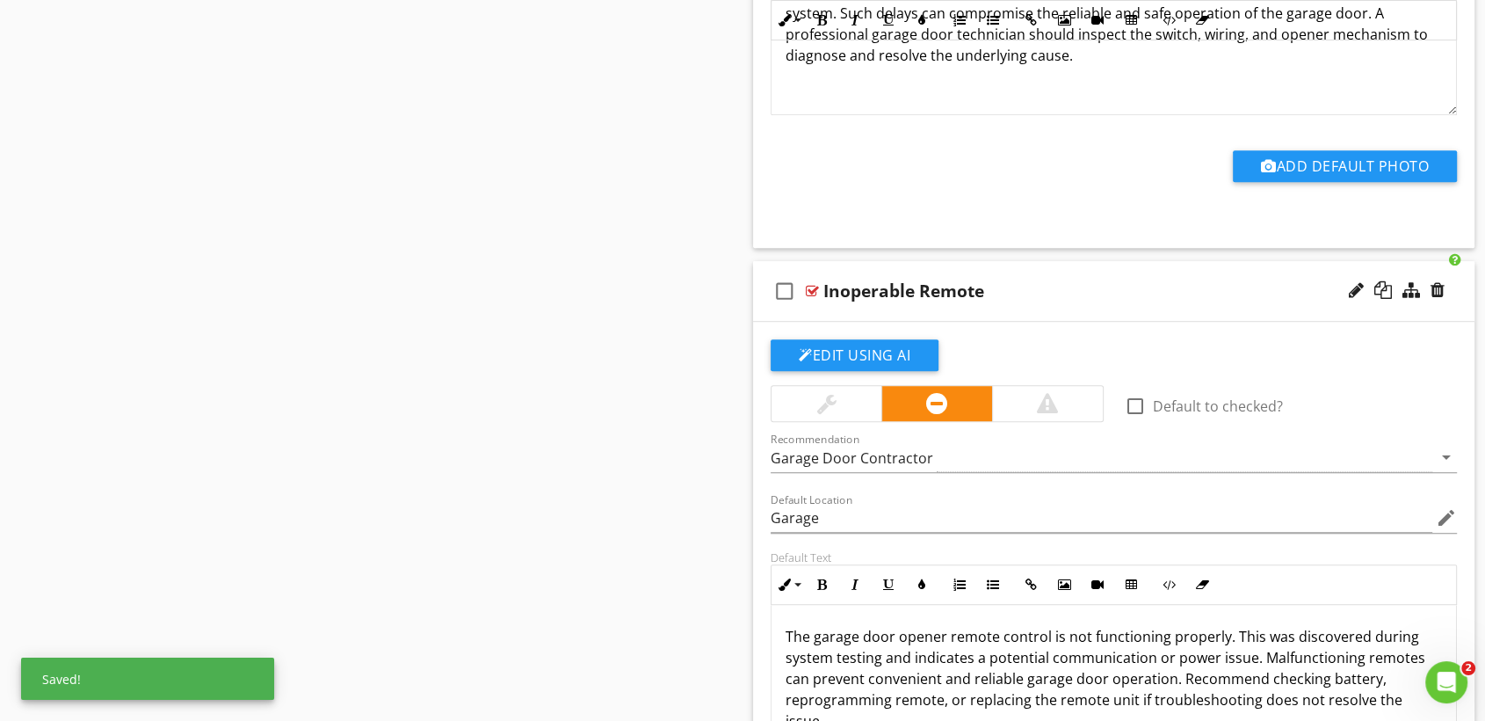
click at [1106, 288] on div "Inoperable Remote" at bounding box center [1081, 290] width 515 height 21
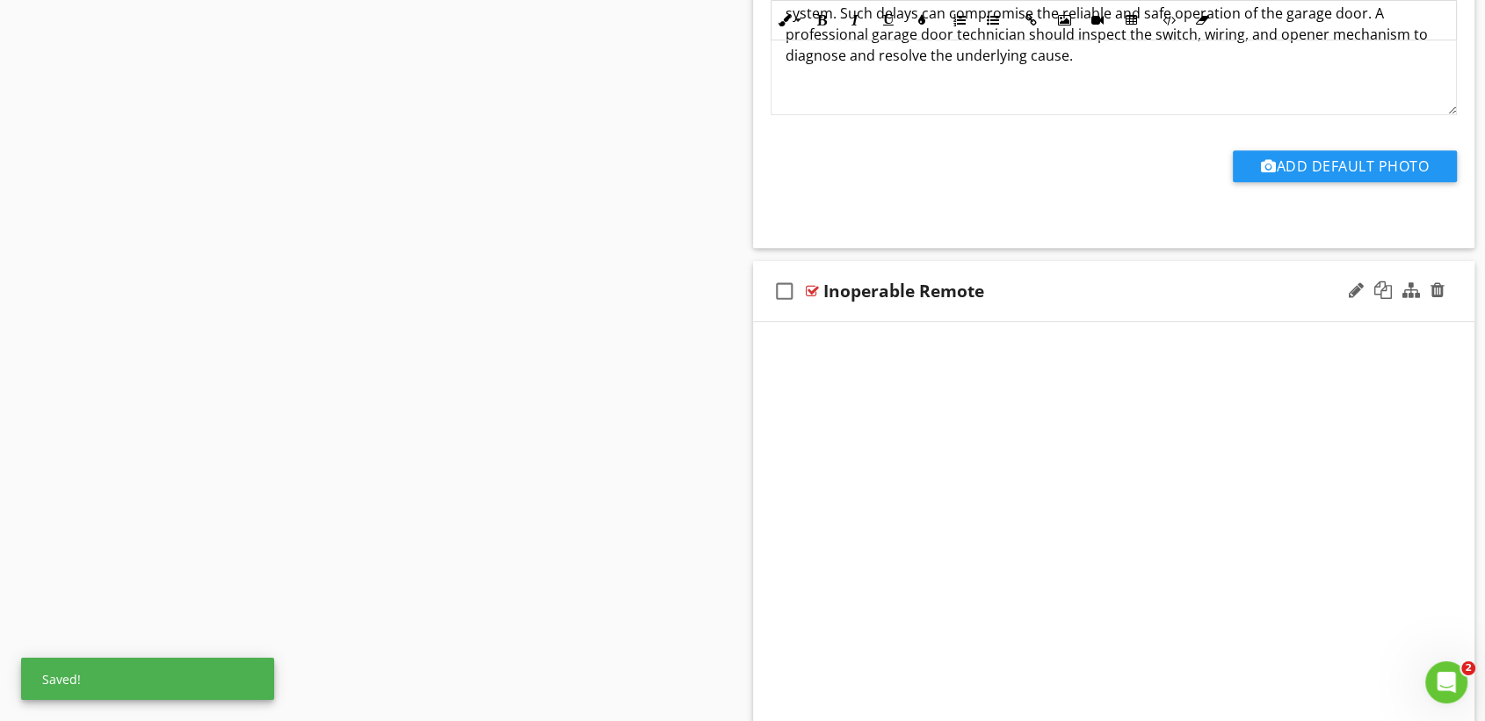
scroll to position [837, 0]
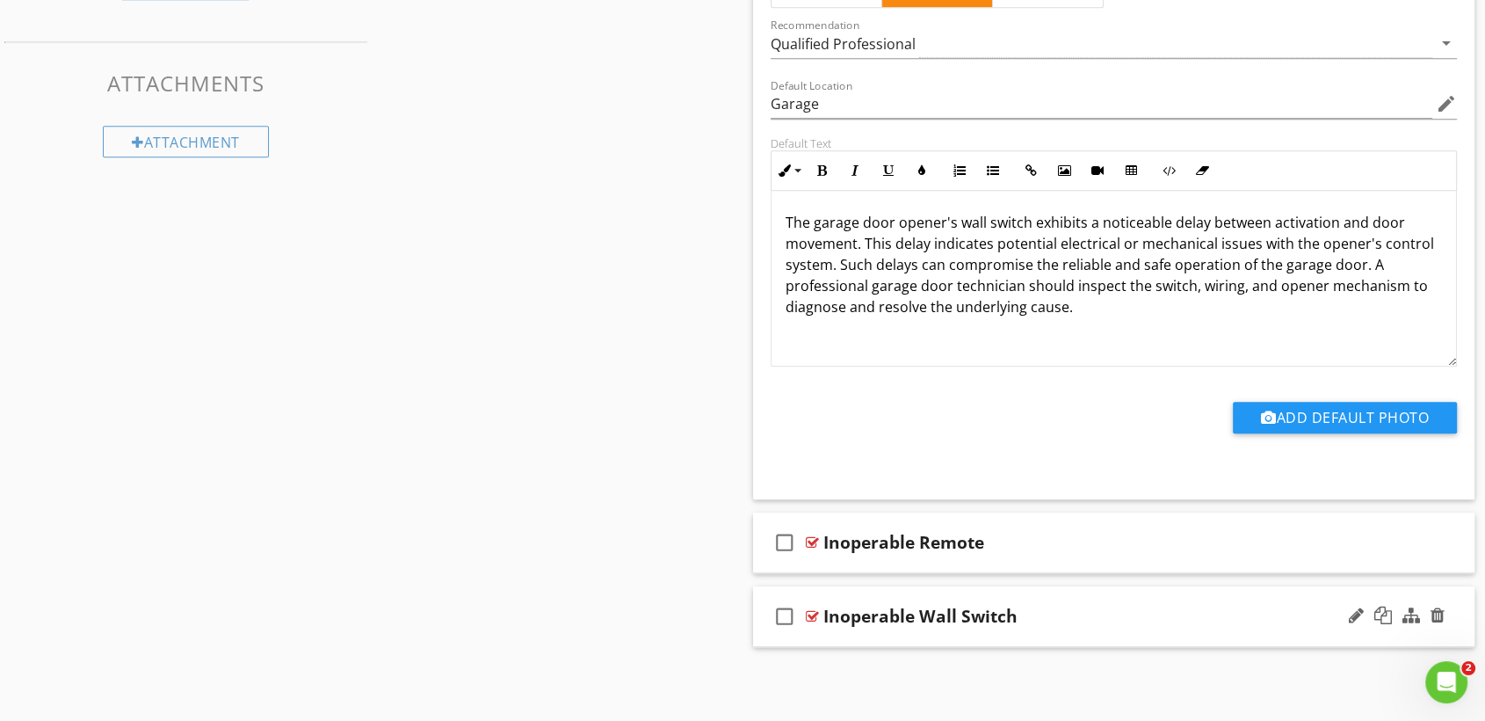
click at [1076, 613] on div "Inoperable Wall Switch" at bounding box center [1081, 616] width 515 height 21
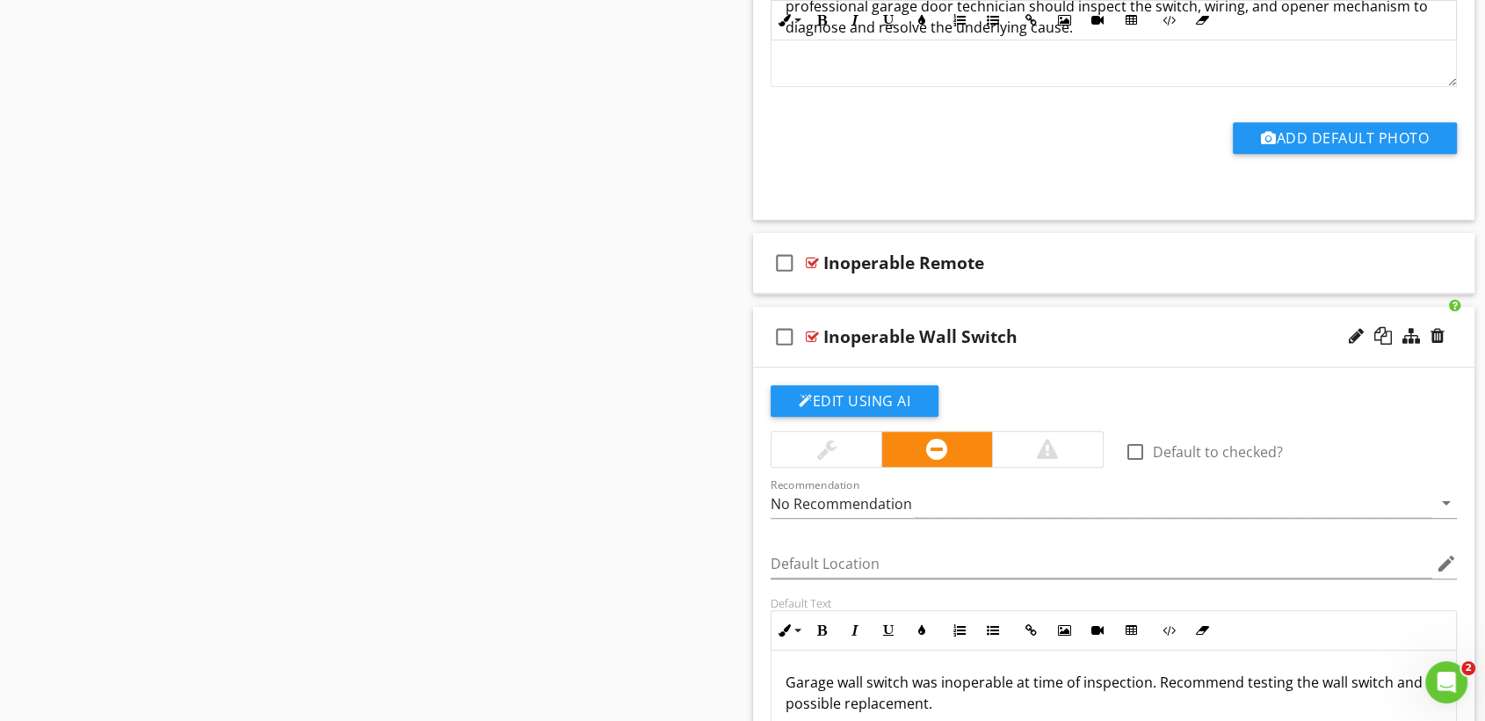
scroll to position [1125, 0]
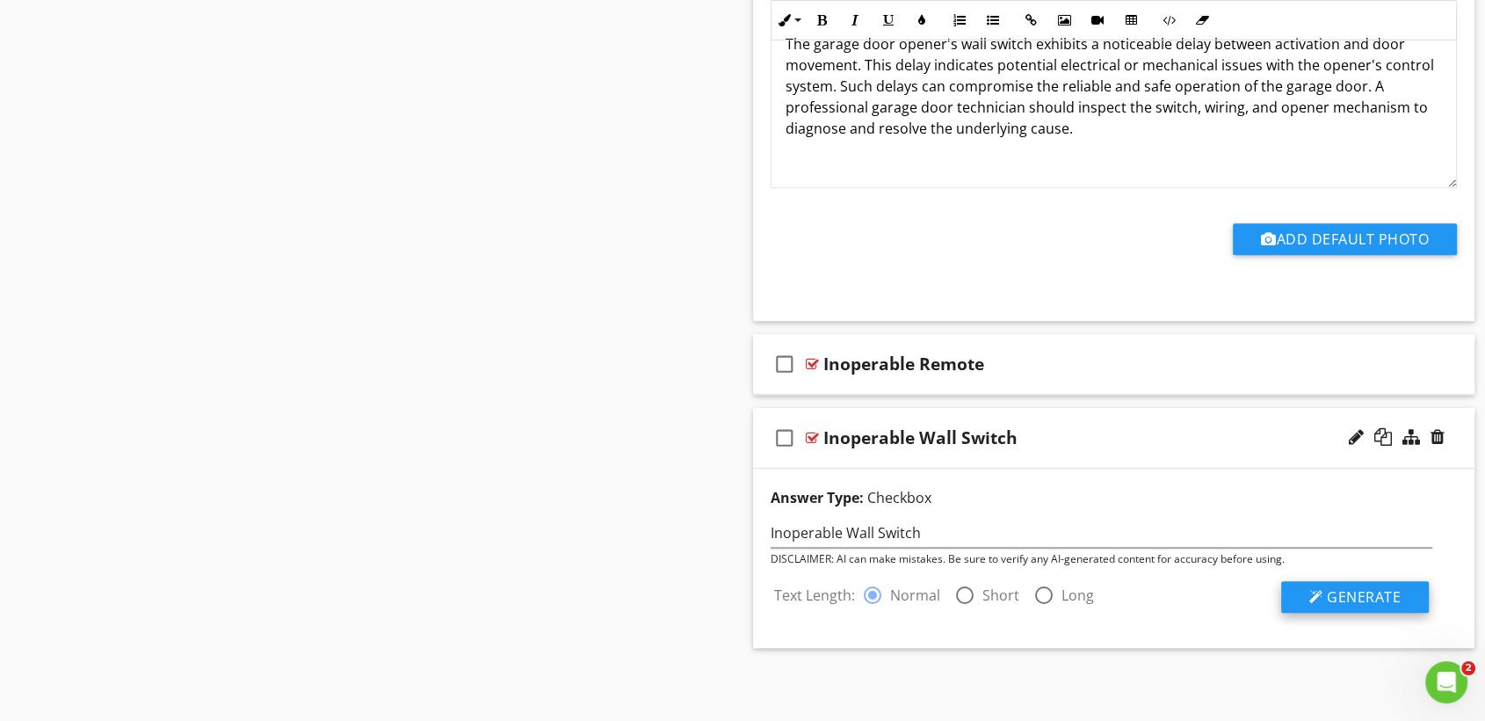
click at [1346, 597] on span "Generate" at bounding box center [1364, 596] width 74 height 19
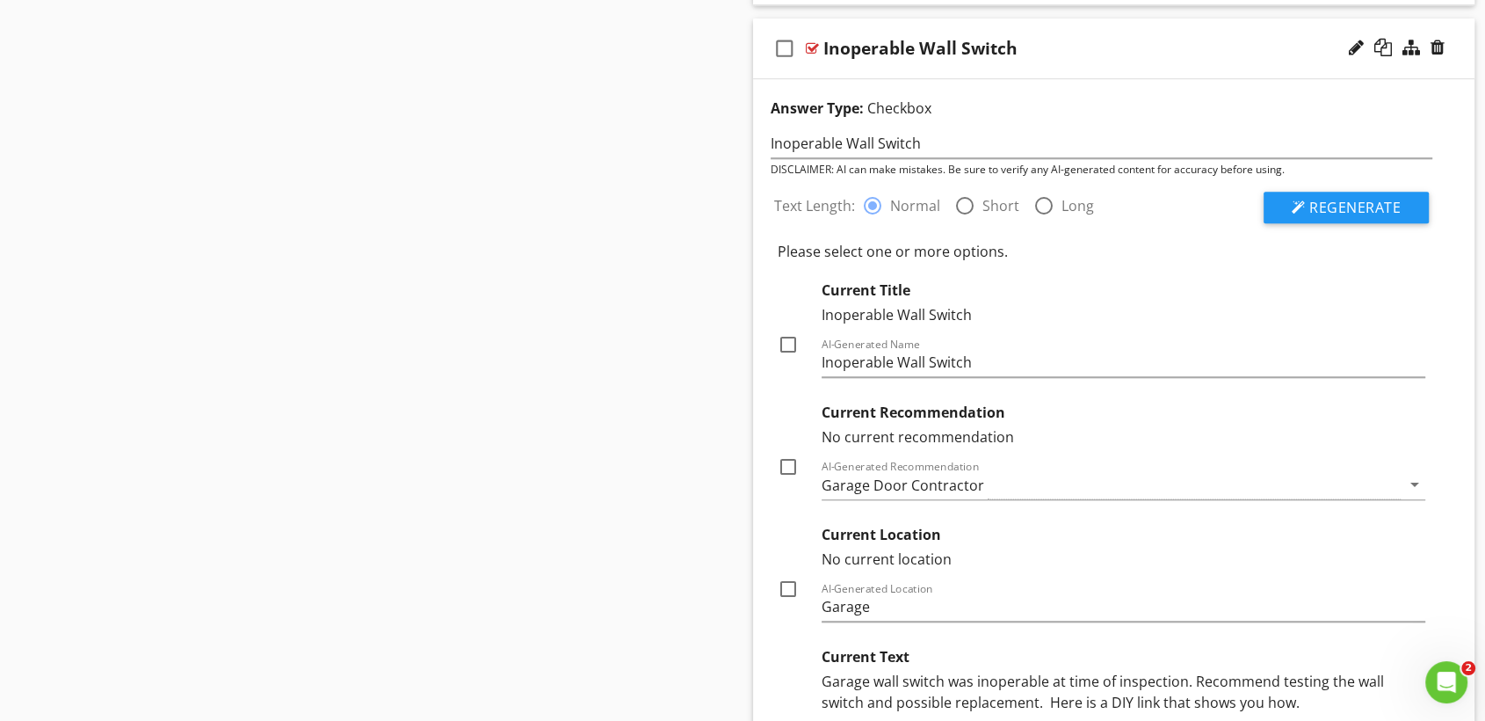
scroll to position [1438, 0]
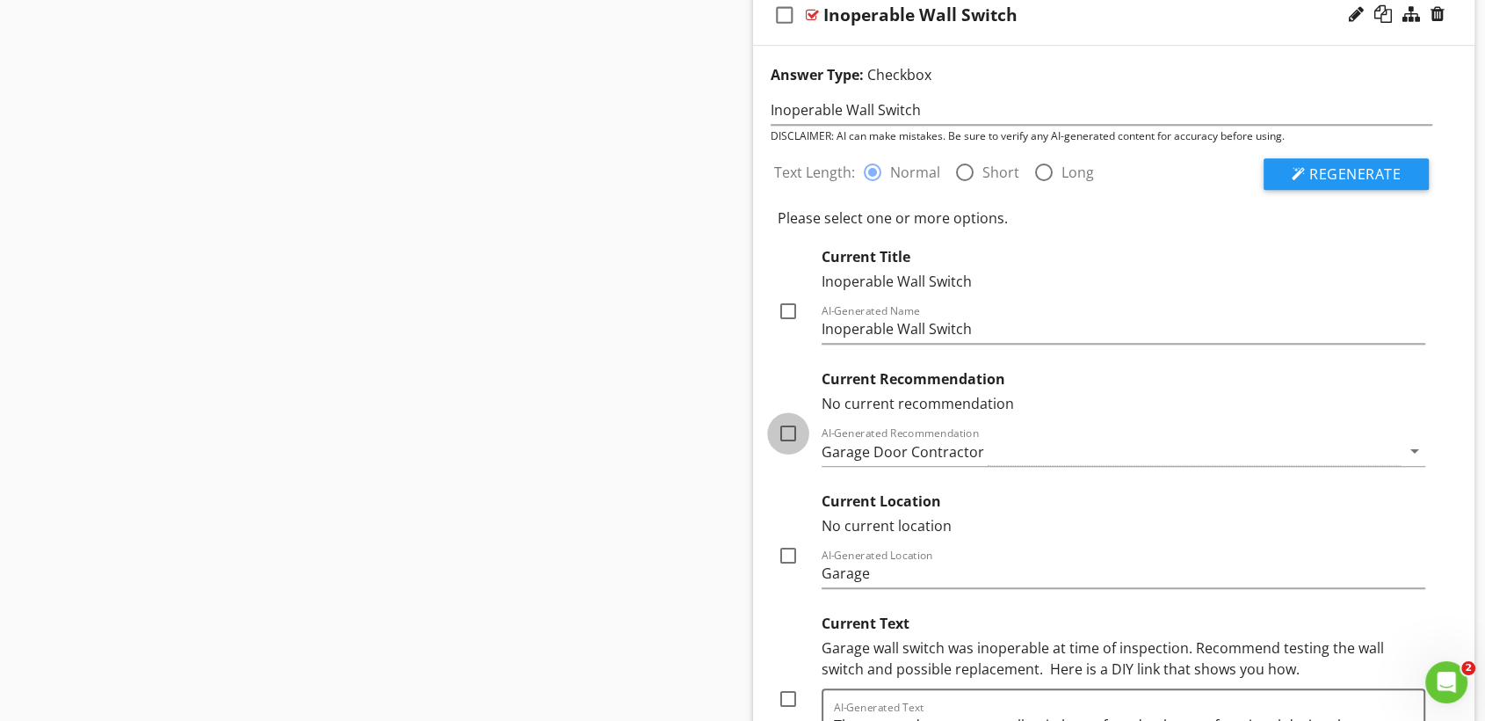
click at [788, 427] on div at bounding box center [788, 433] width 30 height 30
checkbox input "true"
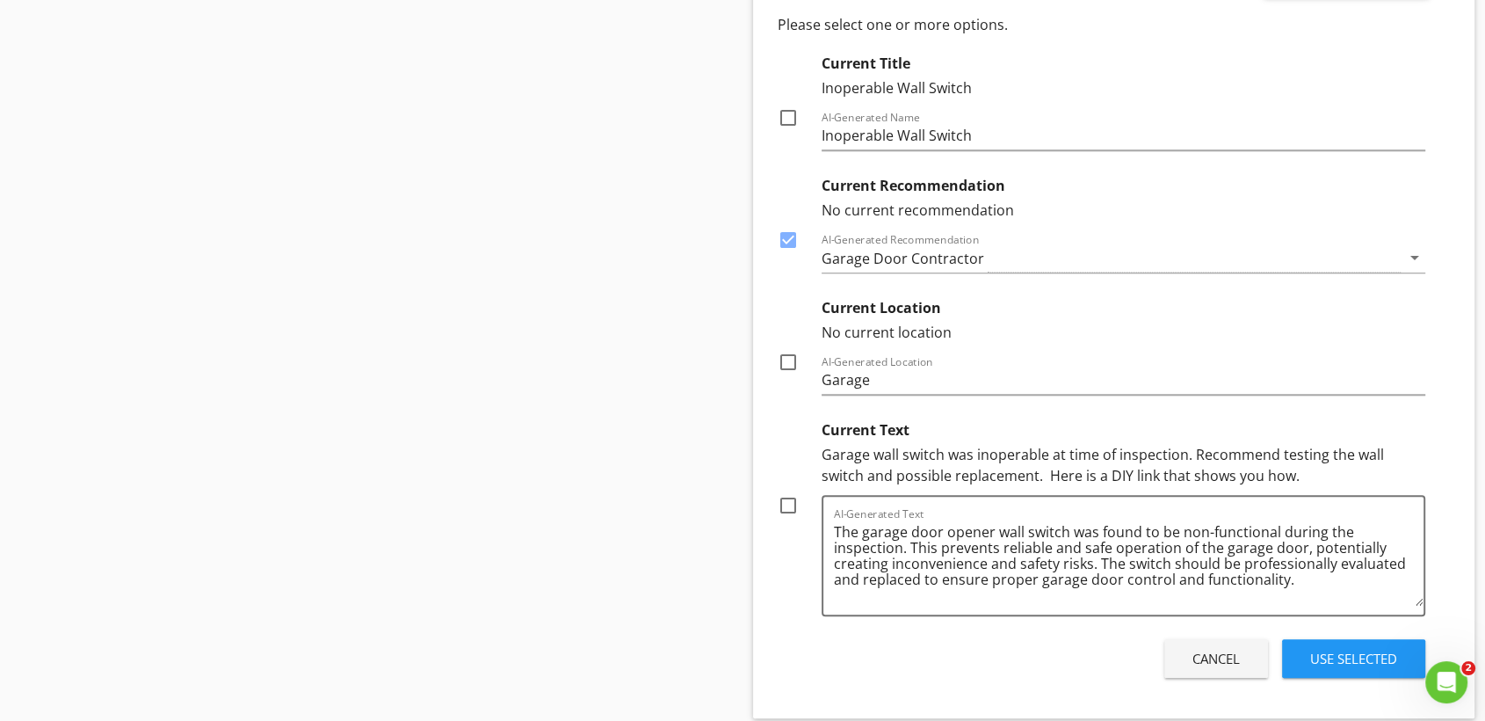
scroll to position [1632, 0]
click at [777, 360] on div at bounding box center [788, 361] width 30 height 30
checkbox input "true"
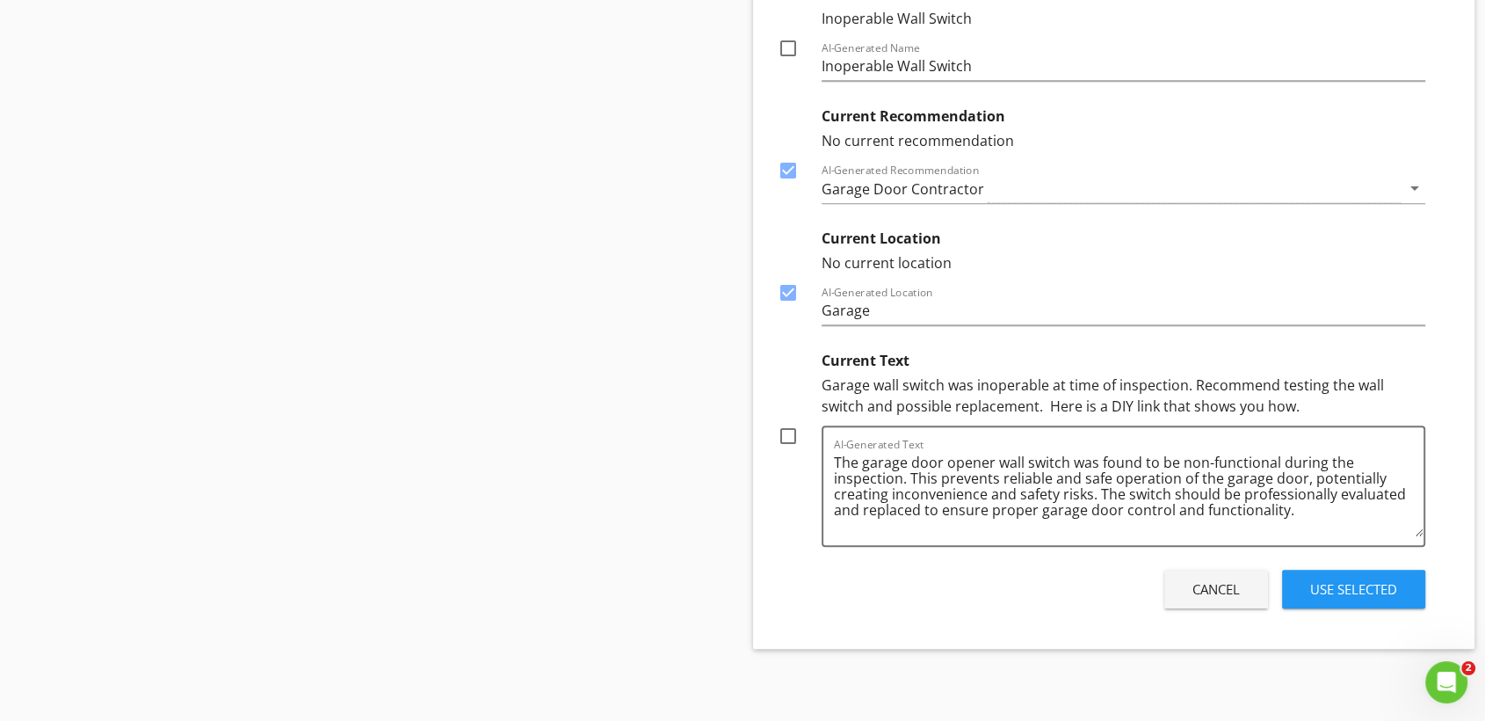
scroll to position [1702, 0]
click at [791, 422] on div at bounding box center [788, 435] width 30 height 30
checkbox input "true"
click at [1357, 585] on div "Use Selected" at bounding box center [1353, 588] width 87 height 20
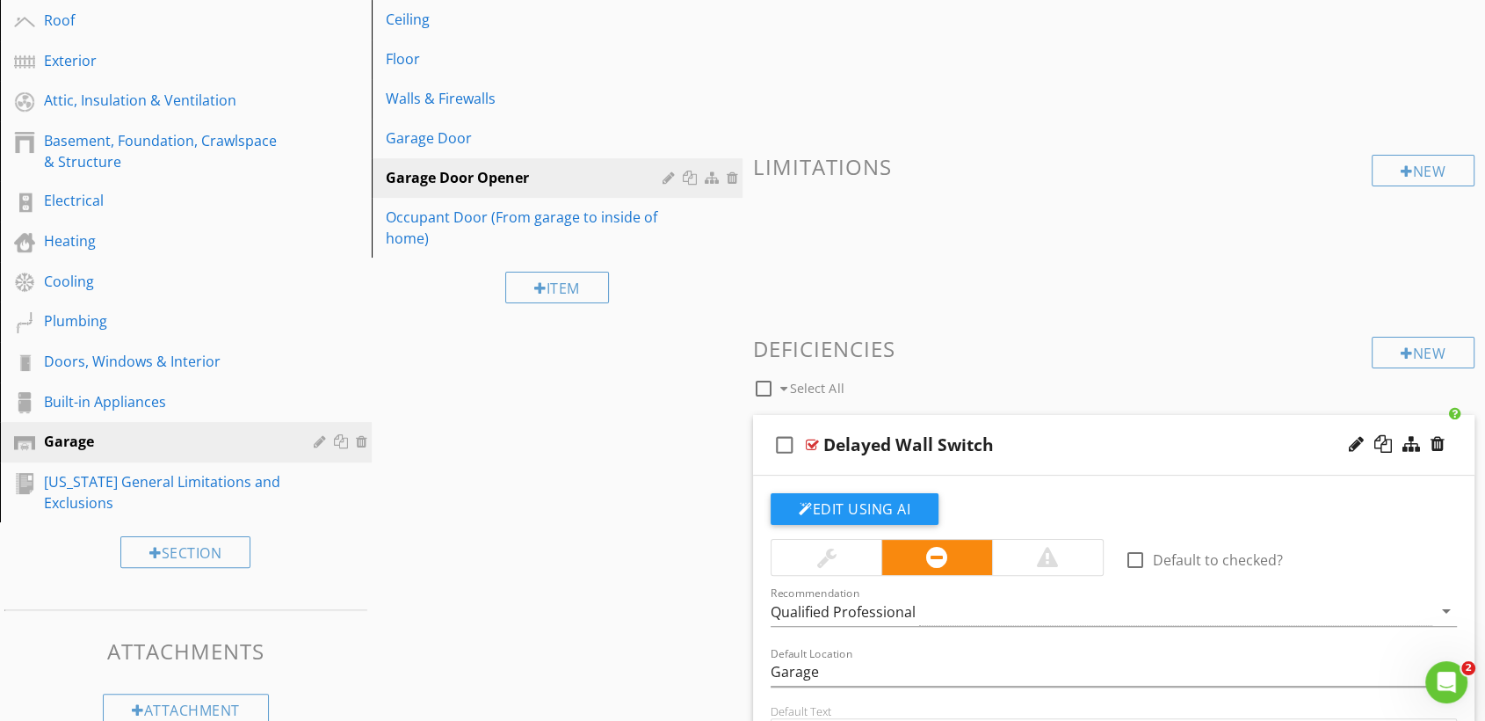
scroll to position [0, 0]
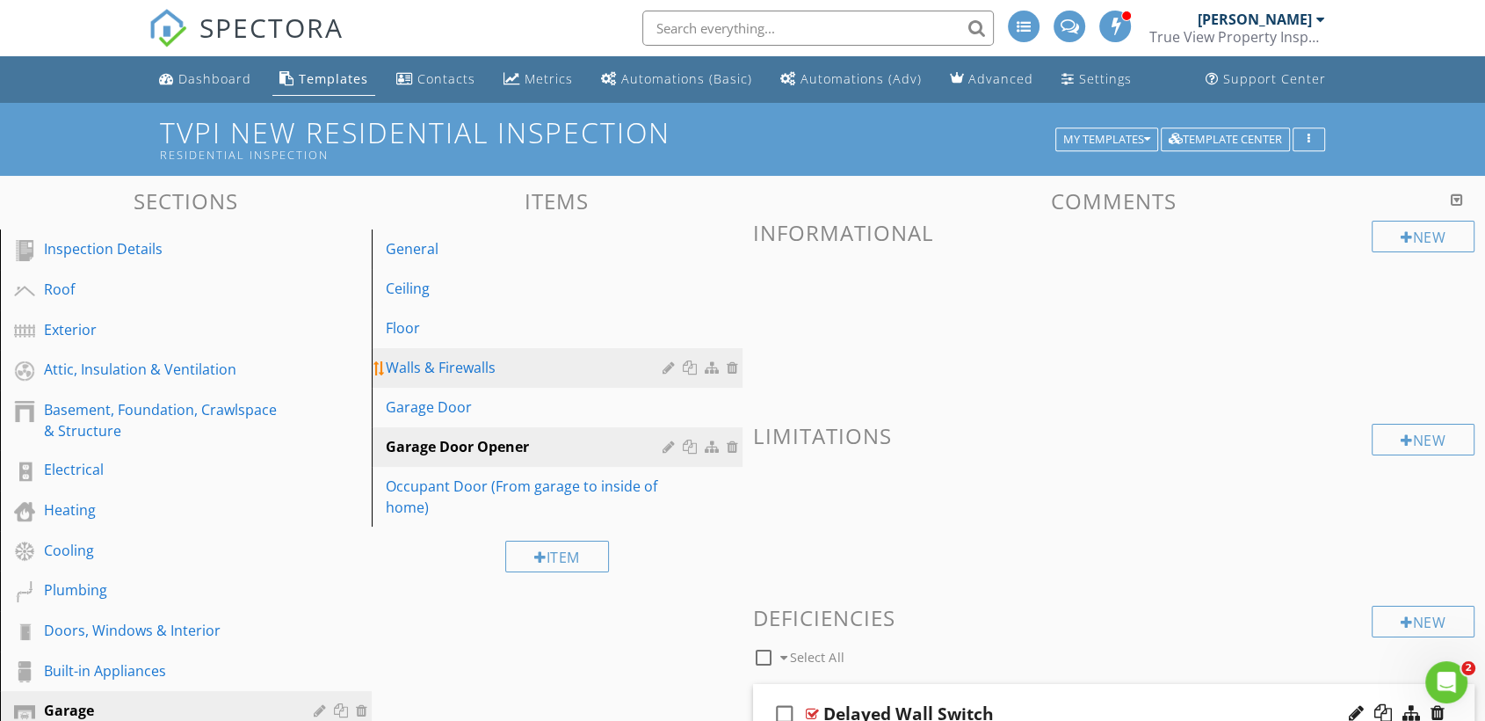
click at [456, 357] on div "Walls & Firewalls" at bounding box center [527, 367] width 283 height 21
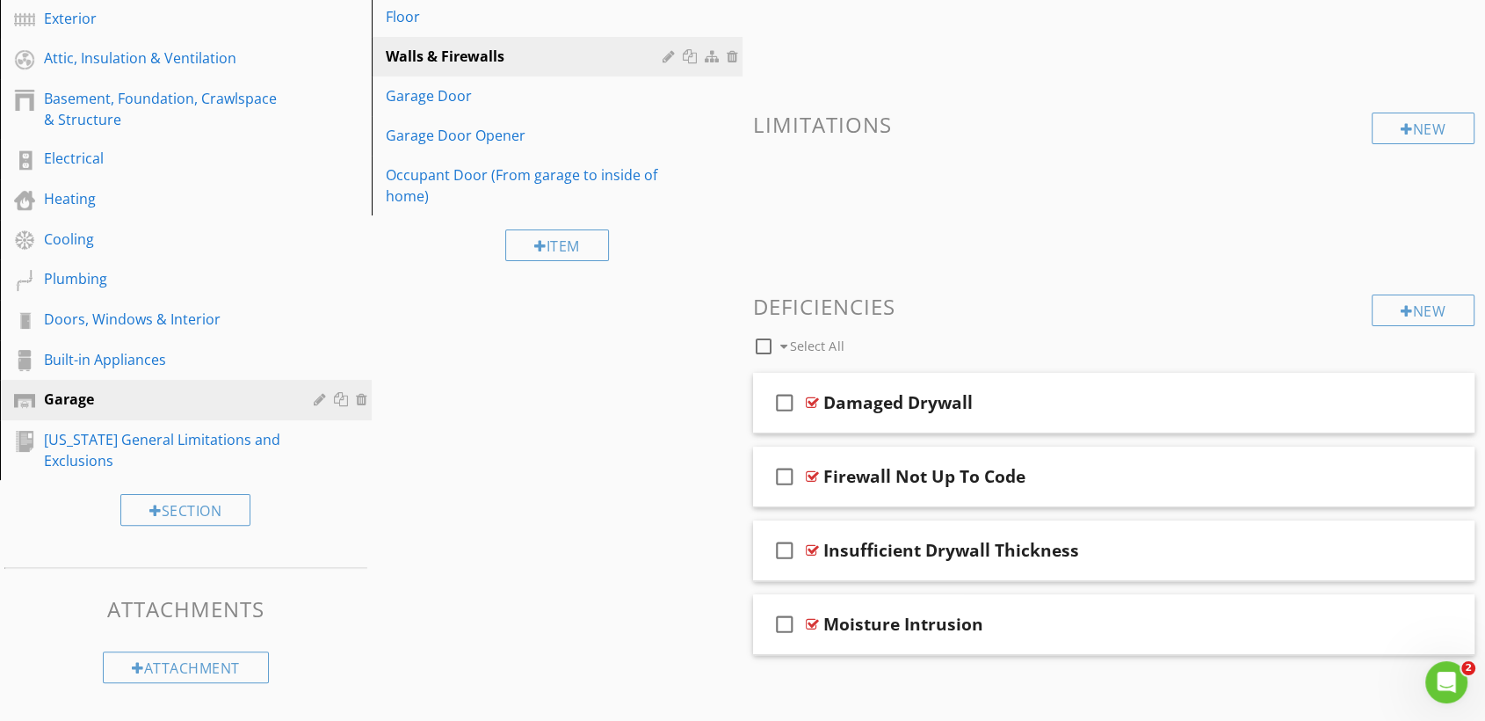
scroll to position [319, 0]
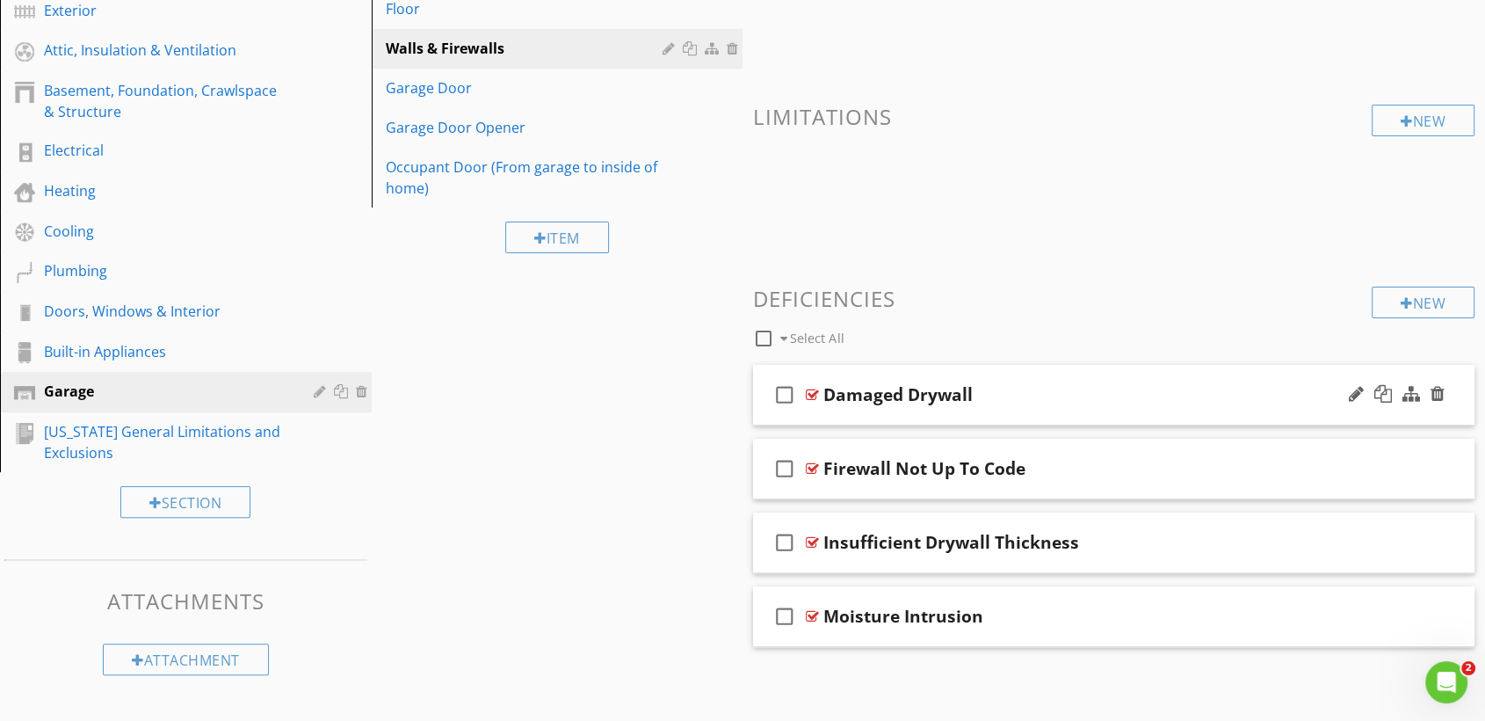
click at [1044, 401] on div "Damaged Drywall" at bounding box center [1081, 394] width 515 height 21
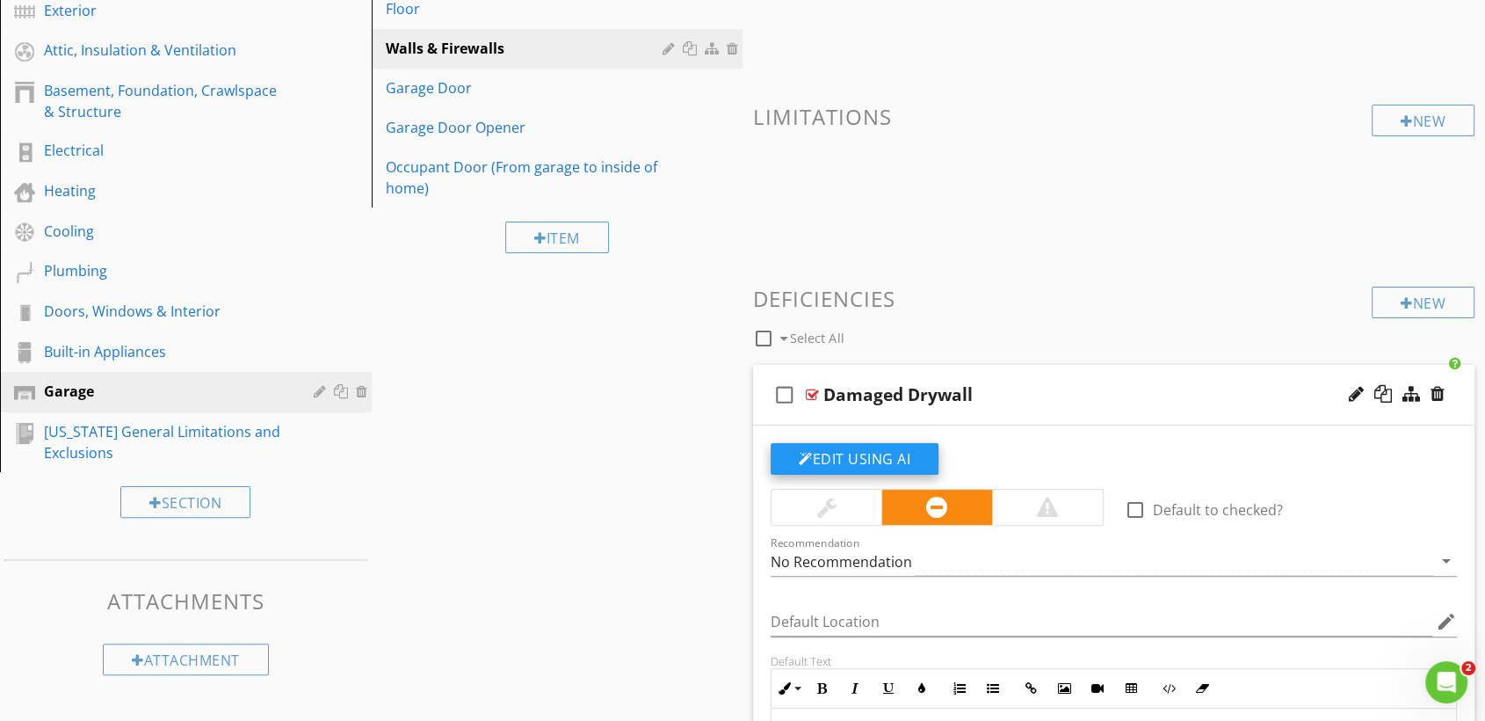
click at [855, 459] on button "Edit Using AI" at bounding box center [855, 459] width 168 height 32
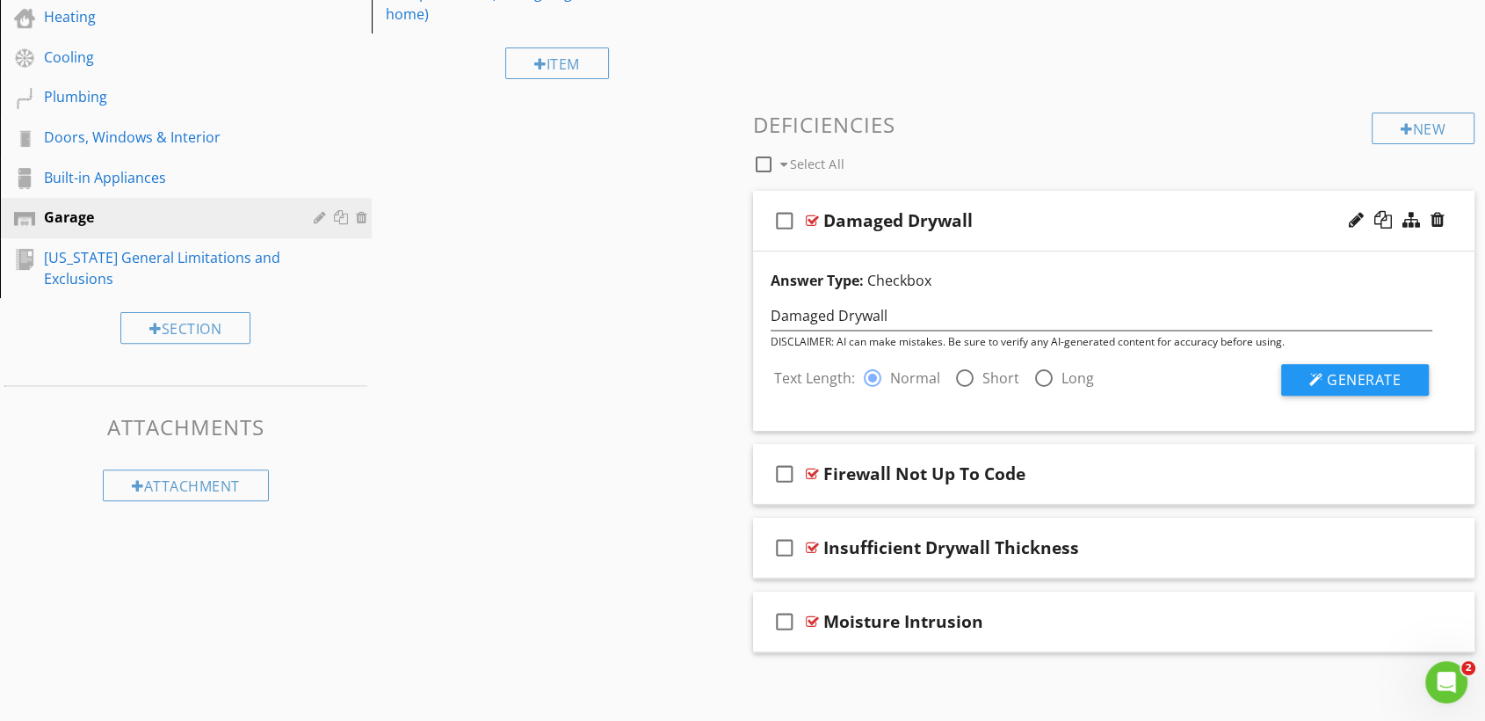
scroll to position [498, 0]
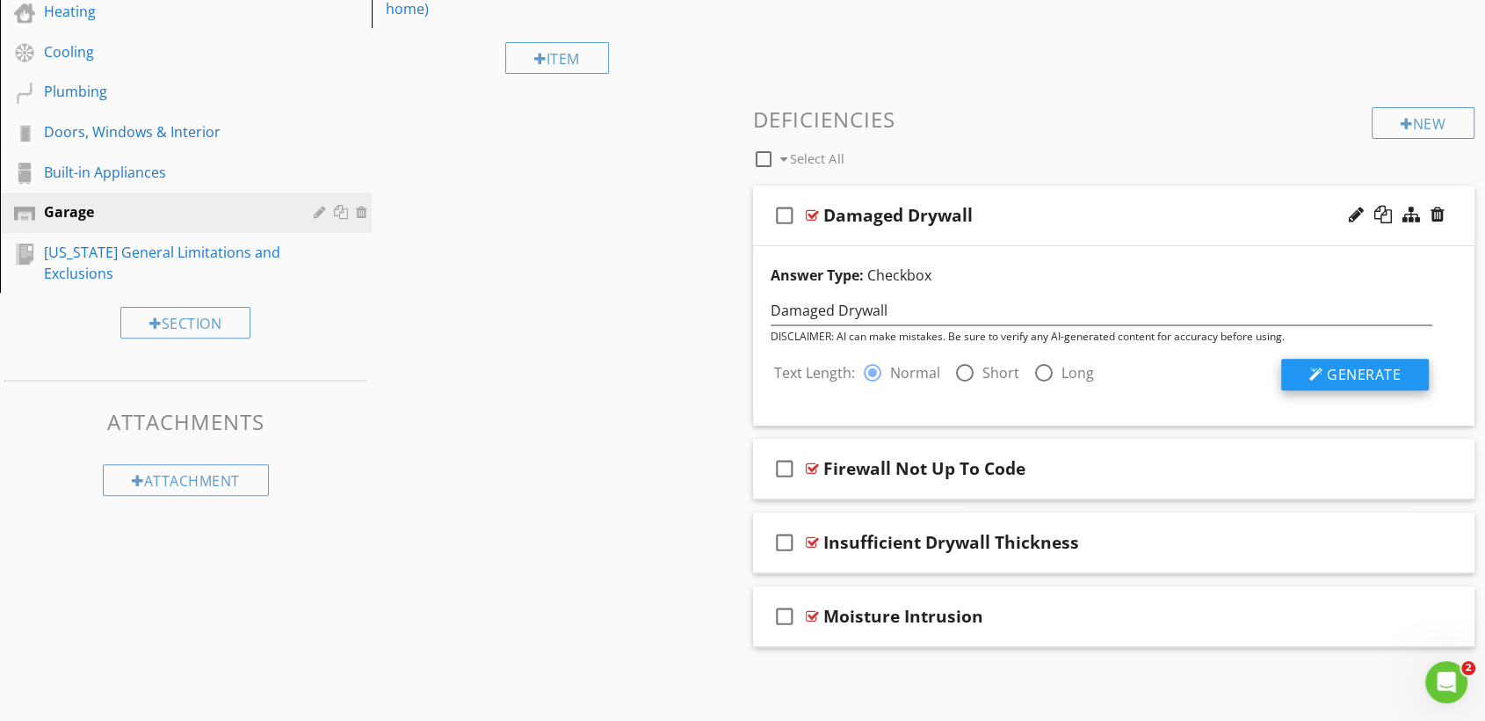
click at [1346, 374] on span "Generate" at bounding box center [1364, 374] width 74 height 19
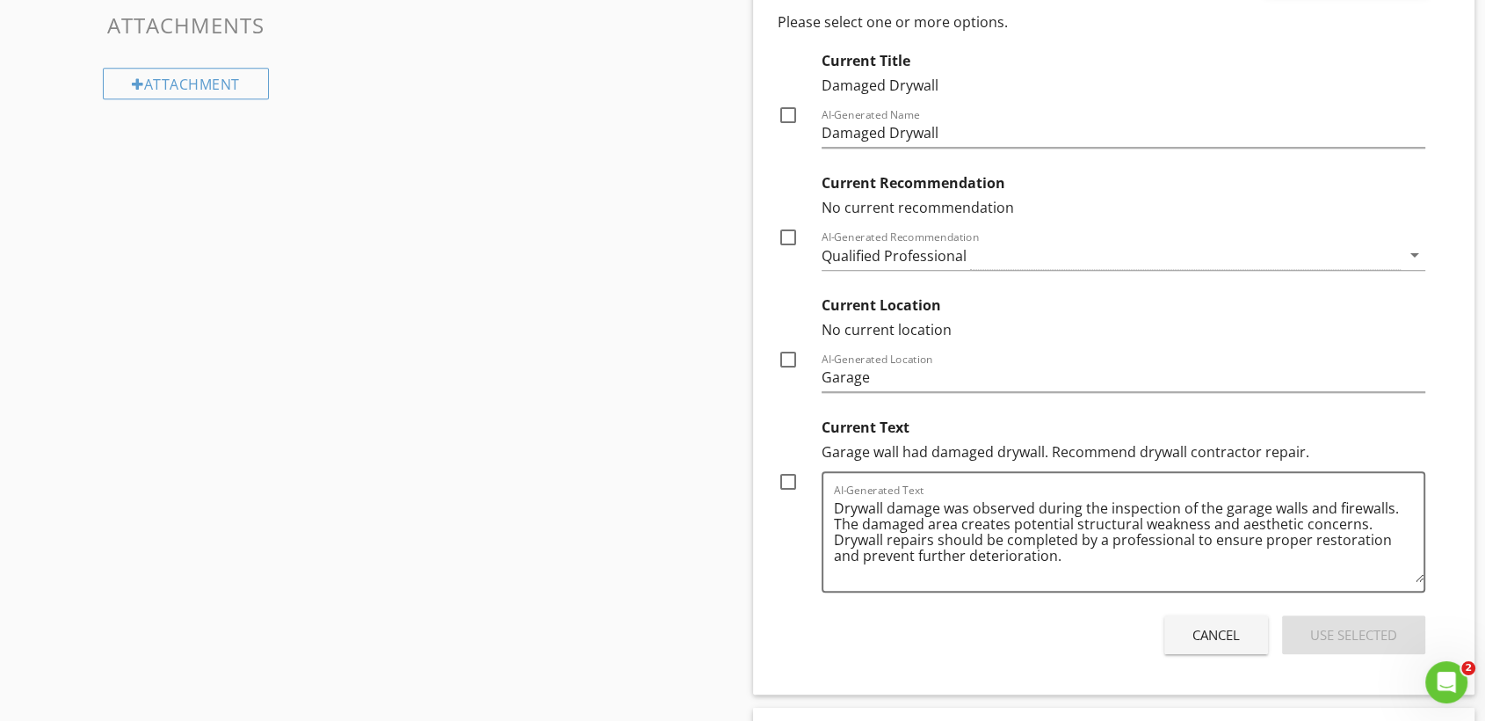
scroll to position [897, 0]
click at [792, 479] on div at bounding box center [788, 480] width 30 height 30
checkbox input "true"
click at [783, 363] on div at bounding box center [788, 358] width 30 height 30
checkbox input "true"
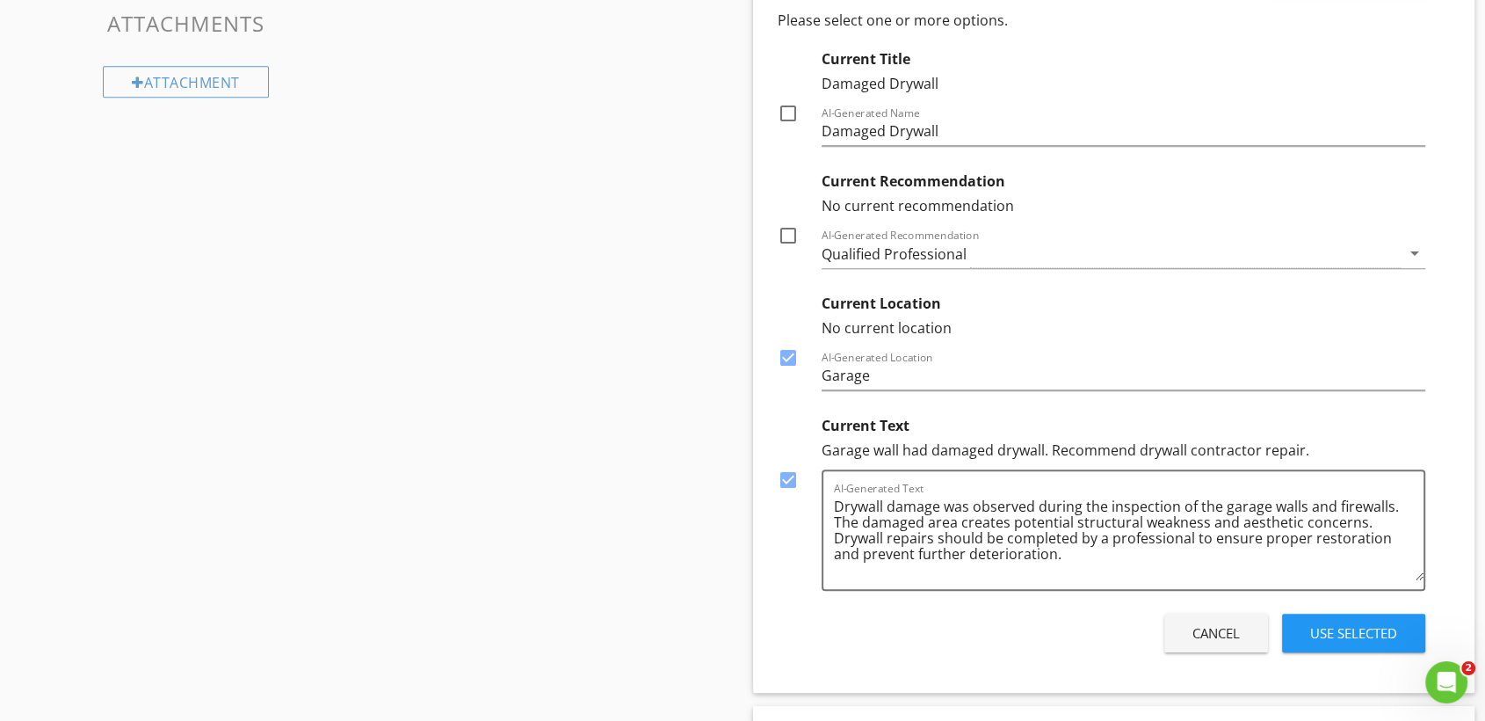
click at [787, 233] on div at bounding box center [788, 236] width 30 height 30
checkbox input "true"
click at [1332, 626] on div "Use Selected" at bounding box center [1353, 633] width 87 height 20
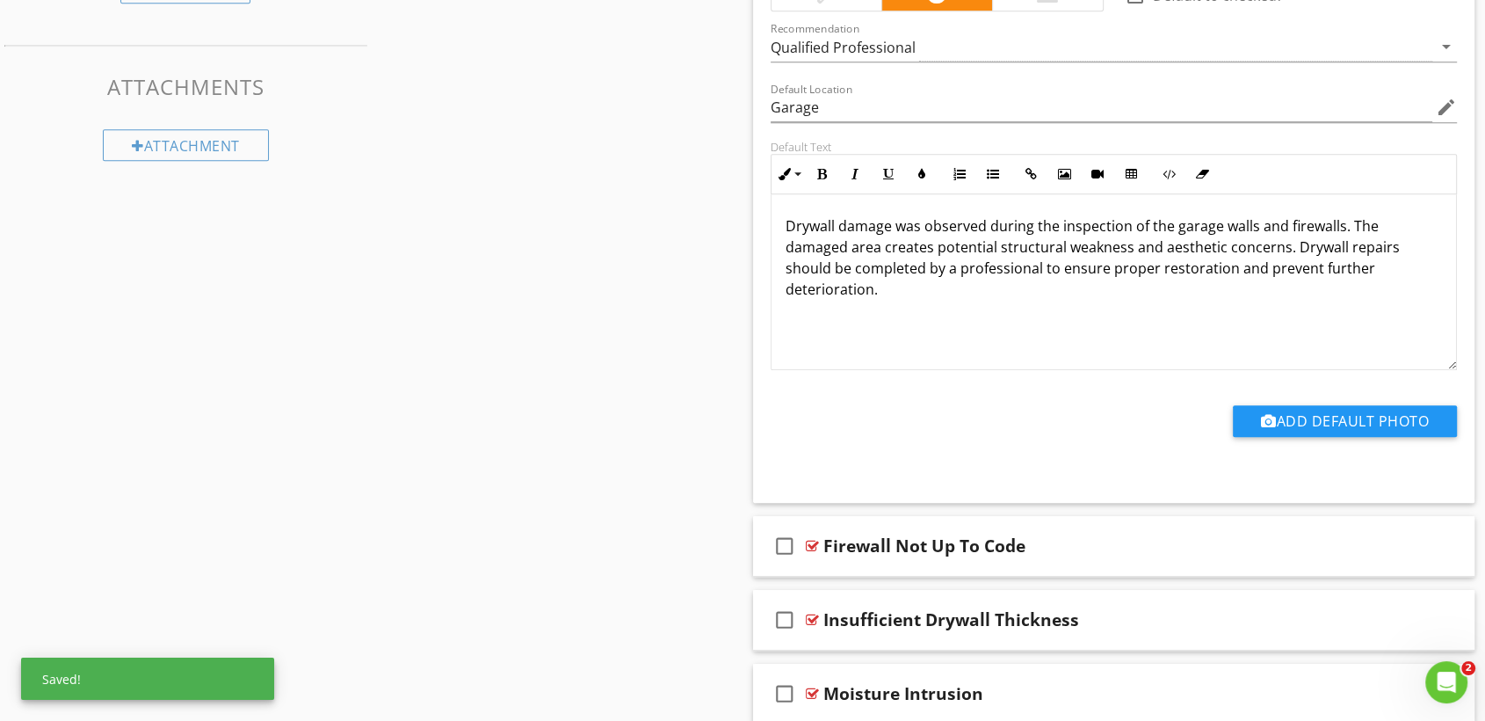
scroll to position [910, 0]
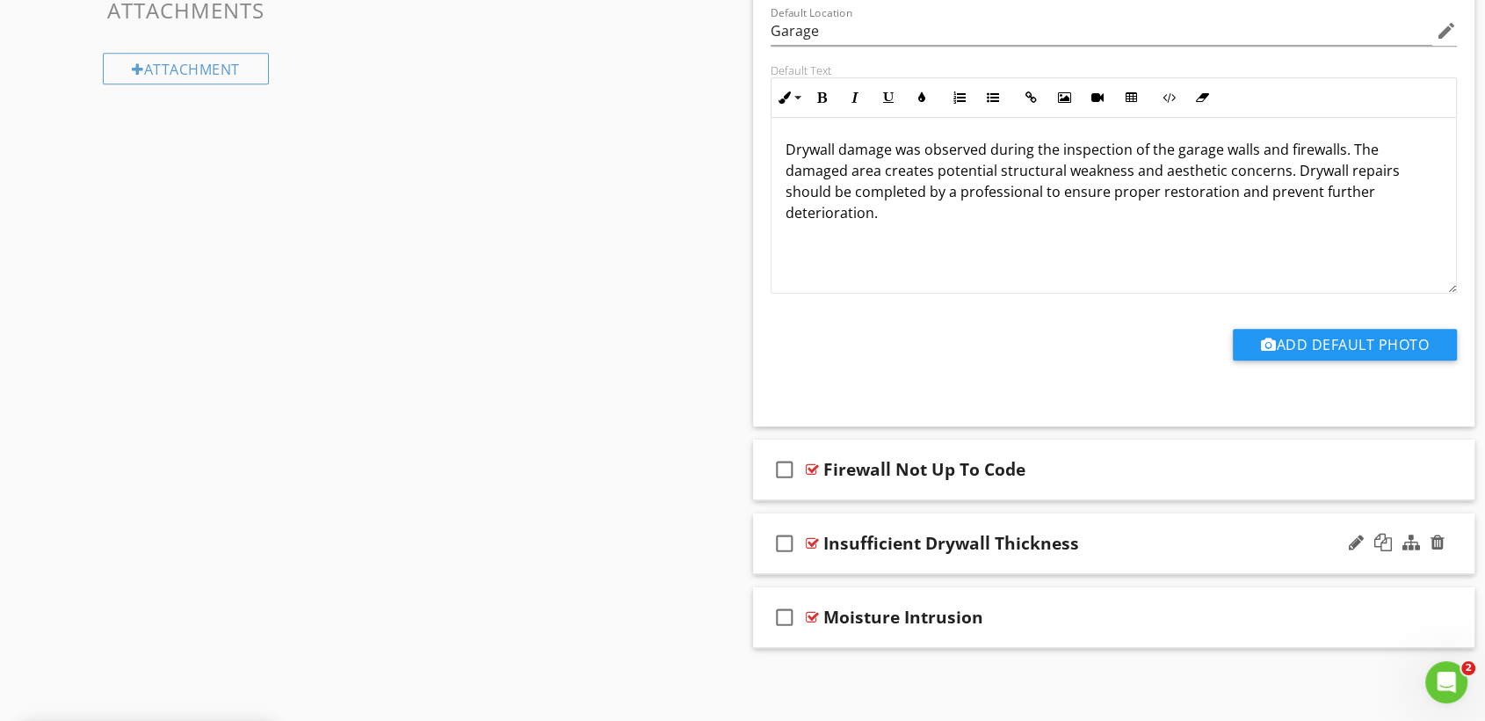
click at [1129, 536] on div "Insufficient Drywall Thickness" at bounding box center [1081, 543] width 515 height 21
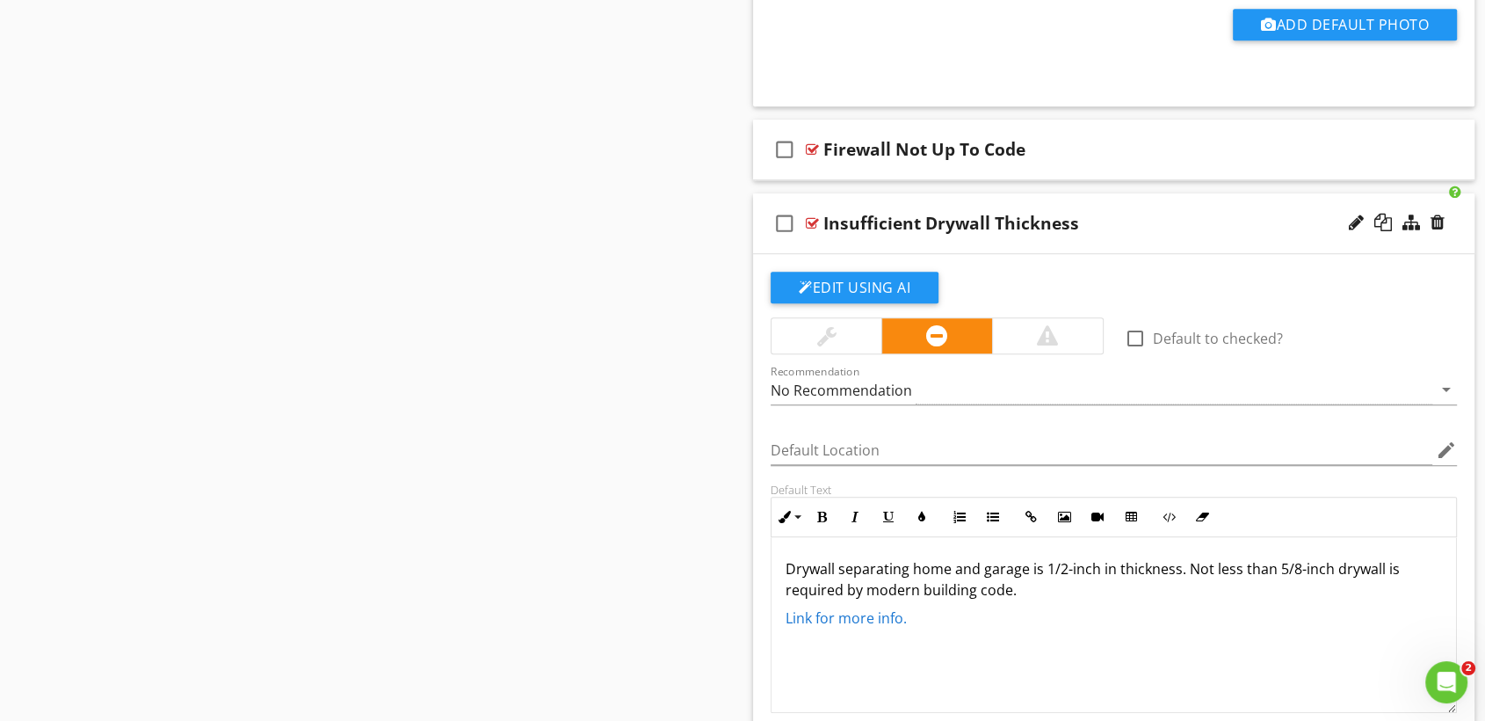
scroll to position [1274, 0]
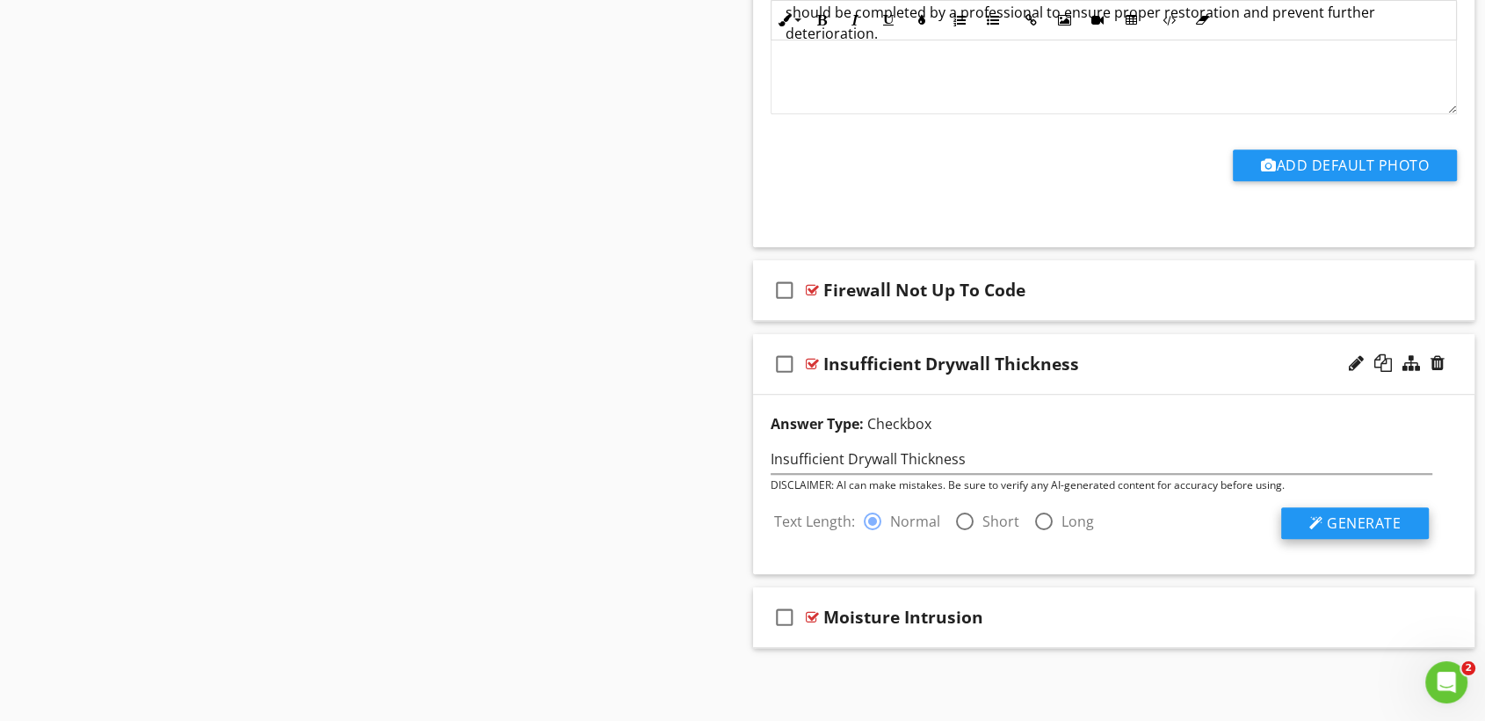
click at [1367, 517] on span "Generate" at bounding box center [1364, 522] width 74 height 19
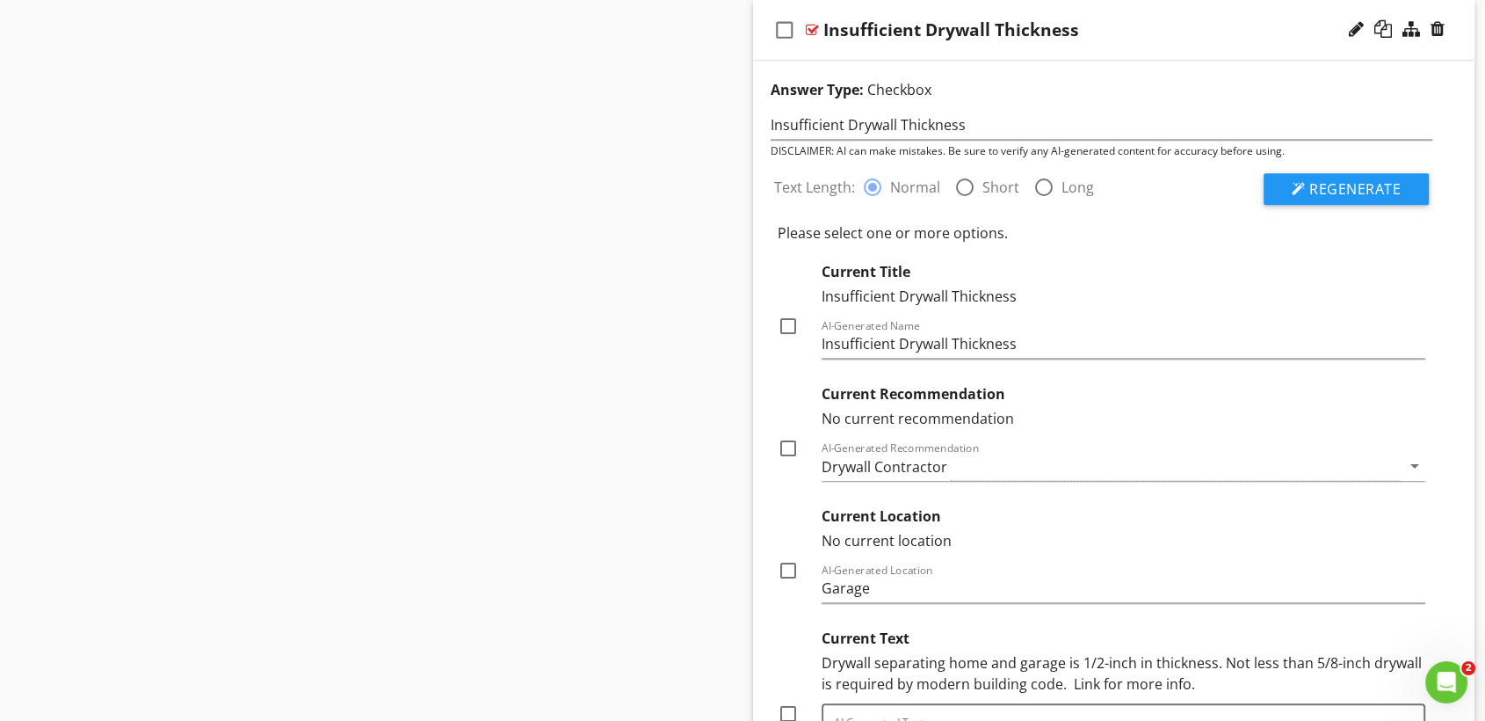
scroll to position [1424, 0]
click at [785, 444] on div at bounding box center [788, 447] width 30 height 30
checkbox input "true"
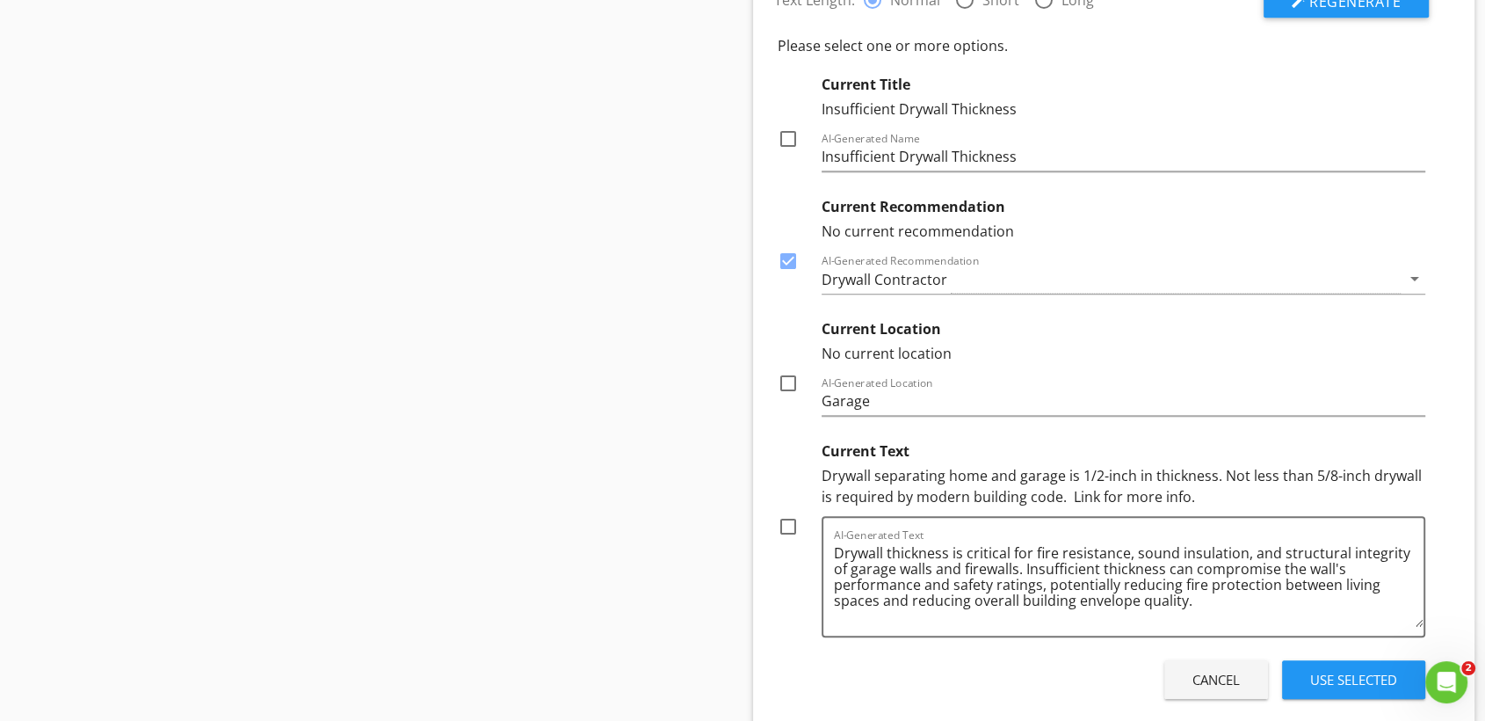
scroll to position [1612, 0]
click at [782, 377] on div at bounding box center [788, 382] width 30 height 30
checkbox input "true"
click at [1356, 679] on div "Use Selected" at bounding box center [1353, 678] width 87 height 20
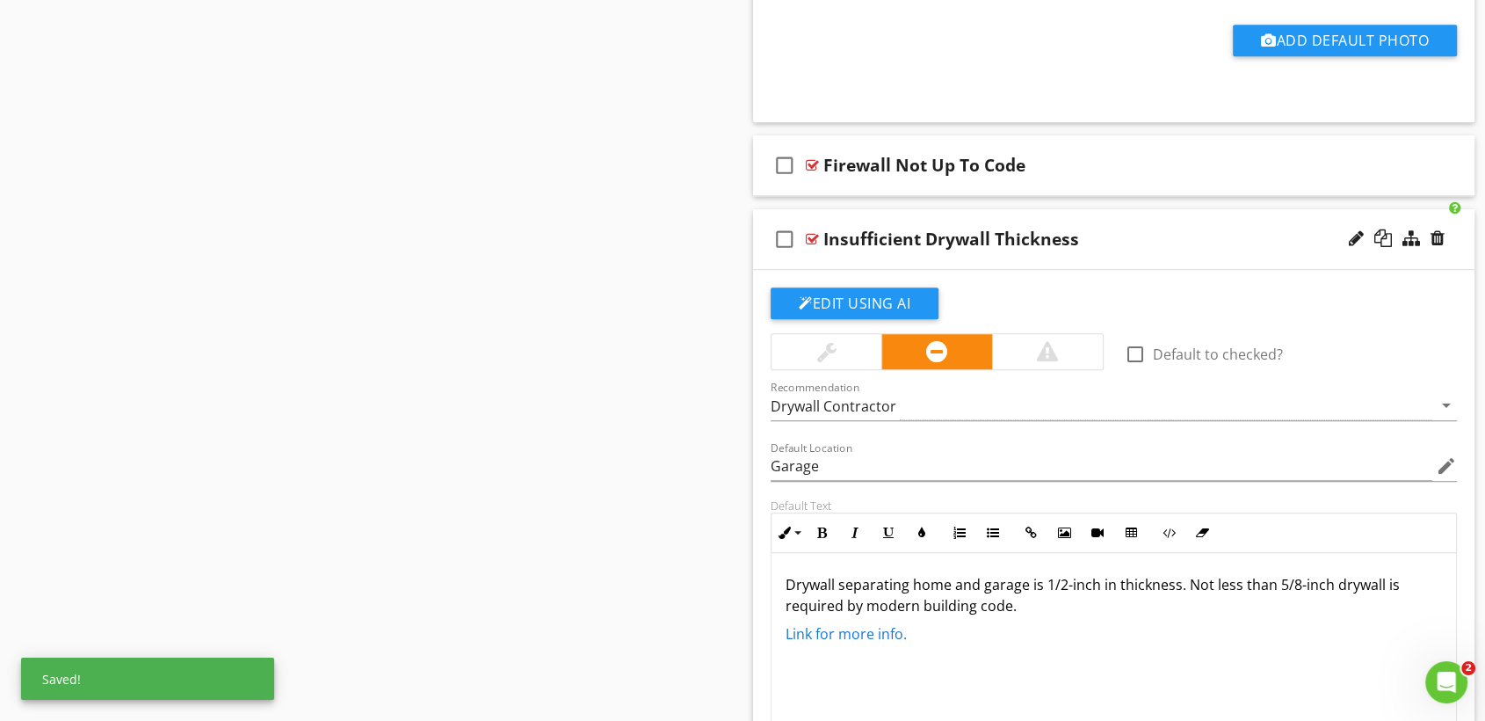
scroll to position [1270, 0]
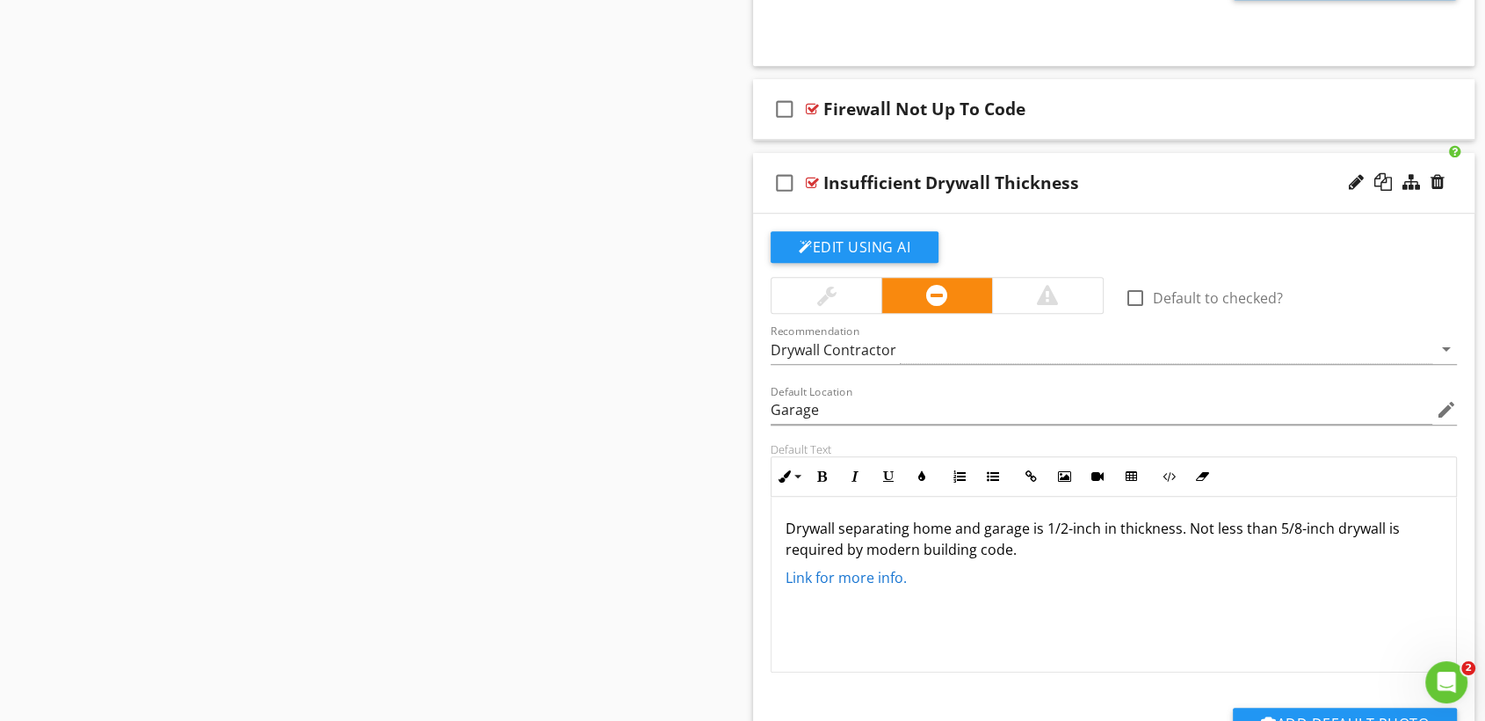
click at [1010, 547] on p "Drywall separating home and garage is 1/2-inch in thickness. Not less than 5/8-…" at bounding box center [1114, 539] width 657 height 42
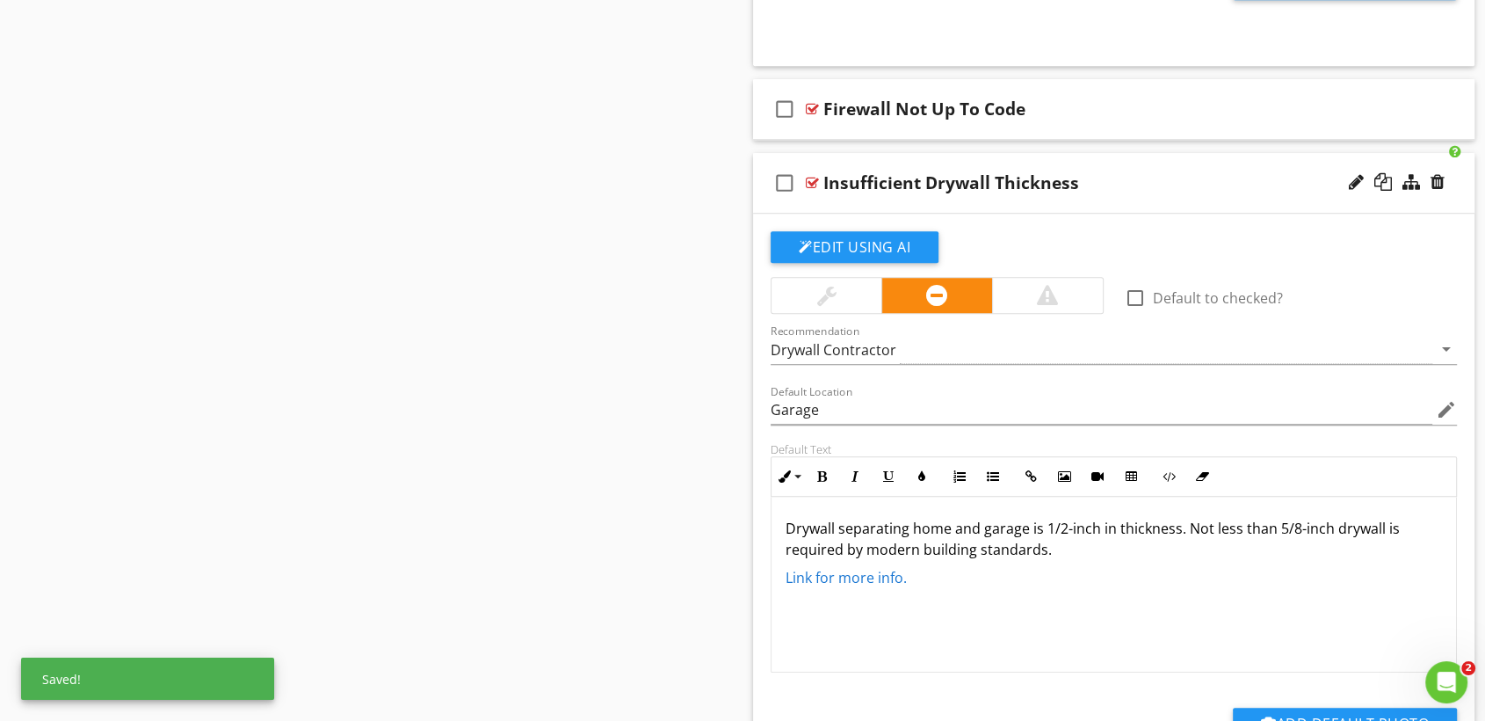
click at [1180, 635] on div "Drywall separating home and garage is 1/2-inch in thickness. Not less than 5/8-…" at bounding box center [1114, 585] width 685 height 176
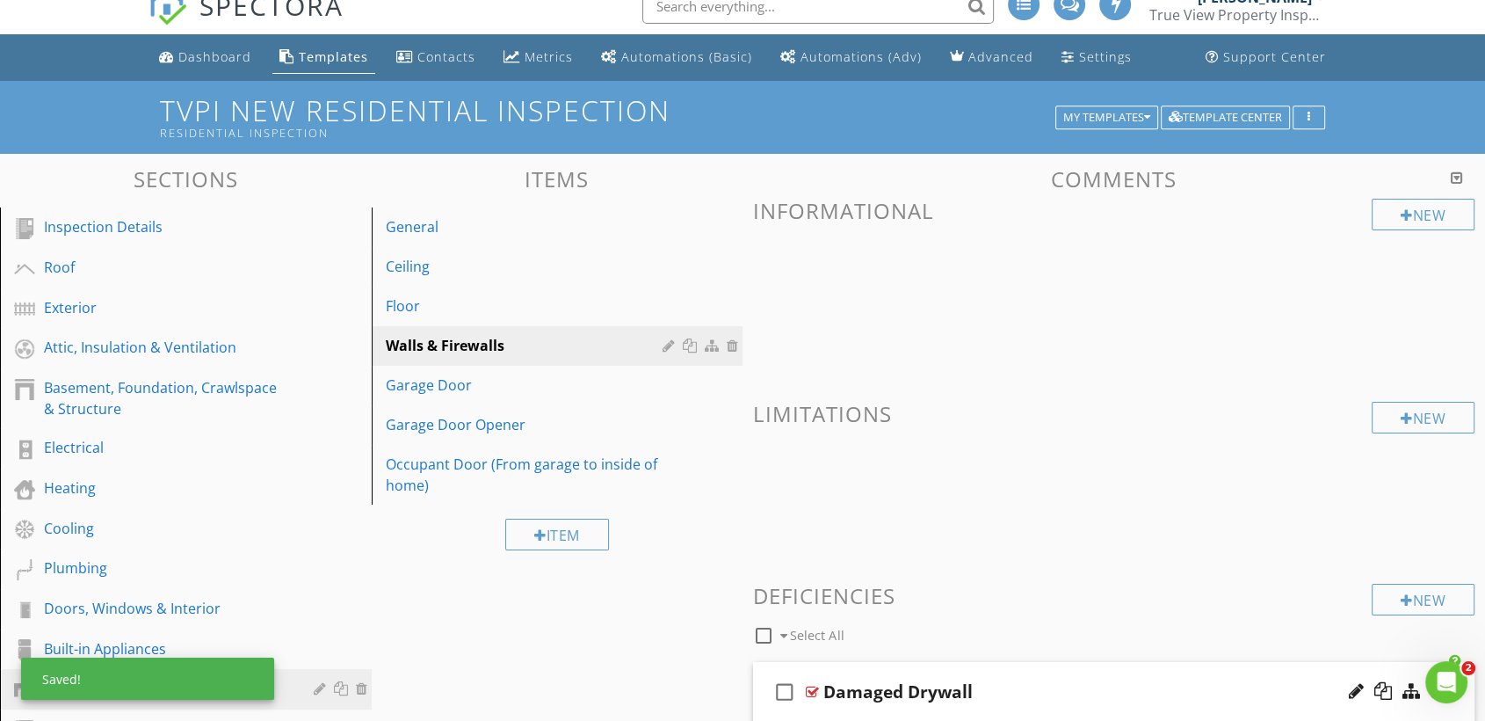
scroll to position [0, 0]
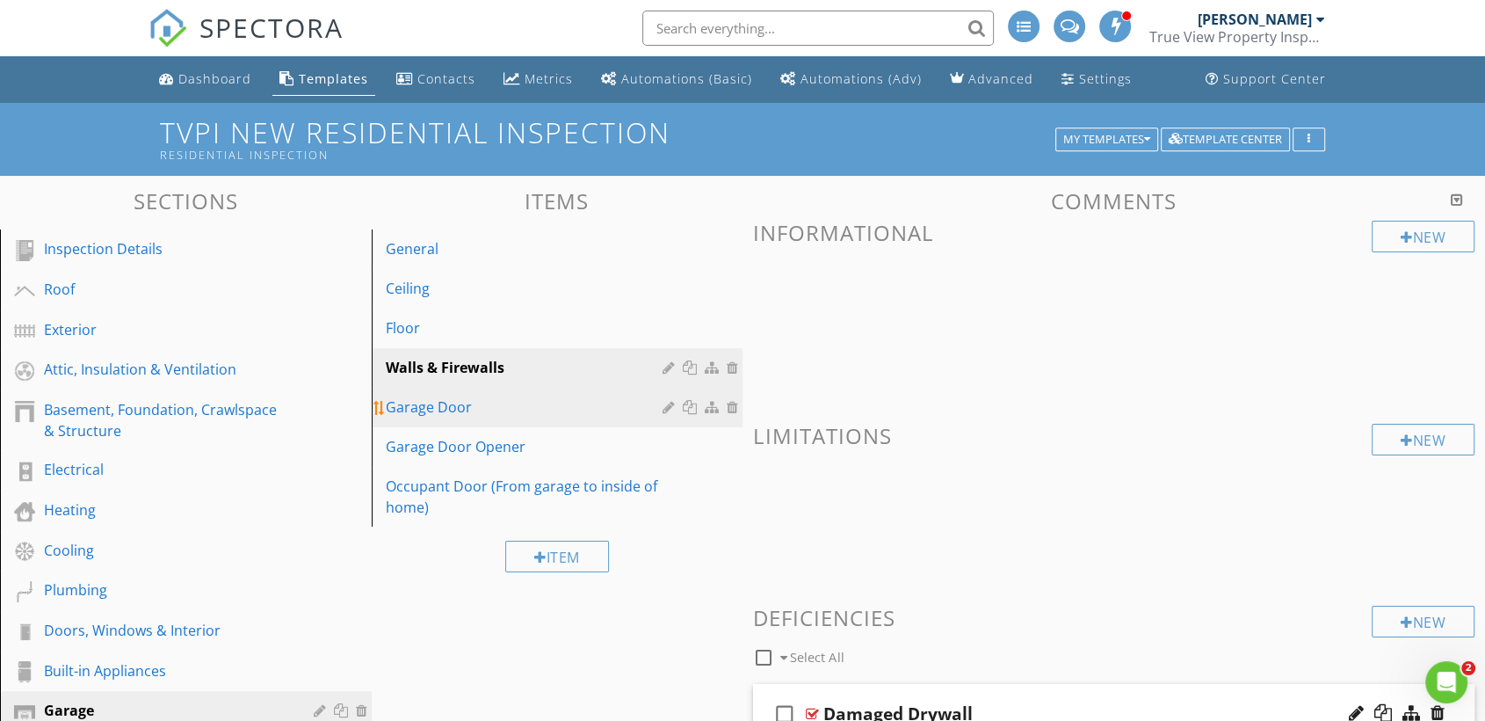
click at [472, 413] on div "Garage Door" at bounding box center [527, 406] width 283 height 21
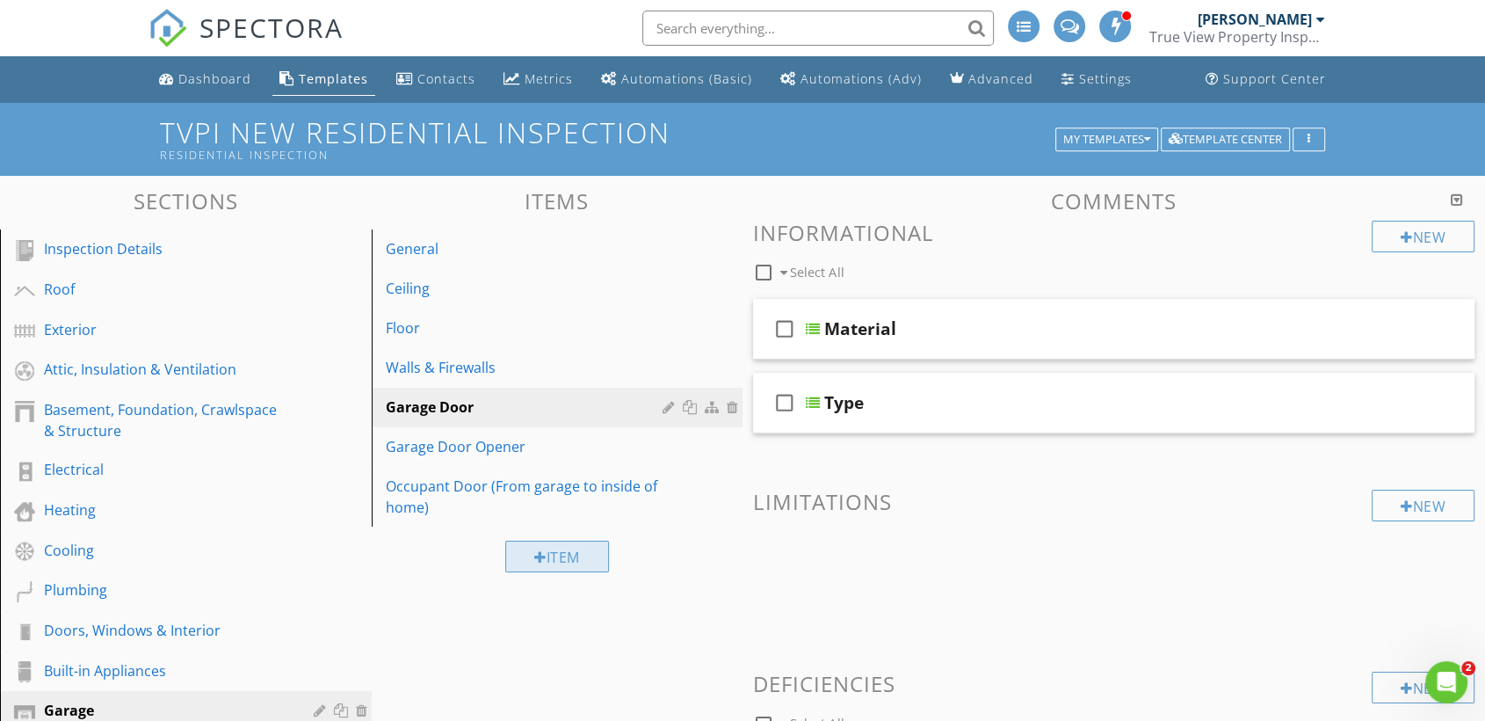
click at [575, 559] on div "Item" at bounding box center [557, 557] width 104 height 32
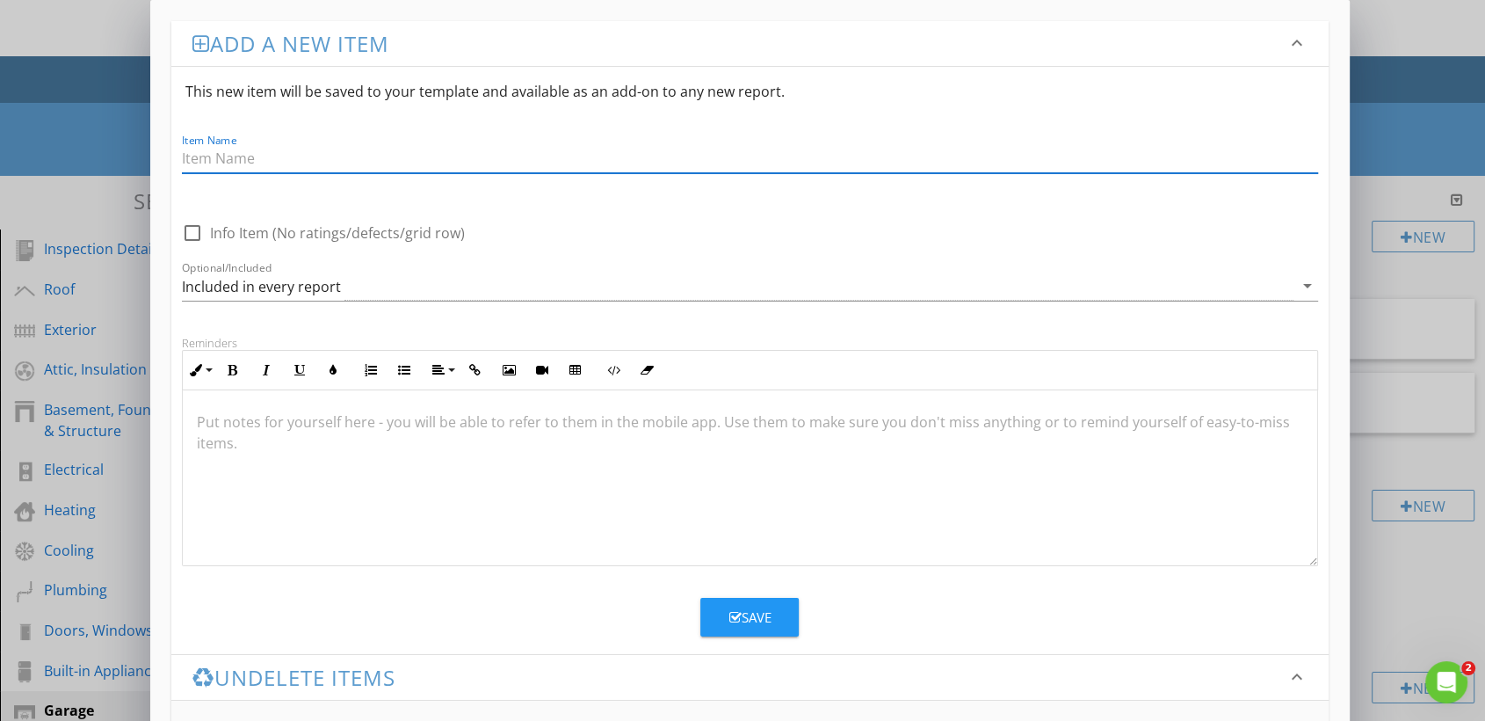
click at [1465, 388] on div "Add a new item keyboard_arrow_down This new item will be saved to your template…" at bounding box center [742, 423] width 1485 height 847
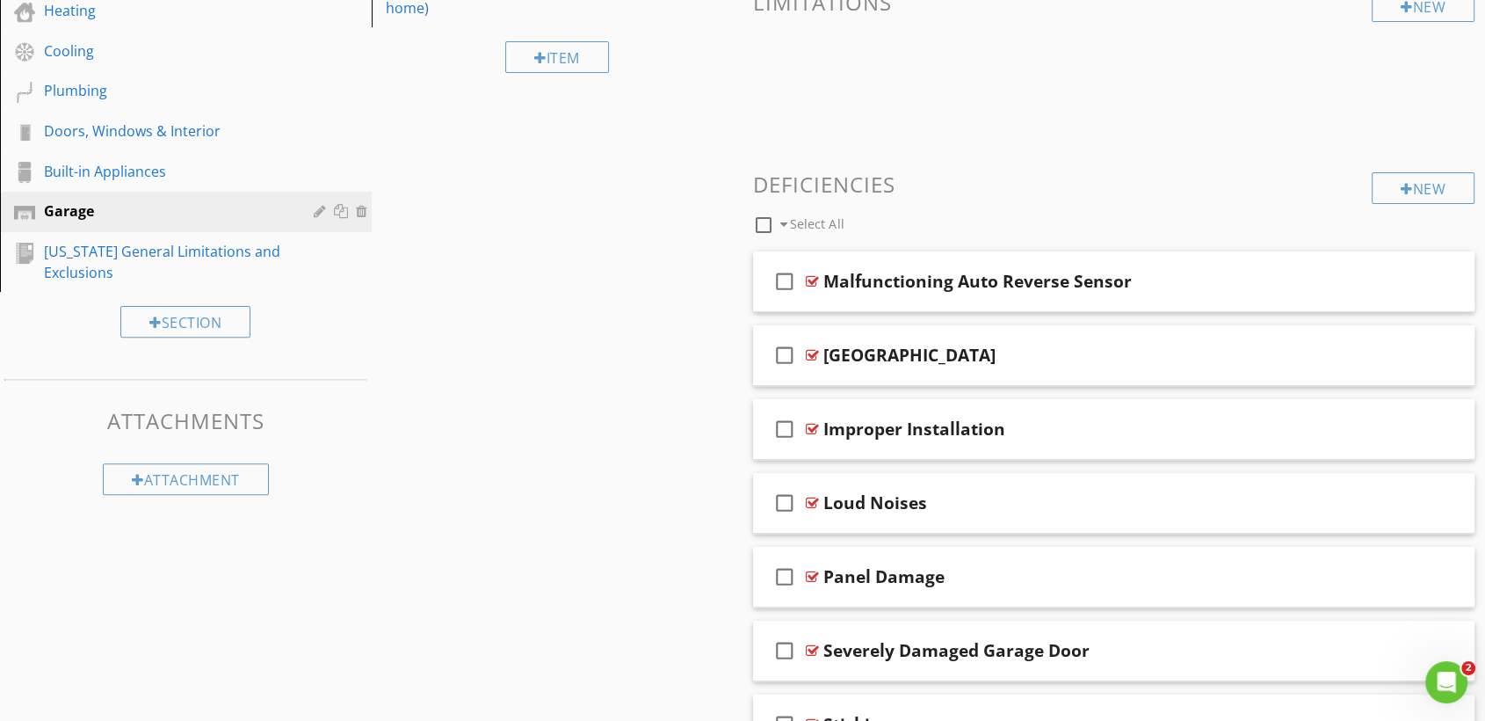
scroll to position [502, 0]
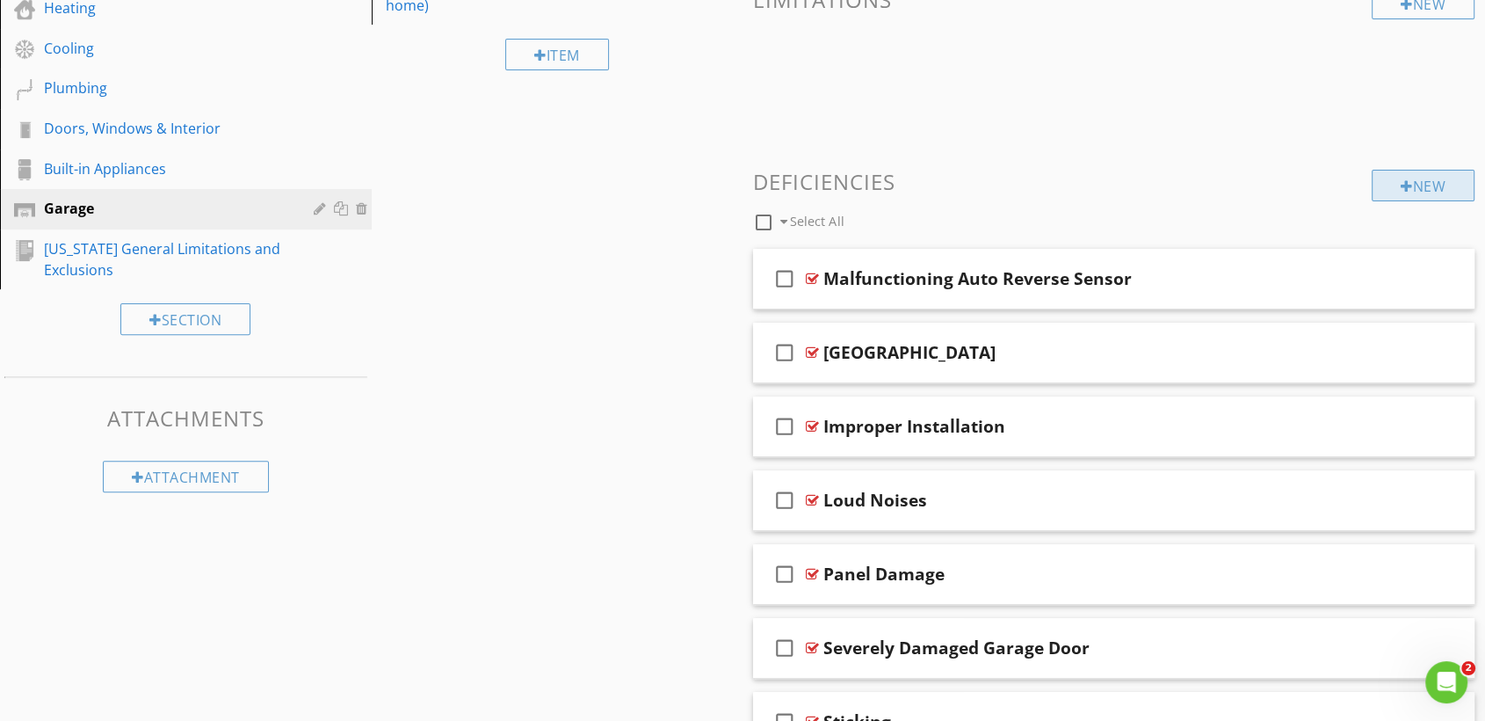
click at [1425, 181] on div "New" at bounding box center [1423, 186] width 103 height 32
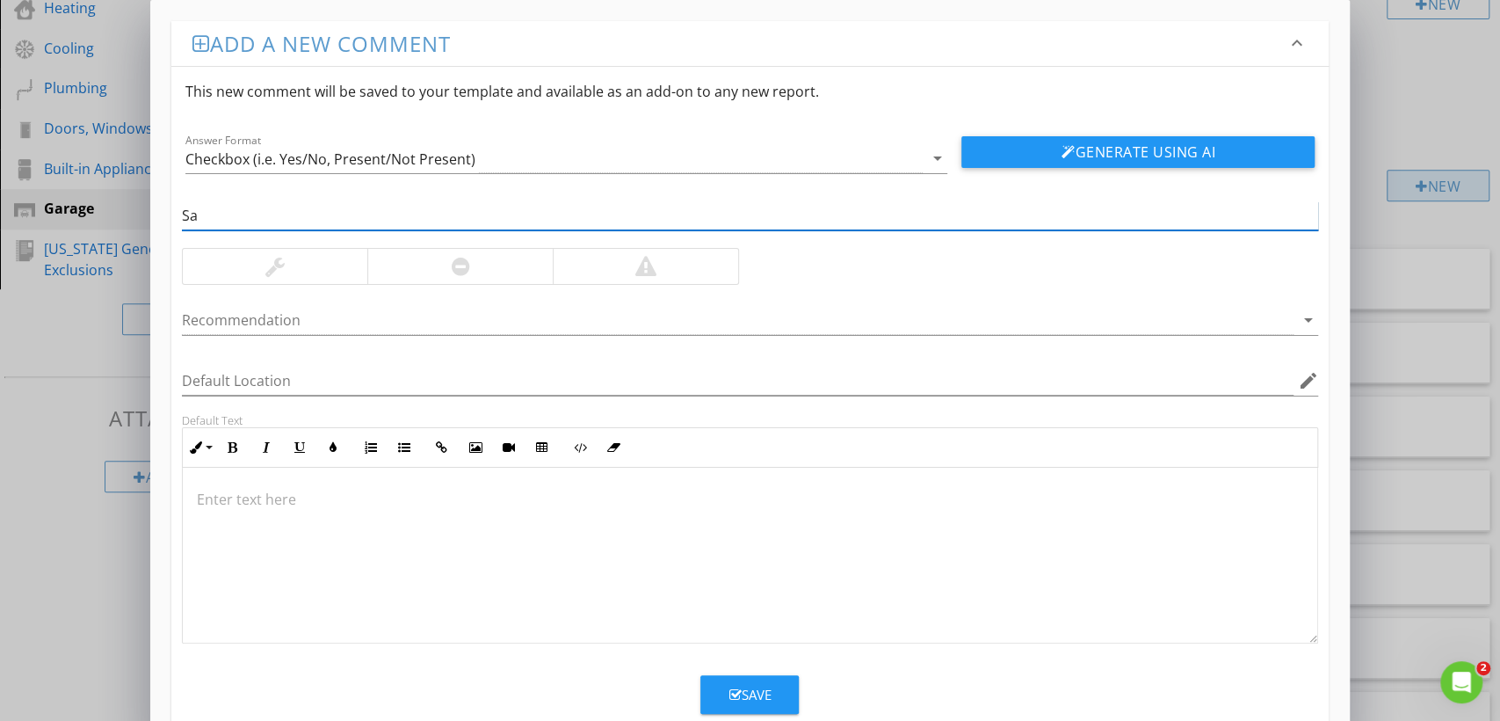
type input "S"
type input "Improper Safety Sensor Install"
click at [682, 257] on div at bounding box center [645, 266] width 185 height 35
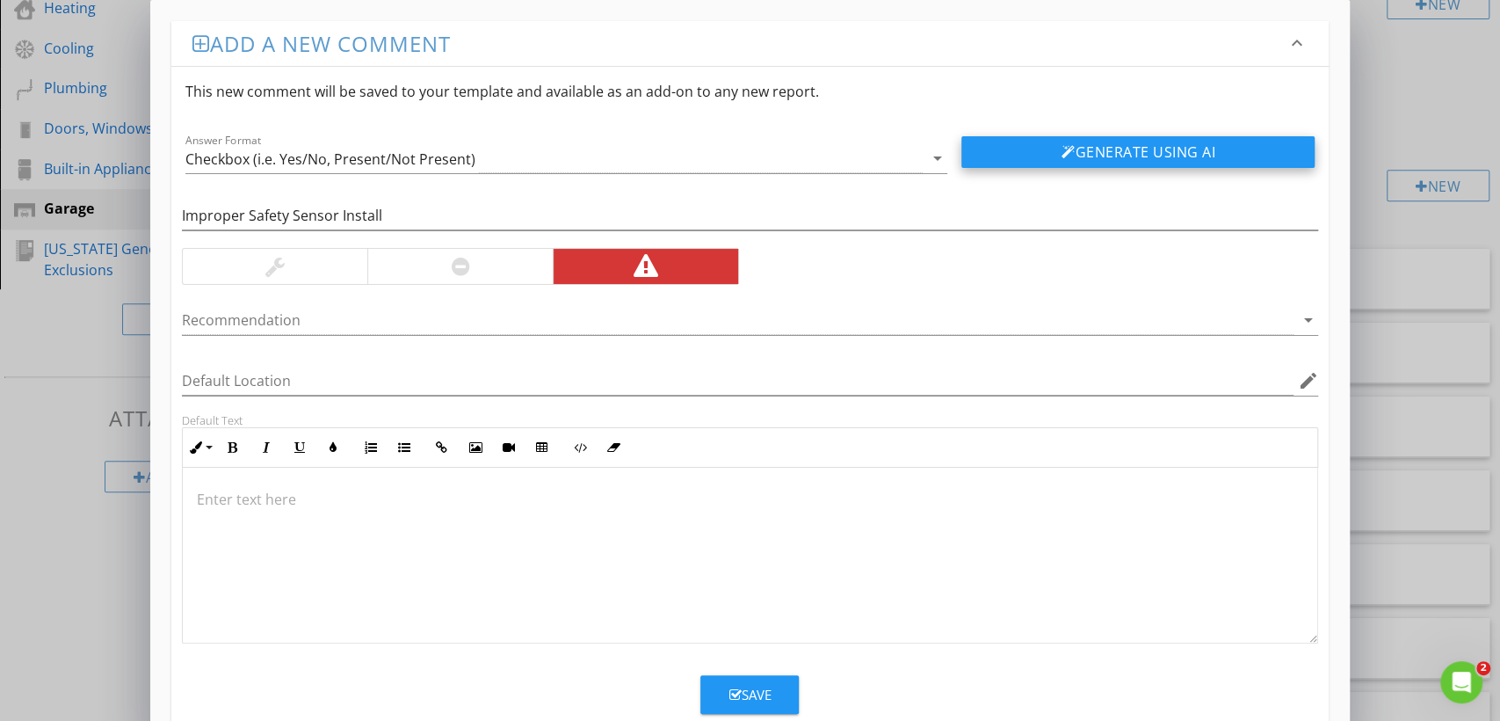
click at [1156, 153] on button "Generate Using AI" at bounding box center [1138, 152] width 353 height 32
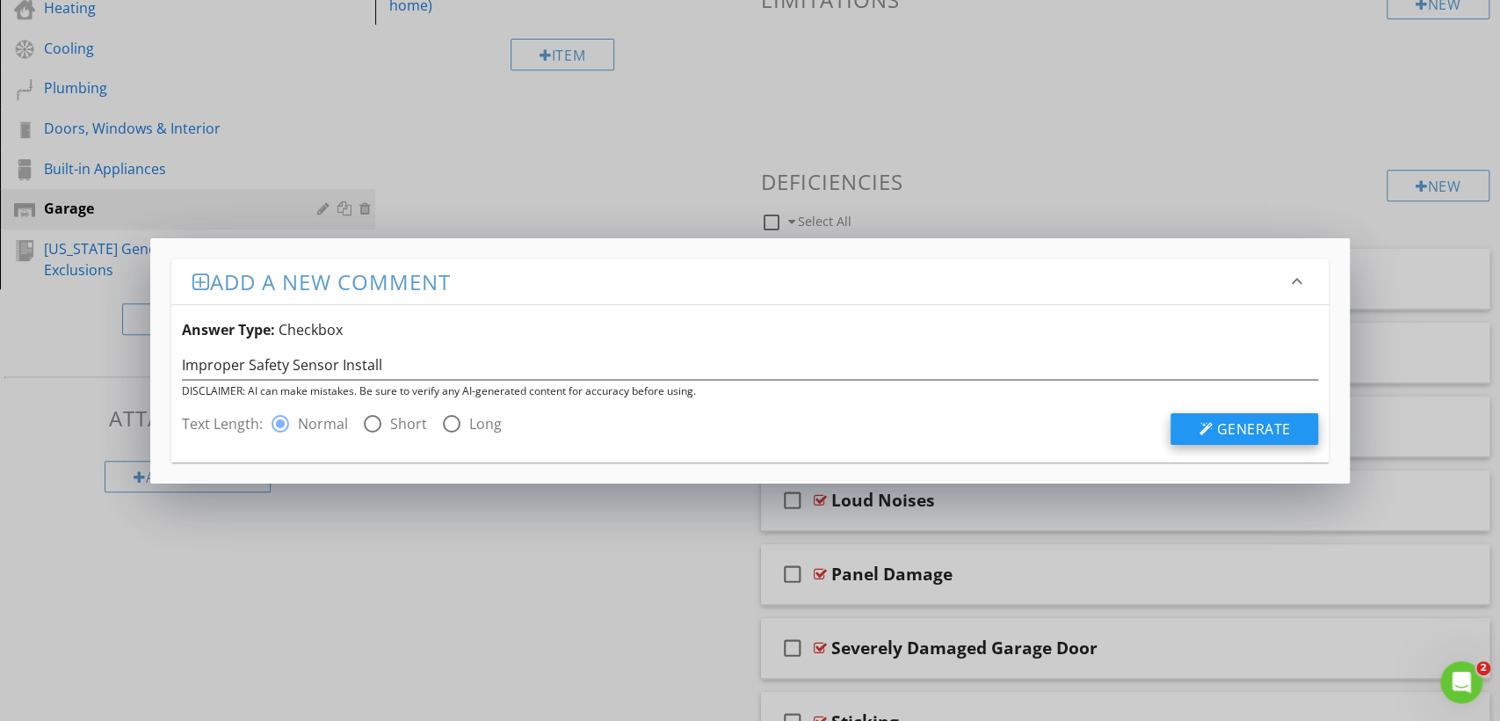
click at [1242, 431] on span "Generate" at bounding box center [1253, 428] width 74 height 19
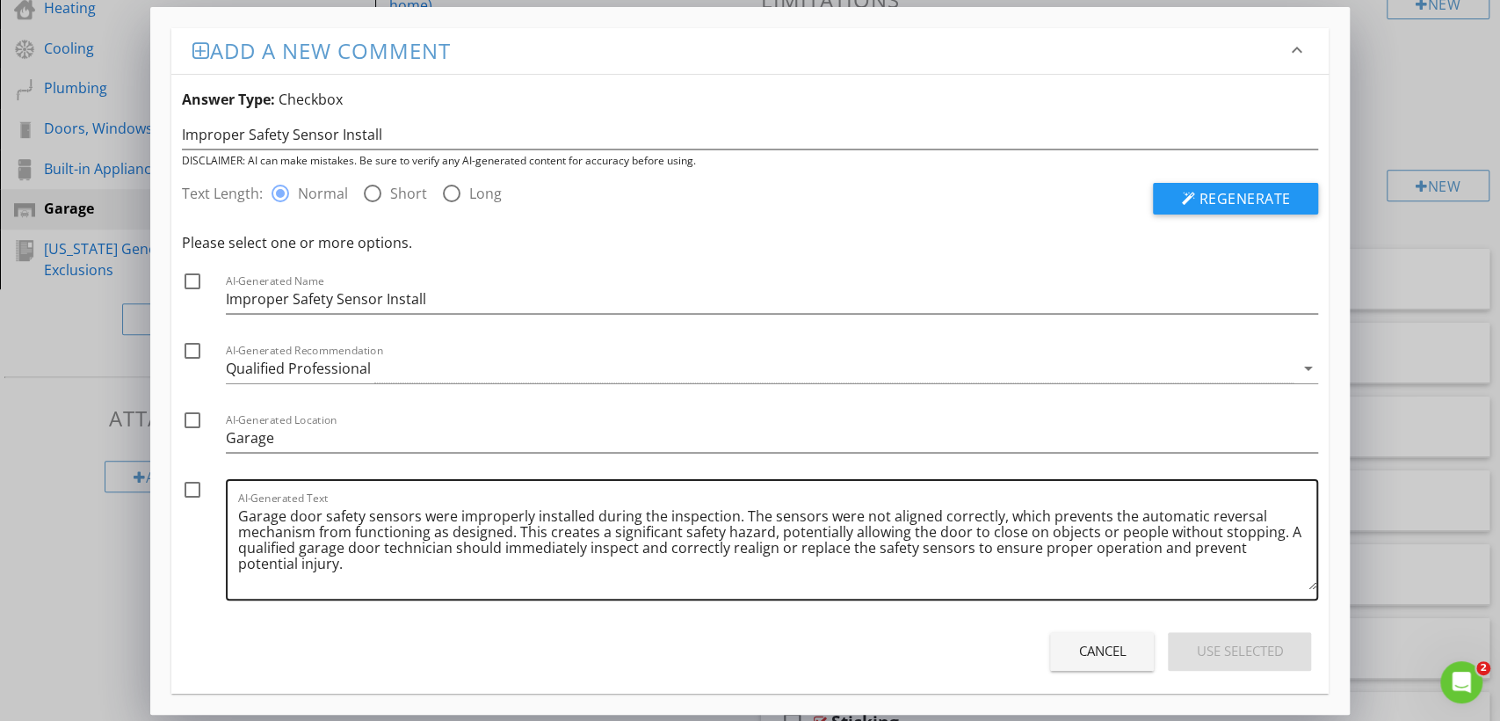
click at [678, 533] on textarea "Garage door safety sensors were improperly installed during the inspection. The…" at bounding box center [777, 546] width 1079 height 88
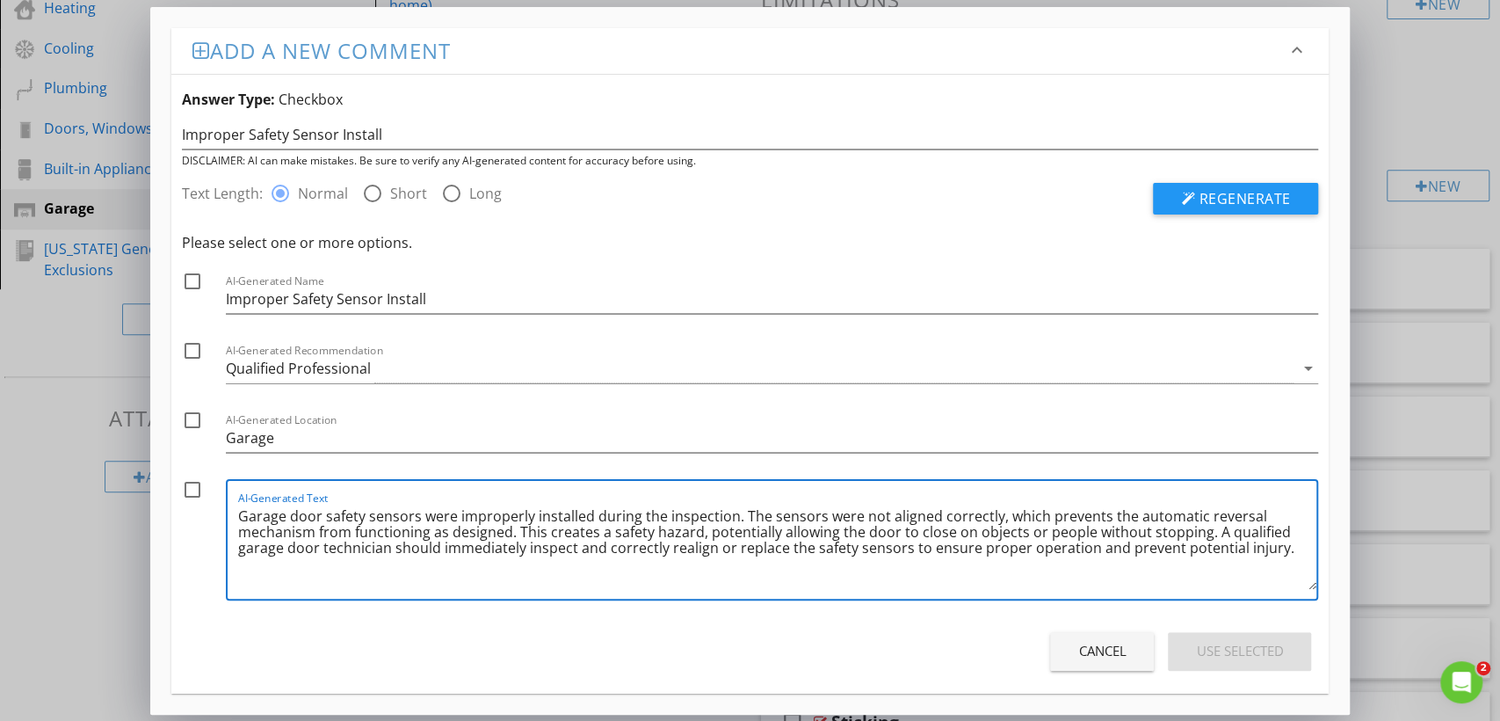
click at [1207, 533] on textarea "Garage door safety sensors were improperly installed during the inspection. The…" at bounding box center [777, 546] width 1079 height 88
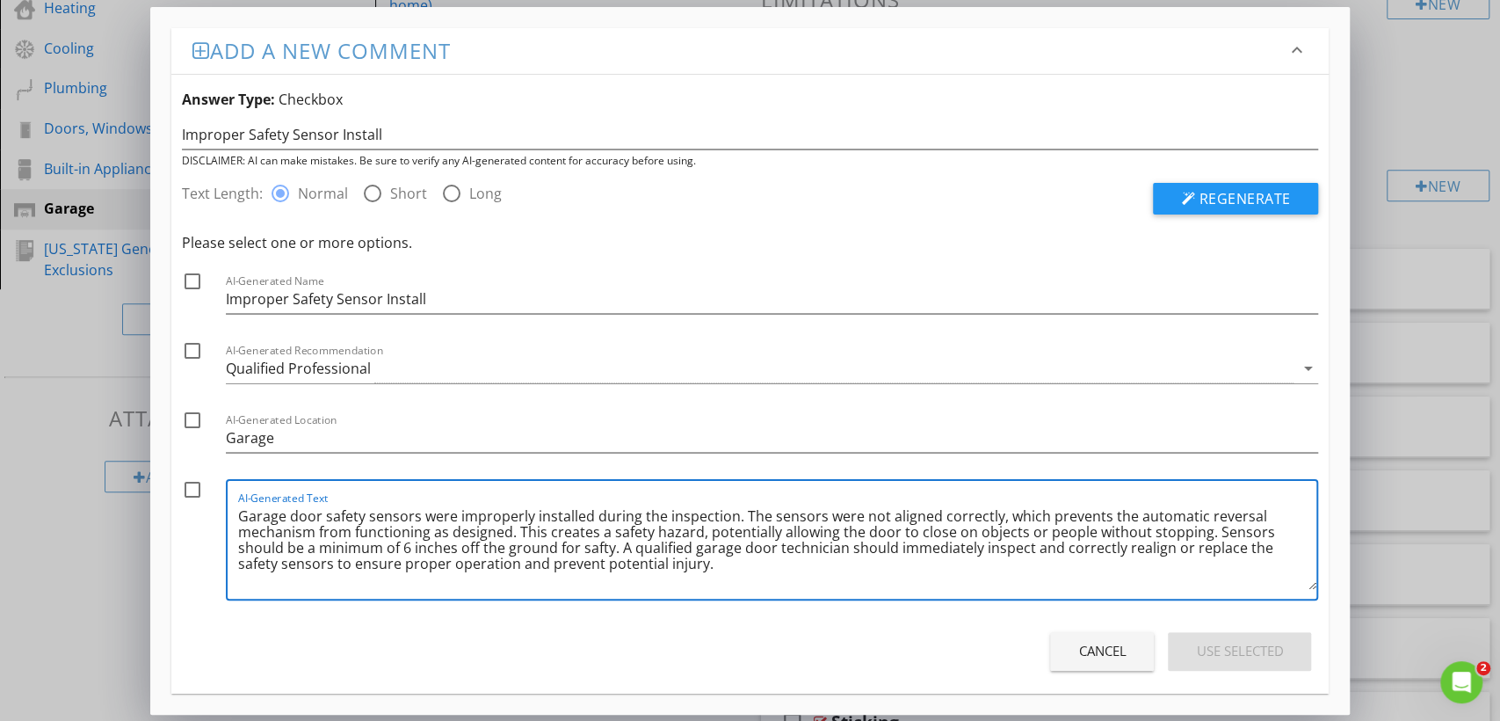
click at [930, 550] on textarea "Garage door safety sensors were improperly installed during the inspection. The…" at bounding box center [777, 546] width 1079 height 88
type textarea "Garage door safety sensors were improperly installed during the inspection. The…"
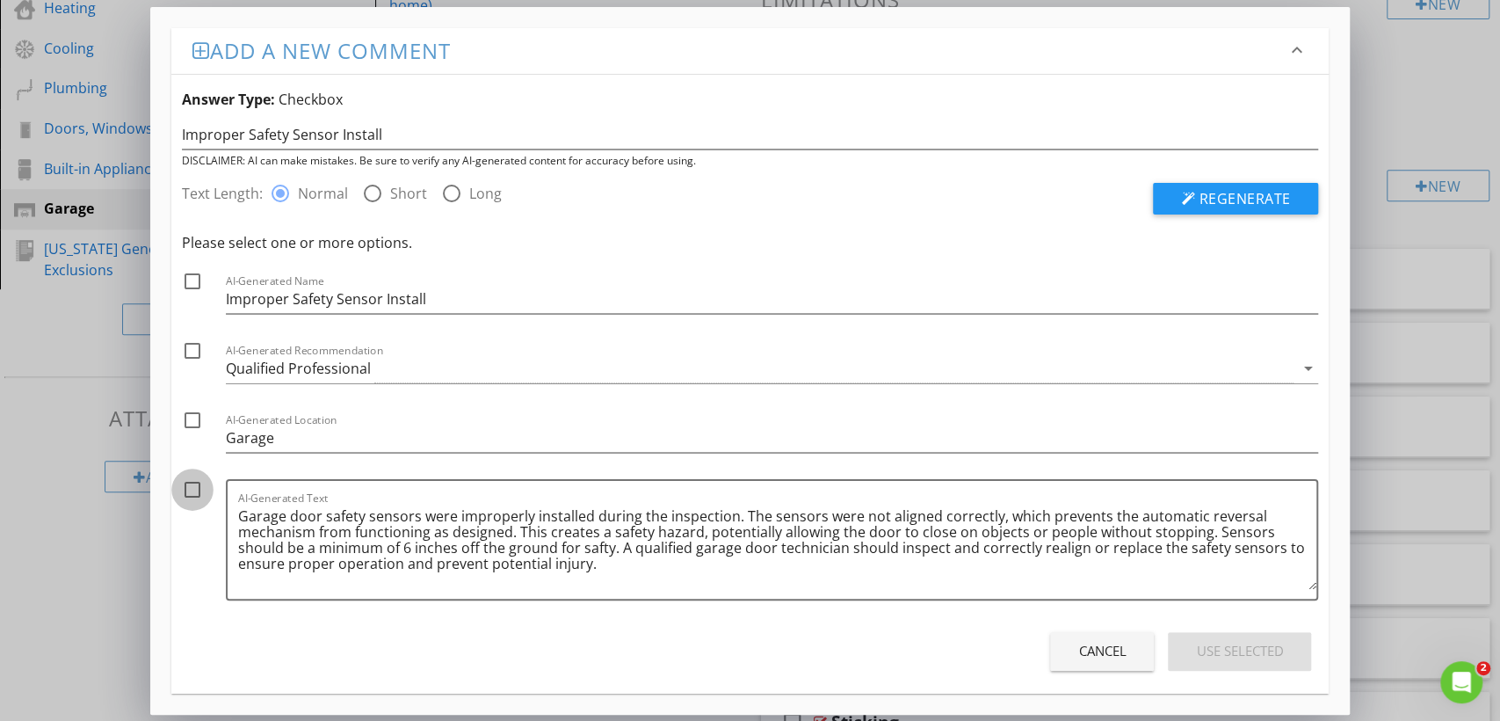
click at [190, 487] on div at bounding box center [193, 490] width 30 height 30
checkbox input "true"
click at [1233, 649] on div "Use Selected" at bounding box center [1239, 651] width 87 height 20
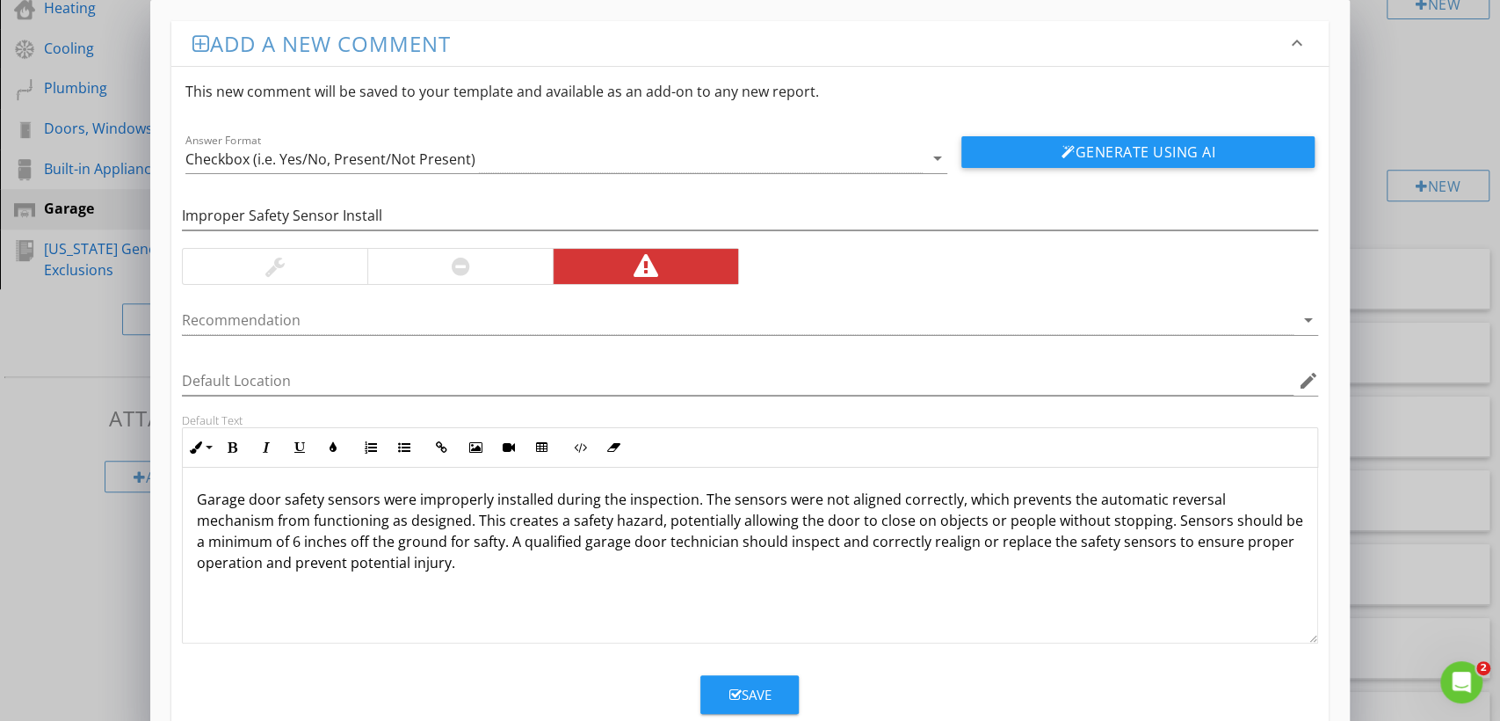
click at [758, 691] on div "Save" at bounding box center [750, 695] width 42 height 20
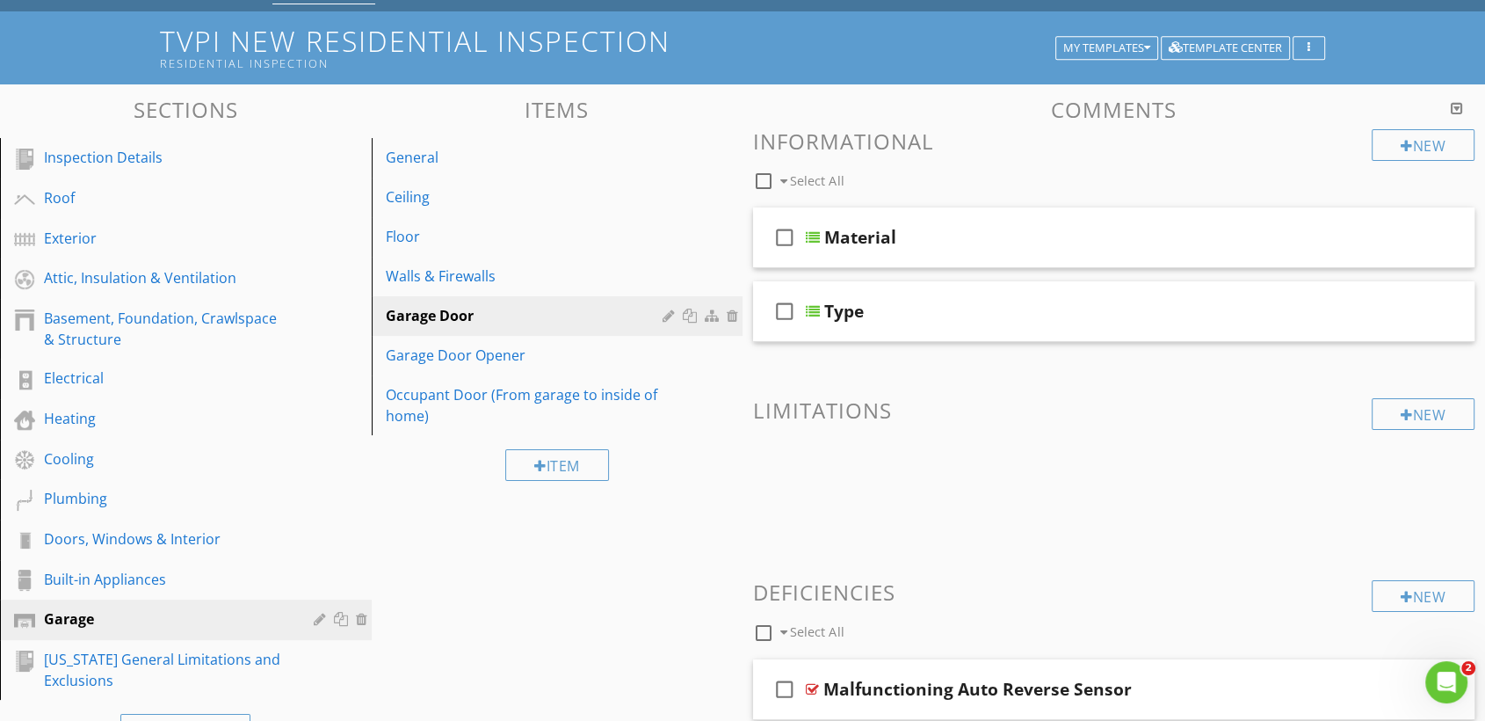
scroll to position [91, 0]
click at [443, 239] on div "Floor" at bounding box center [527, 236] width 283 height 21
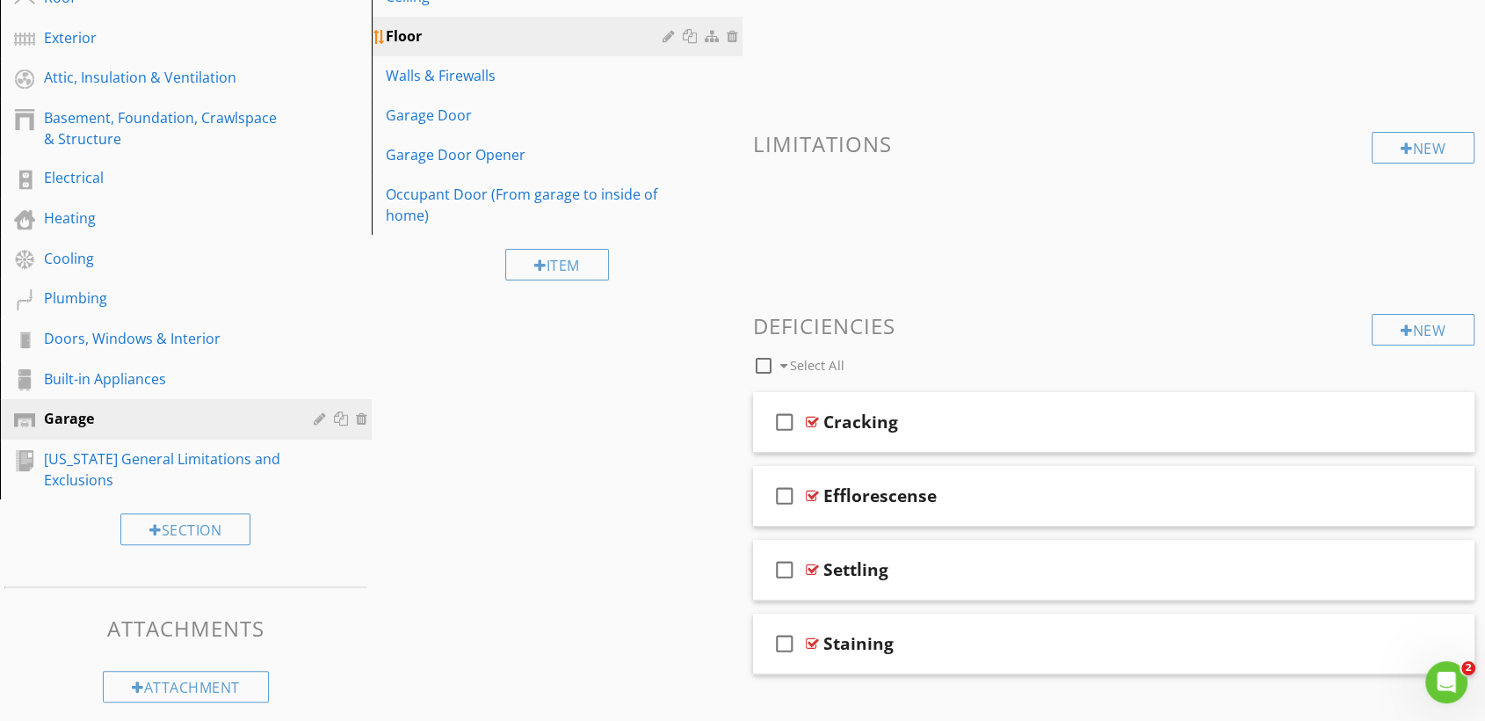
scroll to position [319, 0]
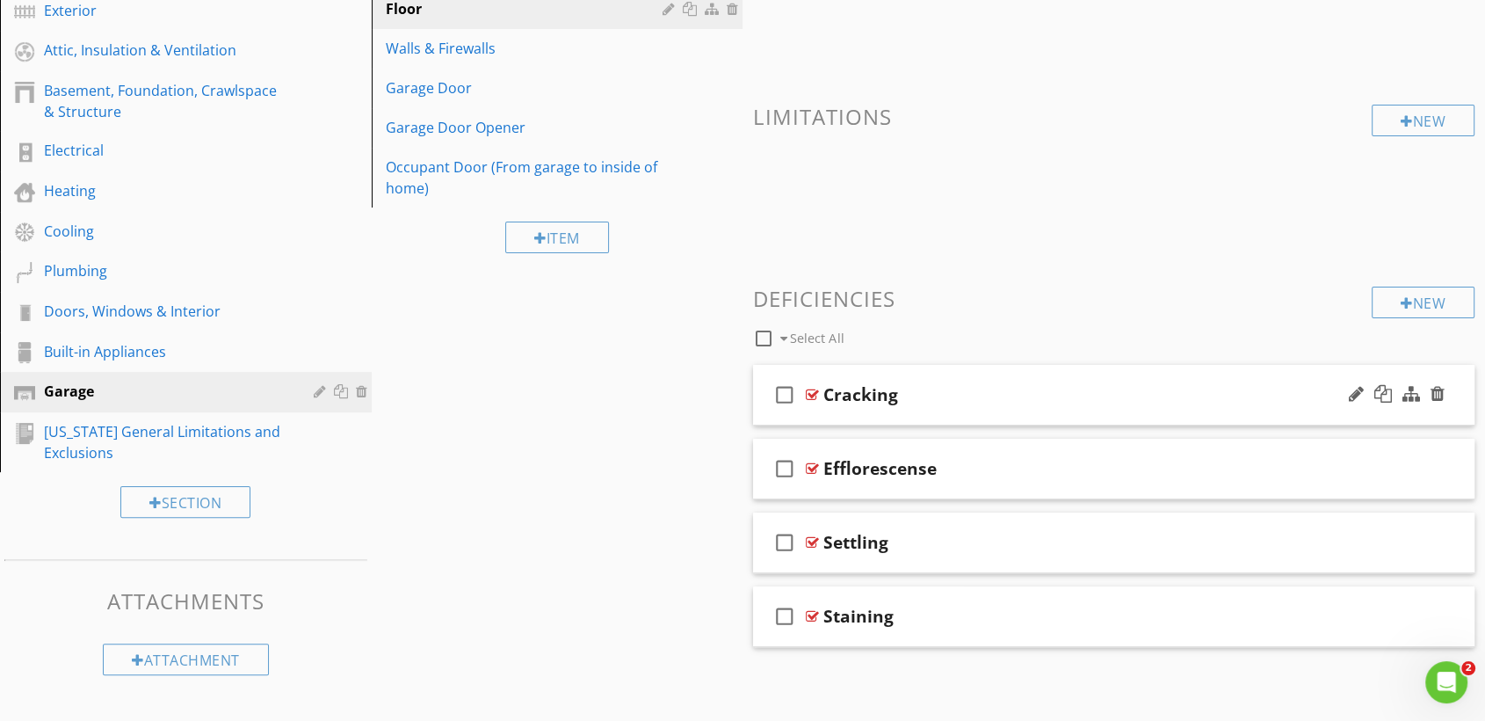
click at [995, 379] on div "check_box_outline_blank Cracking" at bounding box center [1114, 395] width 722 height 61
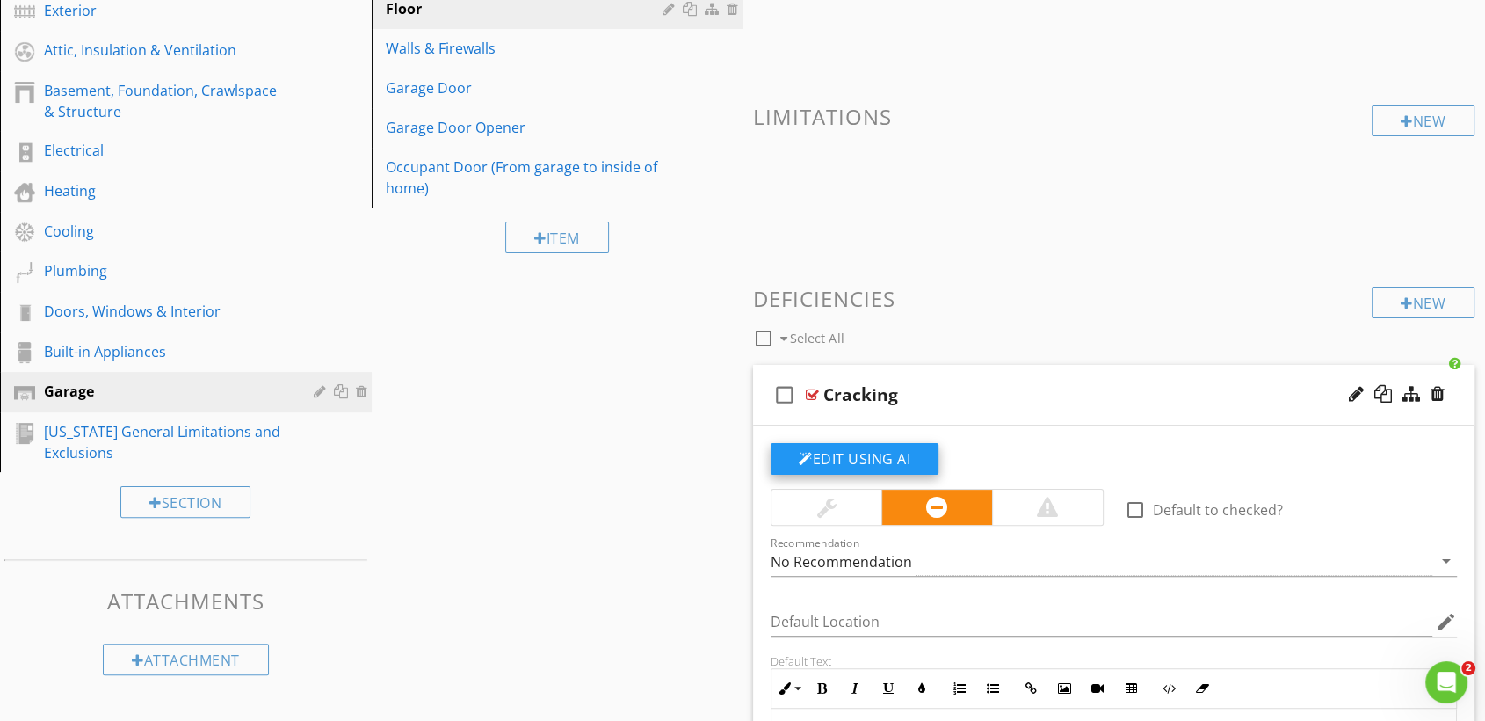
click at [858, 460] on button "Edit Using AI" at bounding box center [855, 459] width 168 height 32
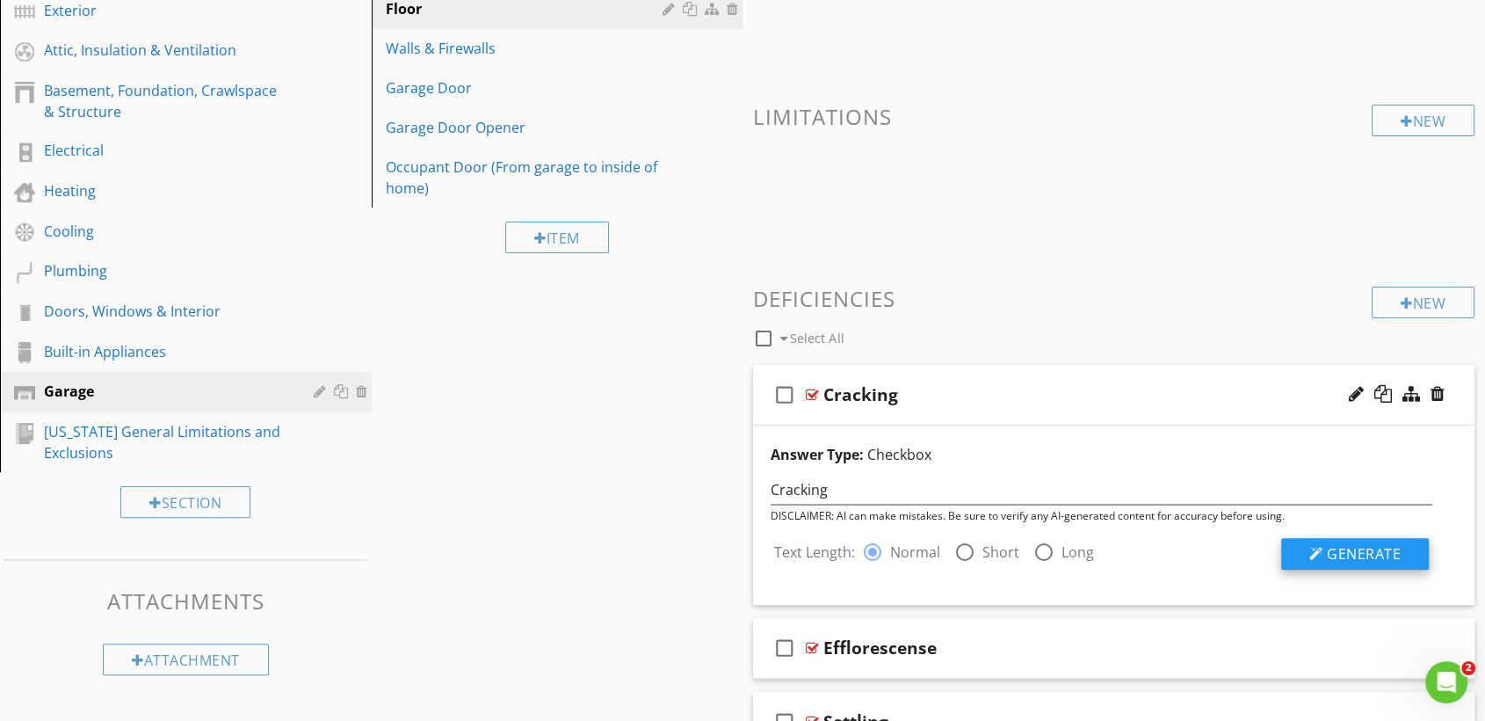
click at [1383, 545] on span "Generate" at bounding box center [1364, 553] width 74 height 19
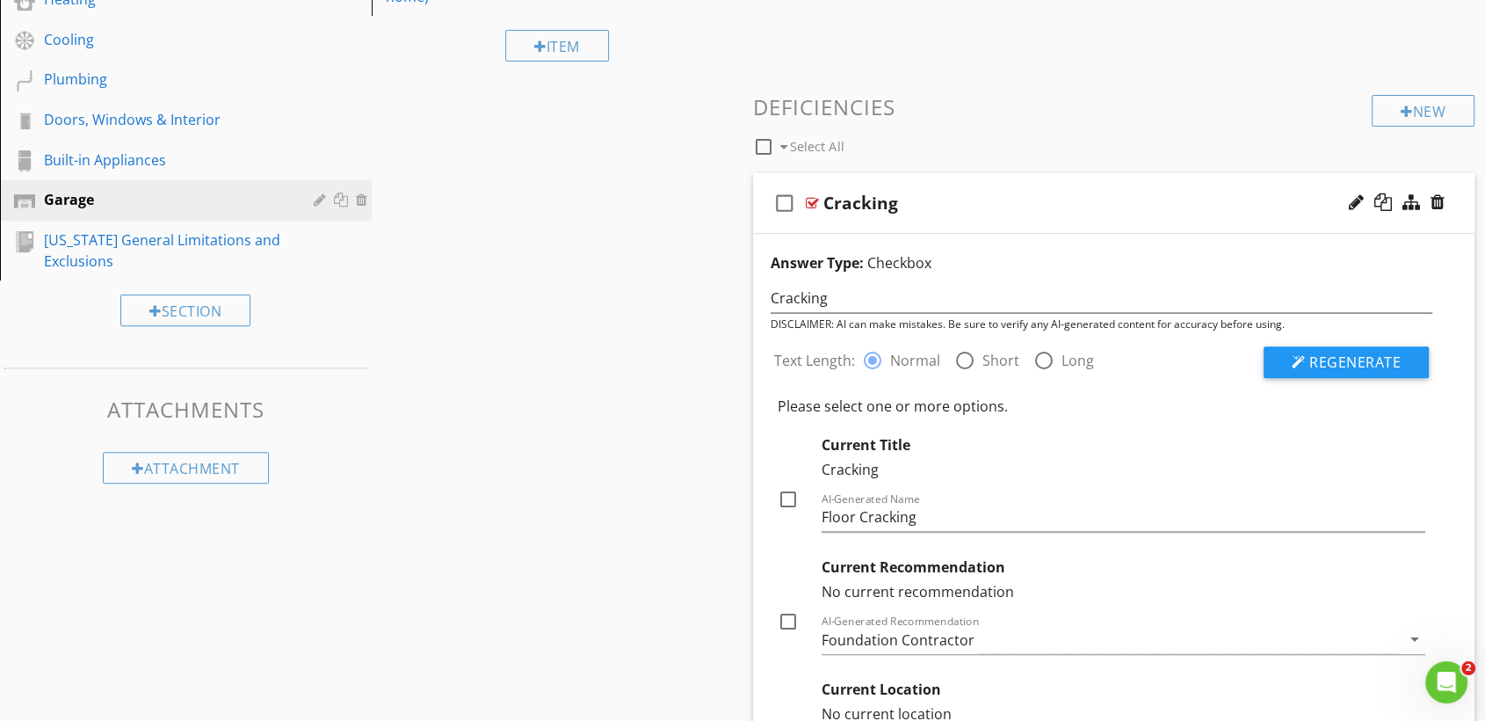
scroll to position [512, 0]
click at [784, 497] on div at bounding box center [788, 498] width 30 height 30
checkbox input "true"
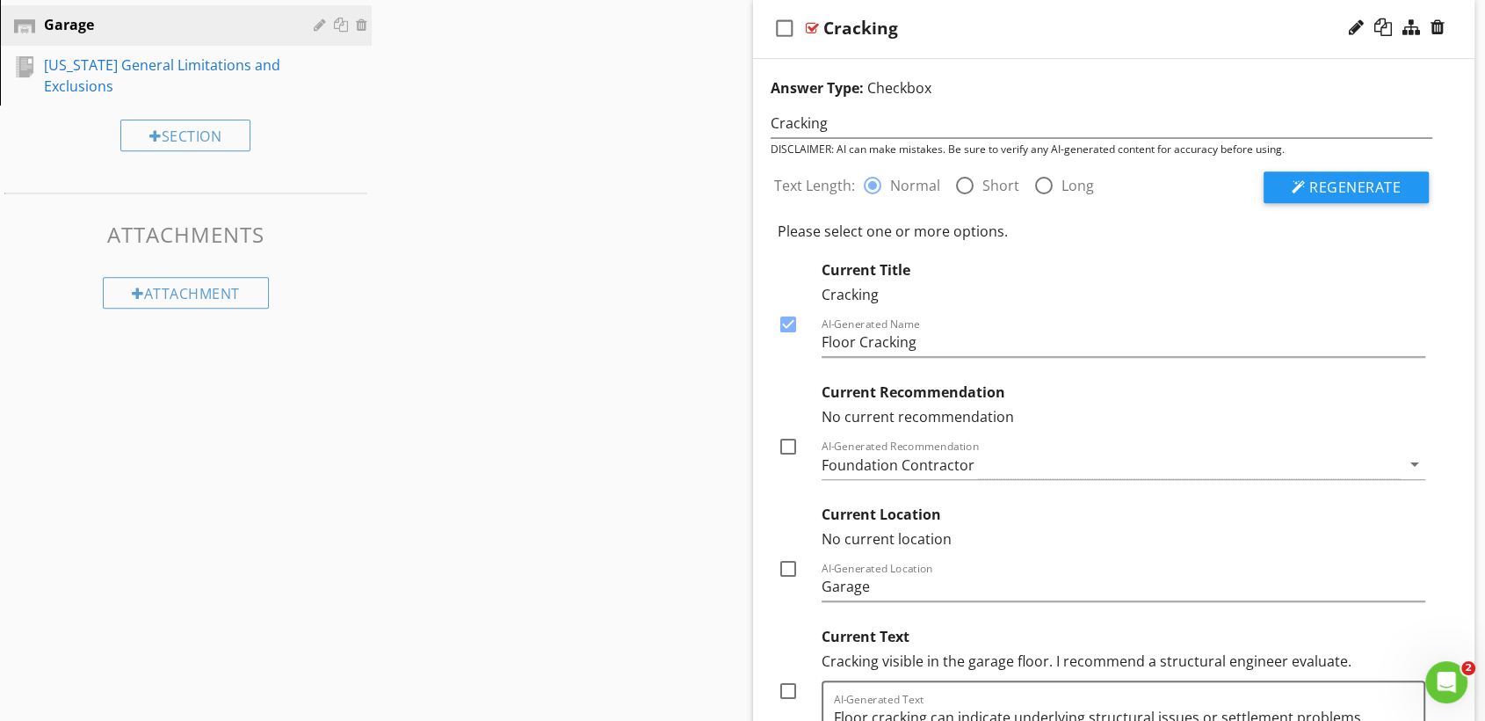
scroll to position [706, 0]
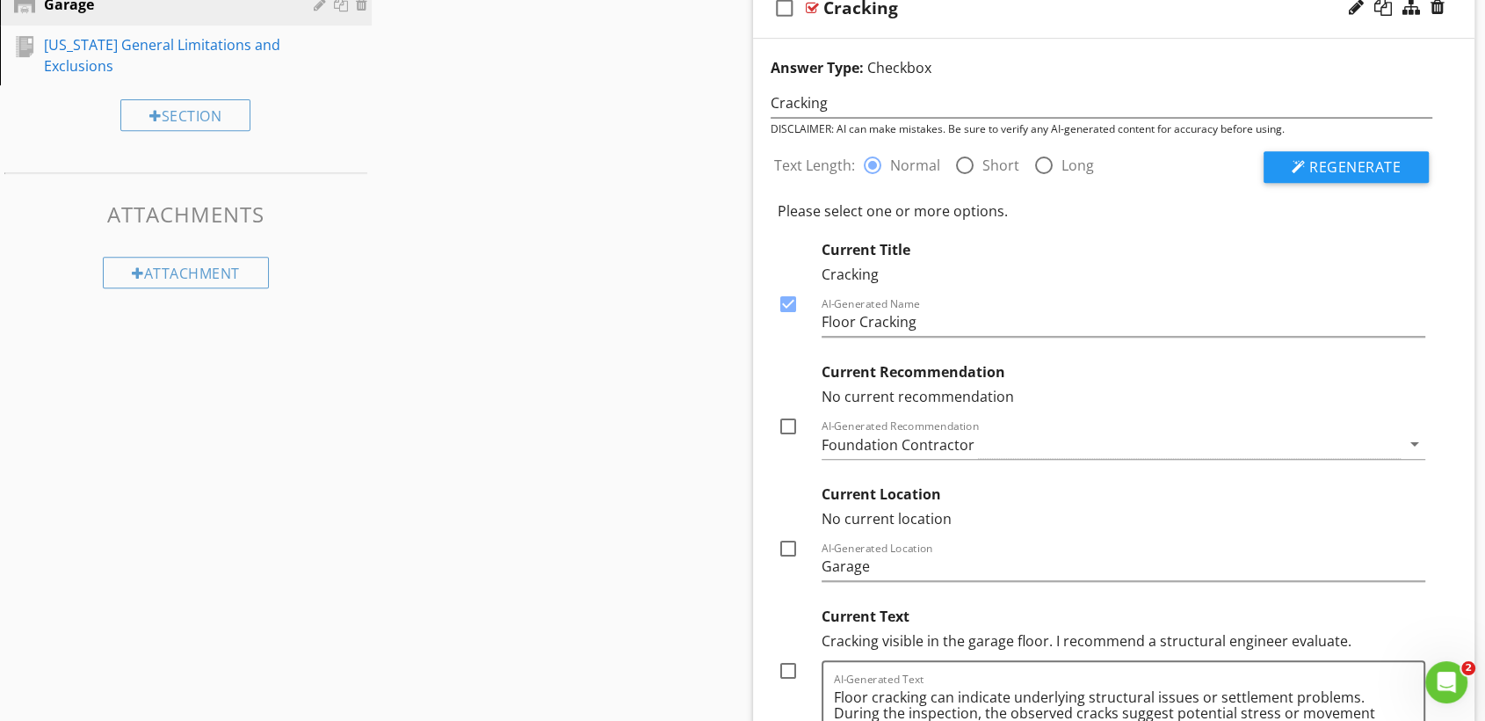
click at [775, 428] on div at bounding box center [788, 426] width 30 height 30
checkbox input "true"
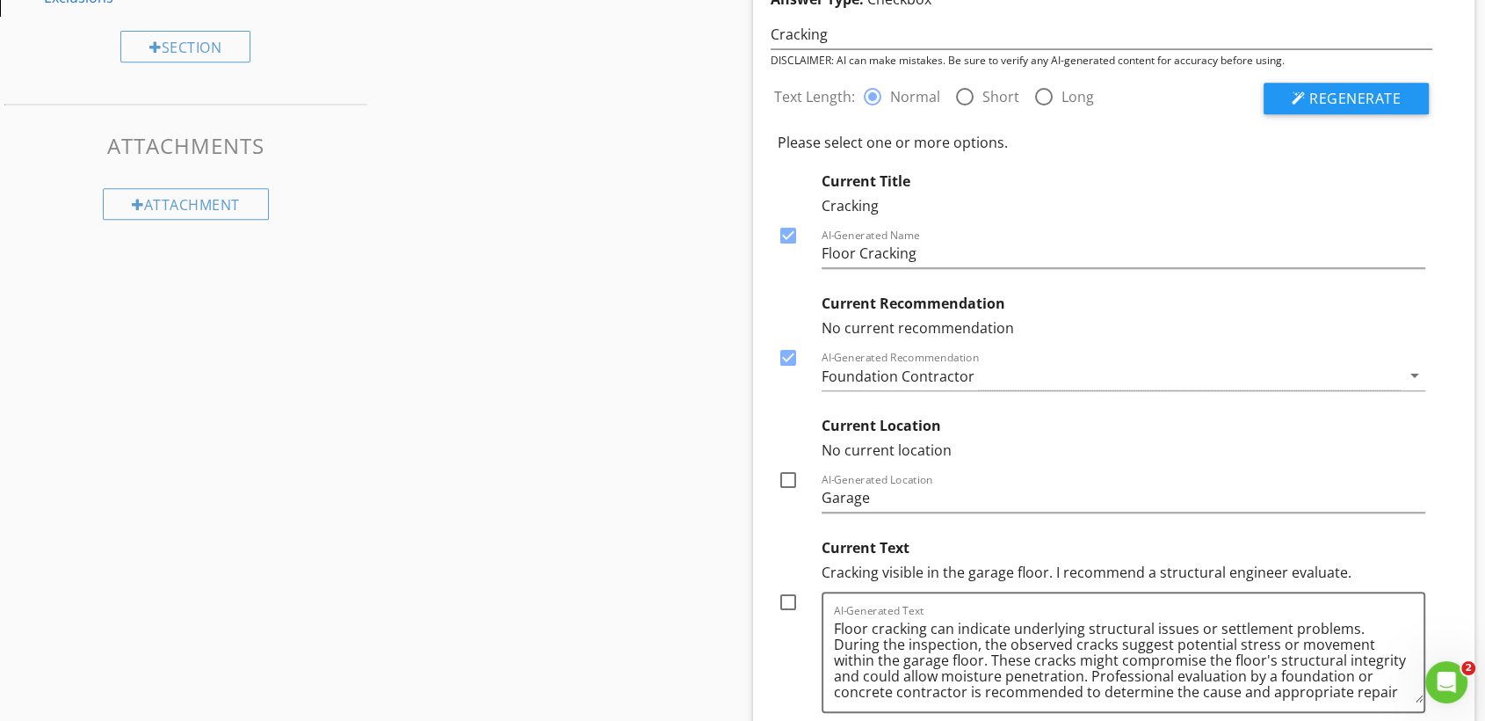
scroll to position [860, 0]
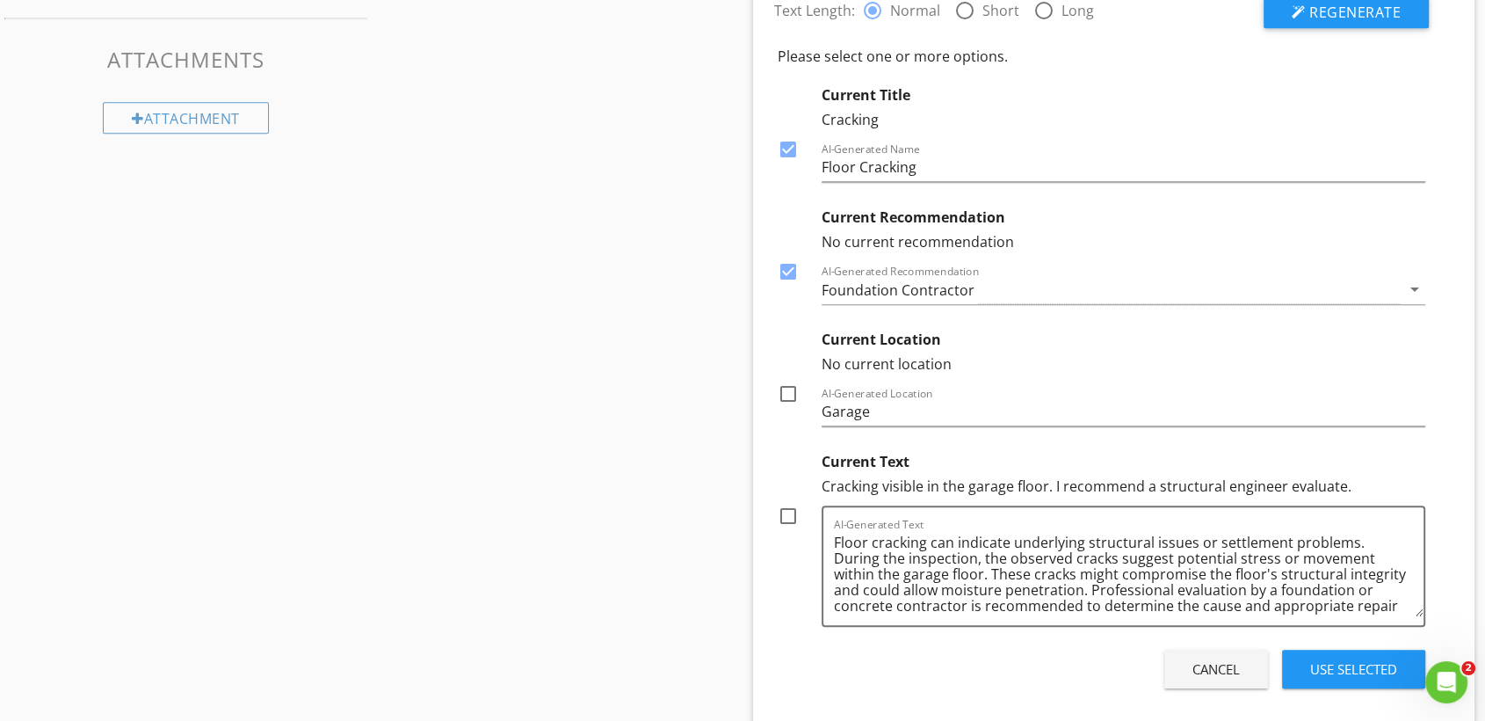
click at [779, 394] on div at bounding box center [788, 394] width 30 height 30
checkbox input "true"
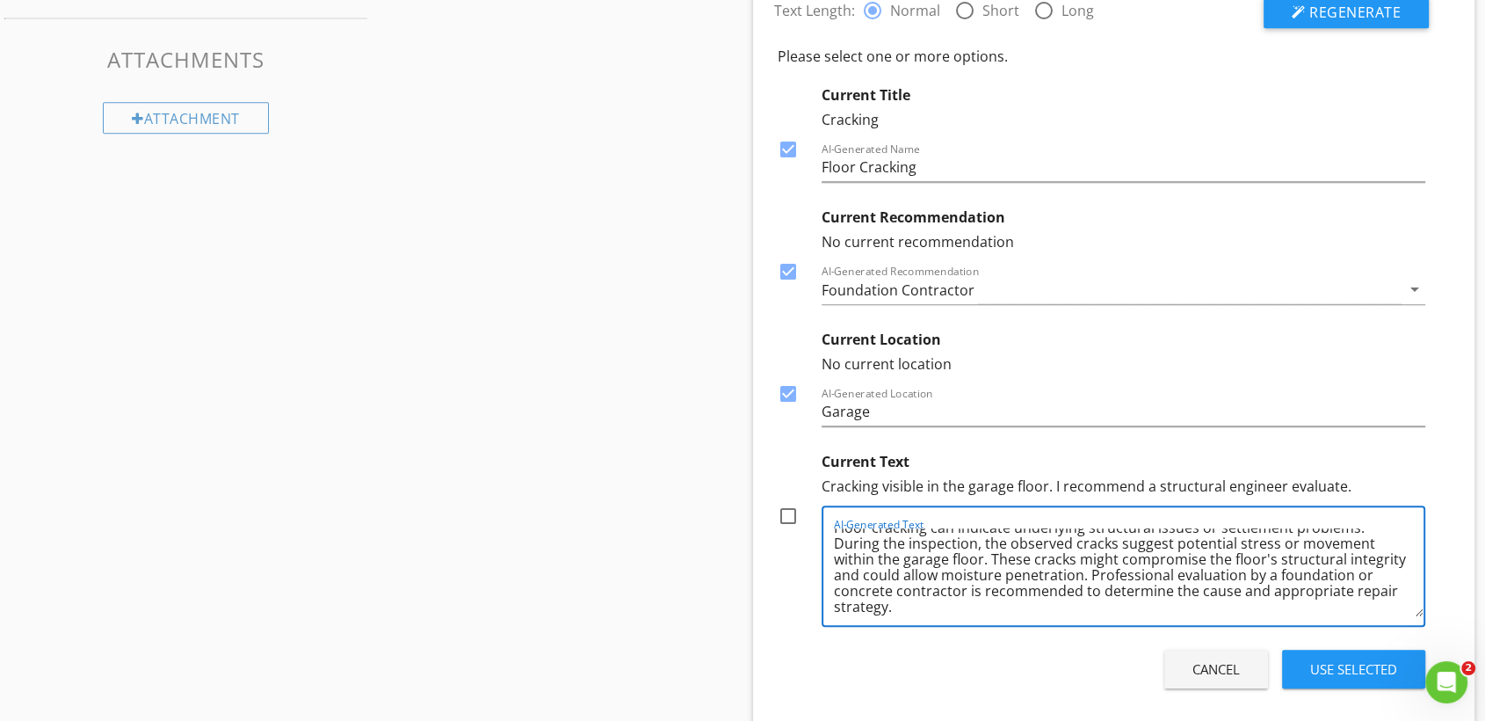
scroll to position [19, 0]
click at [788, 512] on div at bounding box center [788, 516] width 30 height 30
checkbox input "true"
click at [1344, 667] on div "Use Selected" at bounding box center [1353, 669] width 87 height 20
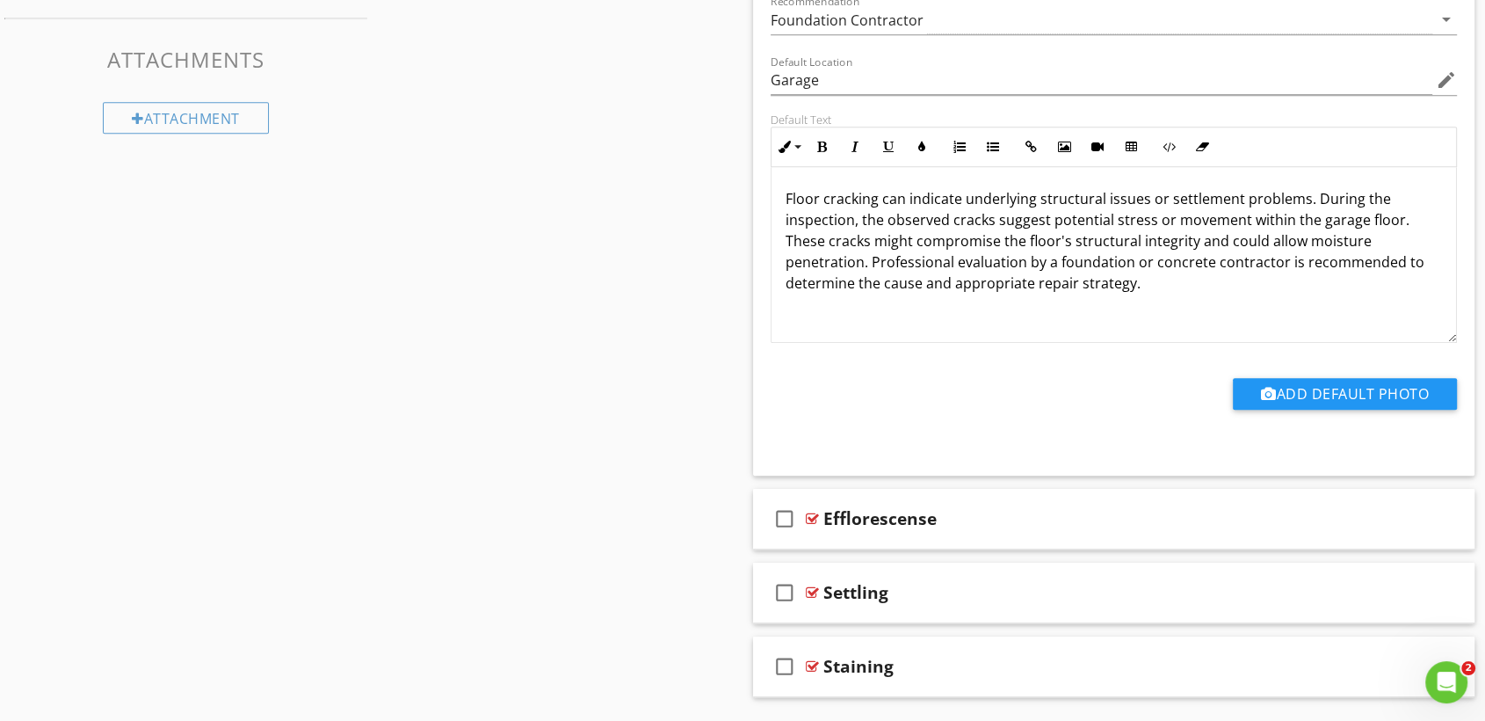
scroll to position [804, 0]
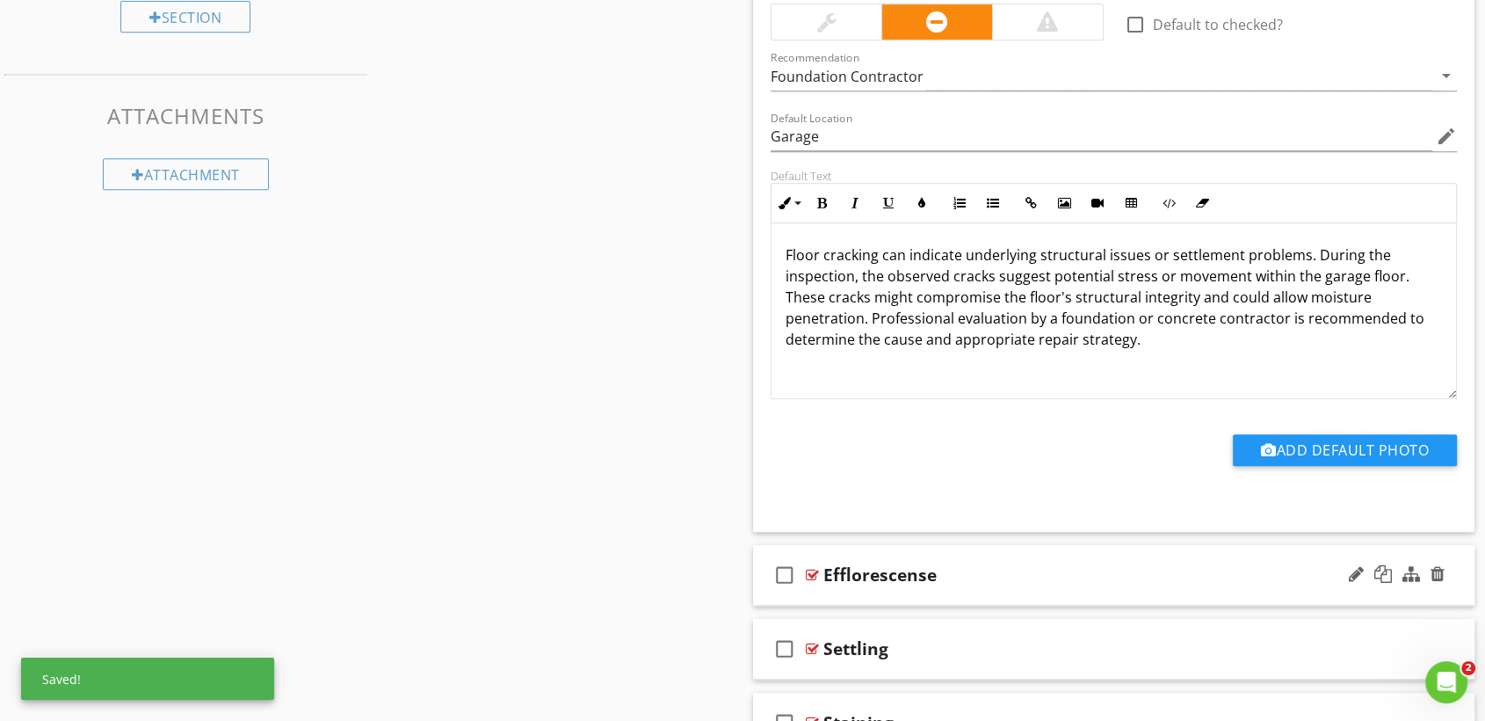
click at [1020, 577] on div "Efflorescense" at bounding box center [1081, 574] width 515 height 21
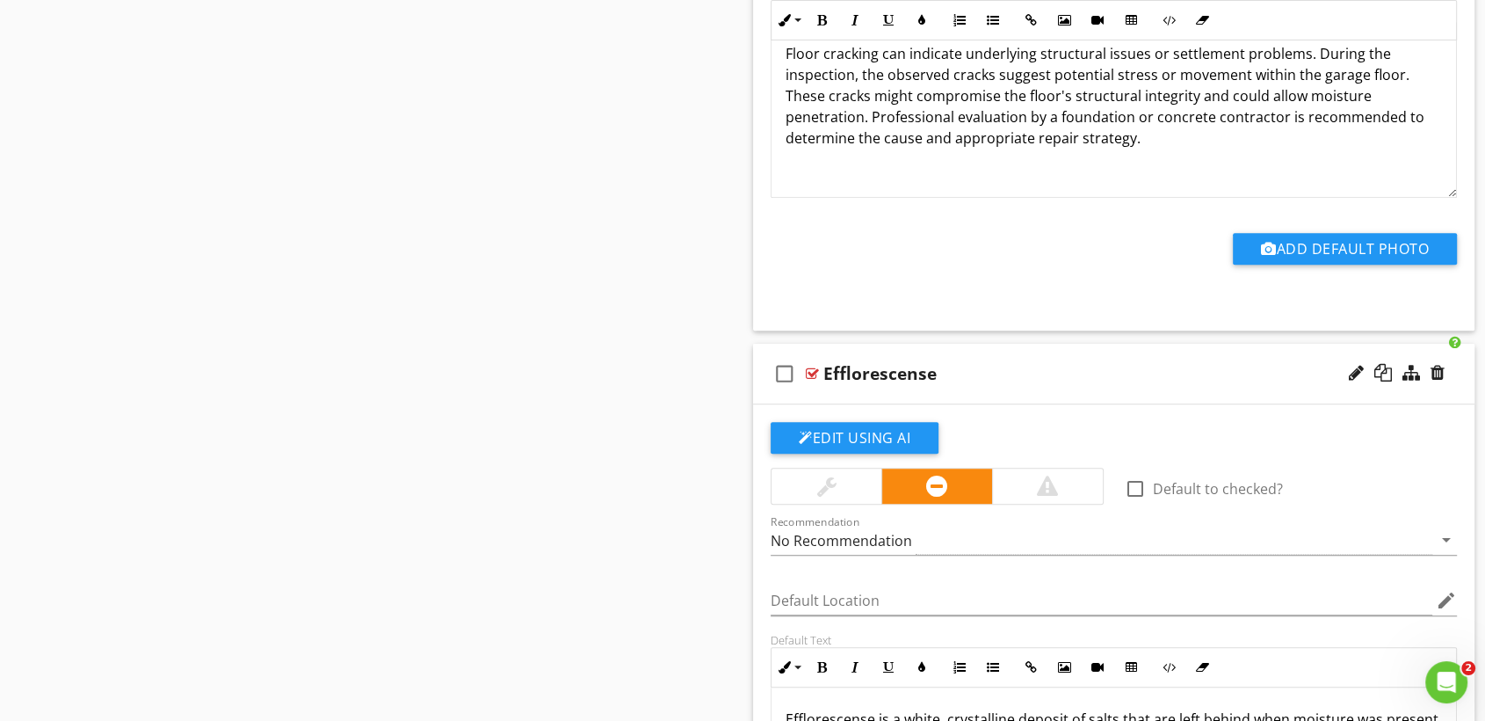
scroll to position [1027, 0]
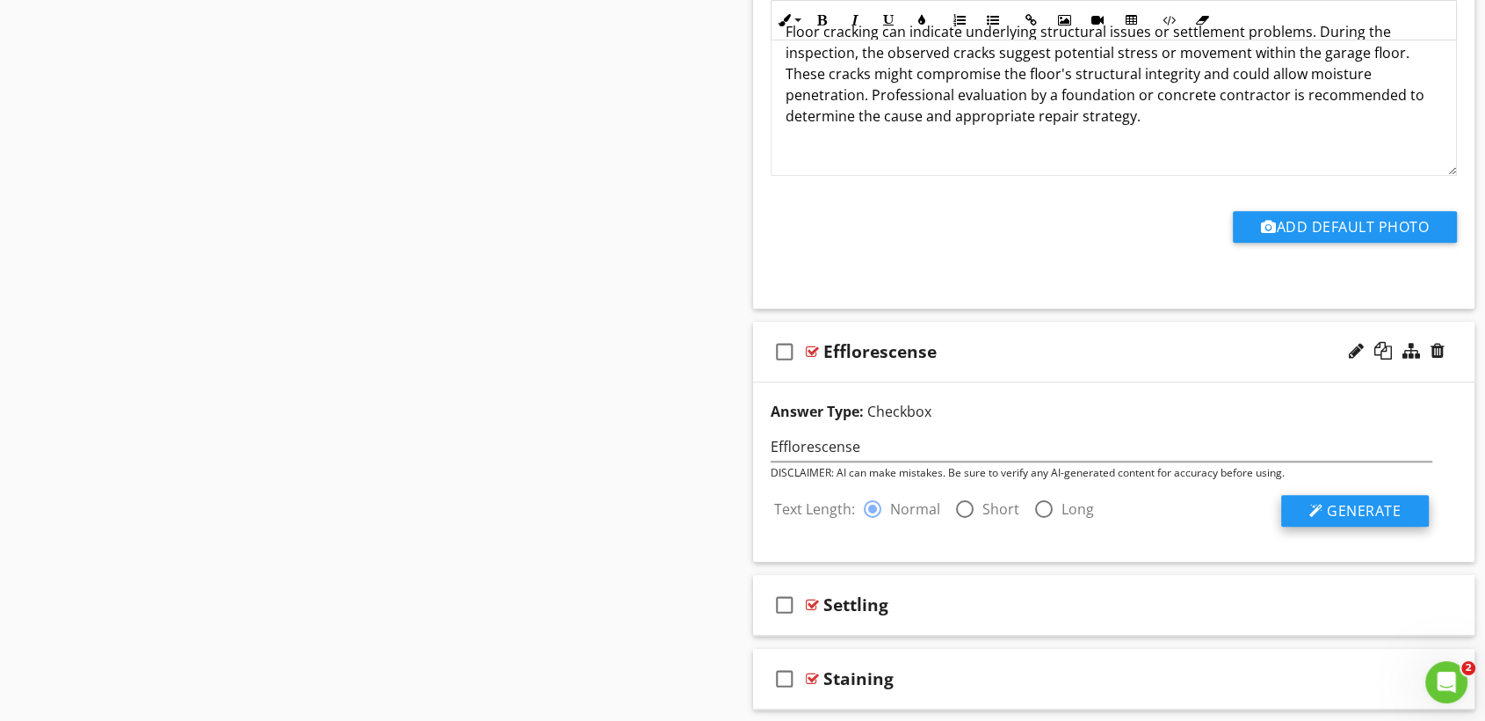
click at [1379, 510] on span "Generate" at bounding box center [1364, 510] width 74 height 19
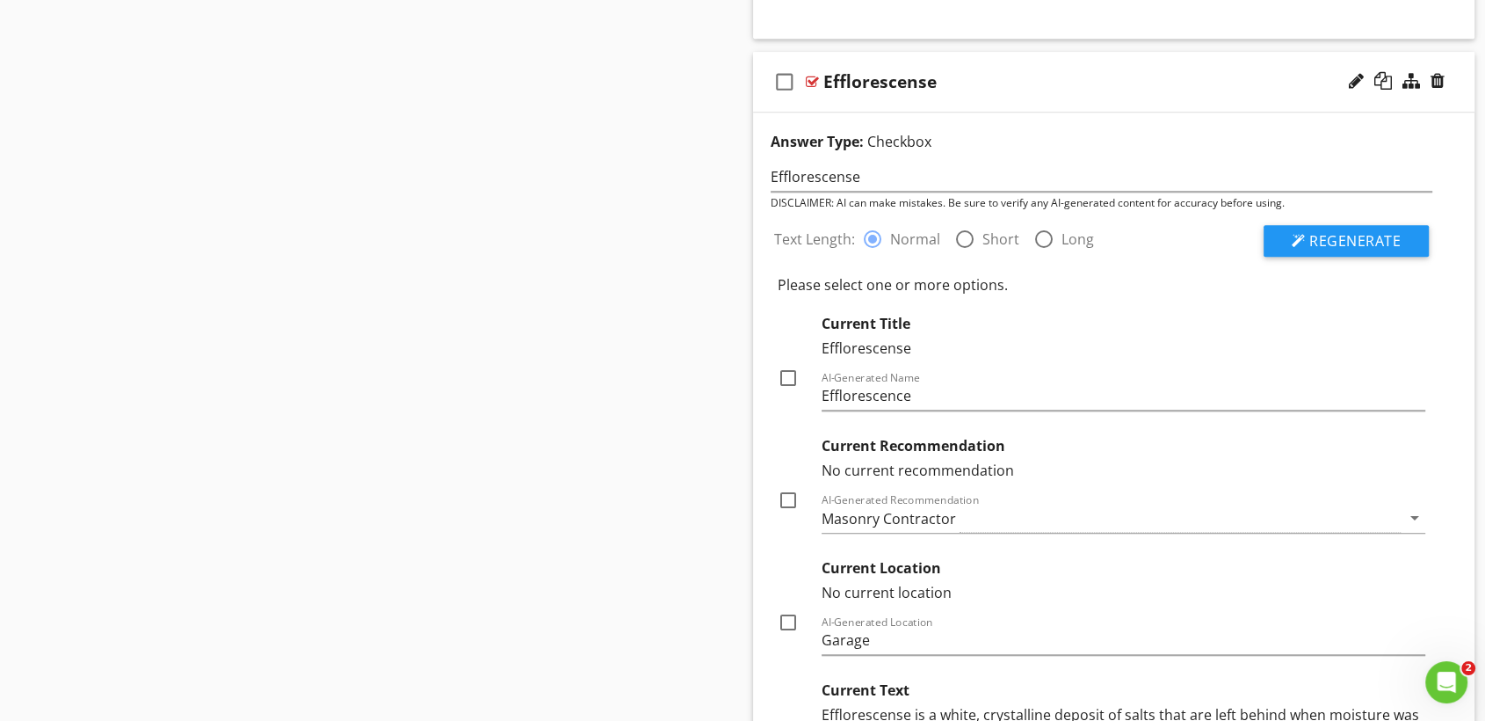
scroll to position [1368, 0]
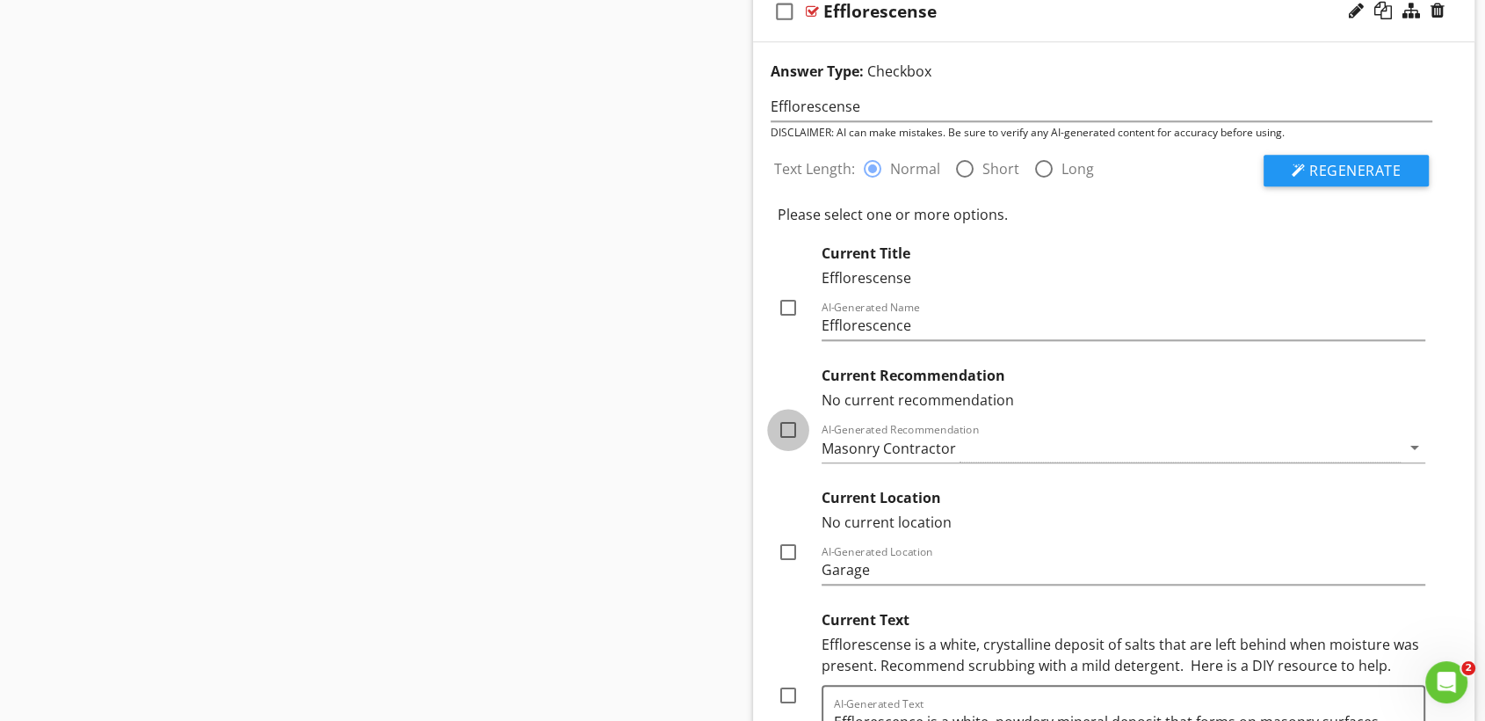
click at [785, 426] on div at bounding box center [788, 430] width 30 height 30
checkbox input "true"
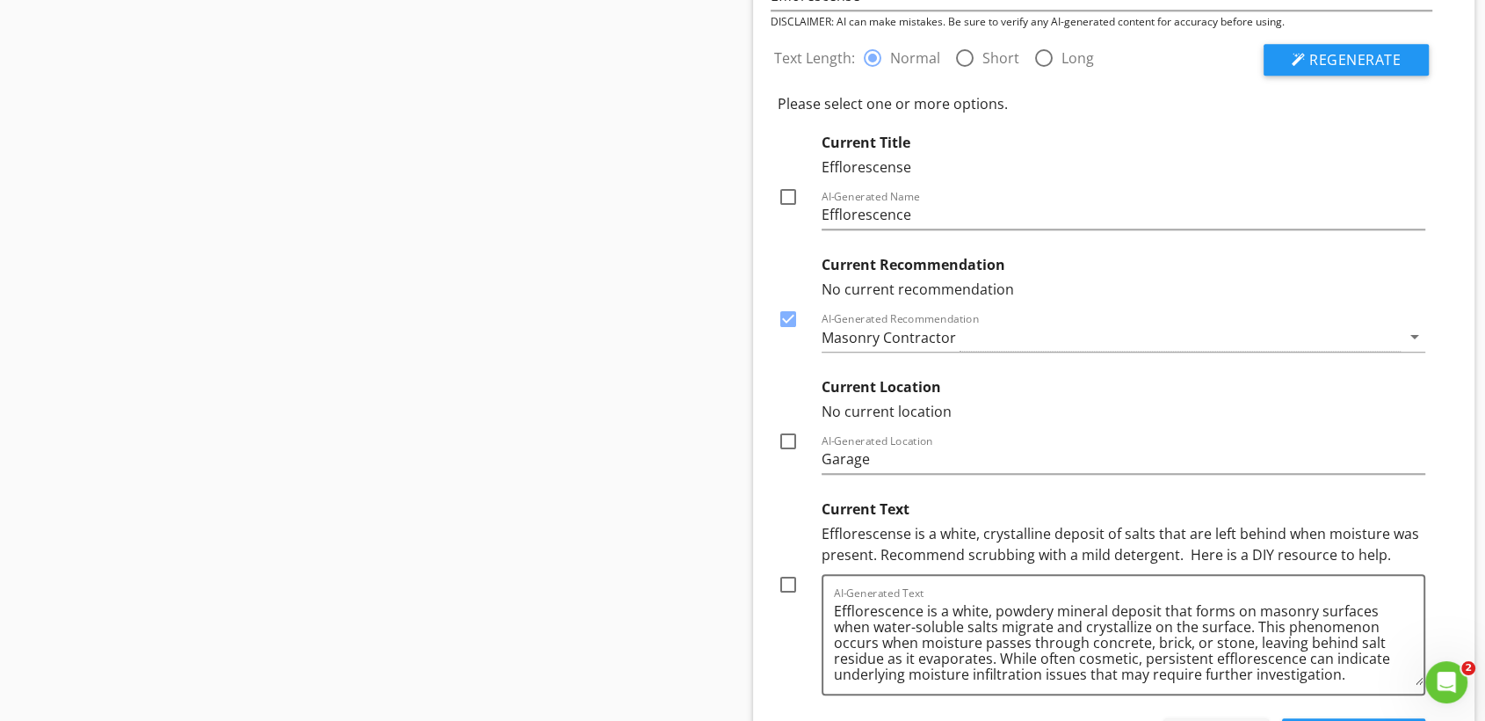
scroll to position [1479, 0]
click at [784, 439] on div at bounding box center [788, 440] width 30 height 30
checkbox input "true"
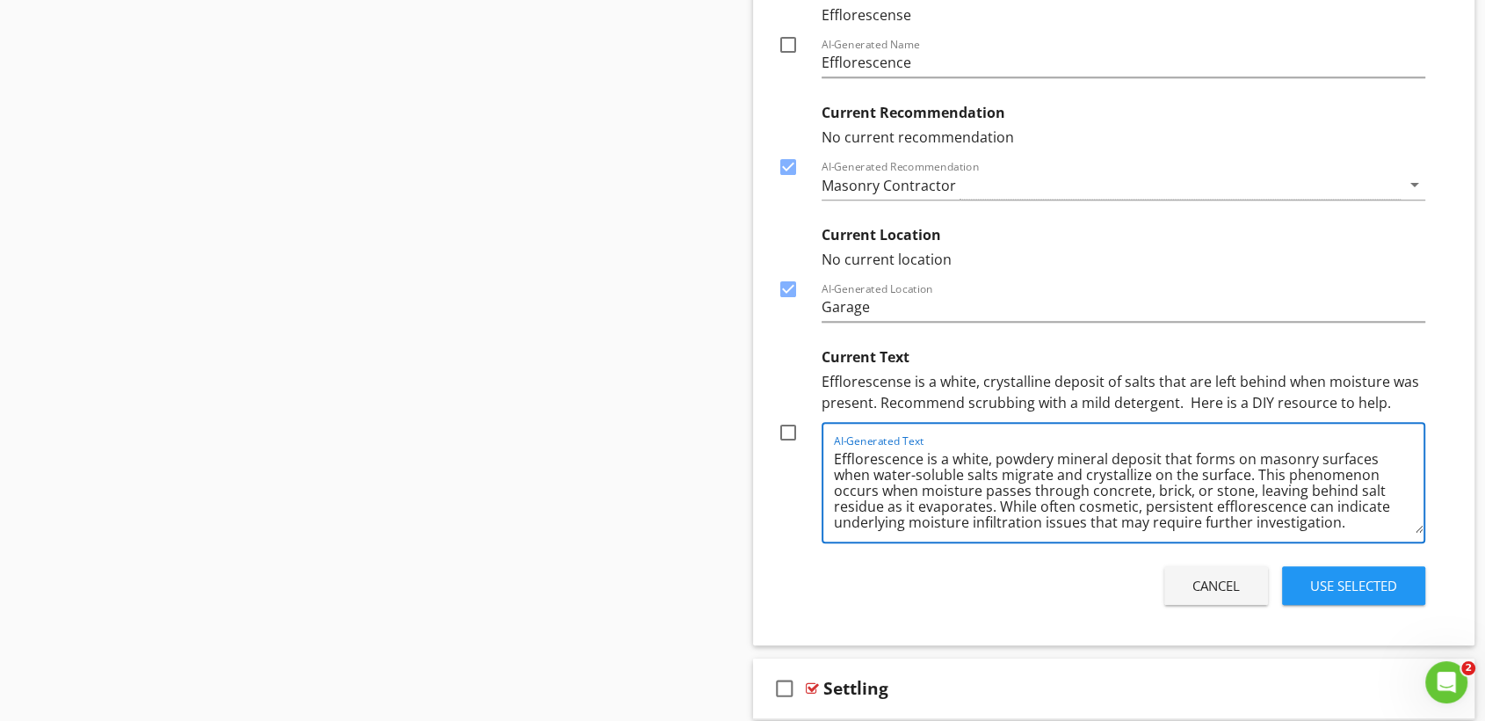
scroll to position [4, 0]
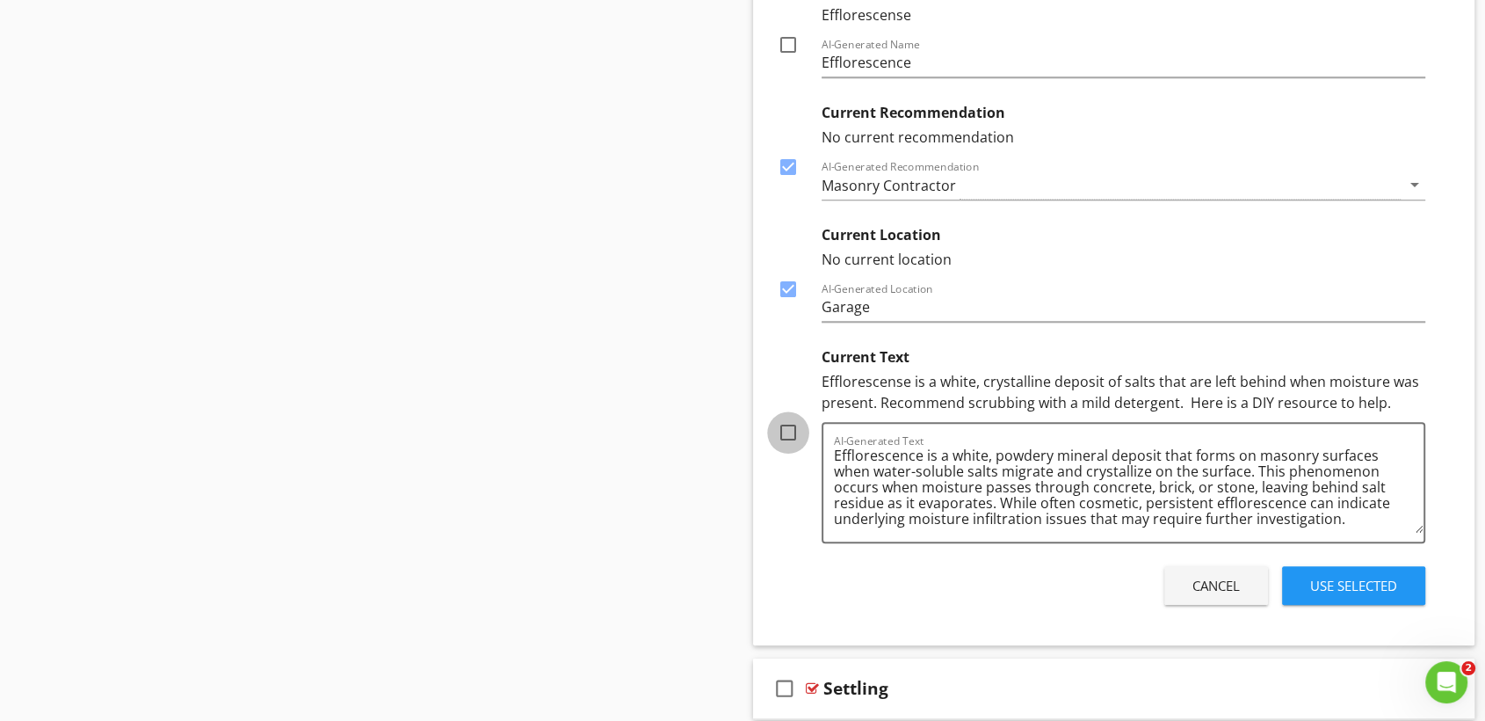
click at [783, 424] on div at bounding box center [788, 432] width 30 height 30
checkbox input "false"
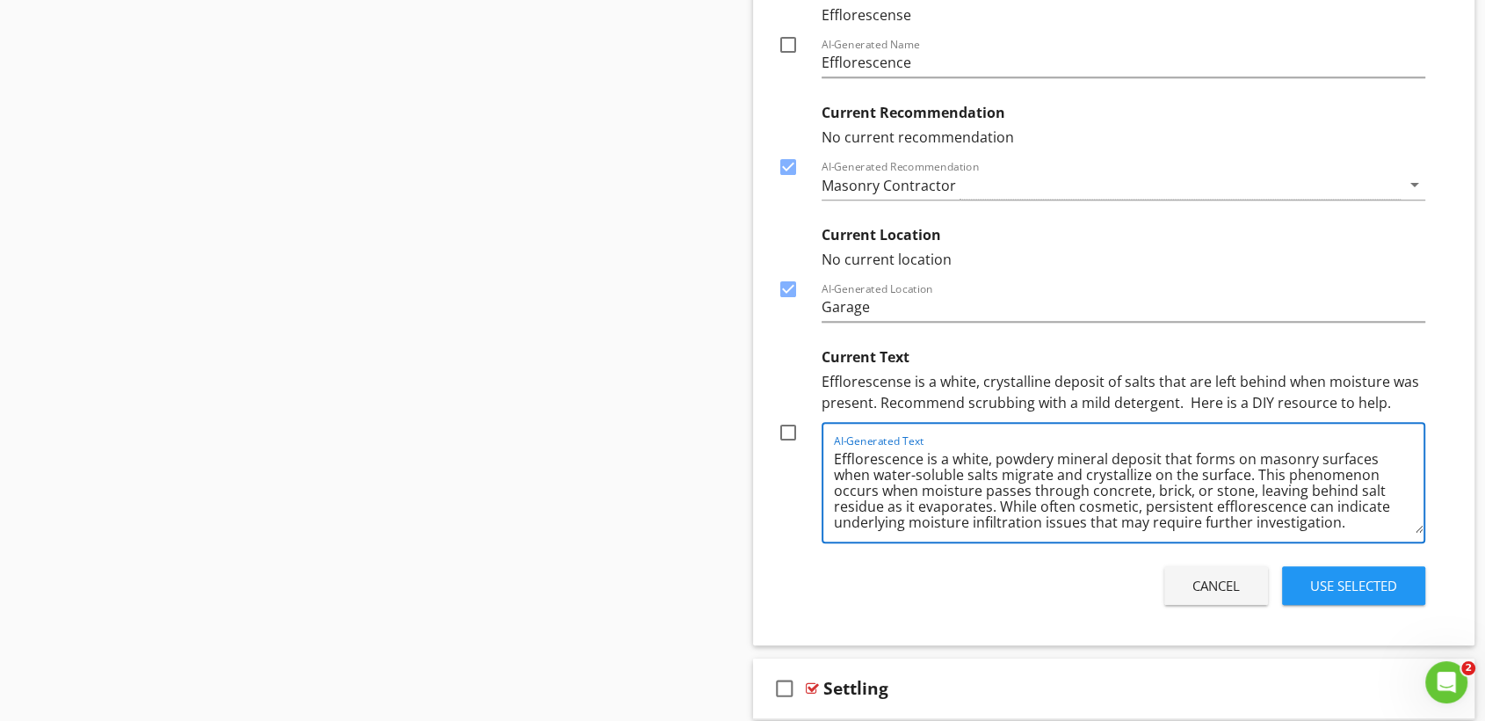
drag, startPoint x: 1347, startPoint y: 518, endPoint x: 822, endPoint y: 455, distance: 528.4
click at [822, 455] on div "AI-Generated Text Efflorescence is a white, powdery mineral deposit that forms …" at bounding box center [1124, 482] width 604 height 121
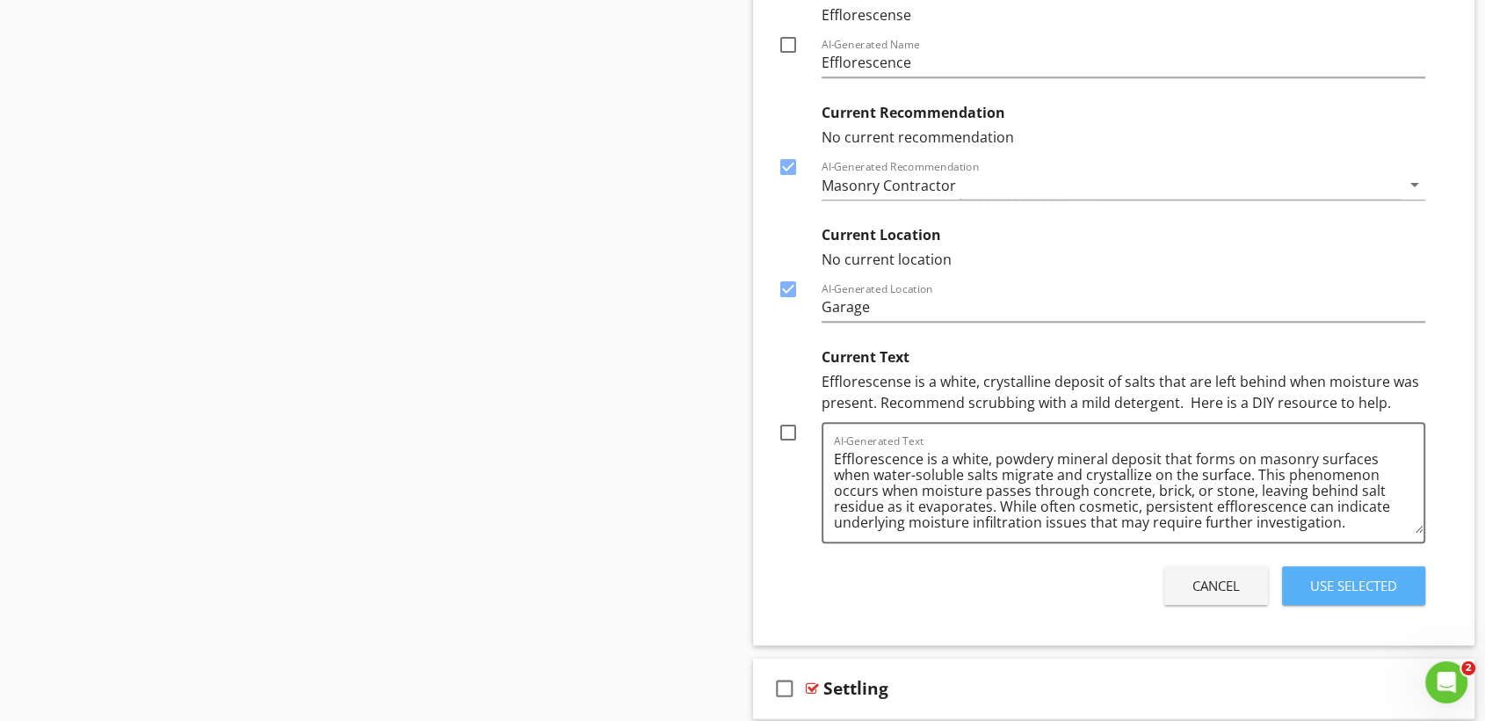
click at [1343, 577] on div "Use Selected" at bounding box center [1353, 586] width 87 height 20
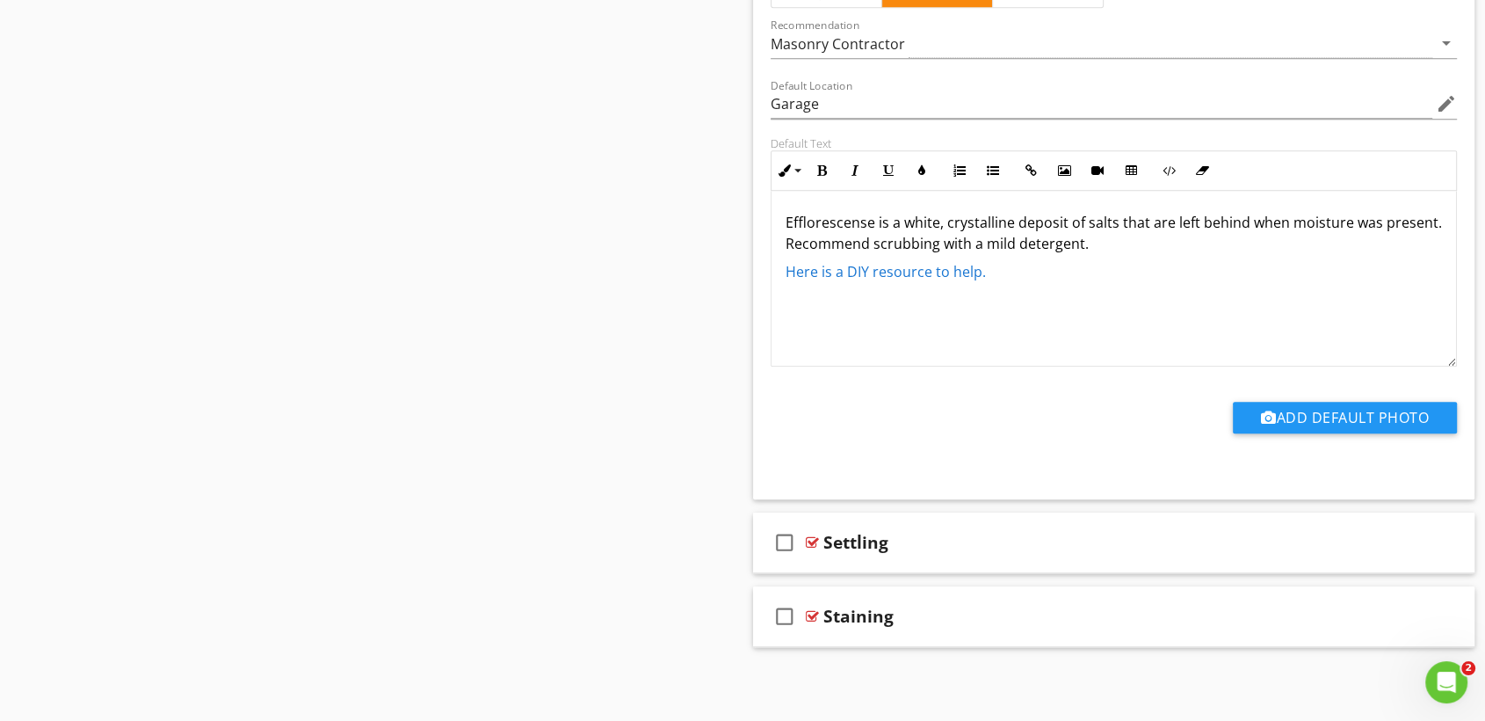
scroll to position [1162, 0]
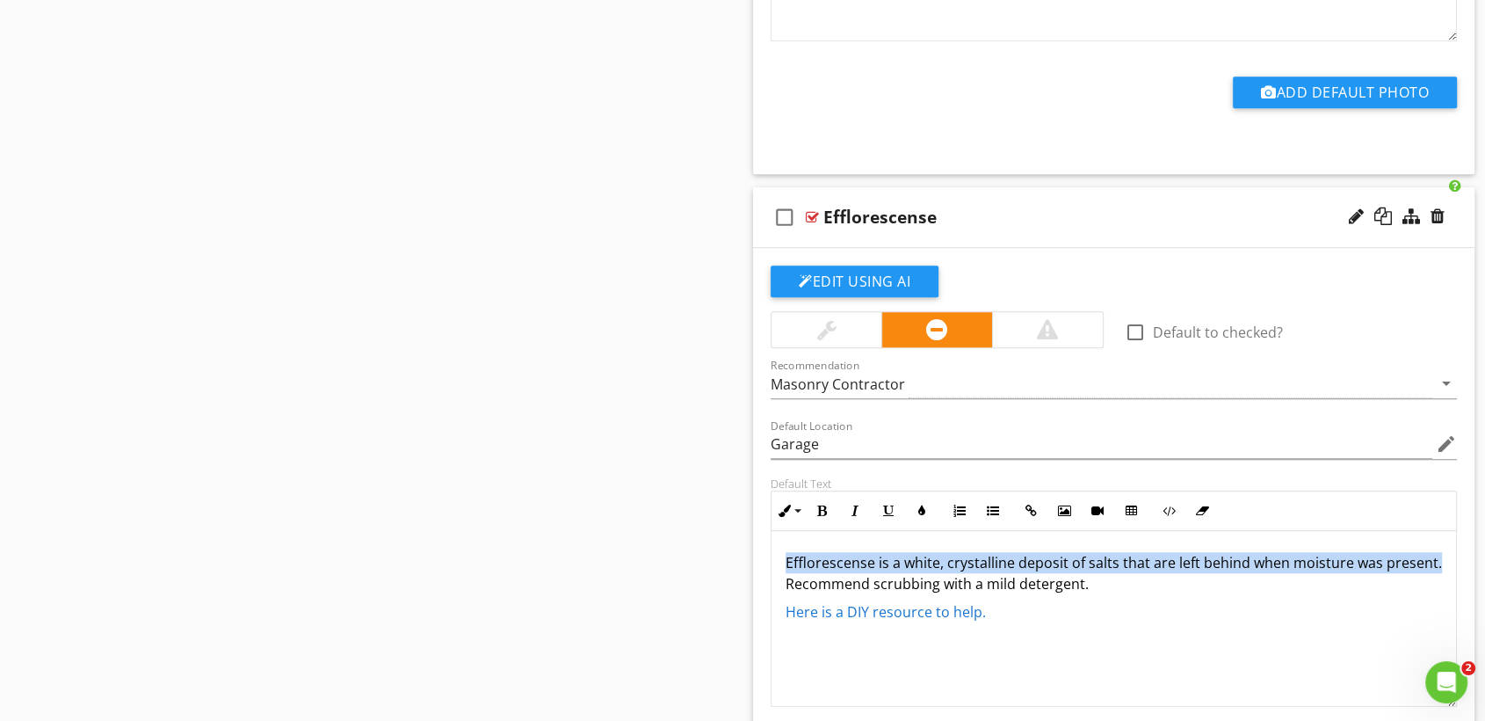
drag, startPoint x: 841, startPoint y: 582, endPoint x: 777, endPoint y: 564, distance: 66.5
click at [777, 564] on div "Efflorescense is a white, crystalline deposit of salts that are left behind whe…" at bounding box center [1114, 619] width 685 height 176
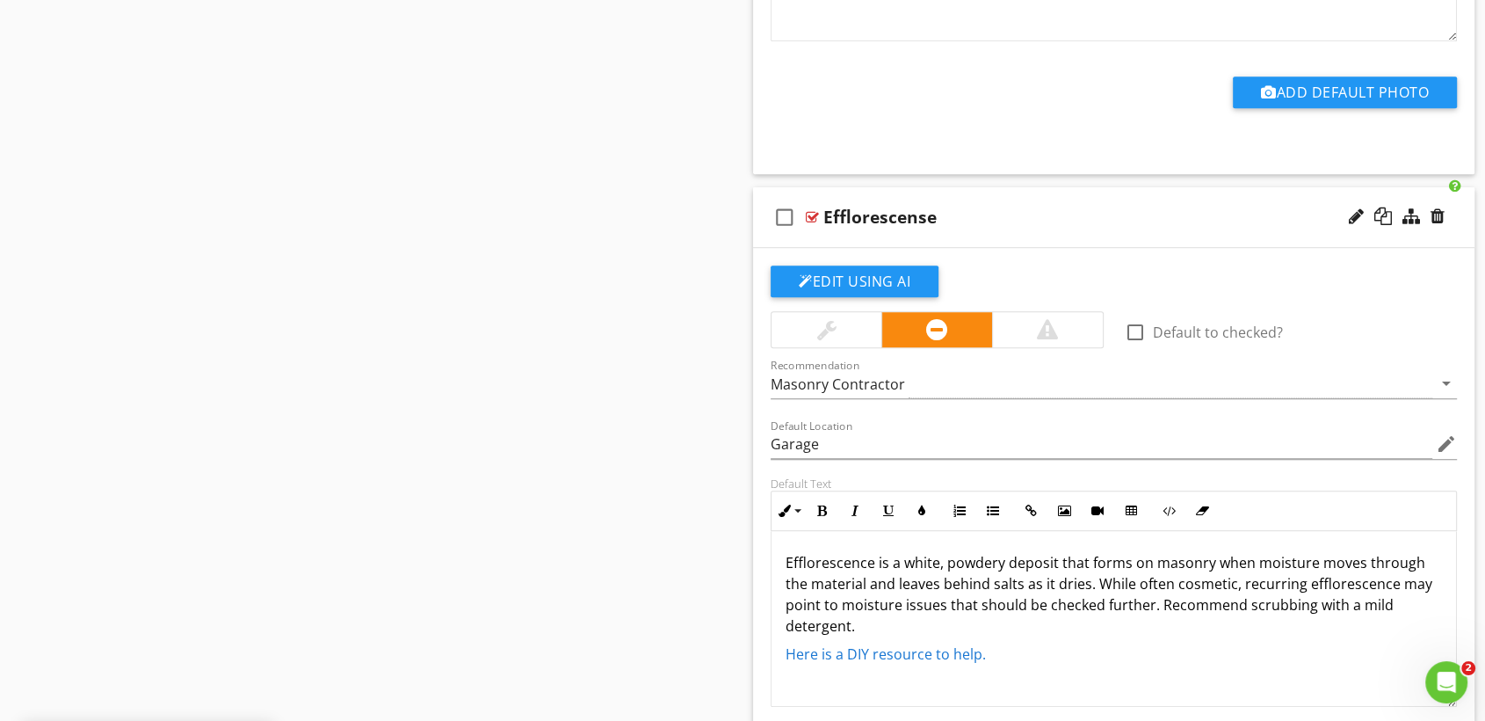
click at [858, 628] on p "Efflorescence is a white, powdery deposit that forms on masonry when moisture m…" at bounding box center [1114, 594] width 657 height 84
drag, startPoint x: 903, startPoint y: 629, endPoint x: 1245, endPoint y: 604, distance: 342.9
click at [1245, 604] on p "Efflorescence is a white, powdery deposit that forms on masonry when moisture m…" at bounding box center [1114, 594] width 657 height 84
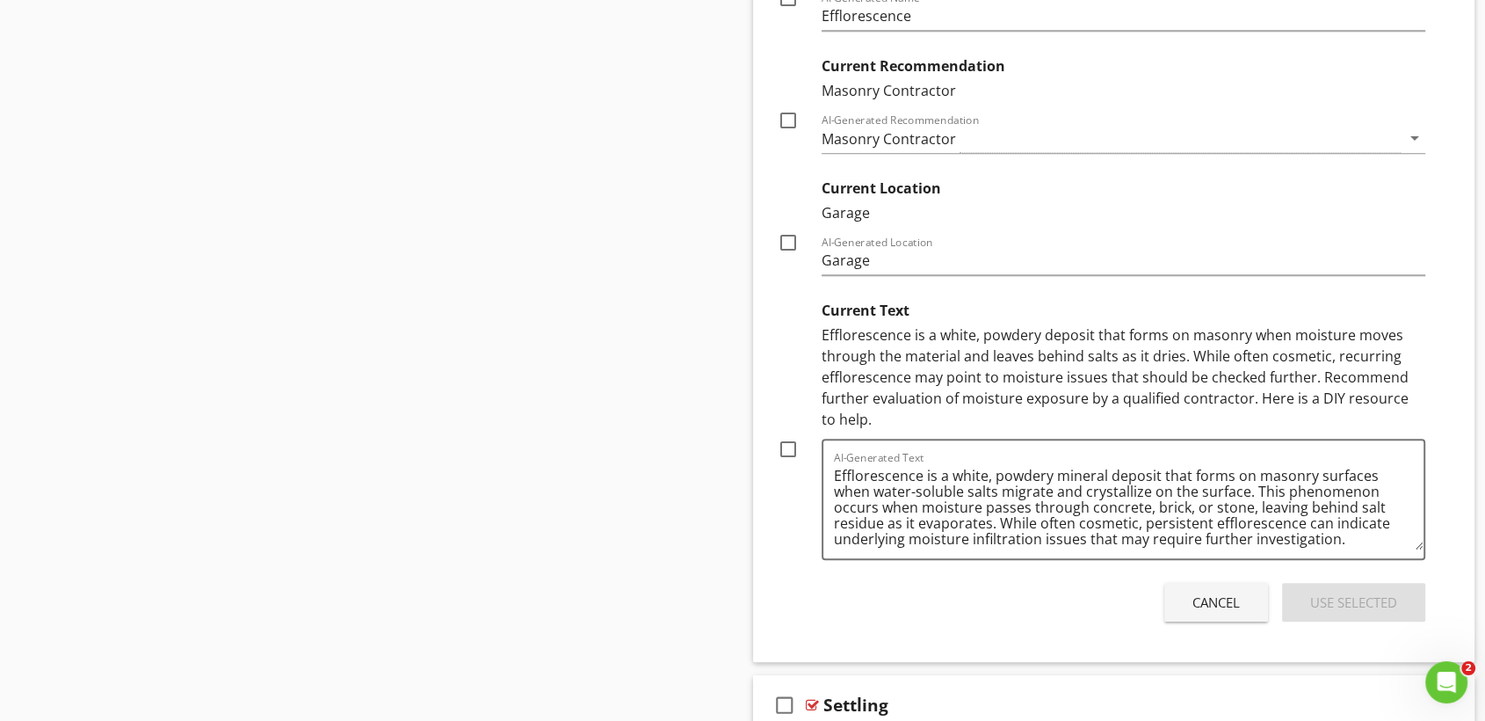
scroll to position [1679, 0]
click at [1185, 593] on button "Cancel" at bounding box center [1217, 600] width 104 height 39
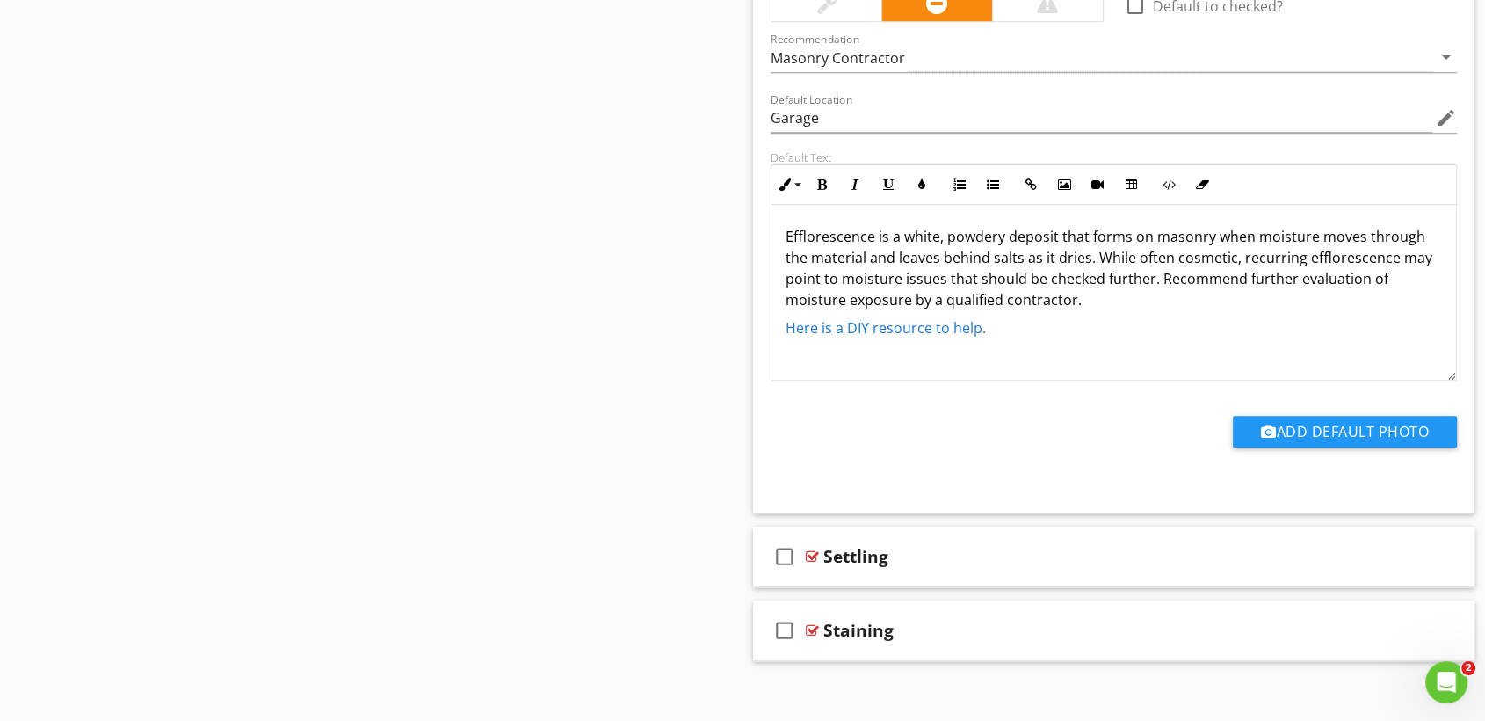
scroll to position [1500, 0]
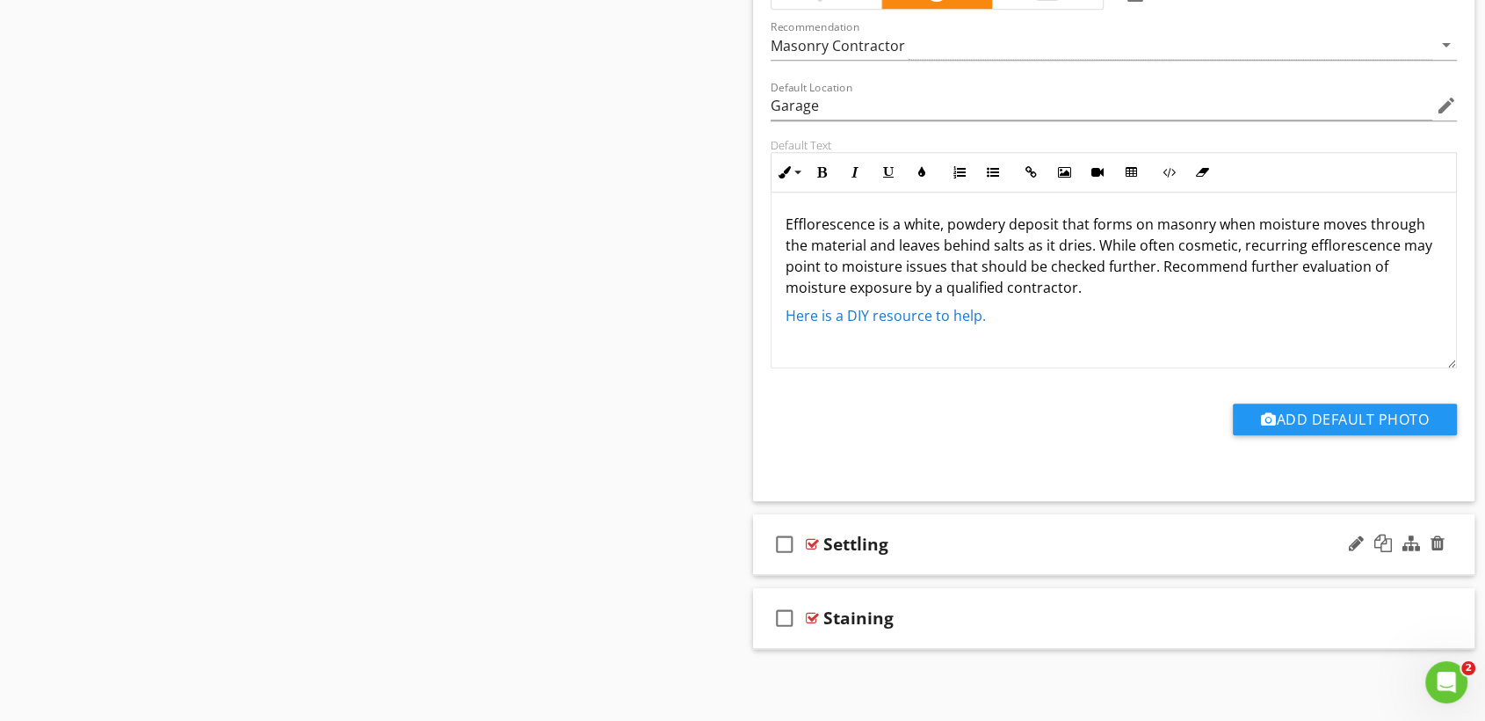
click at [959, 534] on div "Settling" at bounding box center [1081, 544] width 515 height 21
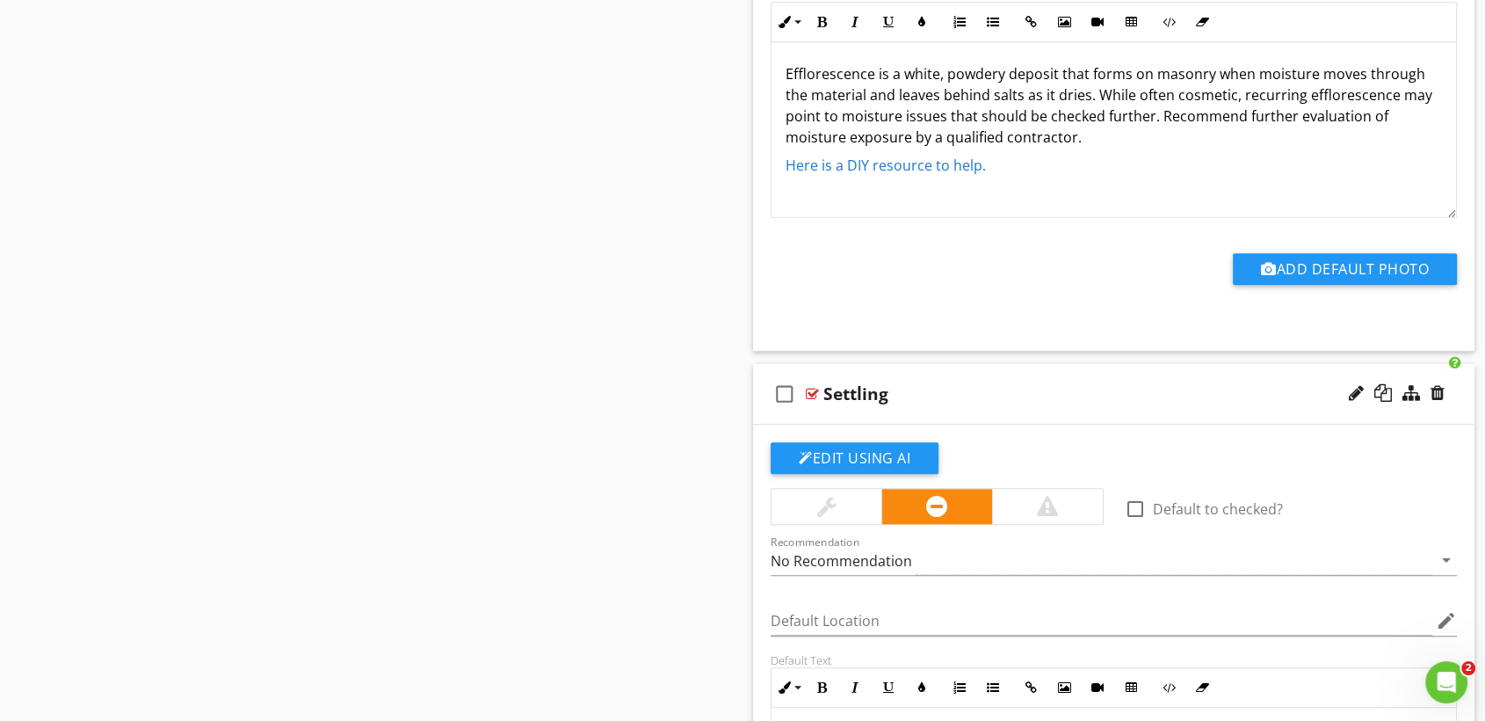
scroll to position [1652, 0]
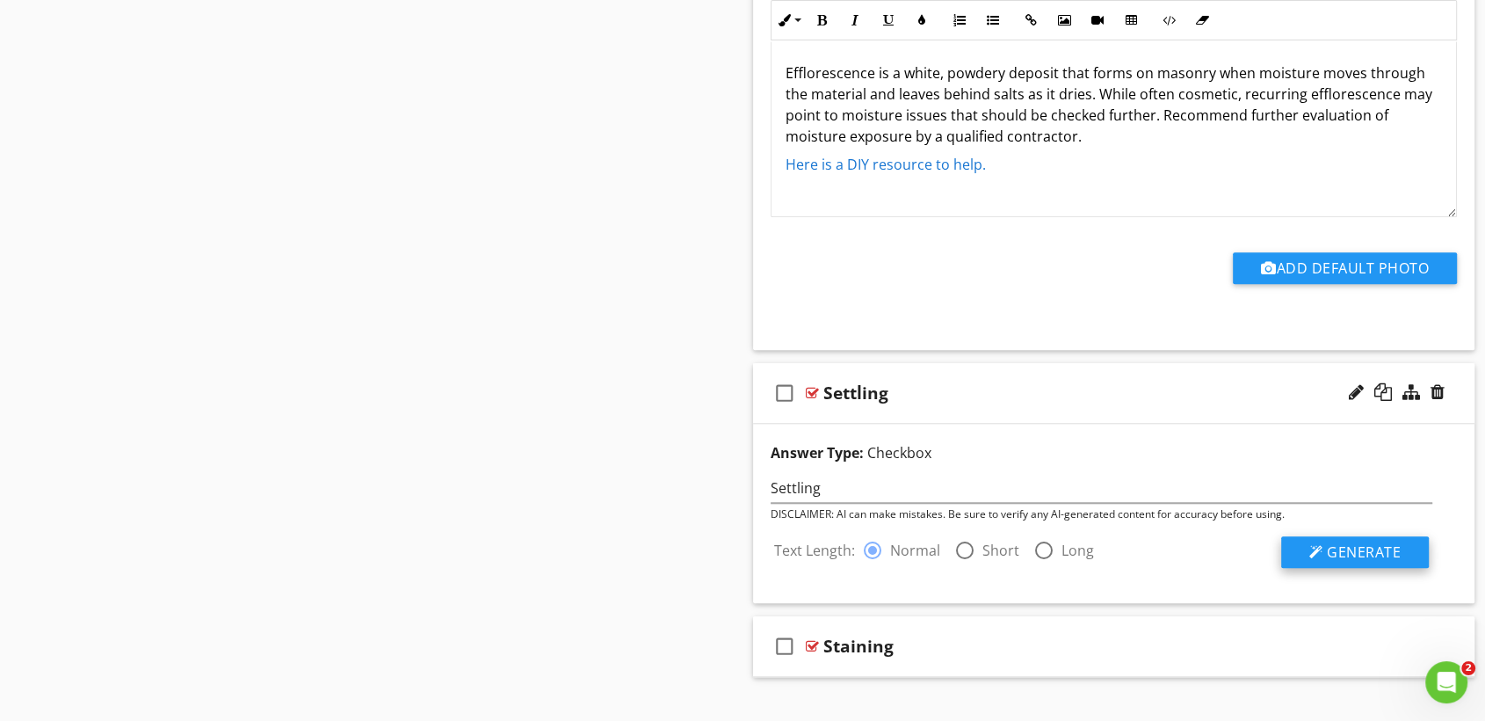
click at [1343, 556] on span "Generate" at bounding box center [1364, 551] width 74 height 19
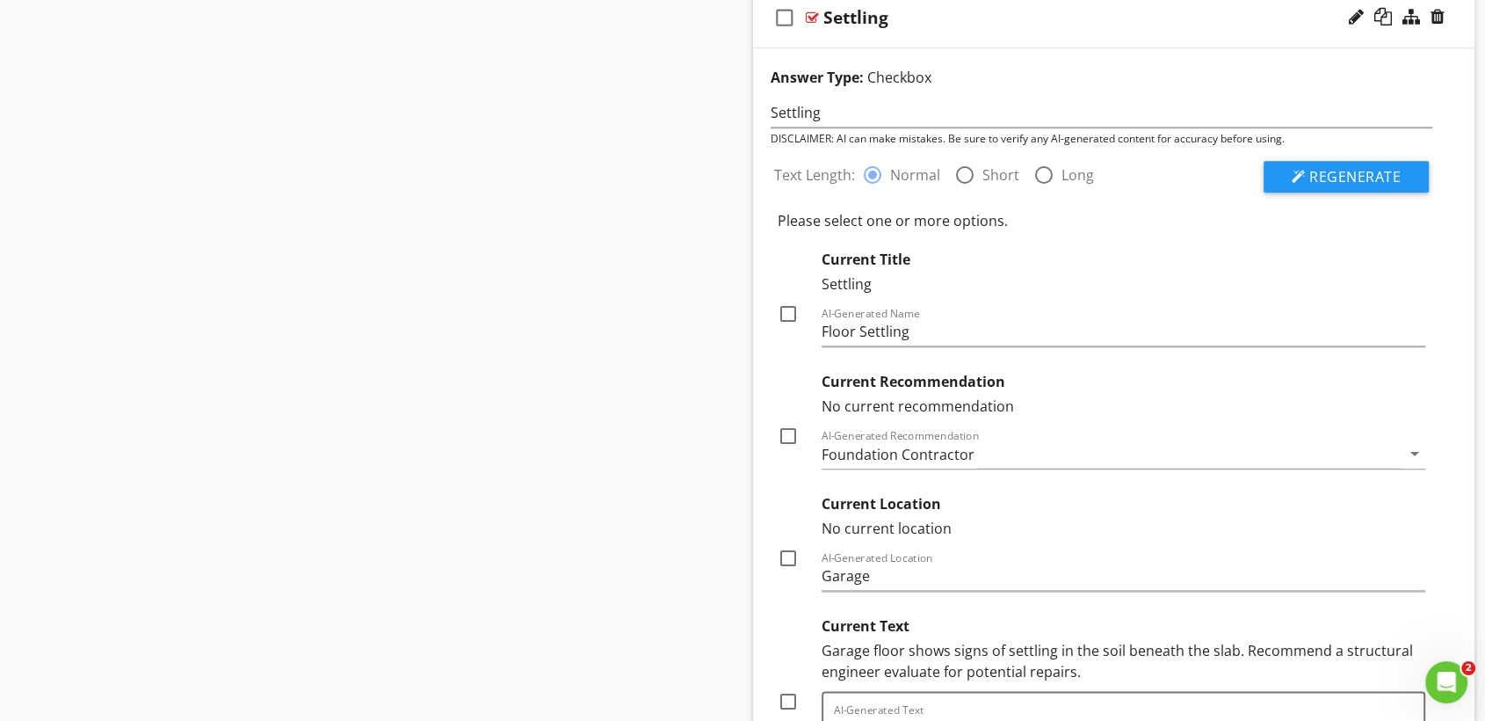
scroll to position [2030, 0]
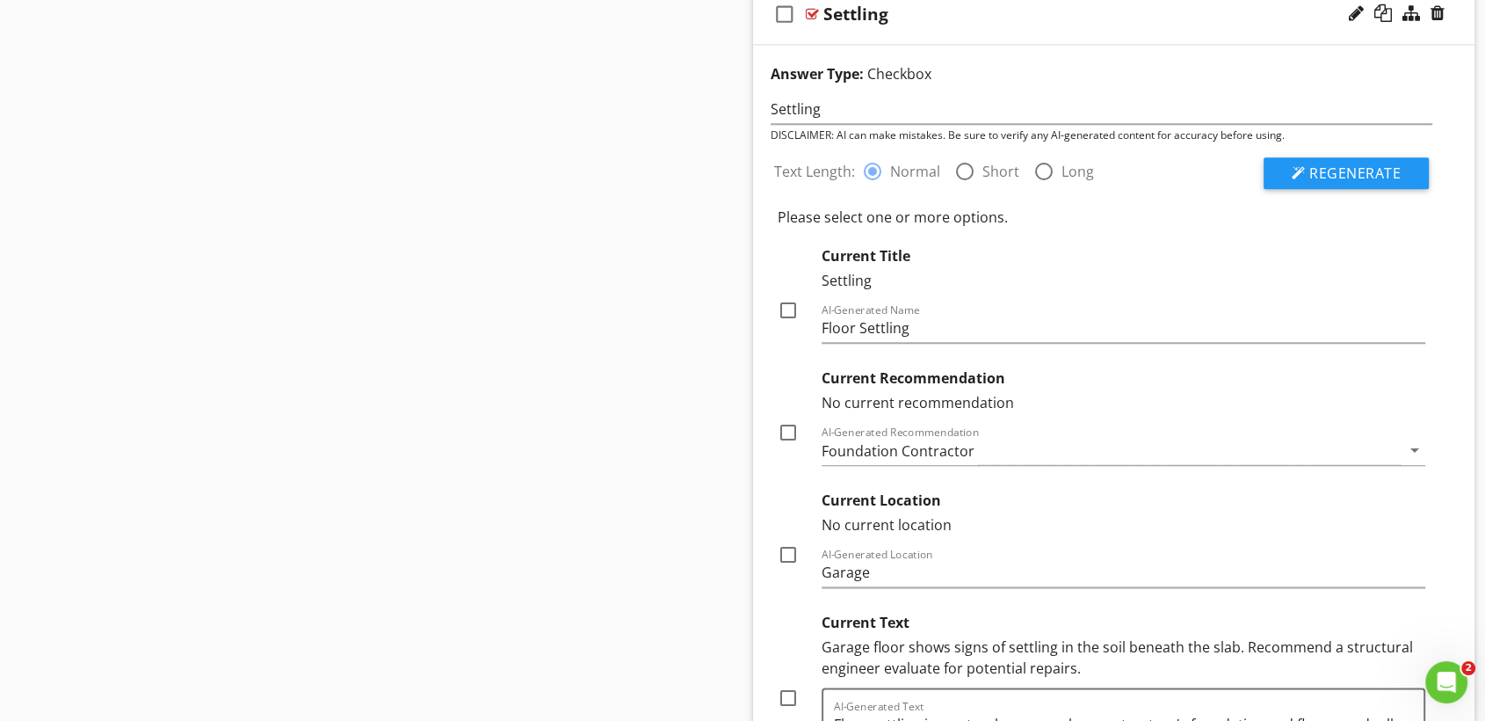
click at [788, 444] on div at bounding box center [788, 432] width 30 height 30
checkbox input "true"
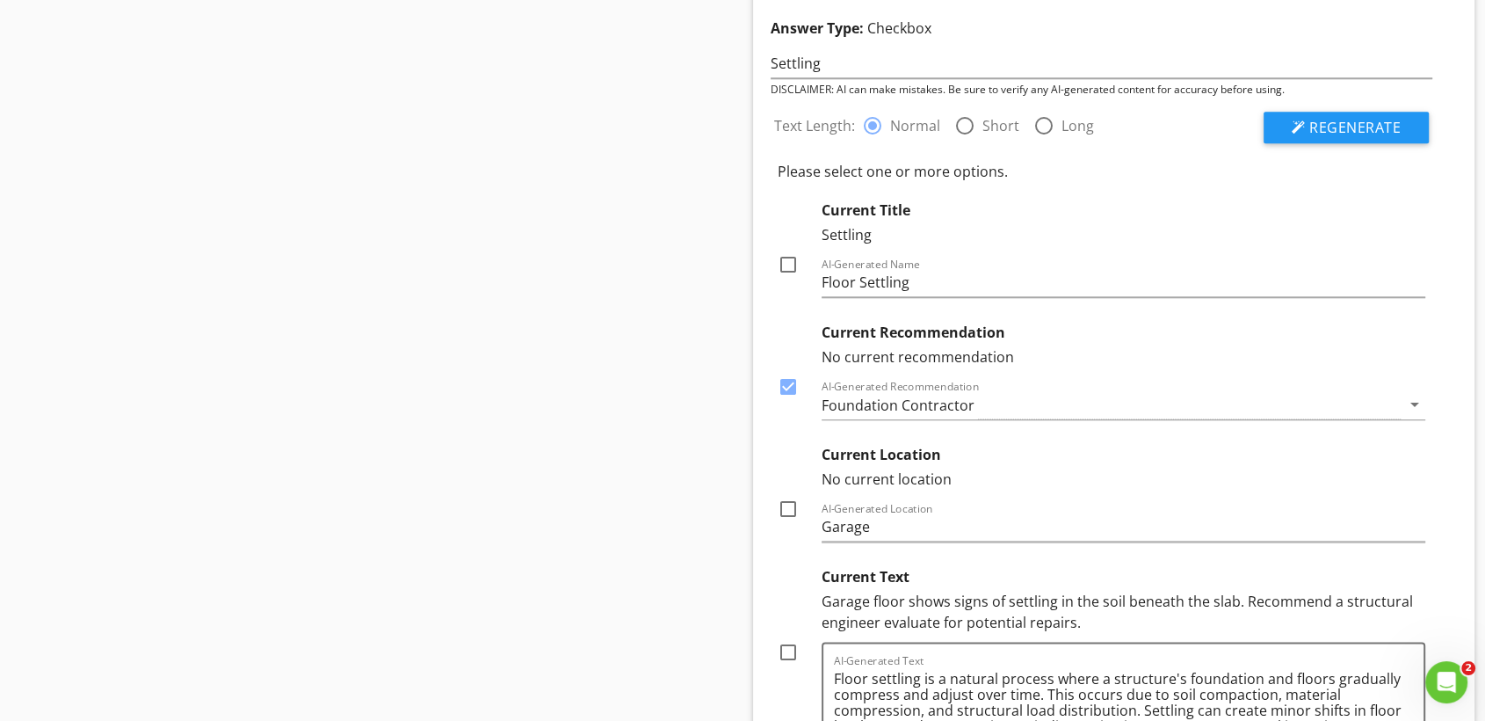
click at [777, 506] on div at bounding box center [788, 509] width 30 height 30
checkbox input "true"
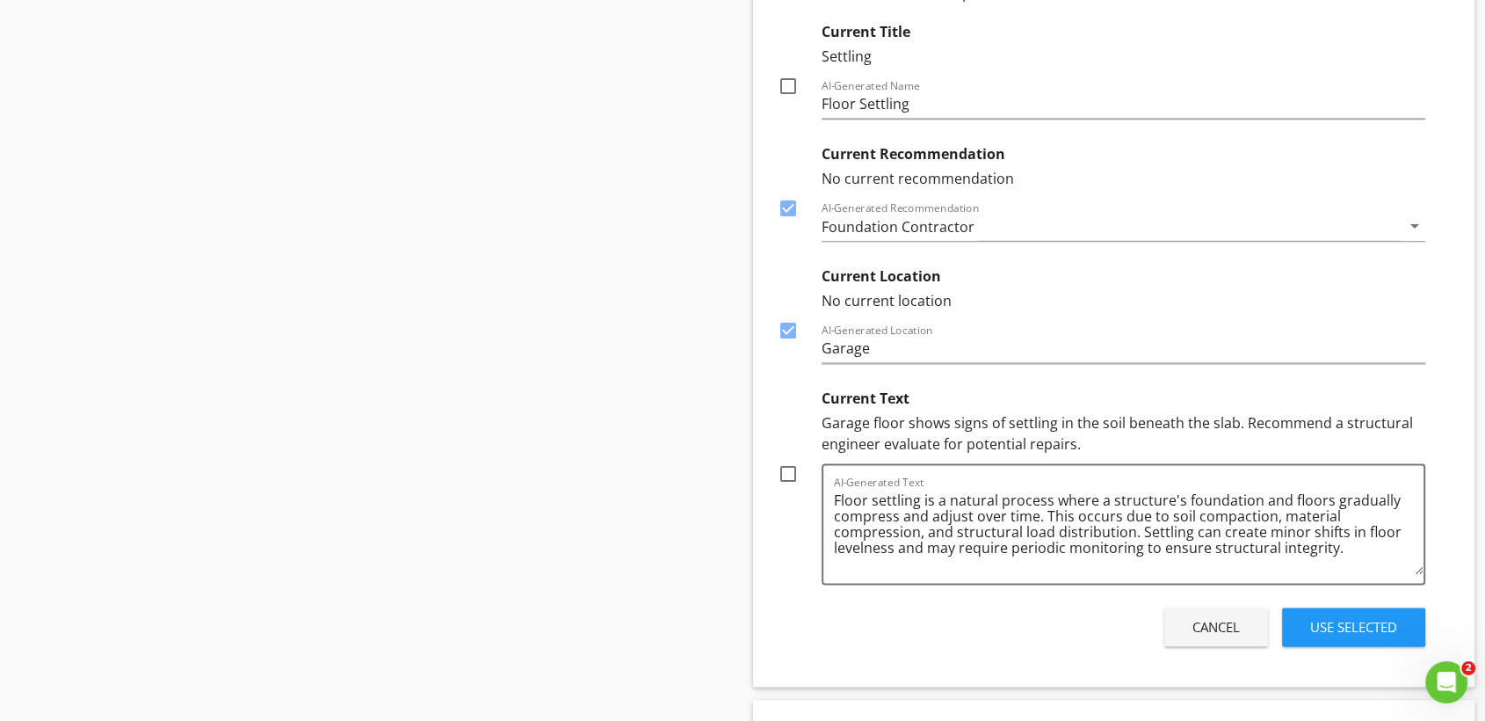
scroll to position [2255, 0]
click at [785, 476] on div at bounding box center [788, 473] width 30 height 30
checkbox input "true"
click at [1338, 617] on div "Use Selected" at bounding box center [1353, 626] width 87 height 20
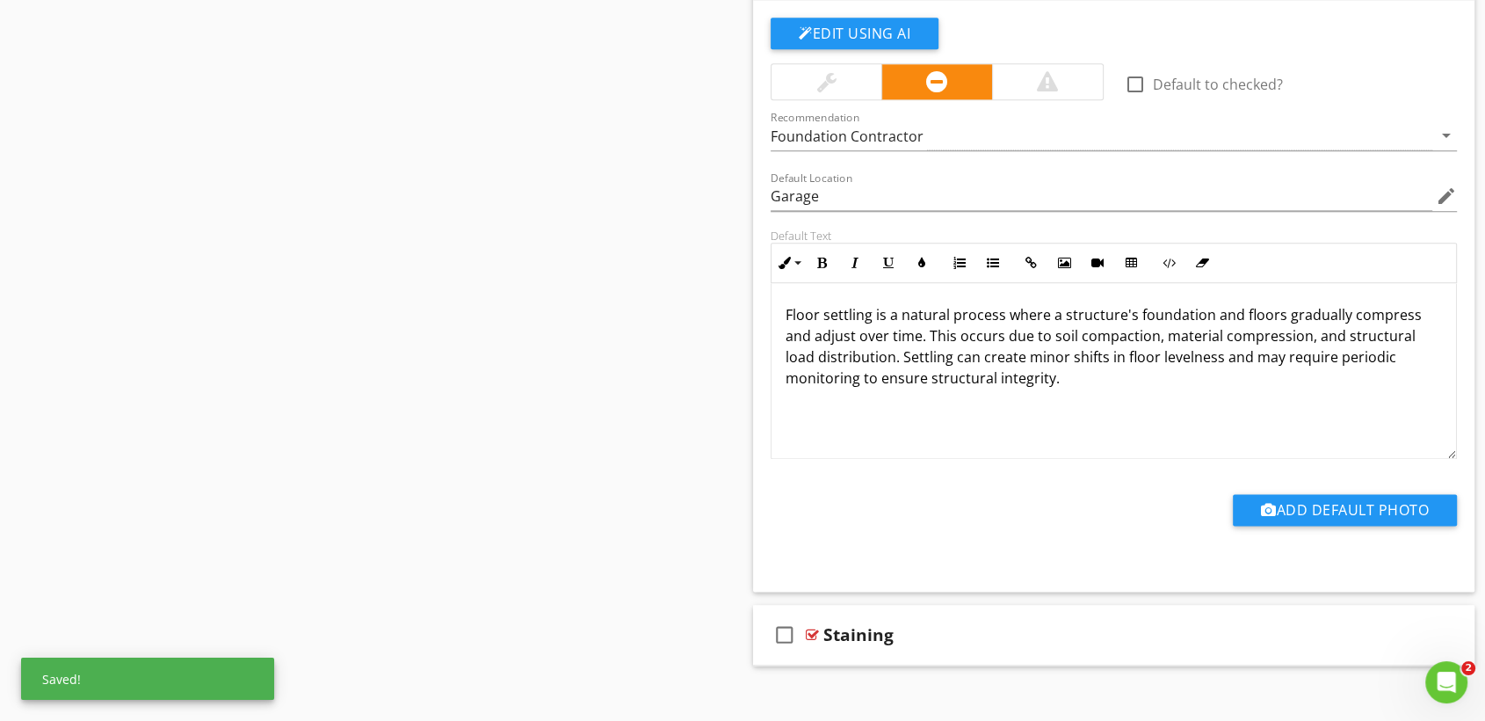
scroll to position [2092, 0]
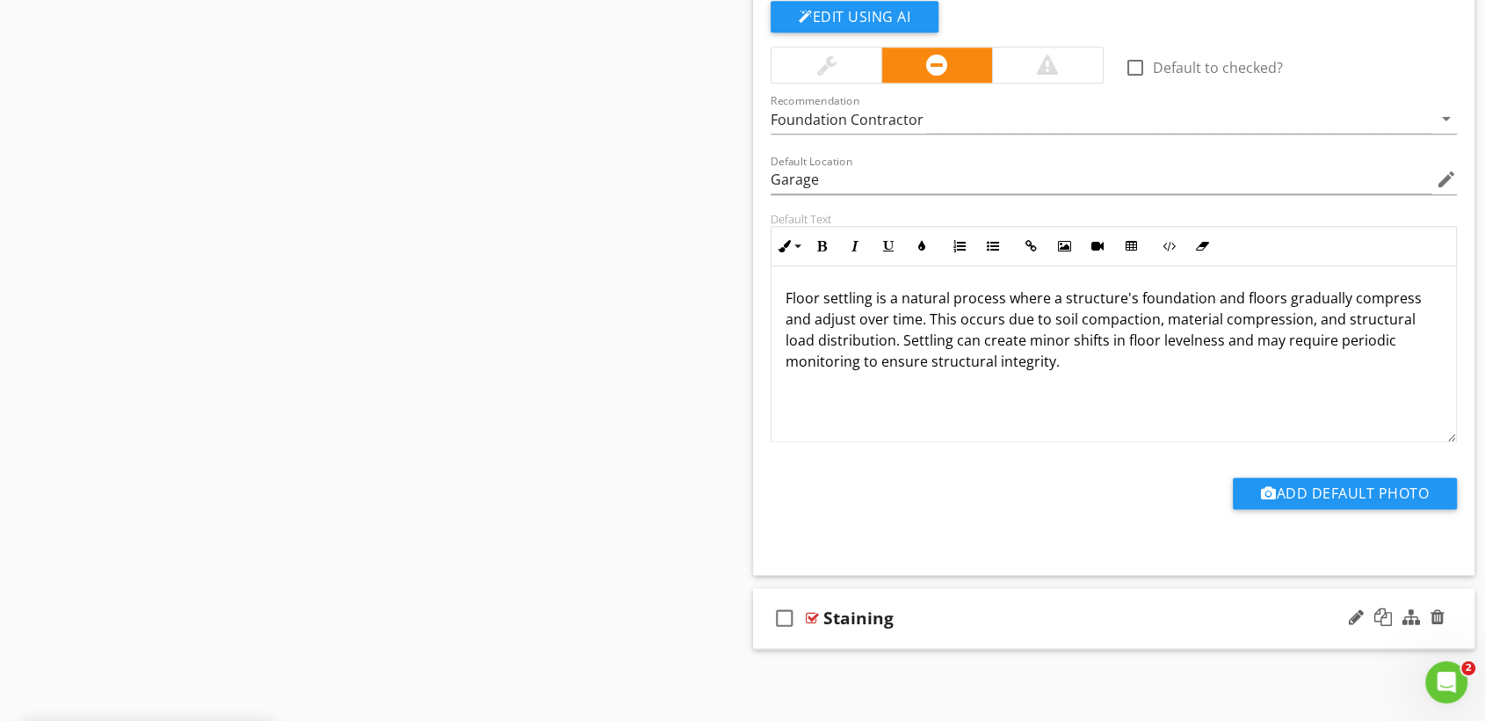
click at [1083, 630] on div "check_box_outline_blank Staining" at bounding box center [1114, 618] width 722 height 61
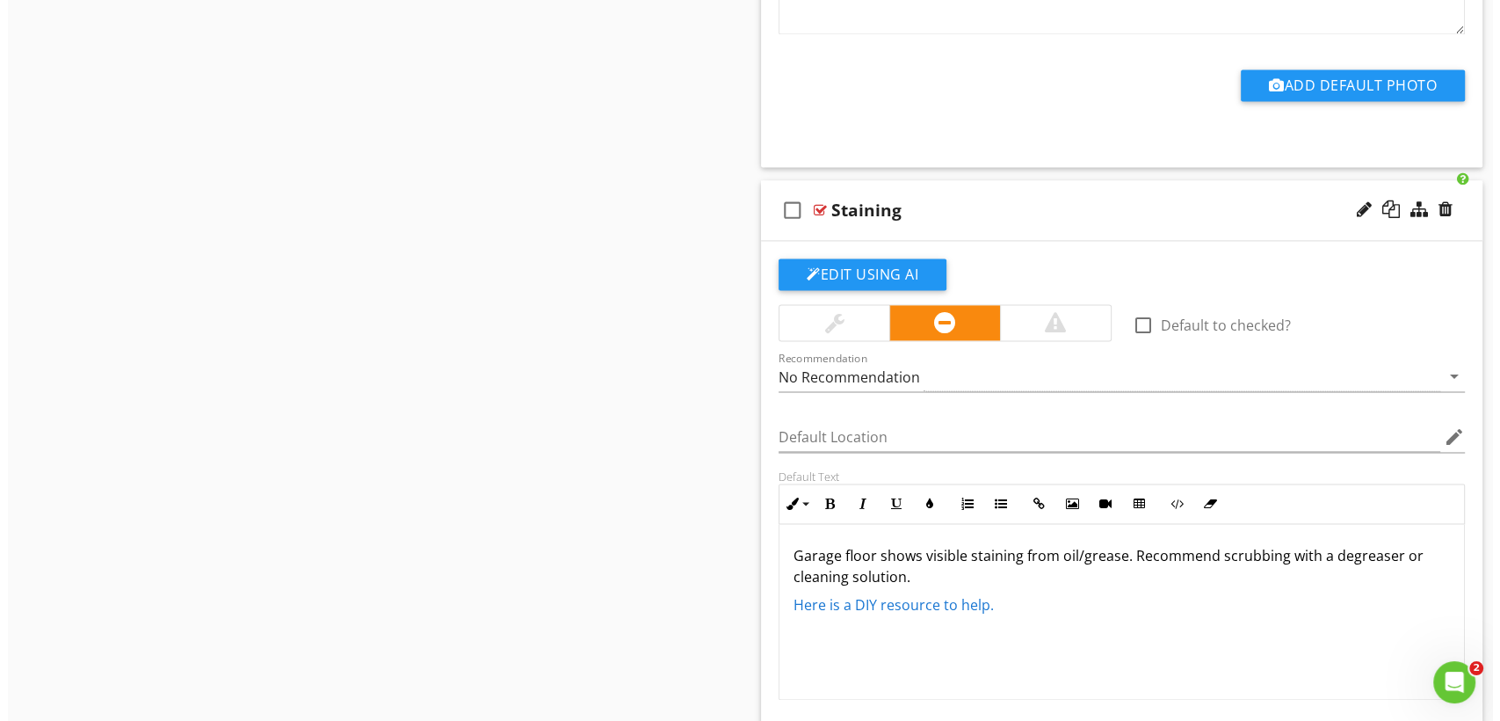
scroll to position [2514, 0]
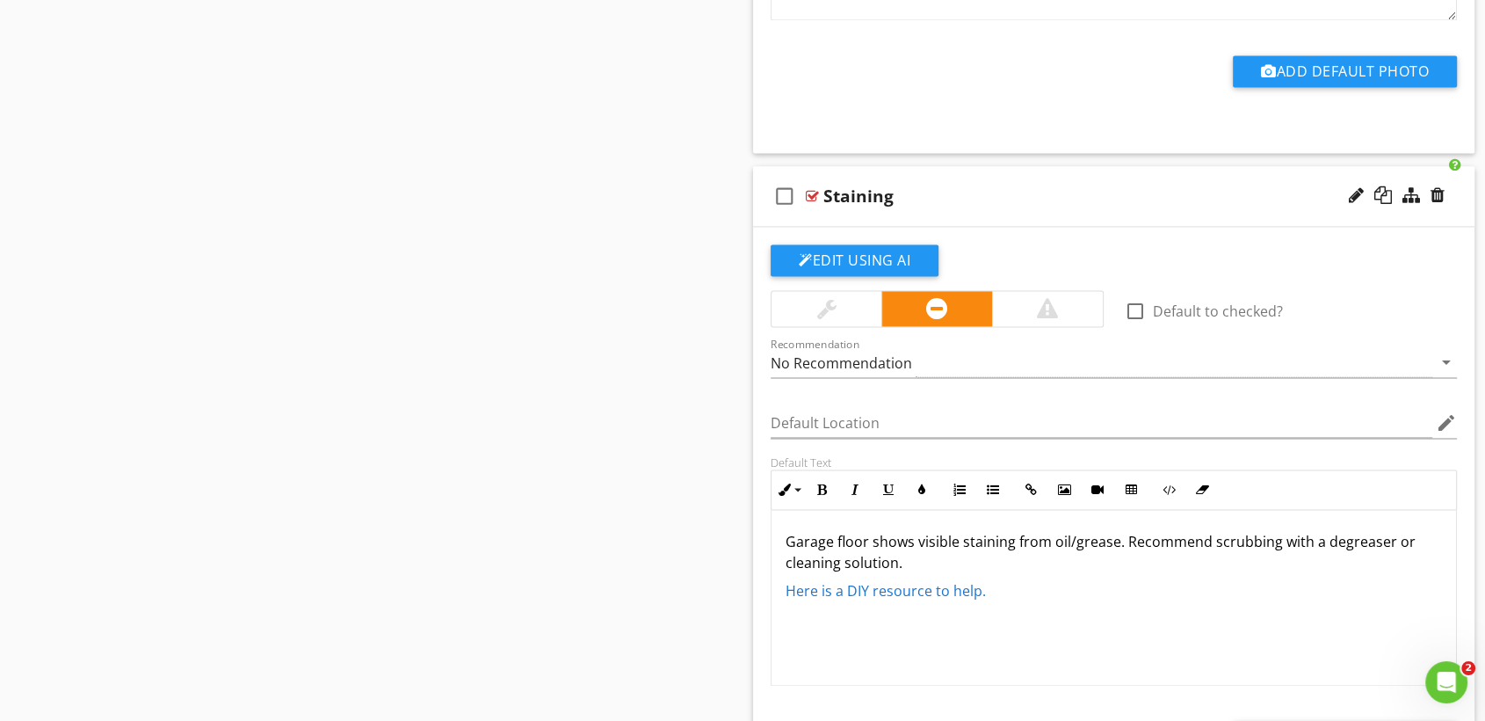
click at [837, 304] on div at bounding box center [827, 308] width 110 height 35
click at [1123, 541] on p "Garage floor shows visible staining from oil/grease. Recommend scrubbing with a…" at bounding box center [1114, 552] width 657 height 42
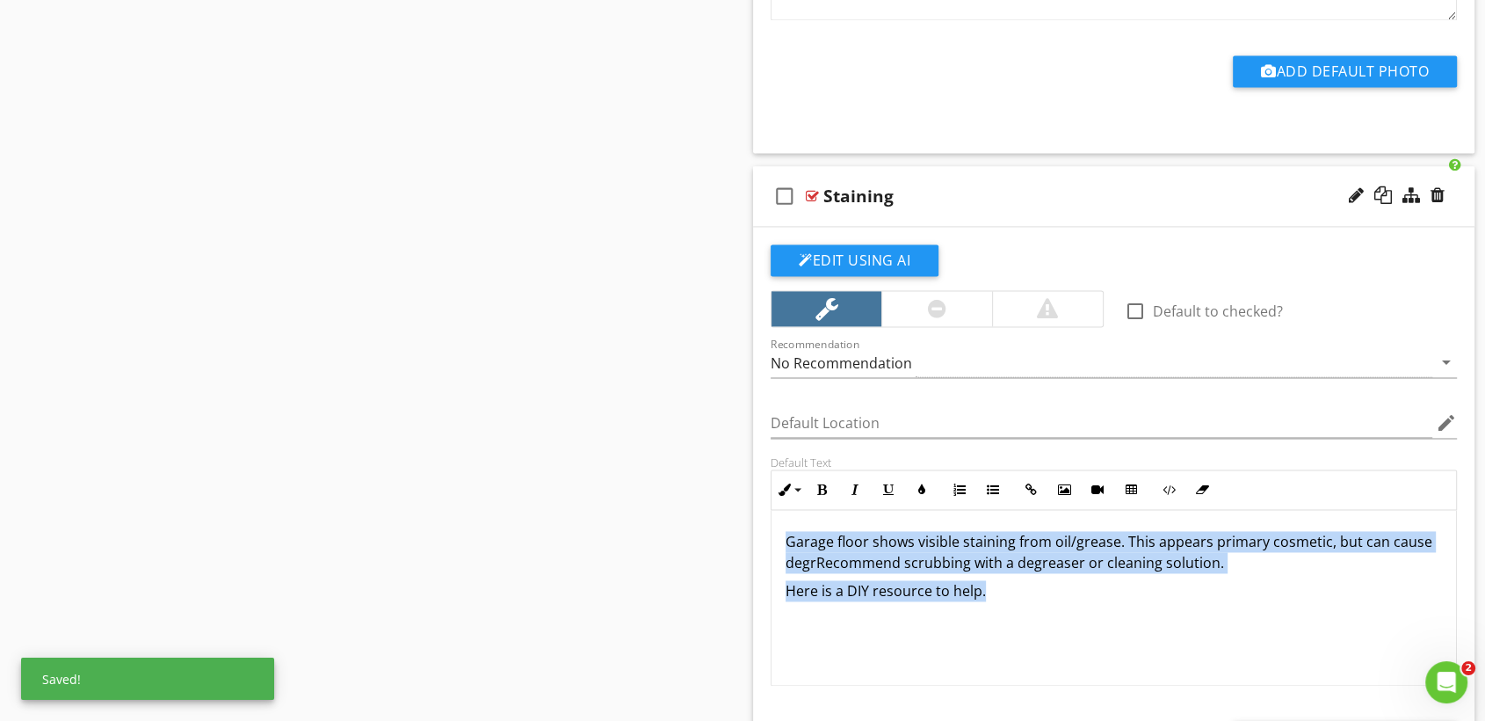
drag, startPoint x: 1049, startPoint y: 594, endPoint x: 762, endPoint y: 527, distance: 294.2
click at [762, 527] on div "Default Text Inline Style XLarge Large Normal Small Light Small/Light Bold Ital…" at bounding box center [1114, 570] width 708 height 230
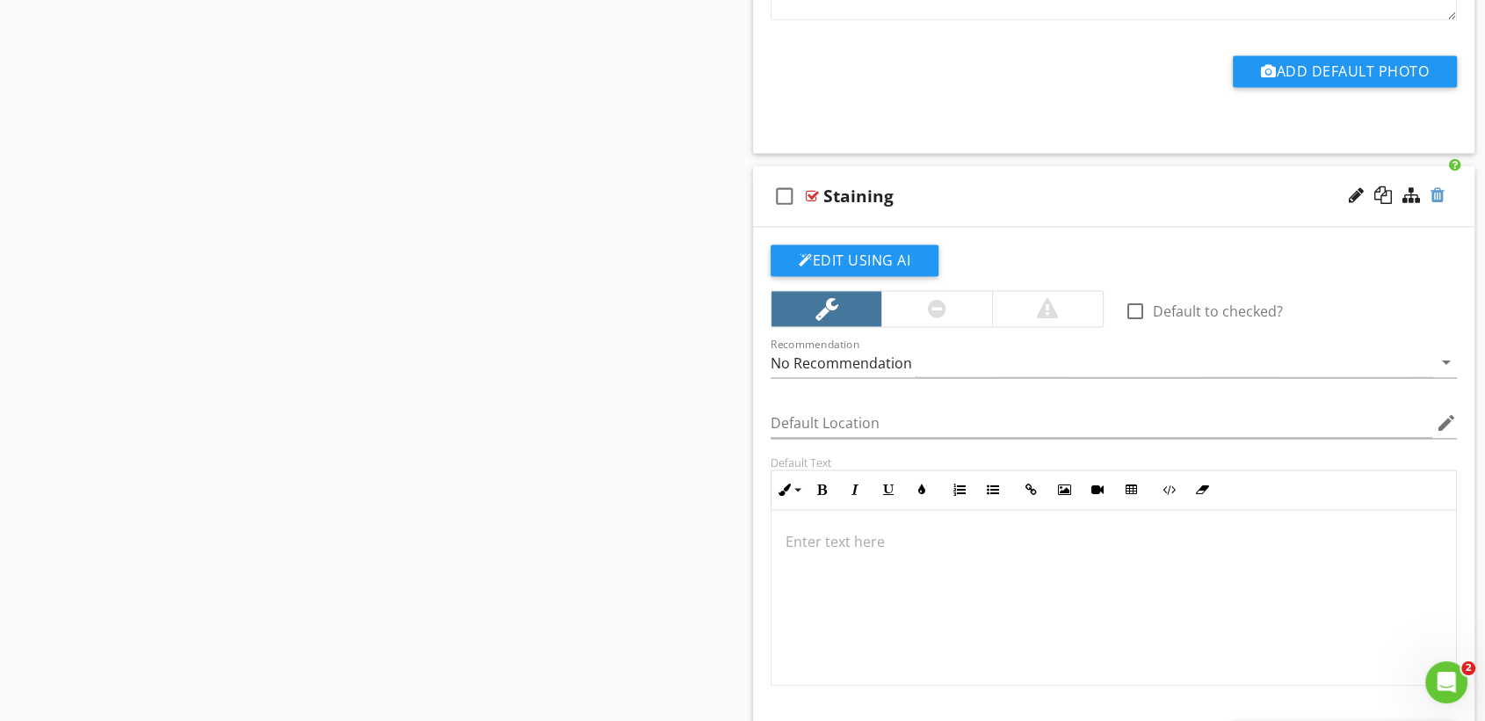
click at [1441, 189] on div at bounding box center [1438, 195] width 14 height 18
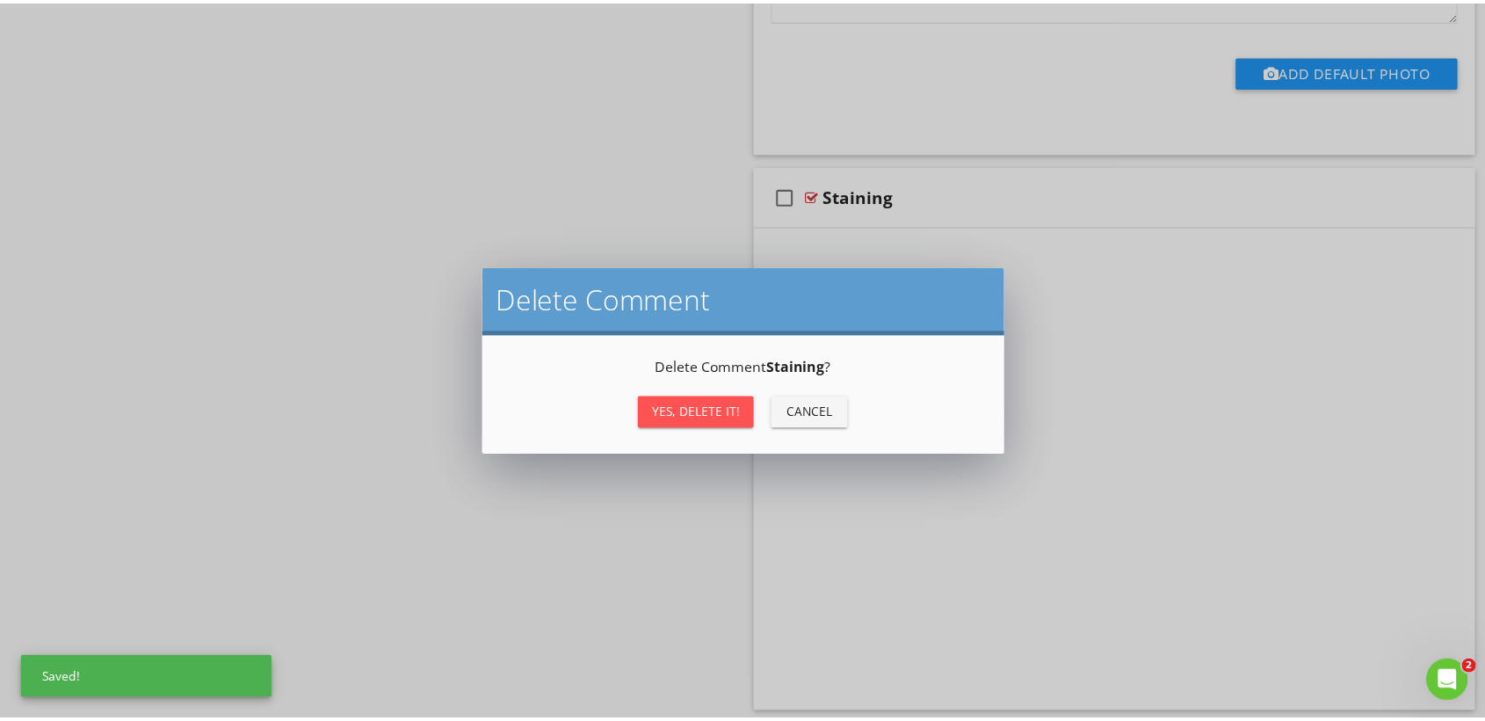
scroll to position [2092, 0]
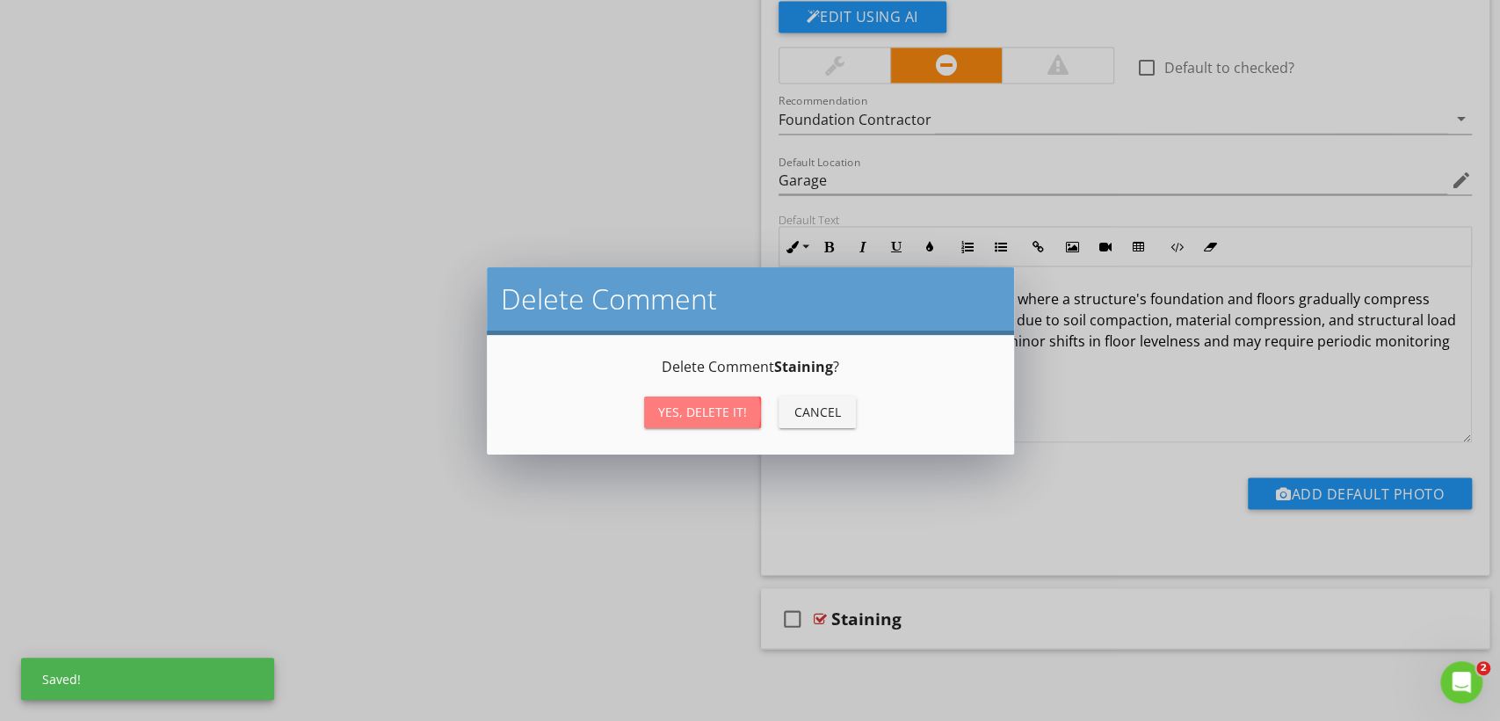
click at [696, 414] on div "Yes, Delete it!" at bounding box center [702, 412] width 89 height 18
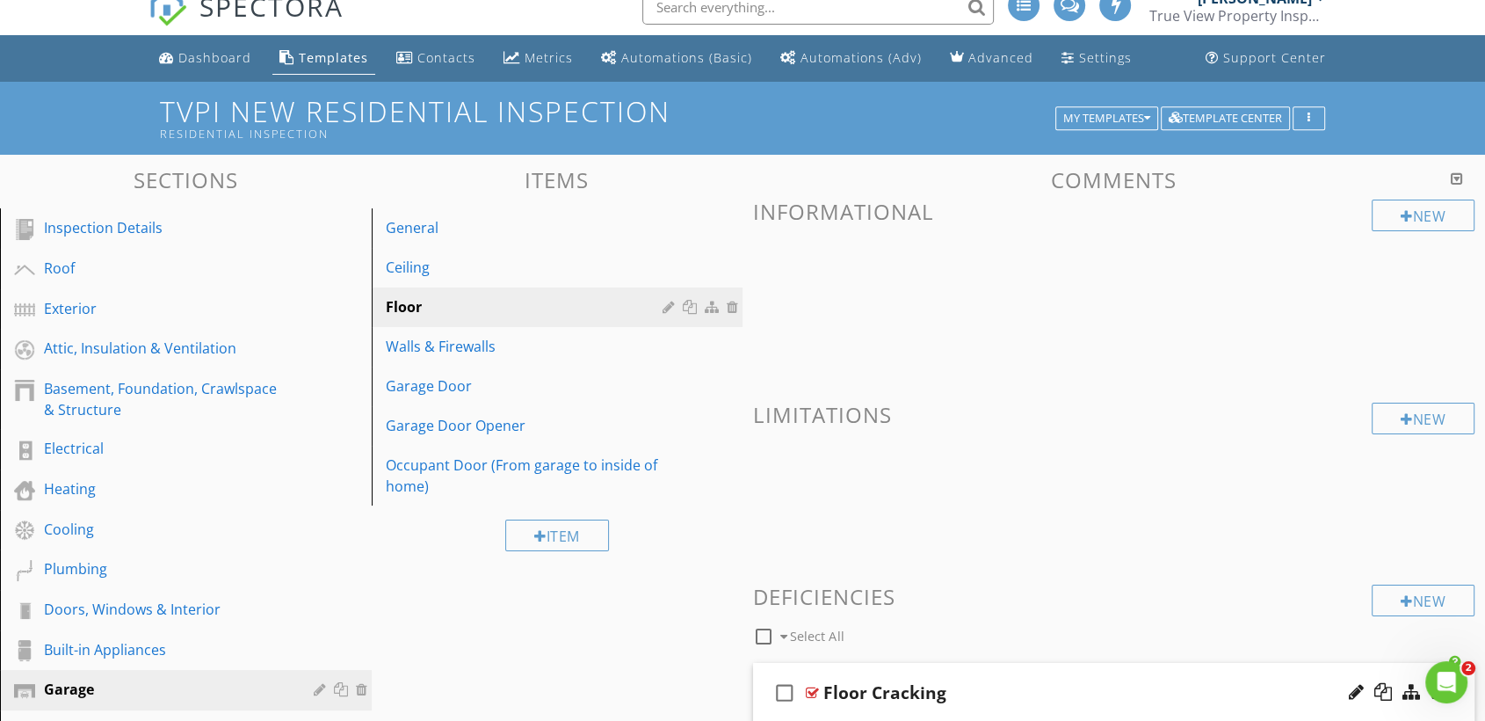
scroll to position [0, 0]
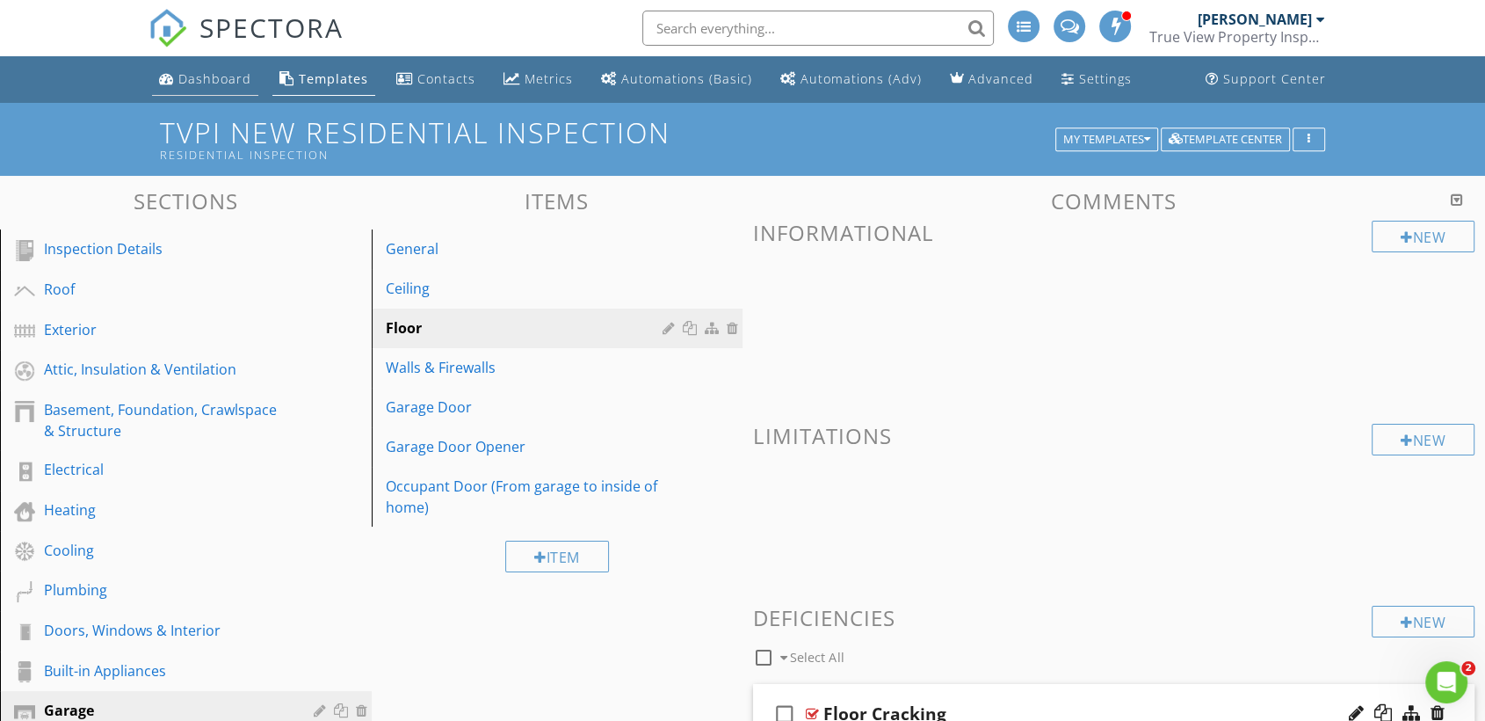
click at [206, 79] on div "Dashboard" at bounding box center [214, 78] width 73 height 17
